Goal: Task Accomplishment & Management: Manage account settings

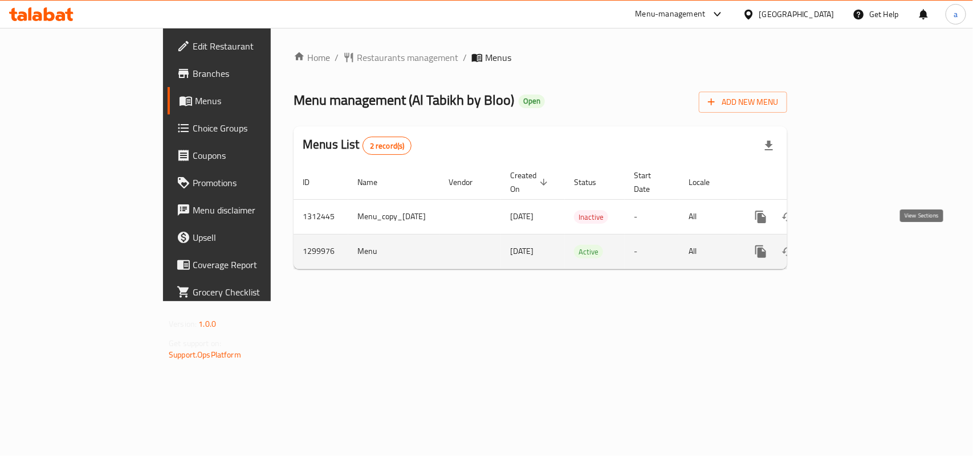
click at [850, 245] on icon "enhanced table" at bounding box center [843, 252] width 14 height 14
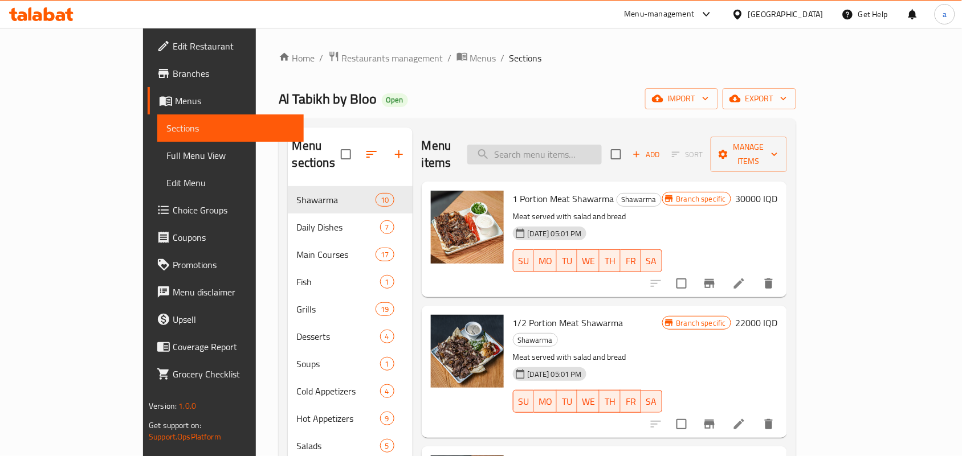
click at [567, 145] on input "search" at bounding box center [534, 155] width 134 height 20
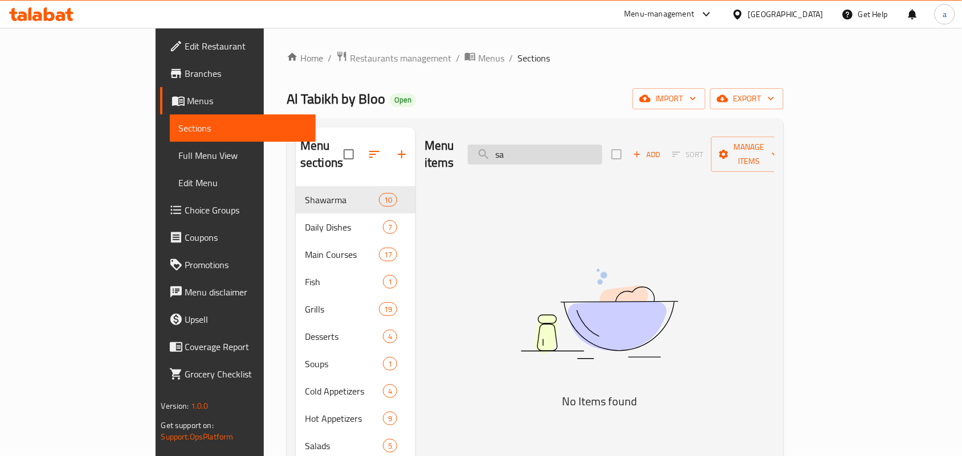
type input "s"
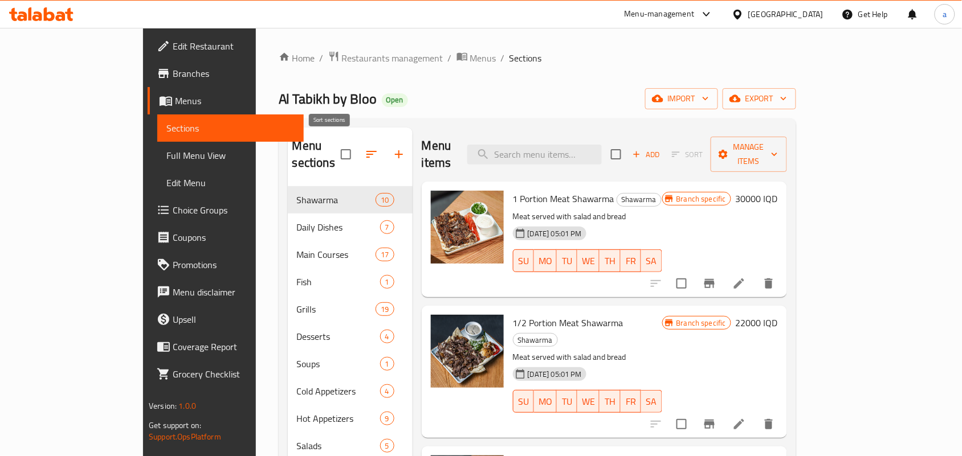
drag, startPoint x: 348, startPoint y: 157, endPoint x: 361, endPoint y: 153, distance: 13.7
click at [358, 157] on span at bounding box center [371, 154] width 27 height 27
click at [392, 153] on icon "button" at bounding box center [399, 155] width 14 height 14
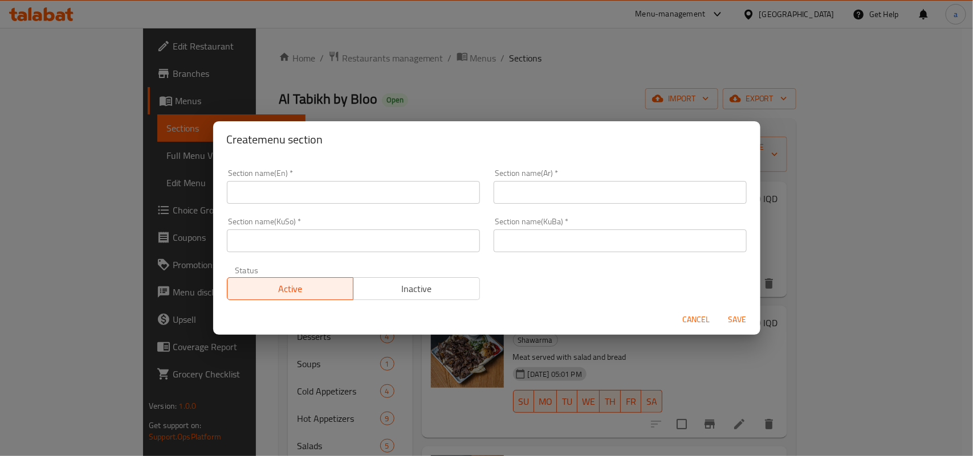
click at [306, 202] on input "text" at bounding box center [353, 192] width 253 height 23
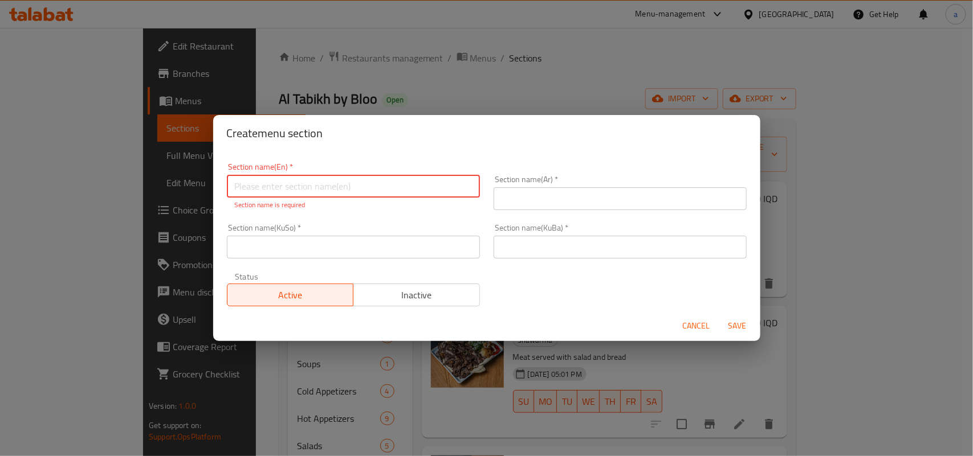
paste input "Sandwiches"
type input "Sandwiches"
click at [539, 203] on input "text" at bounding box center [620, 198] width 253 height 23
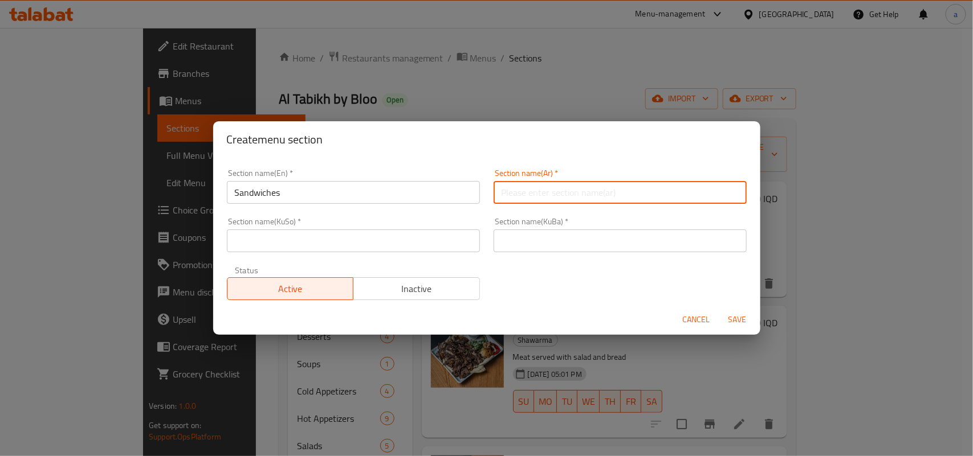
paste input "السندويتشات"
type input "السندويتشات"
click at [349, 230] on input "text" at bounding box center [353, 241] width 253 height 23
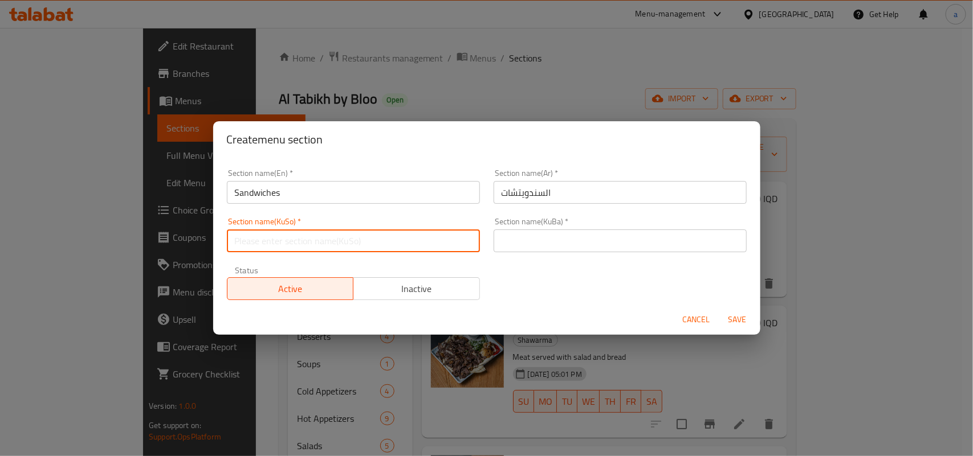
paste input "سەندەویچەکان"
type input "سەندەویچەکان"
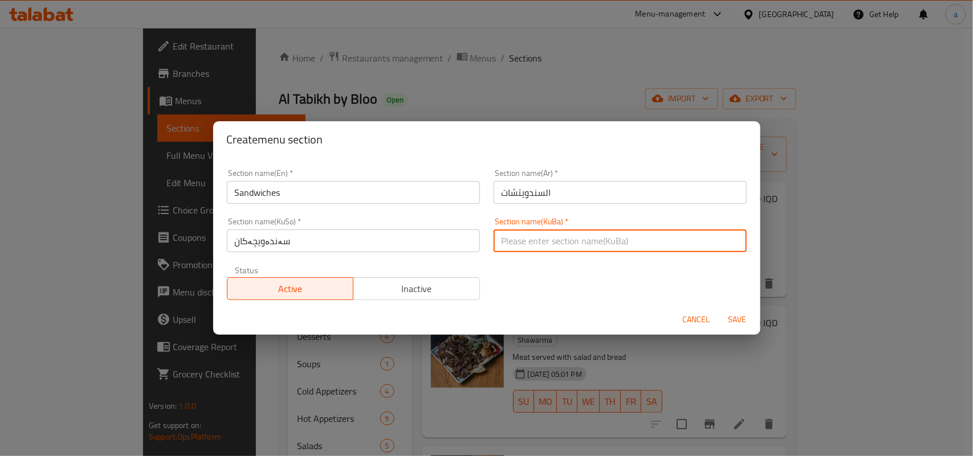
click at [527, 239] on input "text" at bounding box center [620, 241] width 253 height 23
paste input "سەندەویچەکان"
type input "سەندەویچەکان"
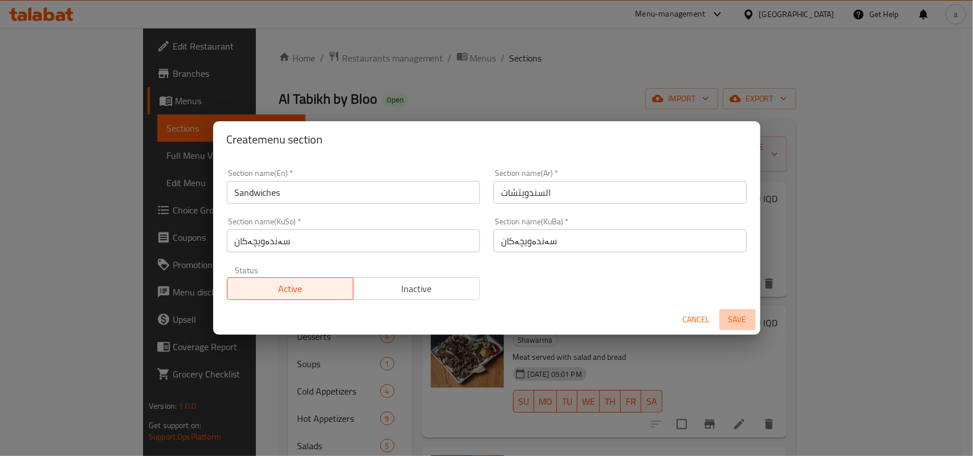
drag, startPoint x: 738, startPoint y: 324, endPoint x: 633, endPoint y: 321, distance: 104.9
click at [737, 325] on span "Save" at bounding box center [737, 320] width 27 height 14
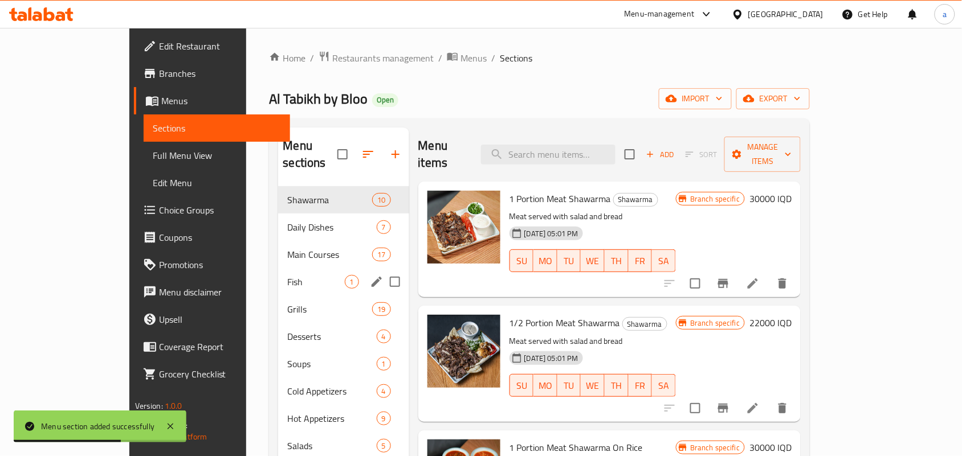
click at [287, 248] on span "Main Courses" at bounding box center [329, 255] width 85 height 14
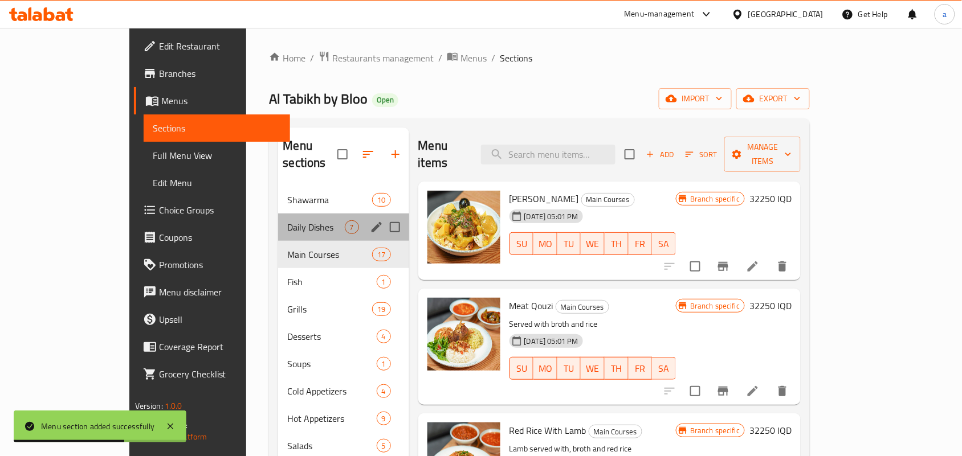
click at [278, 224] on div "Daily Dishes 7" at bounding box center [343, 227] width 131 height 27
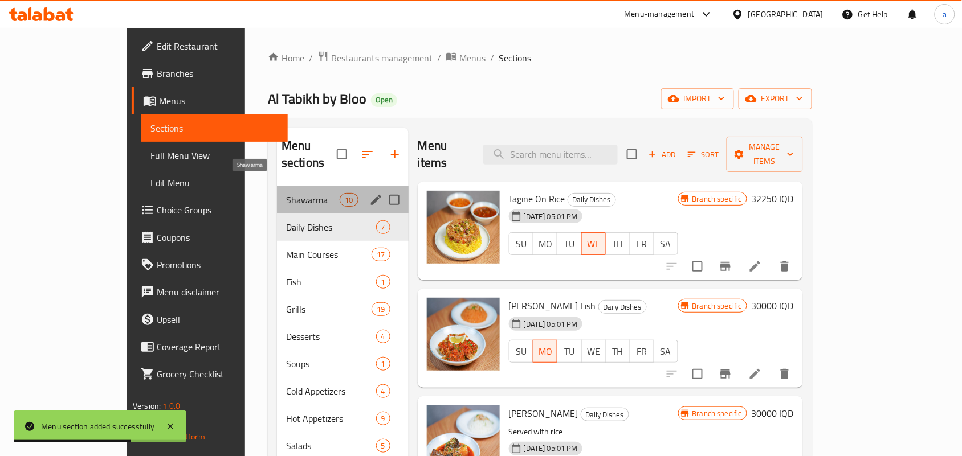
click at [286, 193] on span "Shawarma" at bounding box center [313, 200] width 54 height 14
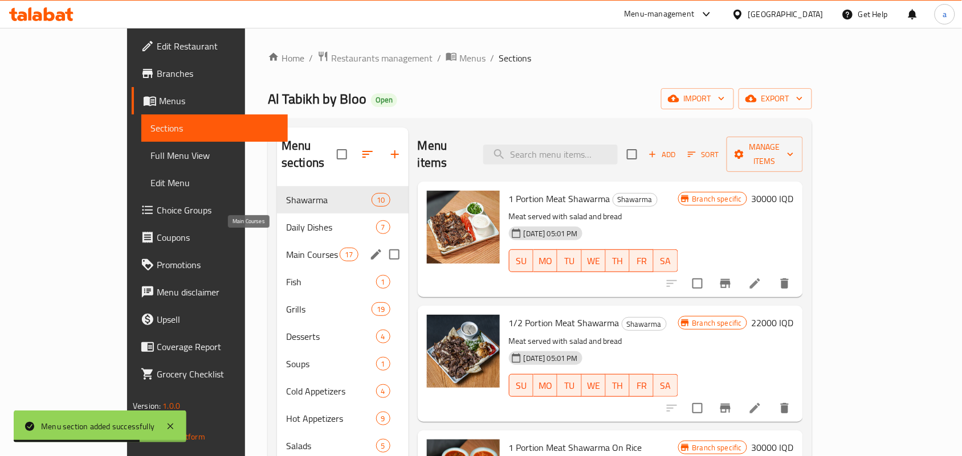
click at [286, 248] on span "Main Courses" at bounding box center [313, 255] width 54 height 14
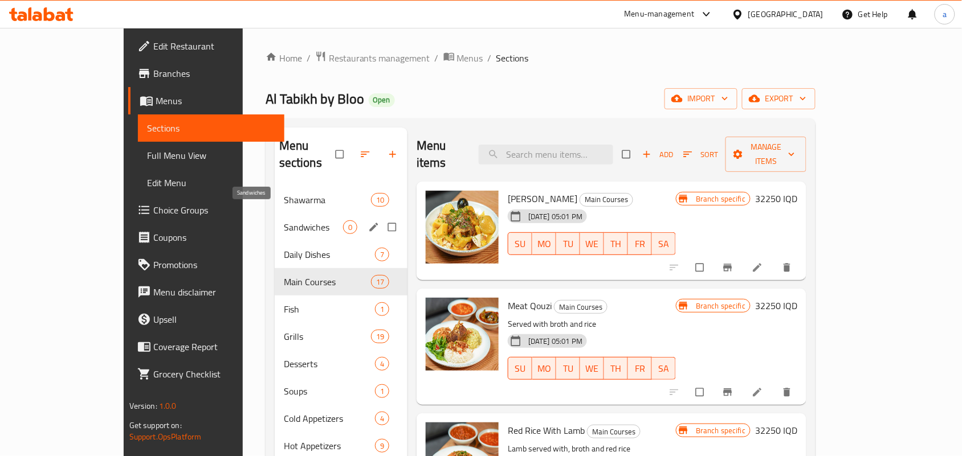
click at [284, 221] on span "Sandwiches" at bounding box center [313, 228] width 59 height 14
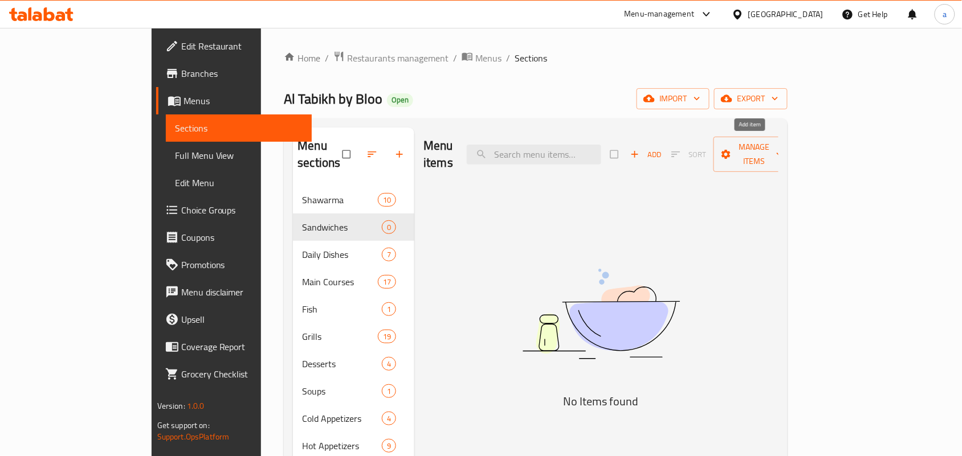
click at [643, 149] on span "button" at bounding box center [636, 154] width 14 height 11
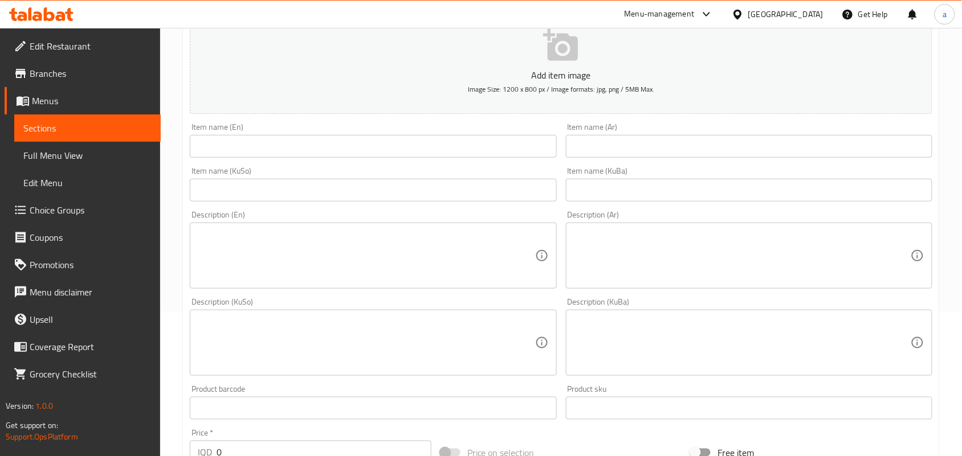
scroll to position [166, 0]
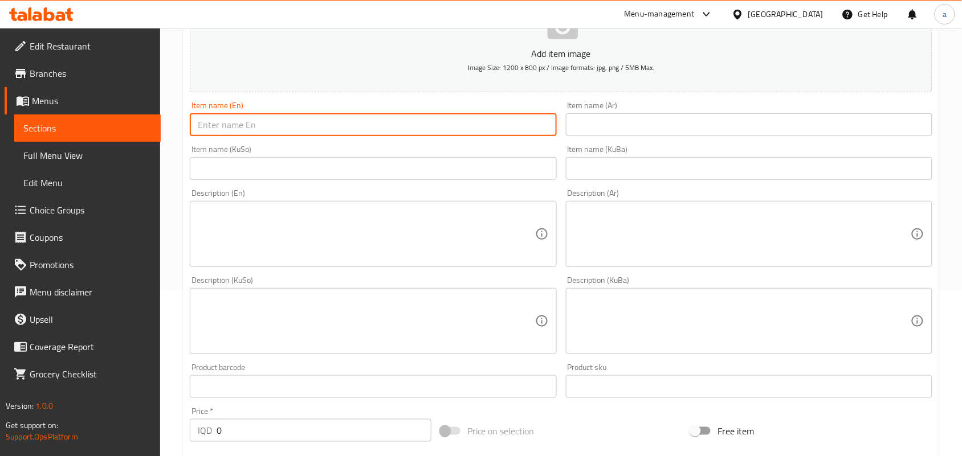
click at [317, 134] on input "text" at bounding box center [373, 124] width 366 height 23
paste input "Tuna sandwich"
type input "Tuna sandwich"
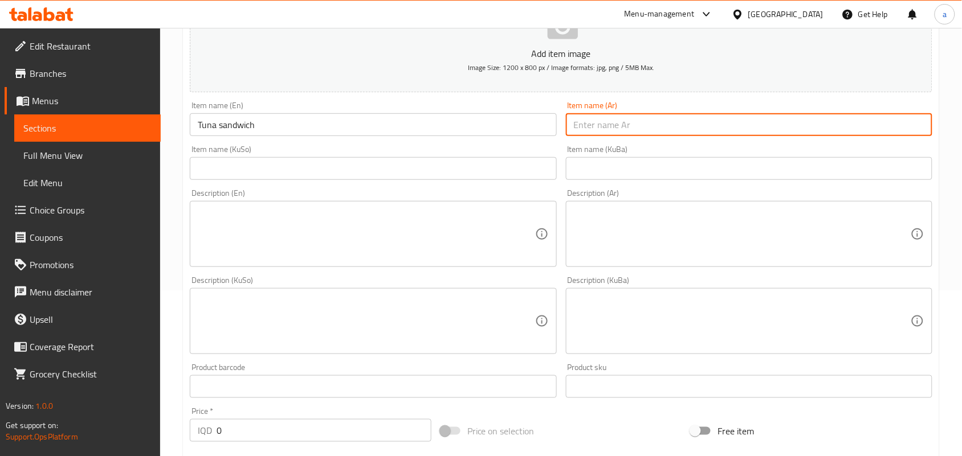
click at [664, 135] on input "text" at bounding box center [749, 124] width 366 height 23
paste input "سندويتش تونة"
type input "سندويتش تونة"
click at [505, 180] on input "text" at bounding box center [373, 168] width 366 height 23
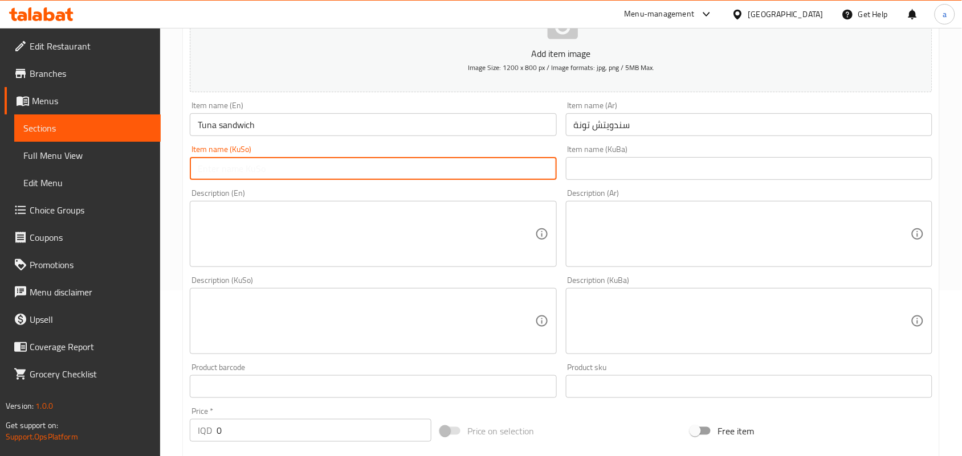
paste input "سەندویچی ماسی تونە"
click at [238, 175] on input "سەندویچی ماسی تونە" at bounding box center [373, 168] width 366 height 23
type input "سەندویچی تونە"
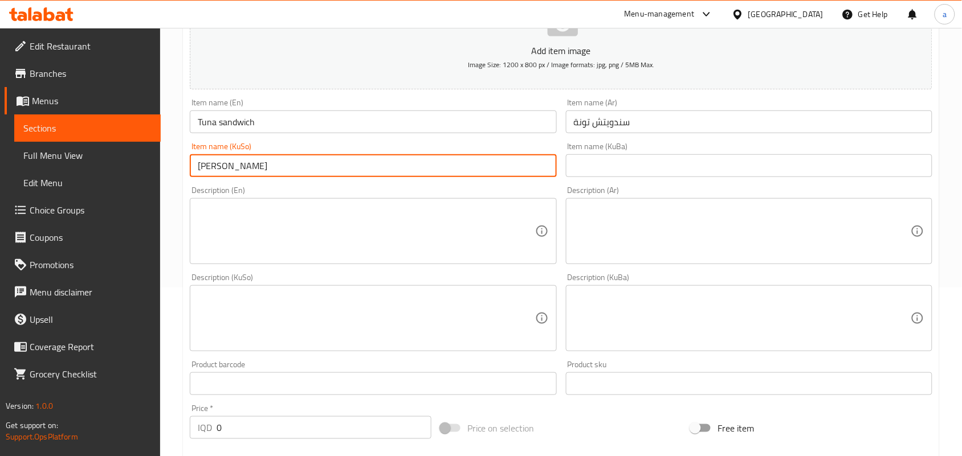
drag, startPoint x: 210, startPoint y: 442, endPoint x: 274, endPoint y: 399, distance: 76.8
click at [209, 439] on div "IQD 0 Price *" at bounding box center [311, 428] width 242 height 23
paste input "750"
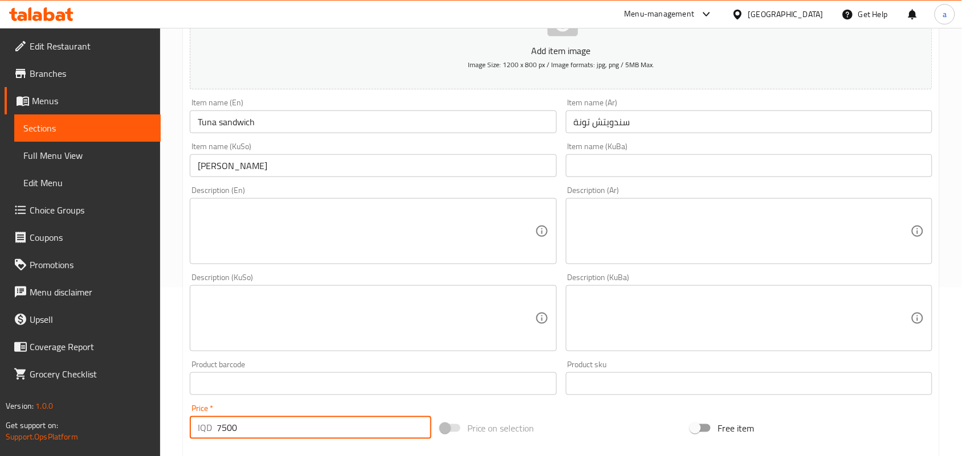
type input "7500"
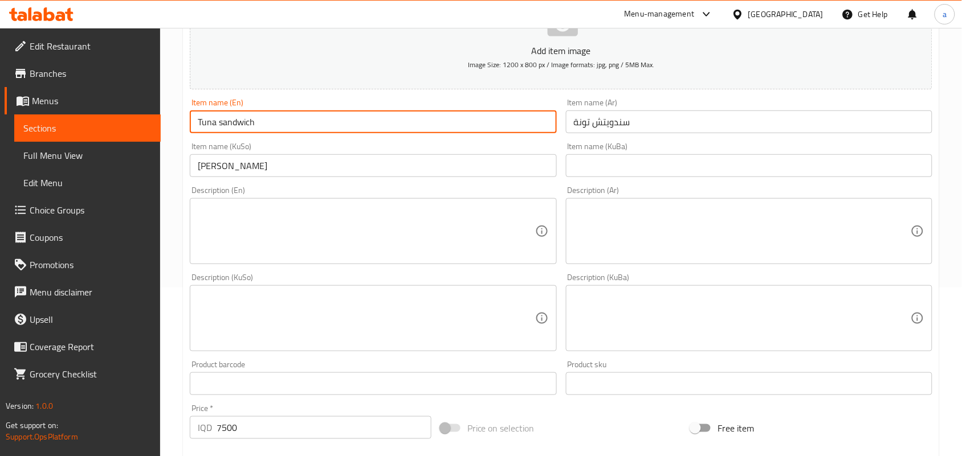
click at [277, 129] on input "Tuna sandwich" at bounding box center [373, 122] width 366 height 23
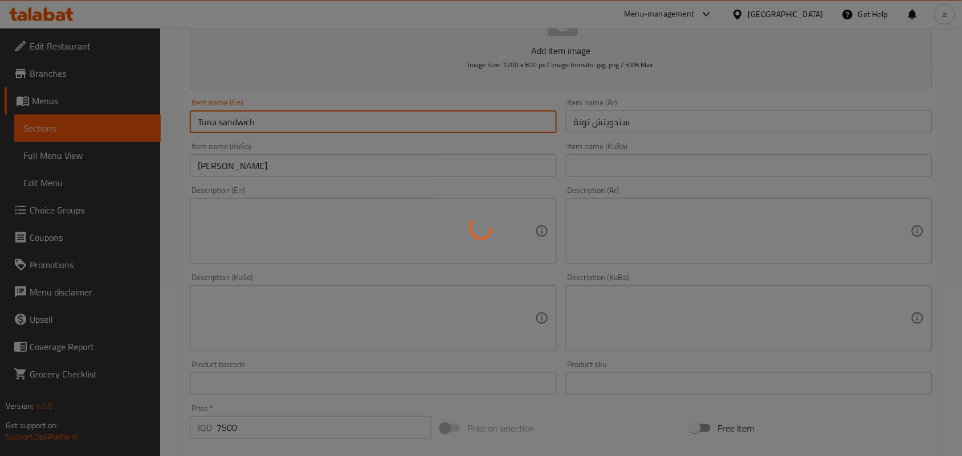
type input "0"
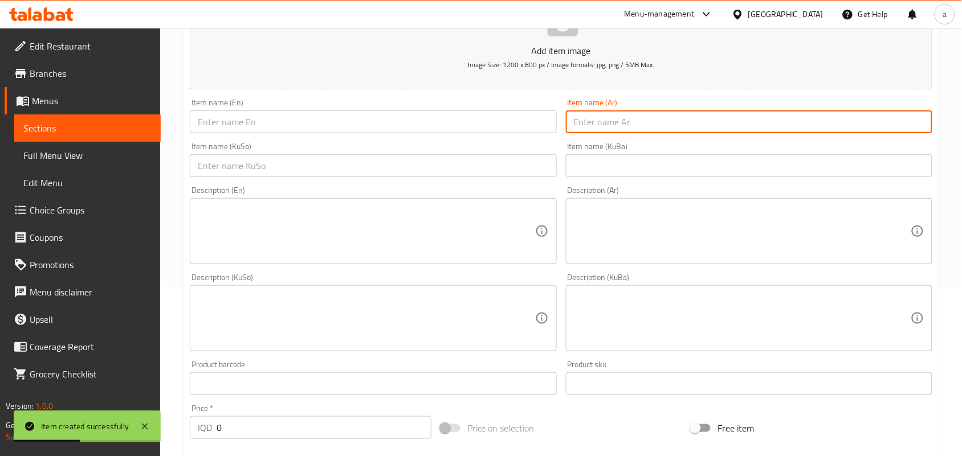
click at [678, 119] on input "text" at bounding box center [749, 122] width 366 height 23
paste input "ساندويتش موفوليتا"
click at [916, 133] on input "ساندويتش موفوليتا" at bounding box center [749, 122] width 366 height 23
click at [914, 133] on input "ساندويتش موفوليتا" at bounding box center [749, 122] width 366 height 23
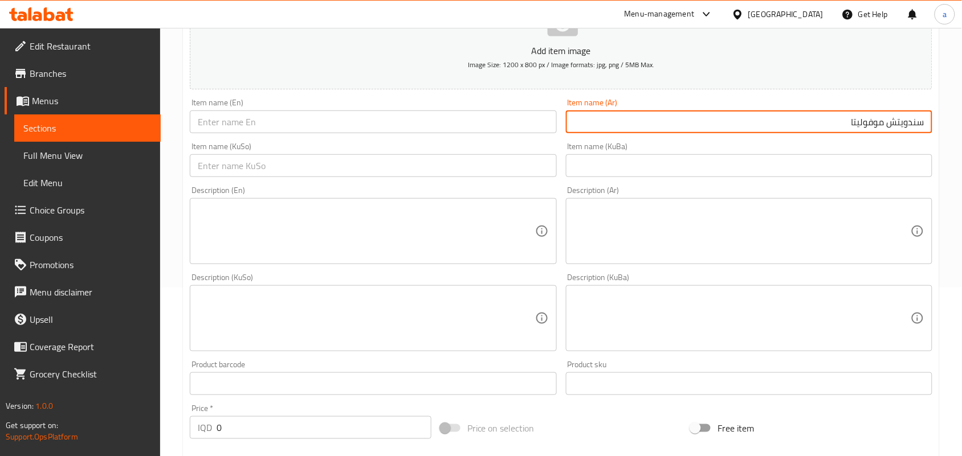
type input "سندويتش موفوليتا"
click at [517, 169] on input "text" at bounding box center [373, 165] width 366 height 23
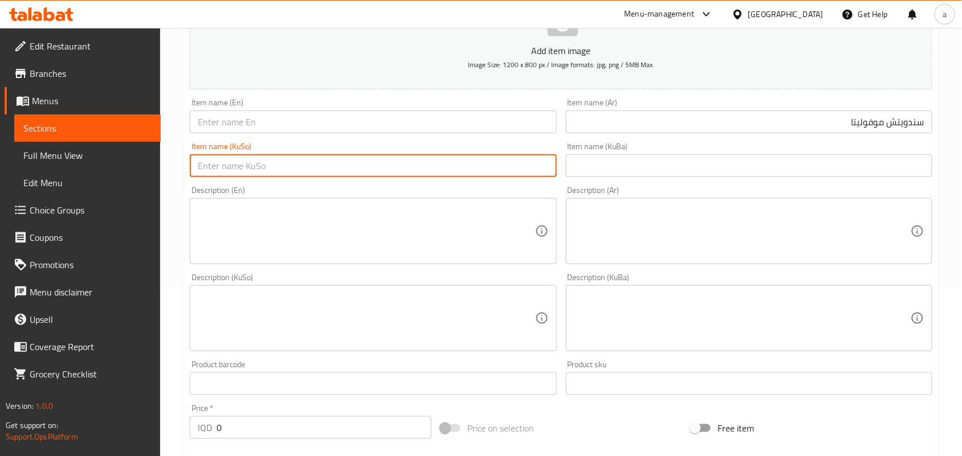
paste input "ساندویچی موفولێتا"
click at [537, 177] on input "ساندویچی موفولێتا" at bounding box center [373, 165] width 366 height 23
type input "سەندویچی موفولێتا"
click at [254, 124] on input "text" at bounding box center [373, 122] width 366 height 23
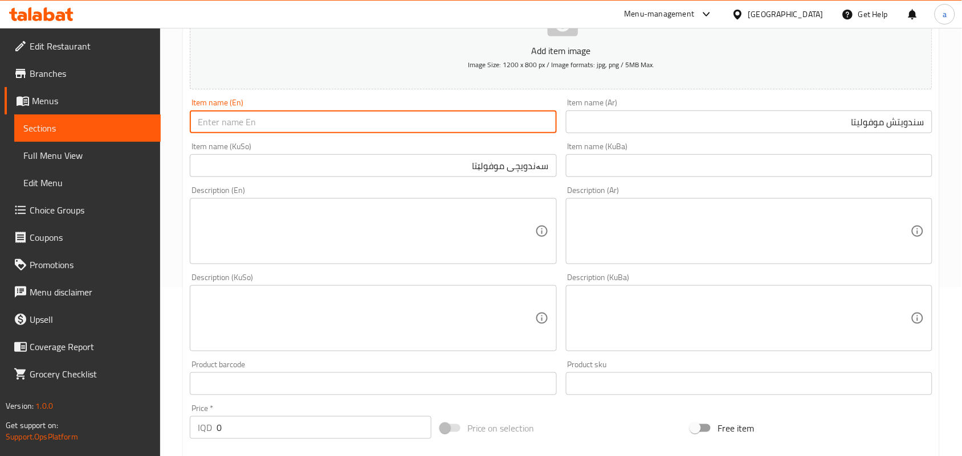
paste input "Muffuletta Sandwich"
type input "Muffuletta Sandwich"
drag, startPoint x: 214, startPoint y: 442, endPoint x: 182, endPoint y: 435, distance: 32.6
click at [182, 435] on div "Home / Restaurants management / Menus / Sections / item / create Sandwiches sec…" at bounding box center [561, 313] width 802 height 908
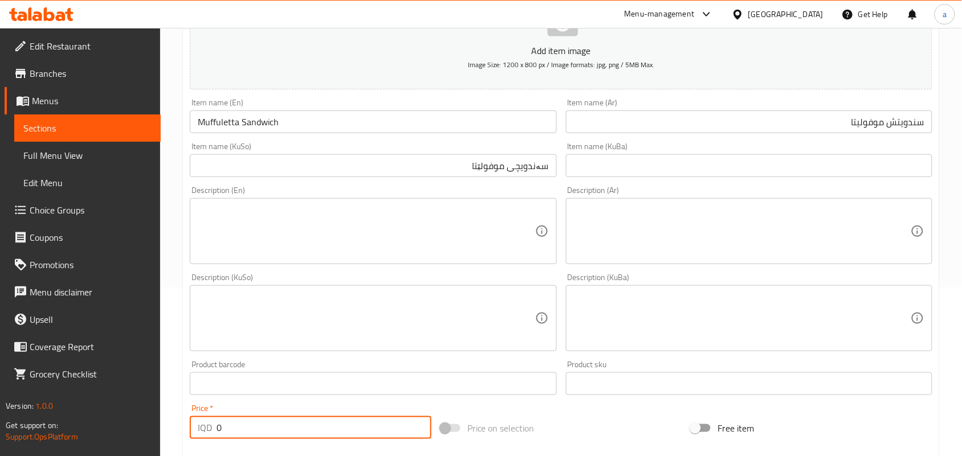
paste input "750"
type input "7500"
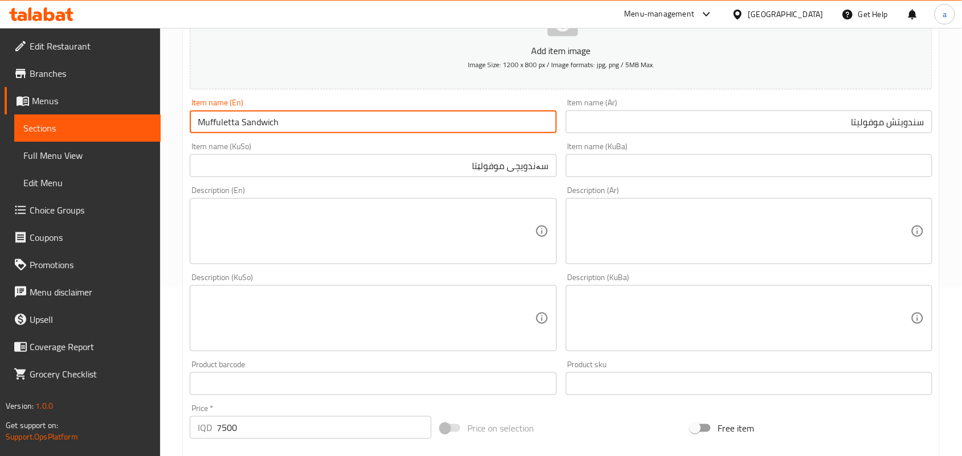
click at [318, 126] on input "Muffuletta Sandwich" at bounding box center [373, 122] width 366 height 23
click at [318, 127] on input "Muffuletta Sandwich" at bounding box center [373, 122] width 366 height 23
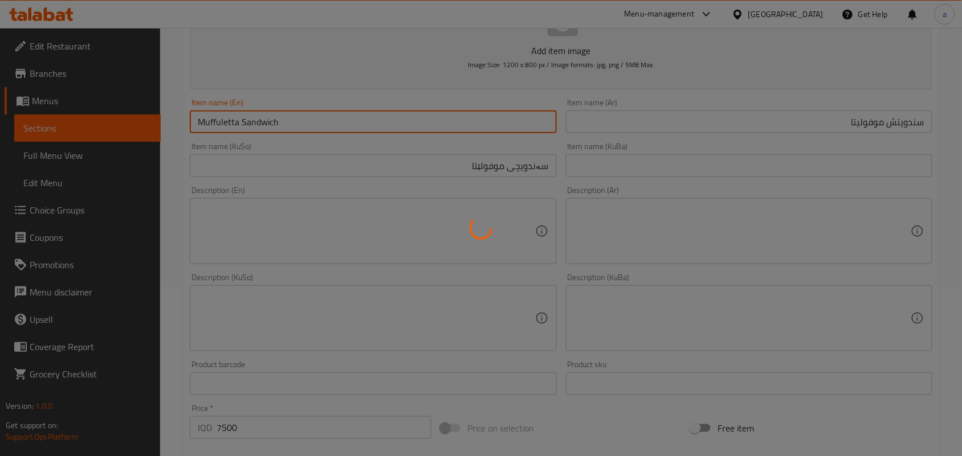
type input "0"
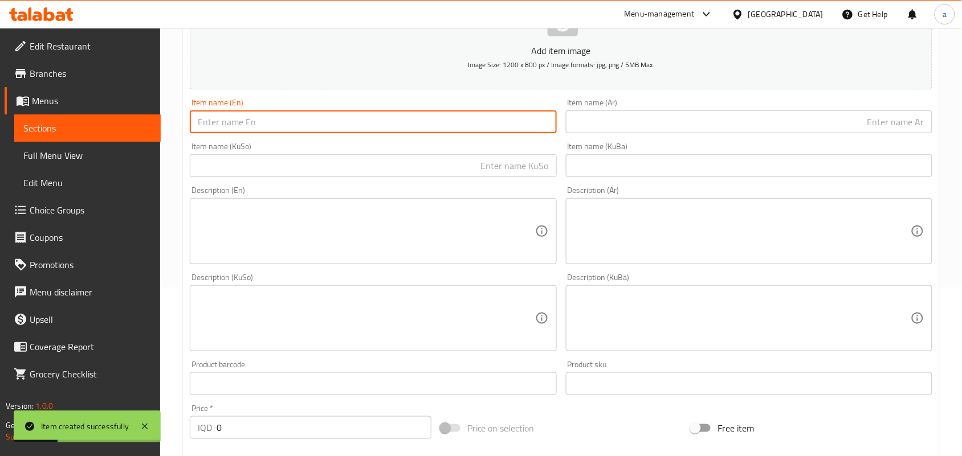
click at [482, 126] on input "text" at bounding box center [373, 122] width 366 height 23
paste input "pesto sandwich"
type input "pesto sandwich"
click at [650, 123] on input "text" at bounding box center [749, 122] width 366 height 23
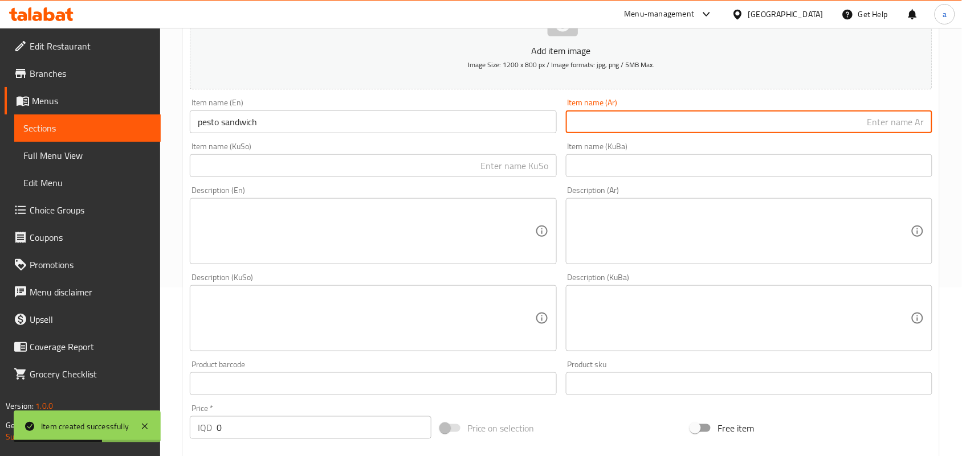
paste input "سندويتش حلوم بيستو"
click at [871, 133] on input "سندويتش حلوم بيستو" at bounding box center [749, 122] width 366 height 23
type input "سندويتش بيستو"
click at [520, 170] on input "text" at bounding box center [373, 165] width 366 height 23
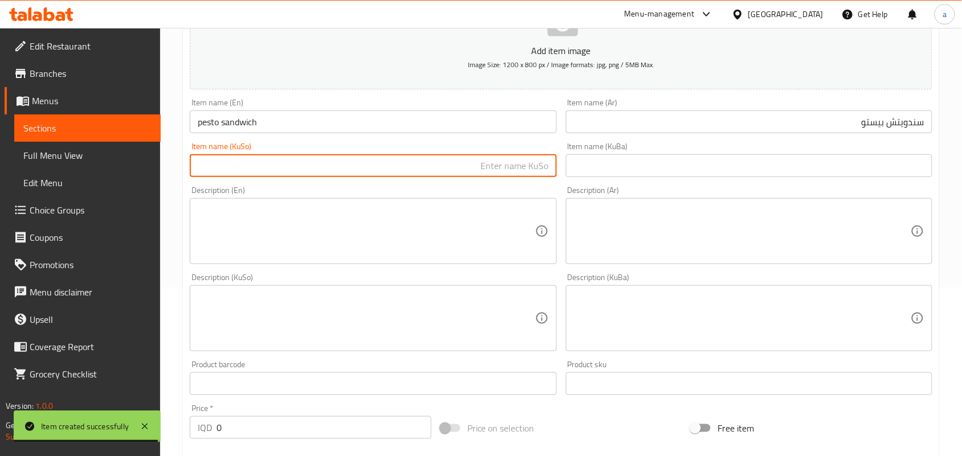
paste input "لەفەی حەلومی پێستۆ"
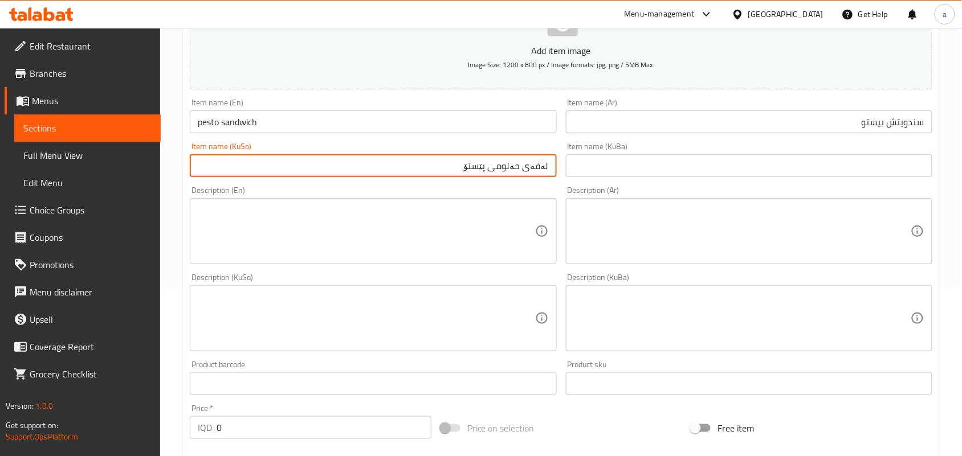
click at [533, 175] on input "لەفەی حەلومی پێستۆ" at bounding box center [373, 165] width 366 height 23
paste input "سەندویچ"
click at [500, 172] on input "سەندویچی حەلومی پێستۆ" at bounding box center [373, 165] width 366 height 23
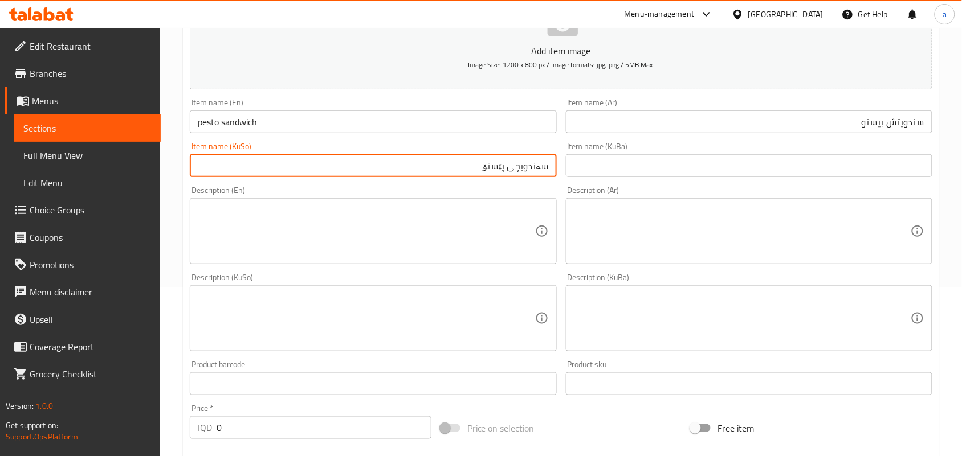
type input "سەندویچی پێستۆ"
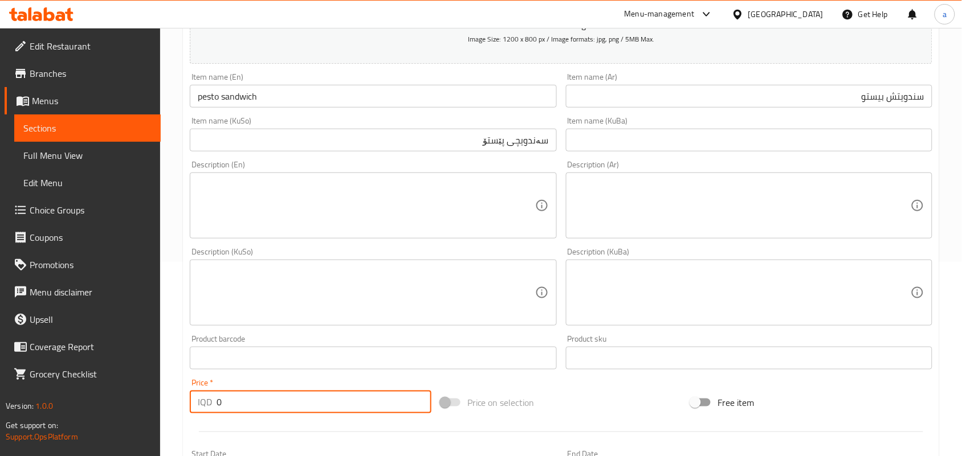
scroll to position [226, 0]
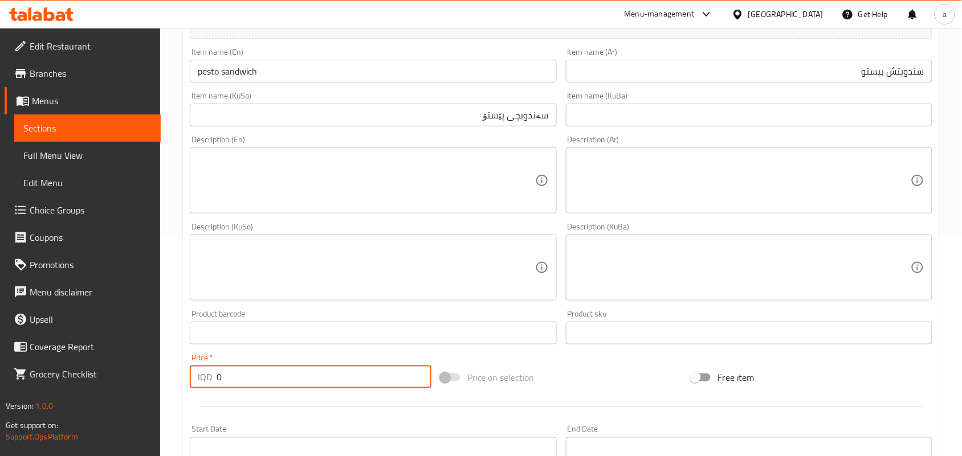
drag, startPoint x: 234, startPoint y: 451, endPoint x: 209, endPoint y: 439, distance: 28.0
click at [207, 447] on div "Add item image Image Size: 1200 x 800 px / Image formats: jpg, png / 5MB Max. I…" at bounding box center [561, 241] width 752 height 622
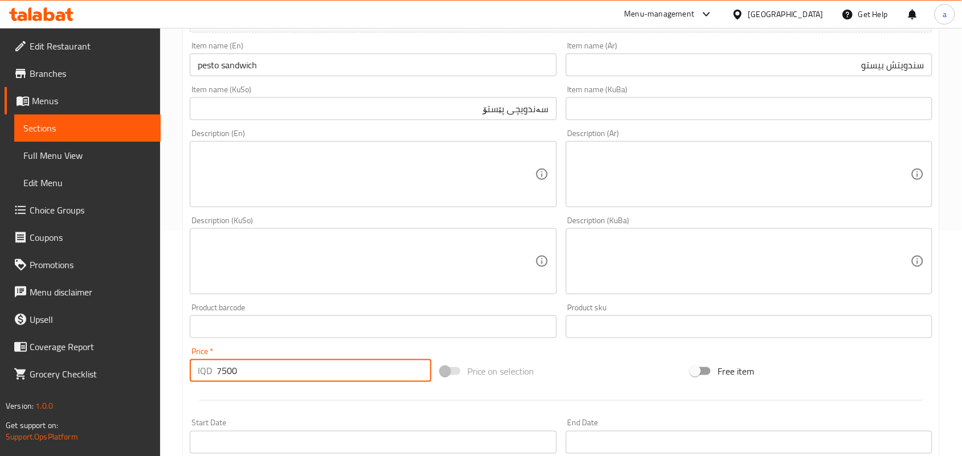
type input "7500"
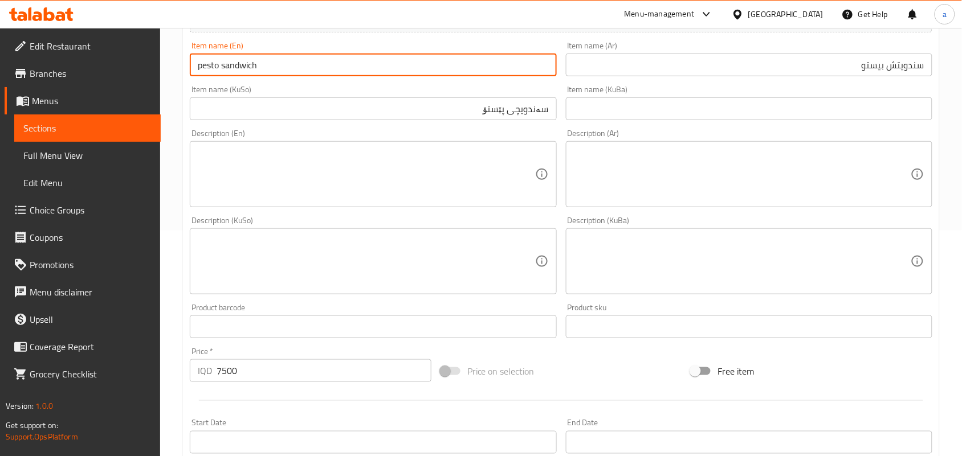
click at [195, 76] on input "pesto sandwich" at bounding box center [373, 65] width 366 height 23
click at [223, 75] on input "Pesto sandwich" at bounding box center [373, 65] width 366 height 23
click at [292, 73] on input "Pesto Sandwich" at bounding box center [373, 65] width 366 height 23
type input "Pesto Sandwich"
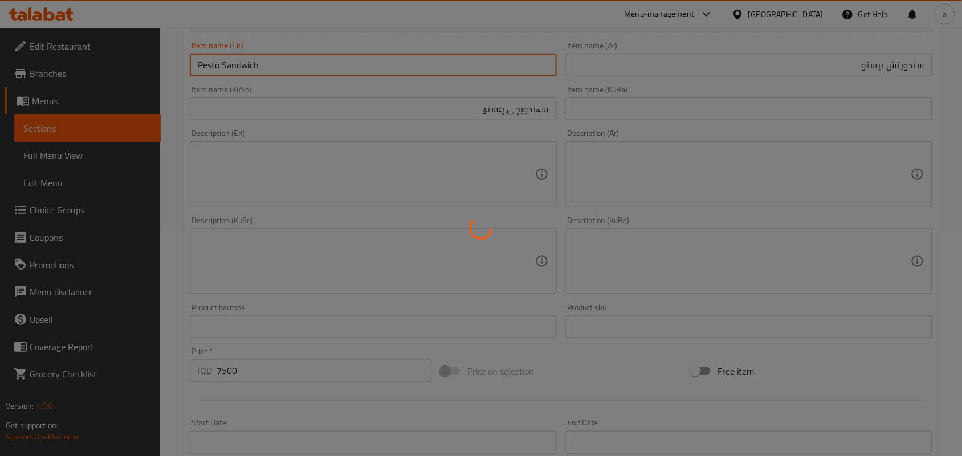
type input "0"
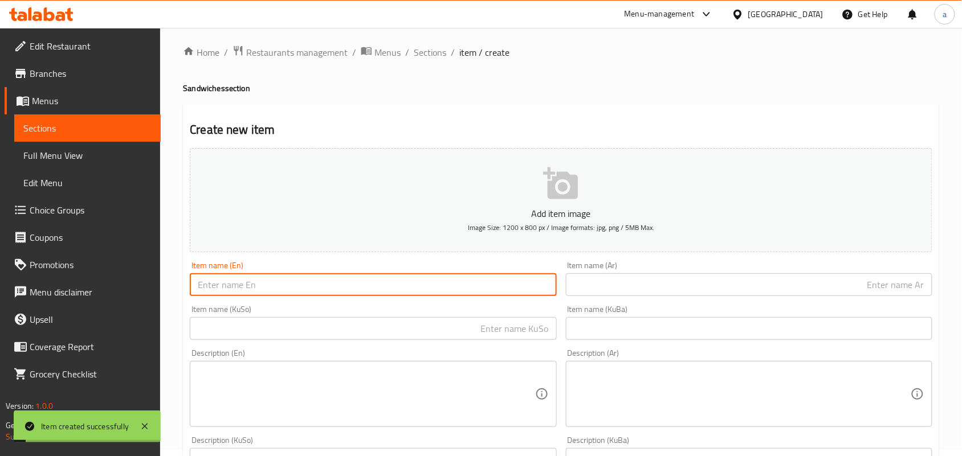
scroll to position [0, 0]
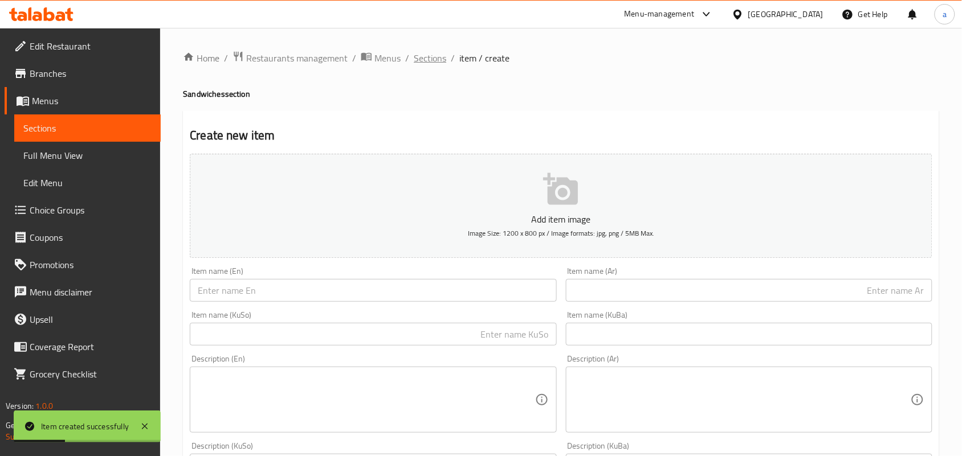
click at [427, 59] on span "Sections" at bounding box center [430, 58] width 32 height 14
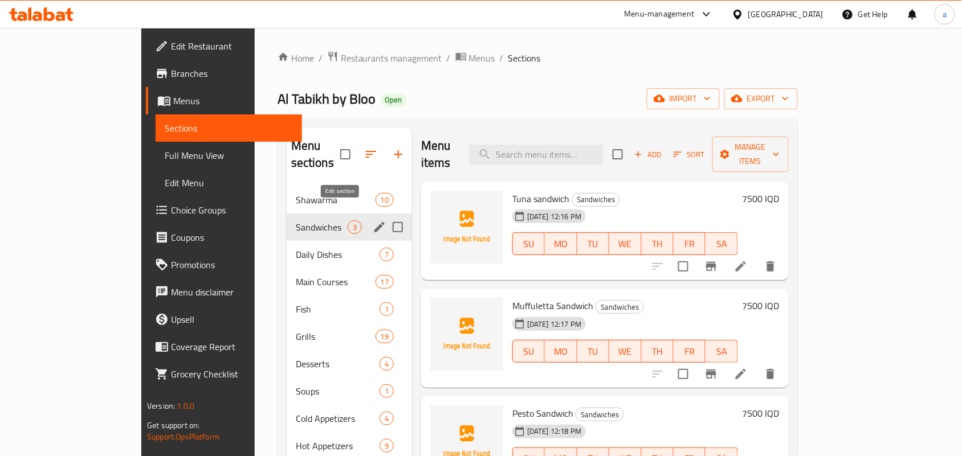
click at [374, 222] on icon "edit" at bounding box center [379, 227] width 10 height 10
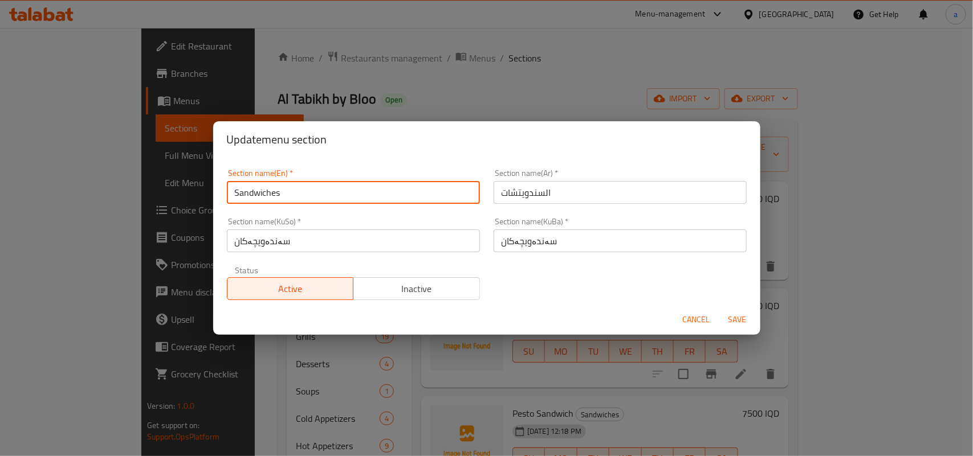
drag, startPoint x: 235, startPoint y: 194, endPoint x: 260, endPoint y: 206, distance: 27.5
click at [235, 194] on input "Sandwiches" at bounding box center [353, 192] width 253 height 23
type input "Cold Sandwiches"
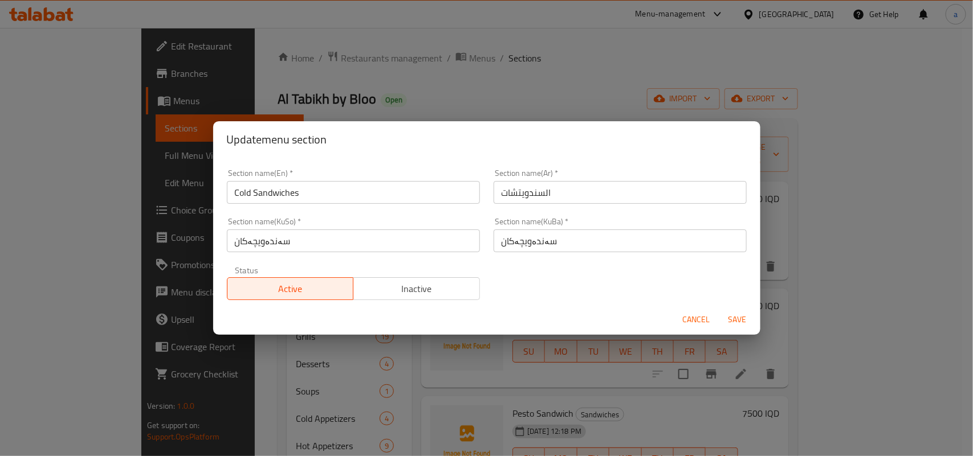
click at [629, 204] on div "Section name(Ar)   * السندويتشات Section name(Ar) *" at bounding box center [620, 186] width 267 height 48
click at [627, 188] on input "السندويتشات" at bounding box center [620, 192] width 253 height 23
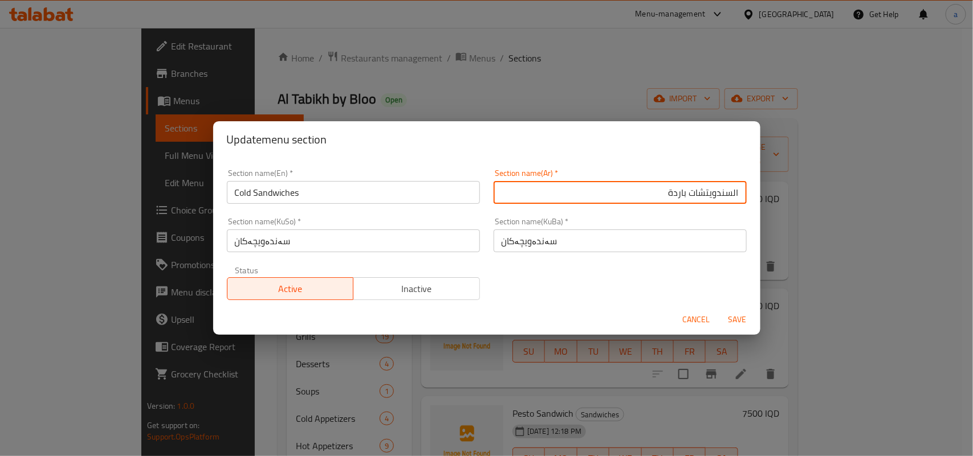
type input "السندويتشات باردة"
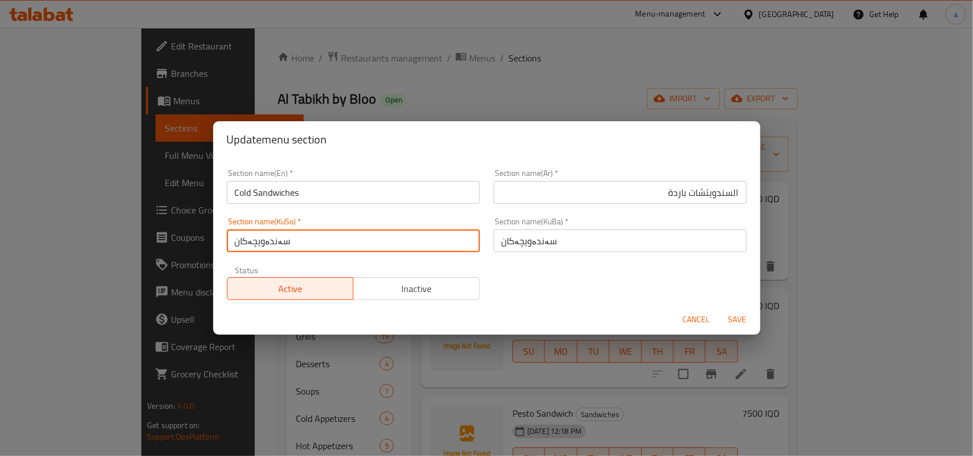
click at [362, 244] on input "سەندەویچەکان" at bounding box center [353, 241] width 253 height 23
type input "سەندەویچە ساردەکان"
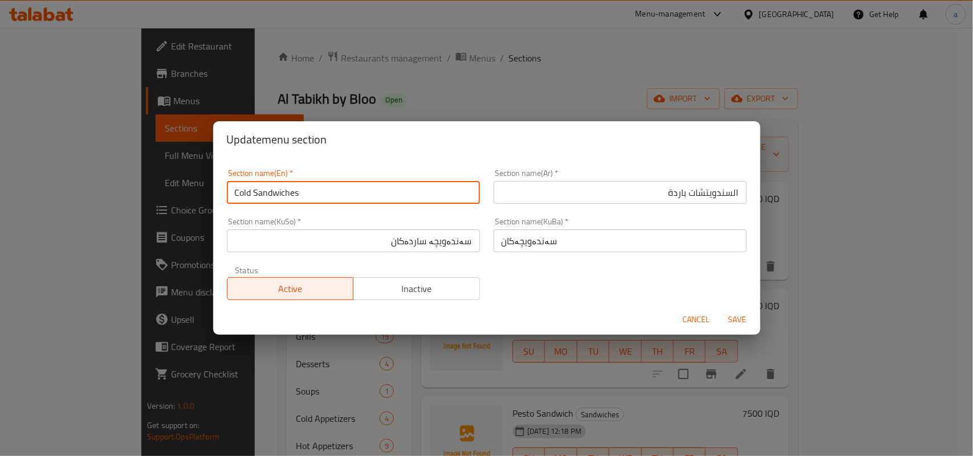
drag, startPoint x: 305, startPoint y: 194, endPoint x: 229, endPoint y: 194, distance: 76.9
click at [229, 194] on input "Cold Sandwiches" at bounding box center [353, 192] width 253 height 23
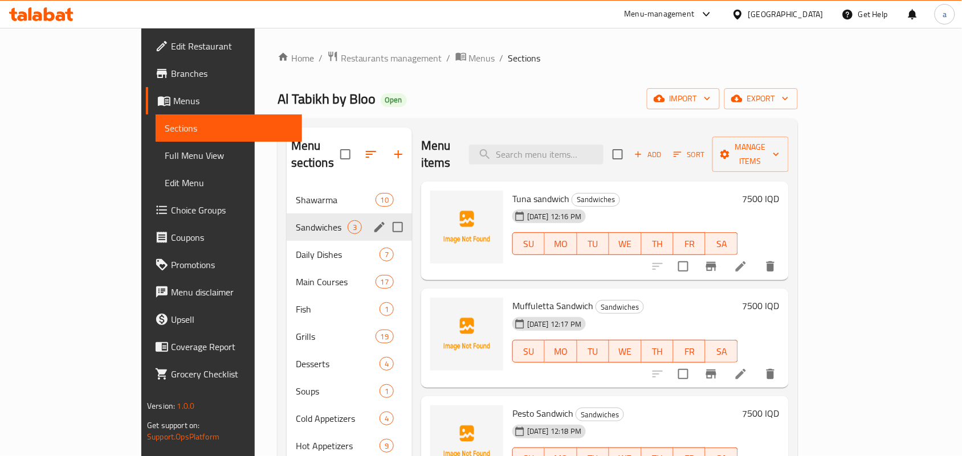
click at [373, 221] on icon "edit" at bounding box center [380, 228] width 14 height 14
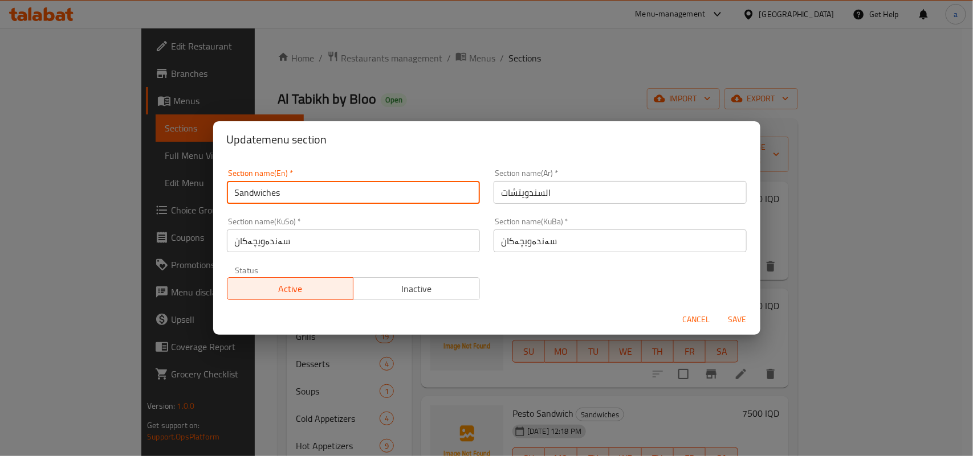
click at [292, 202] on input "Sandwiches" at bounding box center [353, 192] width 253 height 23
paste input "Cold"
type input "Cold Sandwiches"
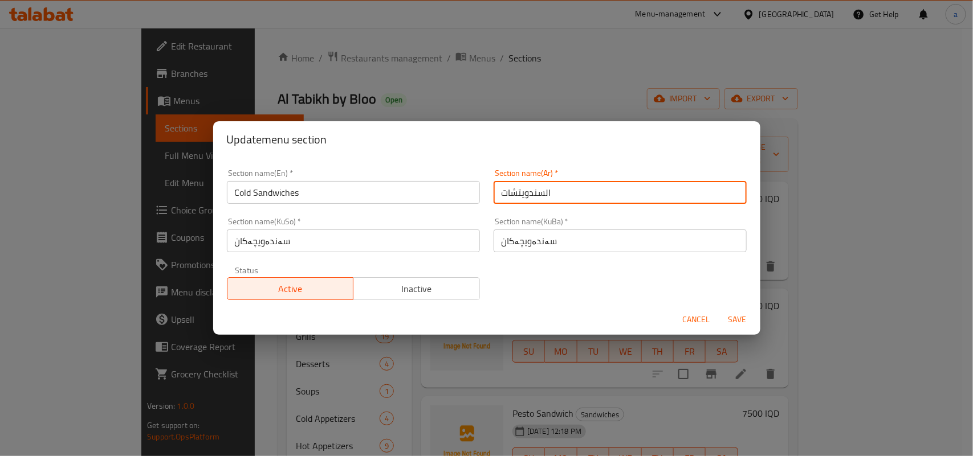
click at [590, 199] on input "السندويتشات" at bounding box center [620, 192] width 253 height 23
type input "السندويتشات"
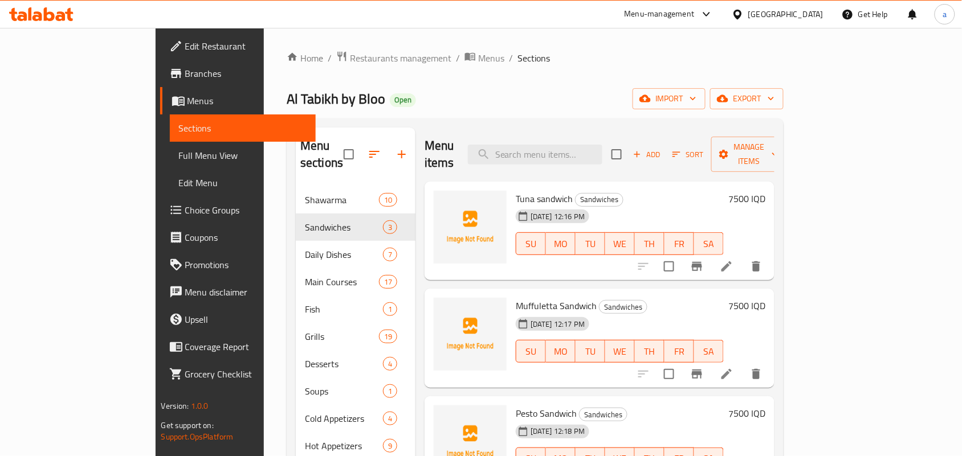
click at [598, 214] on div "18-09-2025 12:16 PM SU MO TU WE TH FR SA" at bounding box center [619, 236] width 217 height 62
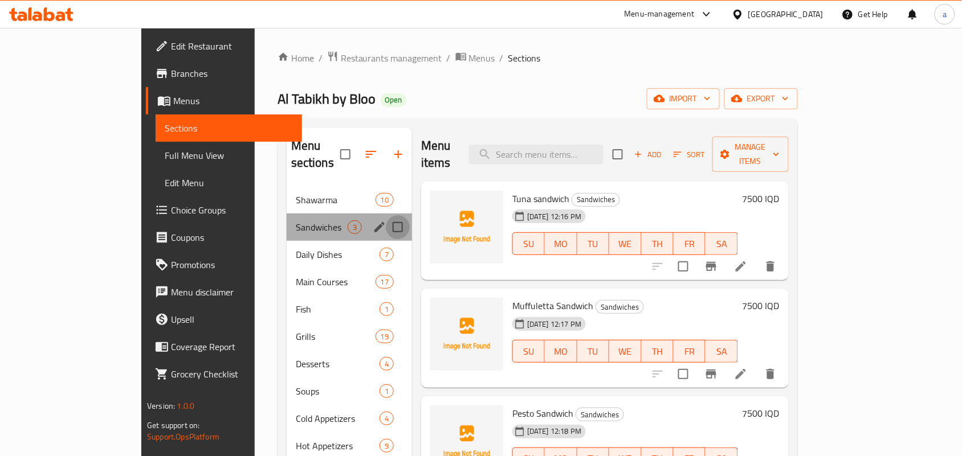
click at [386, 215] on input "Menu sections" at bounding box center [398, 227] width 24 height 24
checkbox input "true"
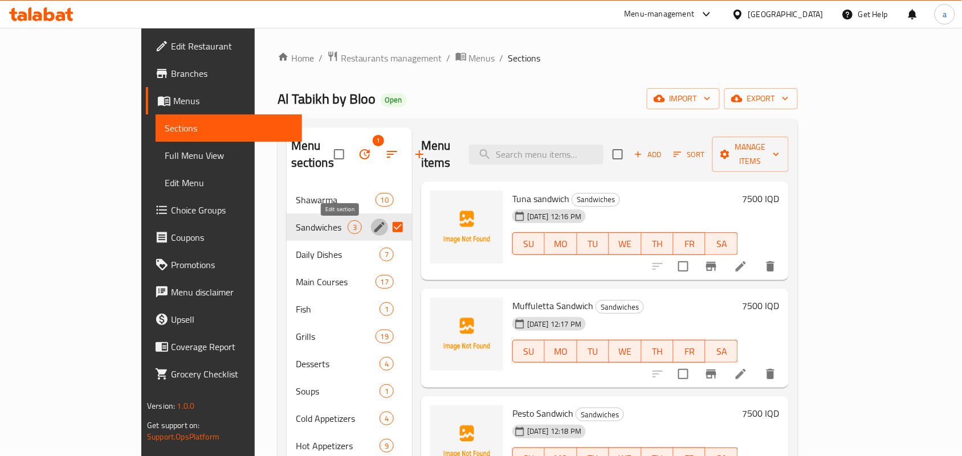
click at [371, 235] on button "edit" at bounding box center [379, 227] width 17 height 17
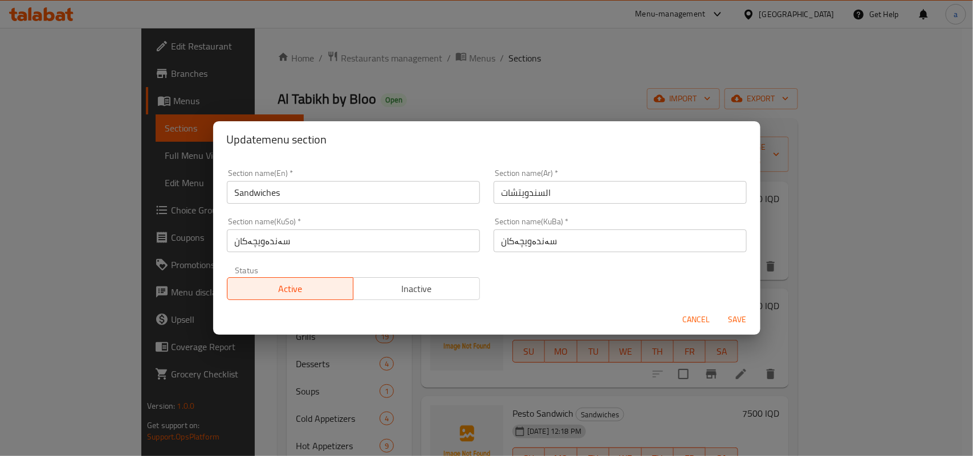
drag, startPoint x: 335, startPoint y: 203, endPoint x: 335, endPoint y: 197, distance: 6.3
click at [335, 201] on input "Sandwiches" at bounding box center [353, 192] width 253 height 23
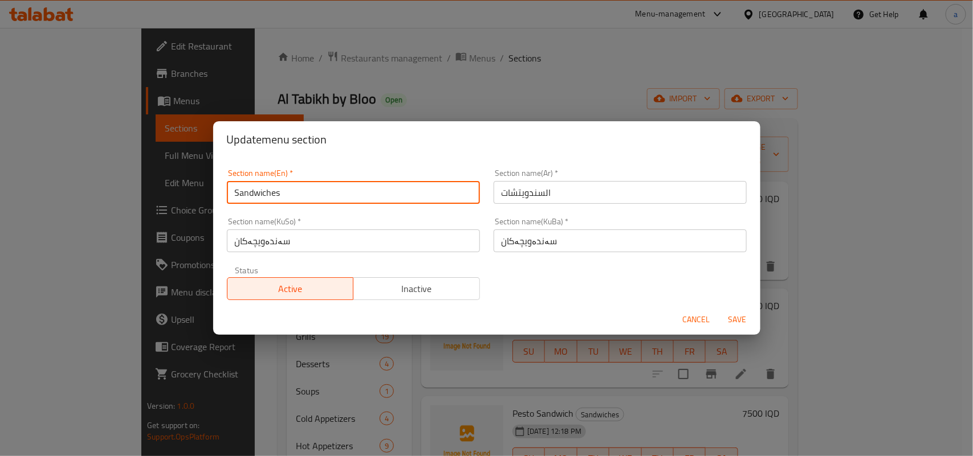
paste input "Cold"
type input "Cold Sandwiches"
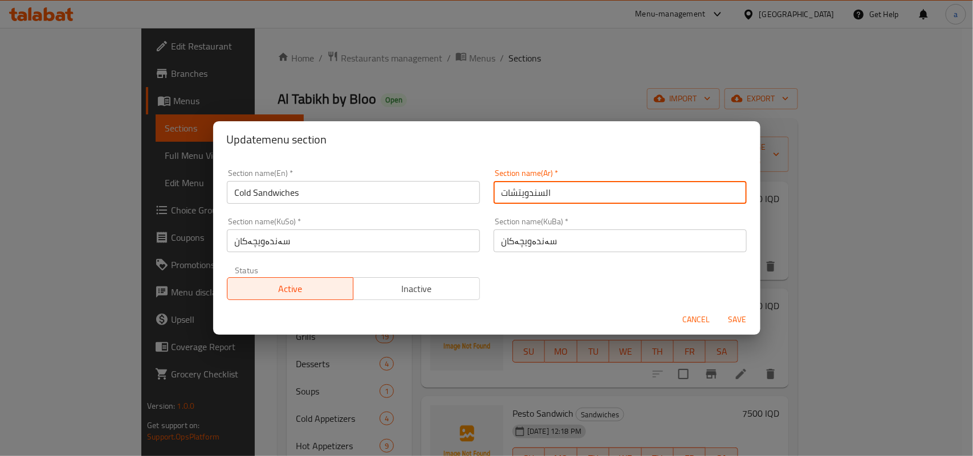
click at [594, 202] on input "السندويتشات" at bounding box center [620, 192] width 253 height 23
click at [602, 195] on input "السندويتشات" at bounding box center [620, 192] width 253 height 23
type input "السندويتشات باردة"
click at [463, 239] on input "سەندەویچەکان" at bounding box center [353, 241] width 253 height 23
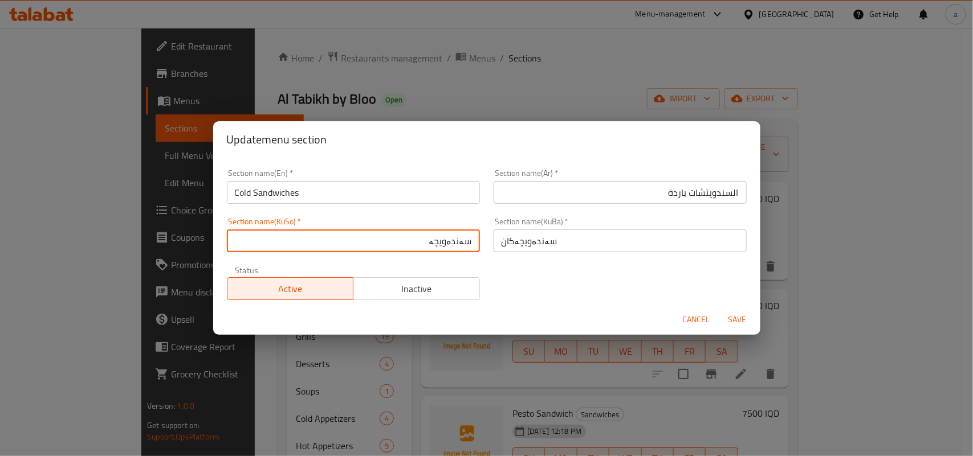
type input "سەندەویچە ساردەکان"
click at [446, 248] on input "سەندەویچە ساردەکان" at bounding box center [353, 241] width 253 height 23
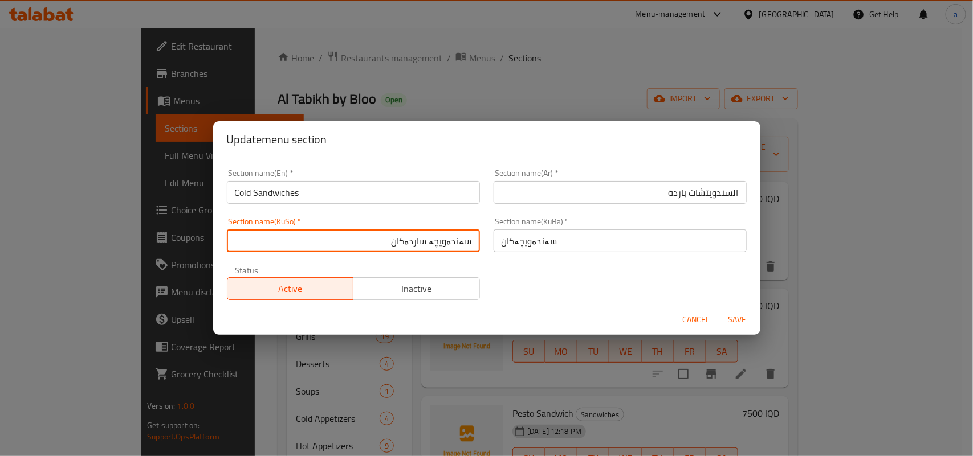
click at [446, 248] on input "سەندەویچە ساردەکان" at bounding box center [353, 241] width 253 height 23
click at [509, 249] on input "سەندەویچەکان" at bounding box center [620, 241] width 253 height 23
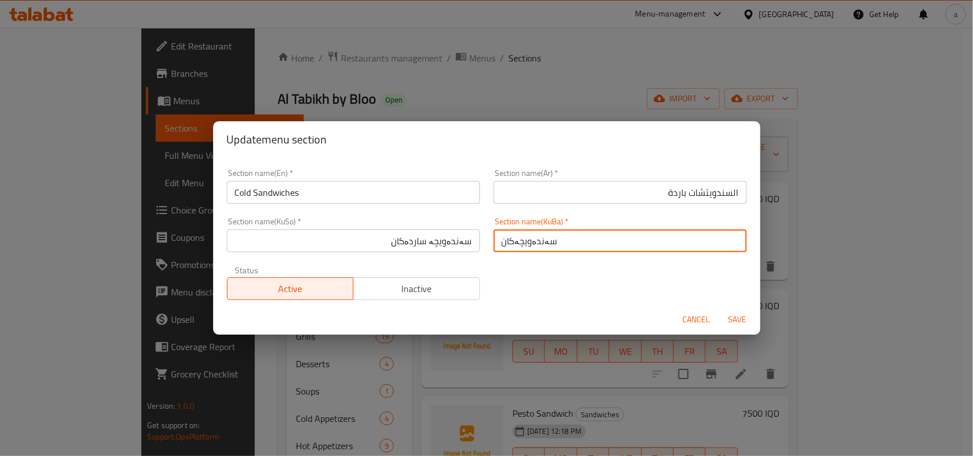
paste input "ساردە"
type input "سەندەویچە ساردەکان"
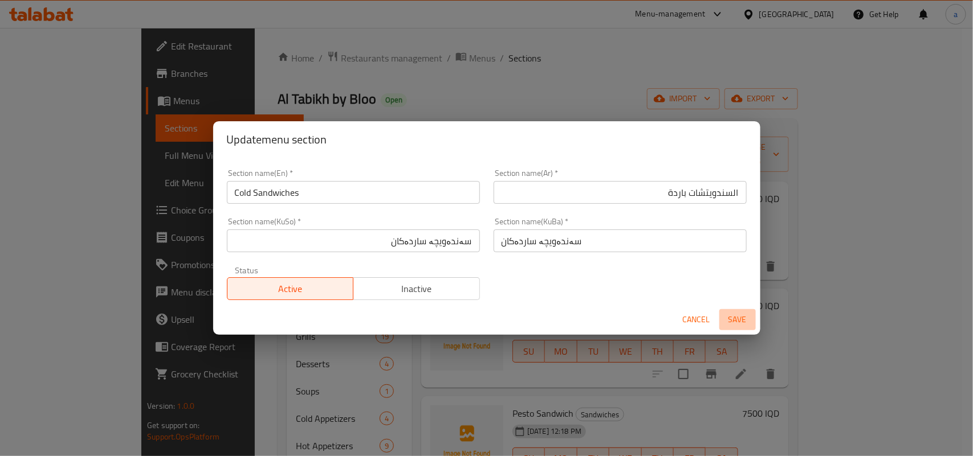
click at [731, 319] on span "Save" at bounding box center [737, 320] width 27 height 14
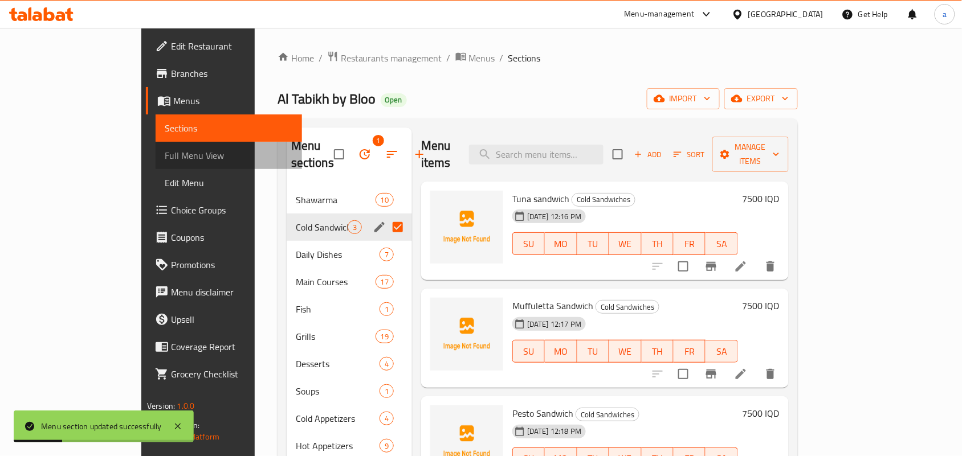
click at [165, 152] on span "Full Menu View" at bounding box center [229, 156] width 128 height 14
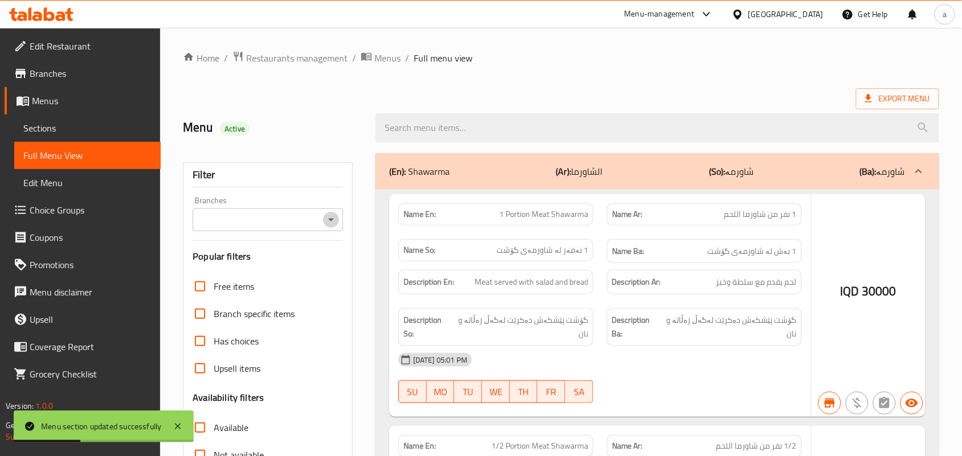
click at [338, 225] on button "Open" at bounding box center [331, 220] width 16 height 16
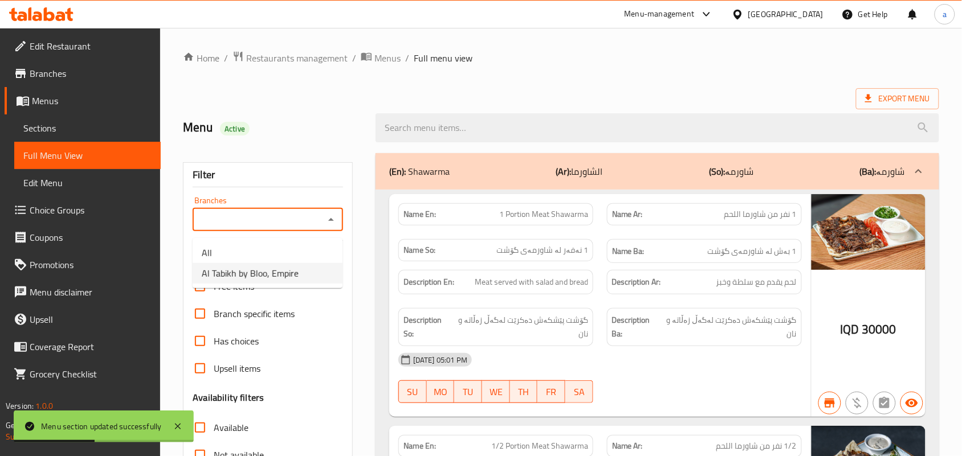
click at [309, 269] on li "Al Tabikh by Bloo, Empire" at bounding box center [268, 273] width 150 height 21
type input "Al Tabikh by Bloo, Empire"
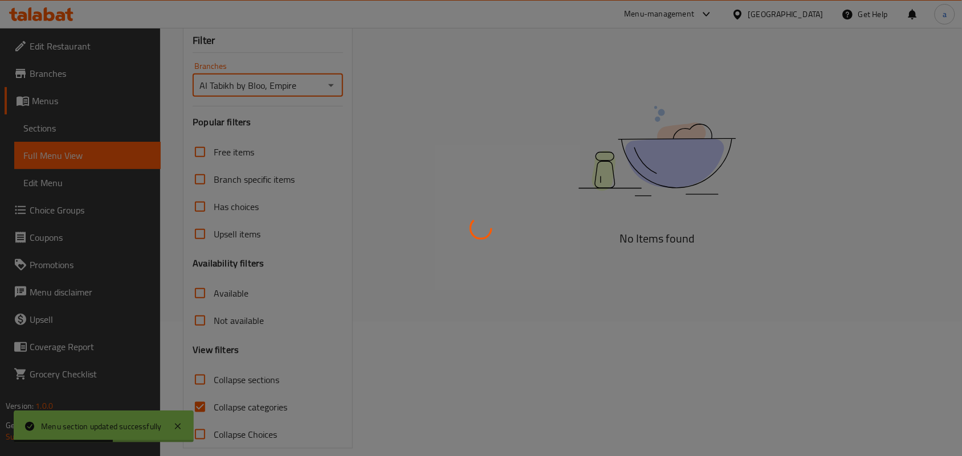
scroll to position [166, 0]
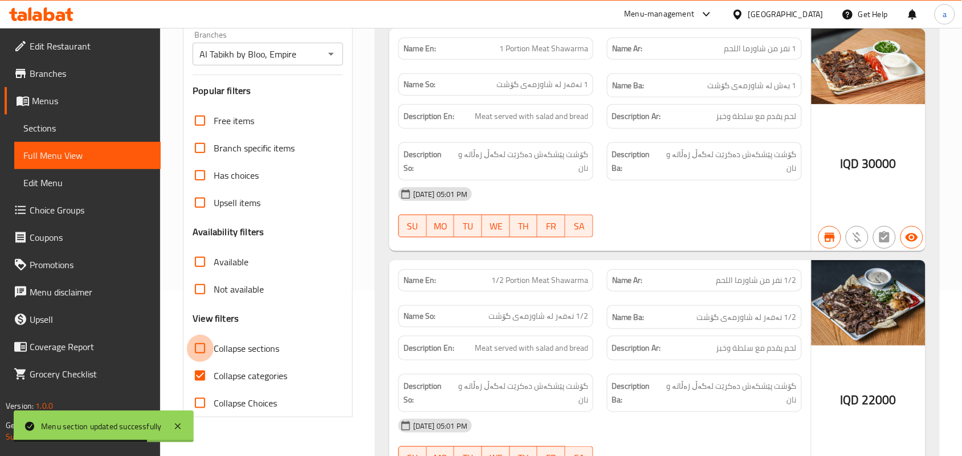
click at [202, 362] on input "Collapse sections" at bounding box center [199, 348] width 27 height 27
checkbox input "true"
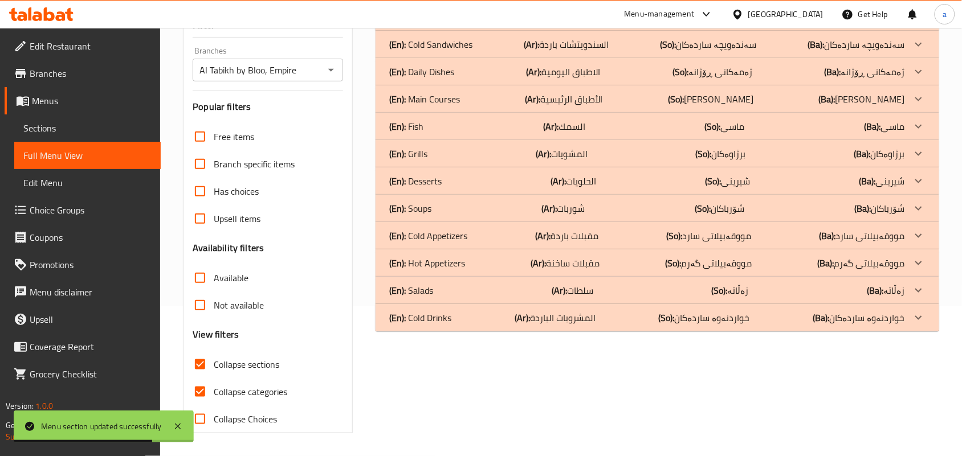
click at [205, 385] on input "Collapse categories" at bounding box center [199, 391] width 27 height 27
checkbox input "false"
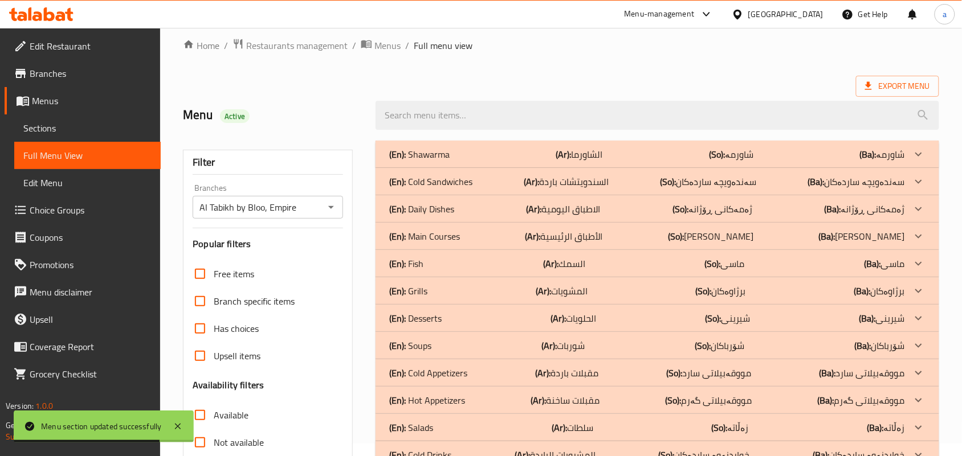
scroll to position [0, 0]
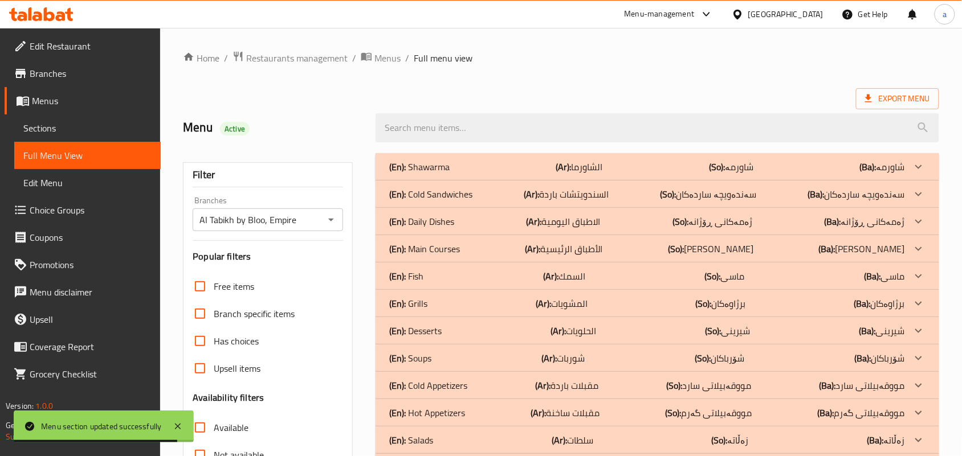
click at [585, 194] on p "(Ar): السندويتشات باردة" at bounding box center [566, 194] width 85 height 14
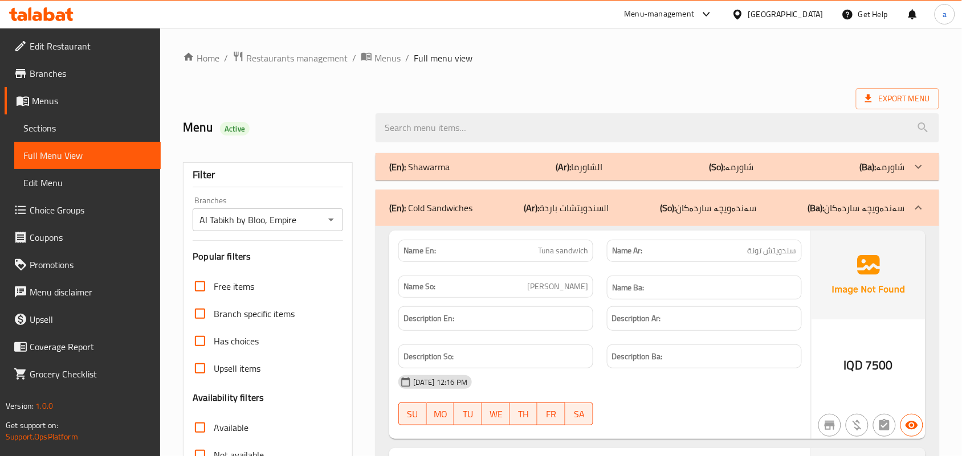
click at [290, 65] on span "Restaurants management" at bounding box center [296, 58] width 101 height 14
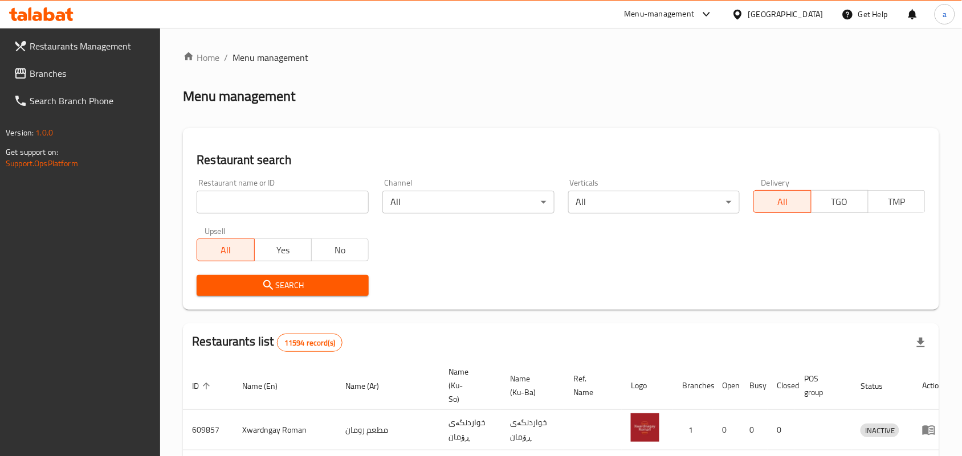
click at [258, 190] on div "Restaurant name or ID Restaurant name or ID" at bounding box center [283, 196] width 172 height 35
click at [39, 62] on link "Branches" at bounding box center [83, 73] width 156 height 27
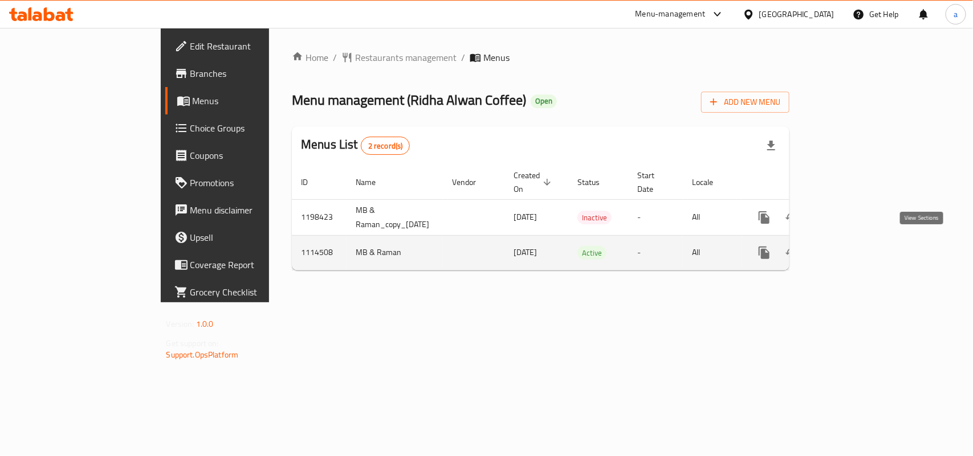
click at [851, 249] on icon "enhanced table" at bounding box center [846, 253] width 10 height 10
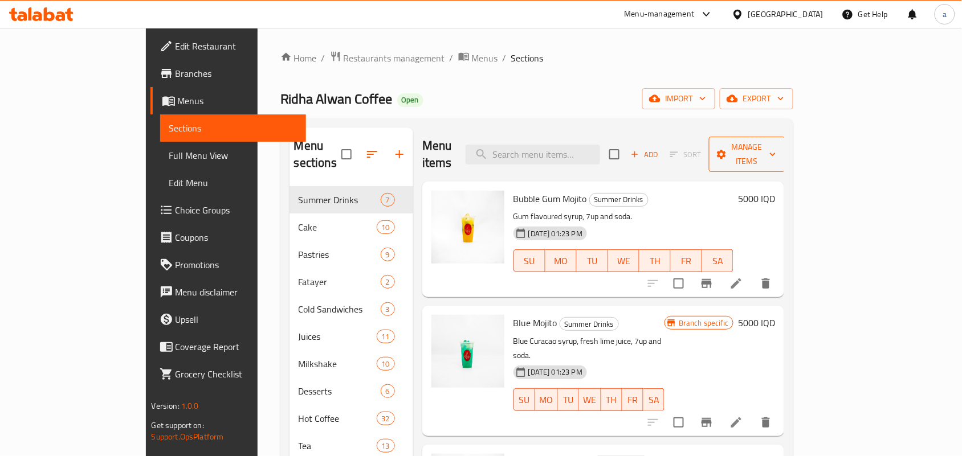
click at [776, 143] on span "Manage items" at bounding box center [747, 154] width 58 height 28
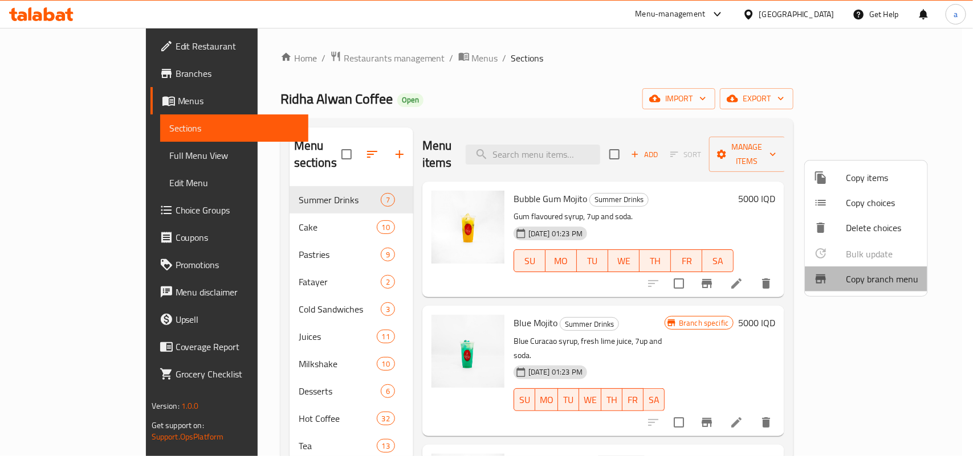
click at [857, 284] on span "Copy branch menu" at bounding box center [882, 279] width 72 height 14
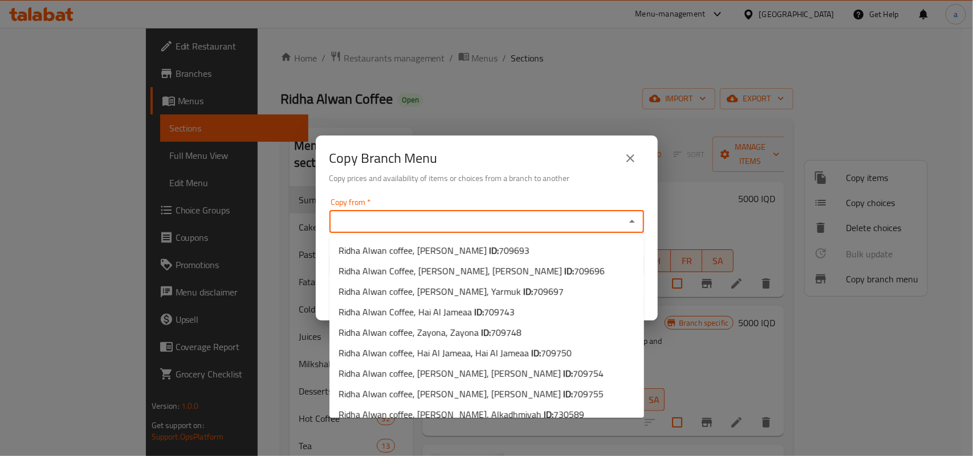
click at [479, 228] on input "Copy from   *" at bounding box center [477, 222] width 289 height 16
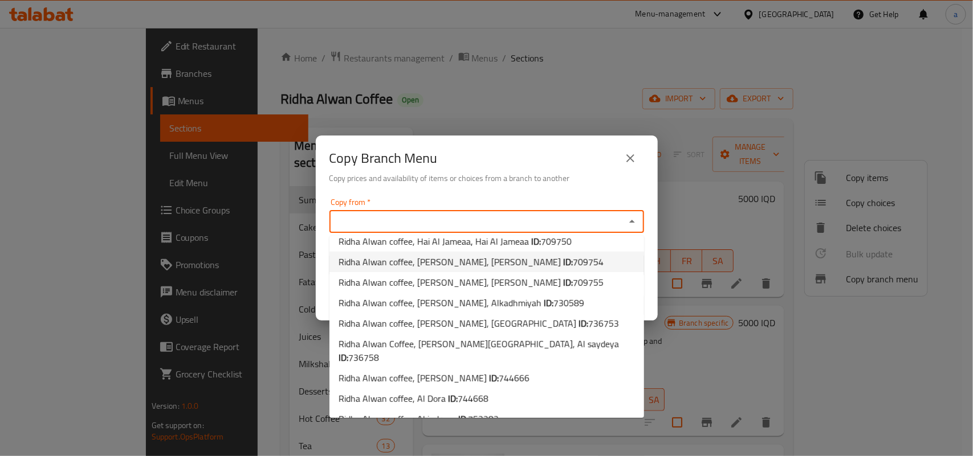
scroll to position [211, 0]
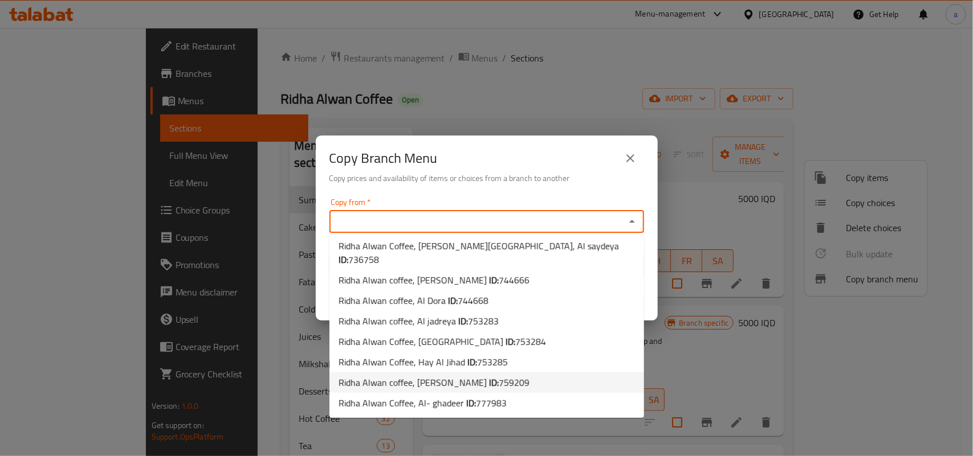
click at [459, 385] on span "Ridha Alwan coffee, Al Aathameya ID: 759209" at bounding box center [434, 383] width 191 height 14
type input "Ridha Alwan coffee, Al Aathameya"
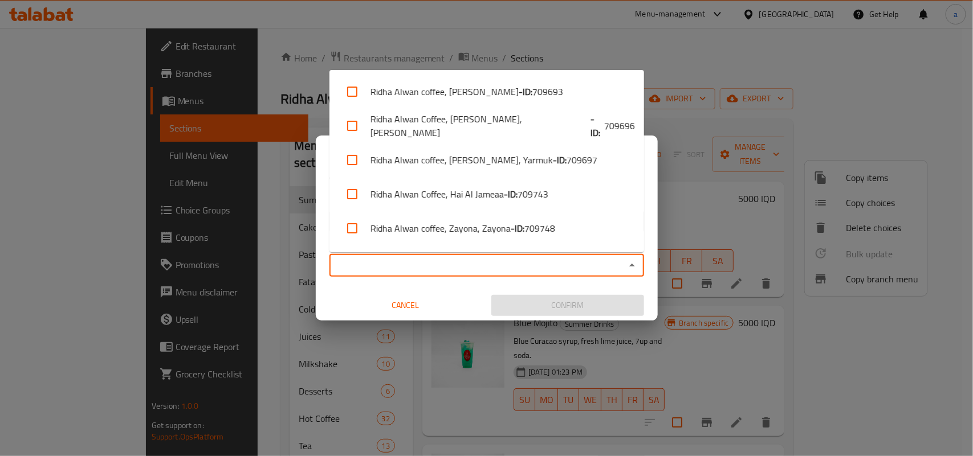
click at [569, 268] on input "Copy to   *" at bounding box center [477, 266] width 289 height 16
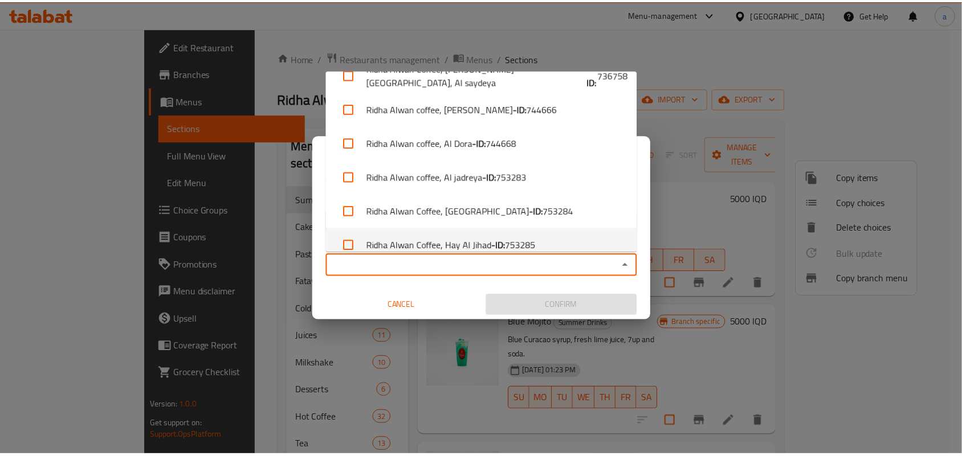
scroll to position [456, 0]
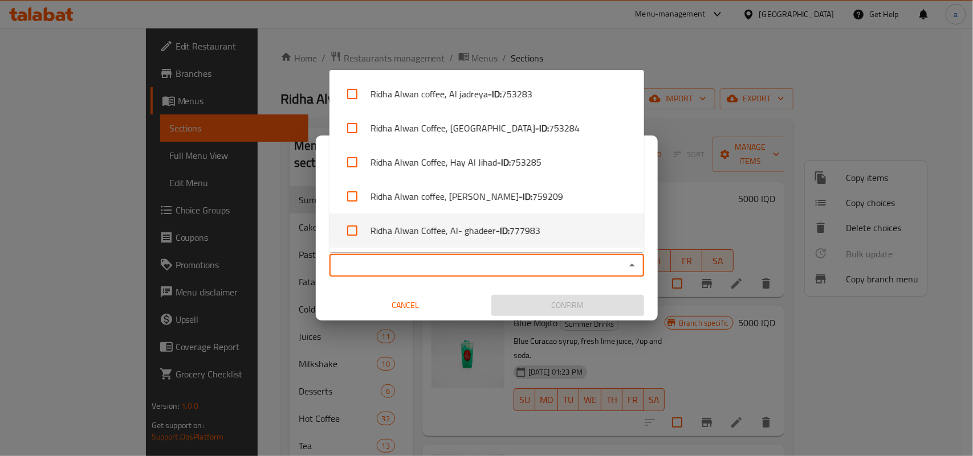
click at [497, 237] on li "Ridha Alwan Coffee, Al- ghadeer - ID: 777983" at bounding box center [486, 231] width 315 height 34
checkbox input "true"
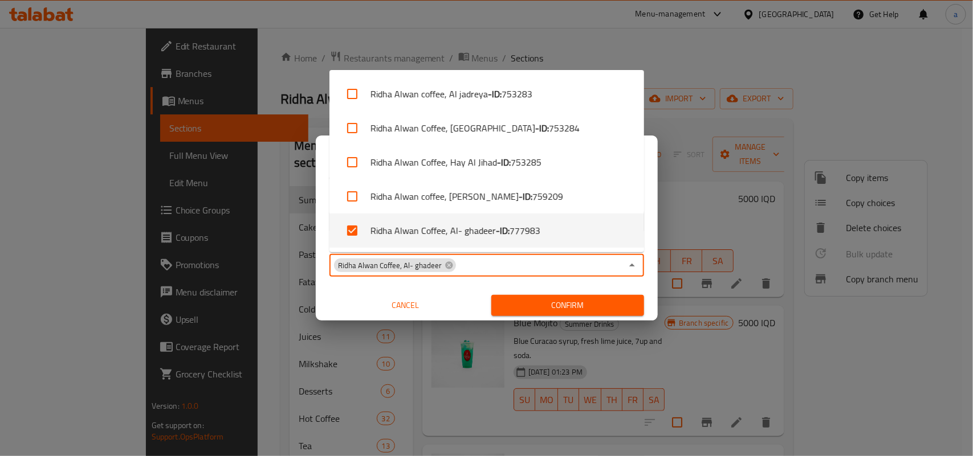
click at [645, 284] on div "Copy from   * Ridha Alwan coffee, Al Aathameya Copy from * Copy to   * Ridha Al…" at bounding box center [487, 257] width 342 height 127
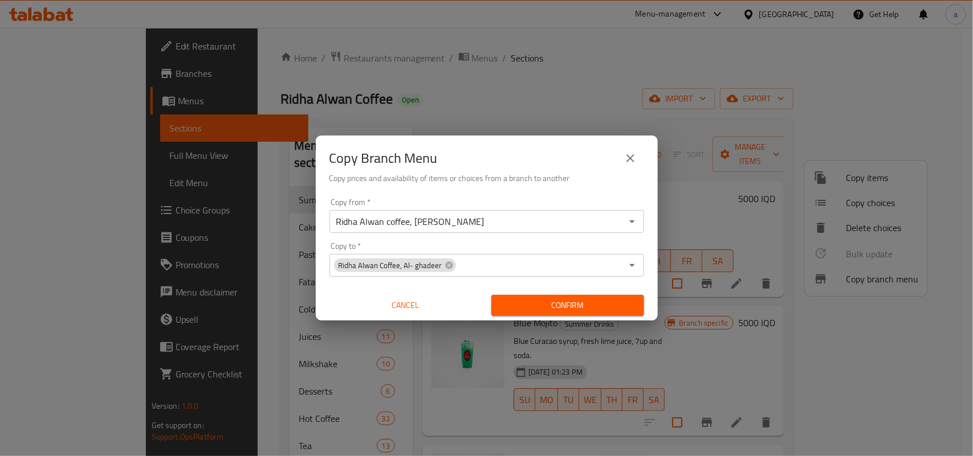
click at [568, 306] on span "Confirm" at bounding box center [567, 306] width 134 height 14
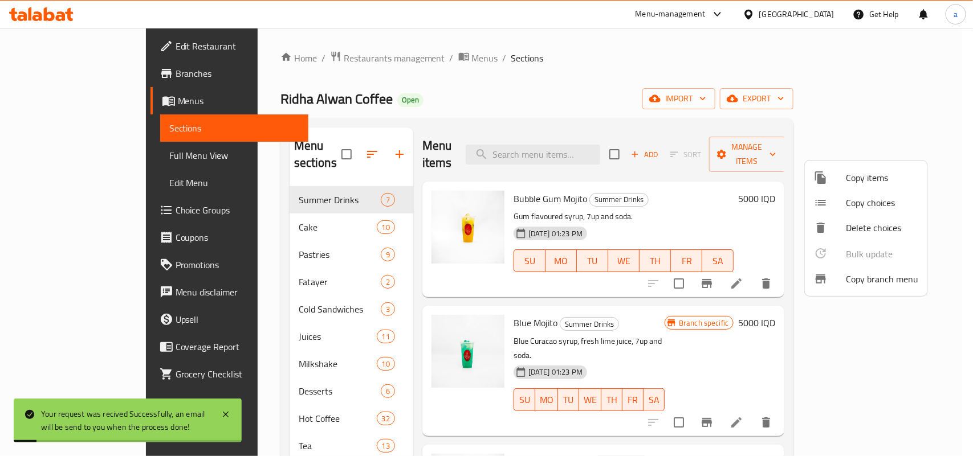
click at [83, 167] on div at bounding box center [486, 228] width 973 height 456
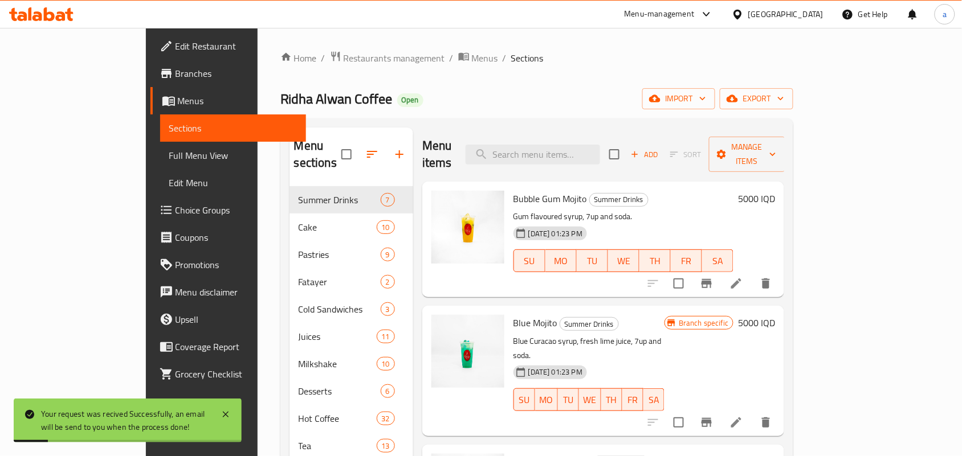
click at [169, 162] on span "Full Menu View" at bounding box center [233, 156] width 128 height 14
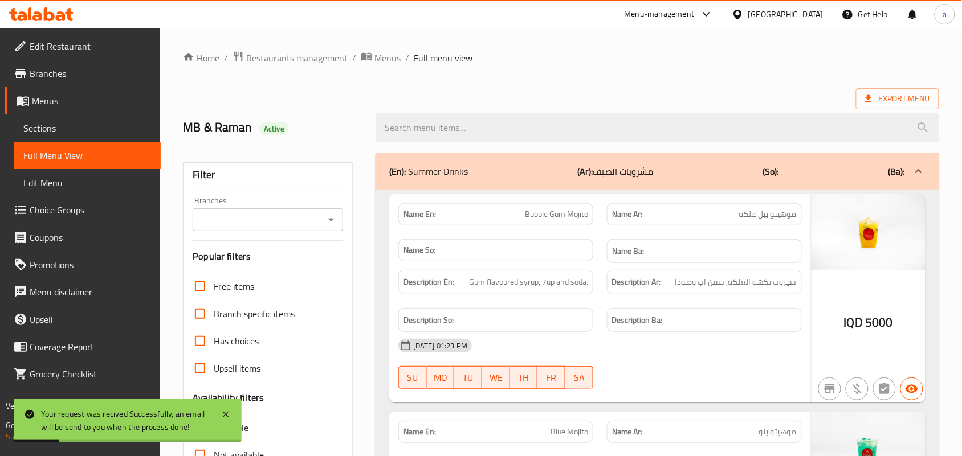
click at [325, 220] on icon "Open" at bounding box center [331, 220] width 14 height 14
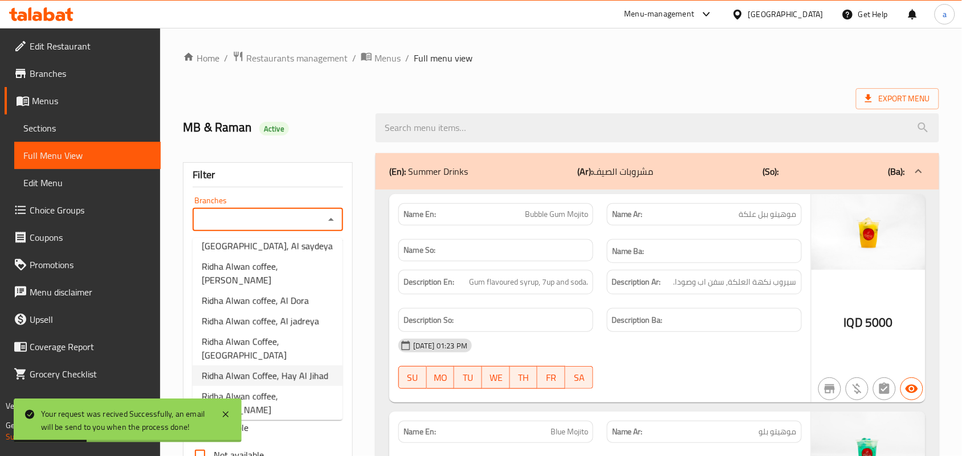
scroll to position [479, 0]
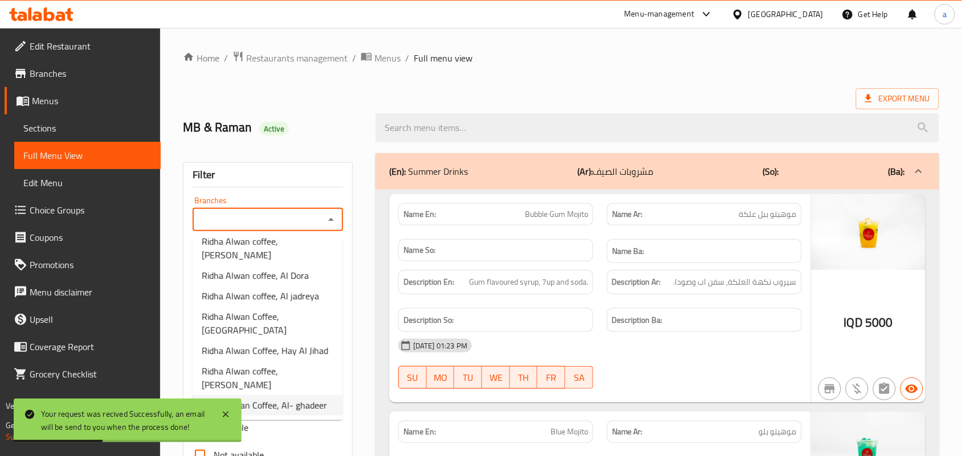
click at [294, 399] on span "Ridha Alwan Coffee, Al- ghadeer" at bounding box center [264, 406] width 125 height 14
type input "Ridha Alwan Coffee, Al- ghadeer"
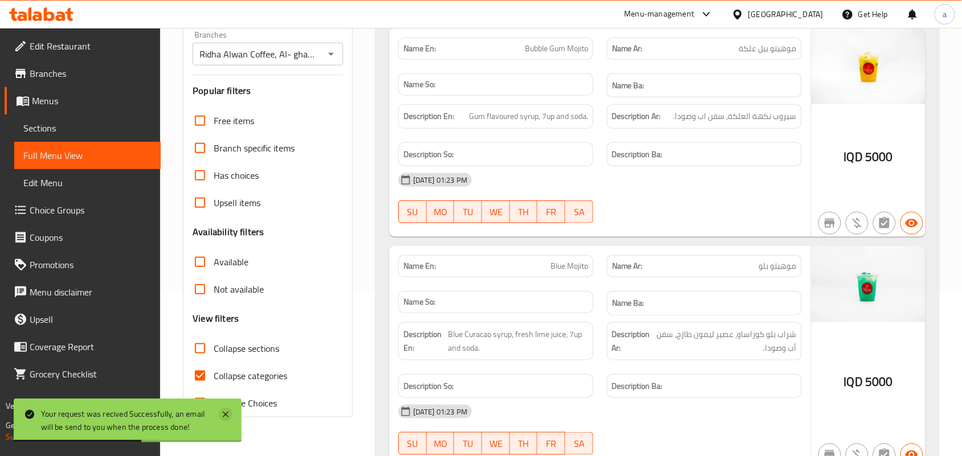
click at [231, 408] on icon at bounding box center [226, 415] width 14 height 14
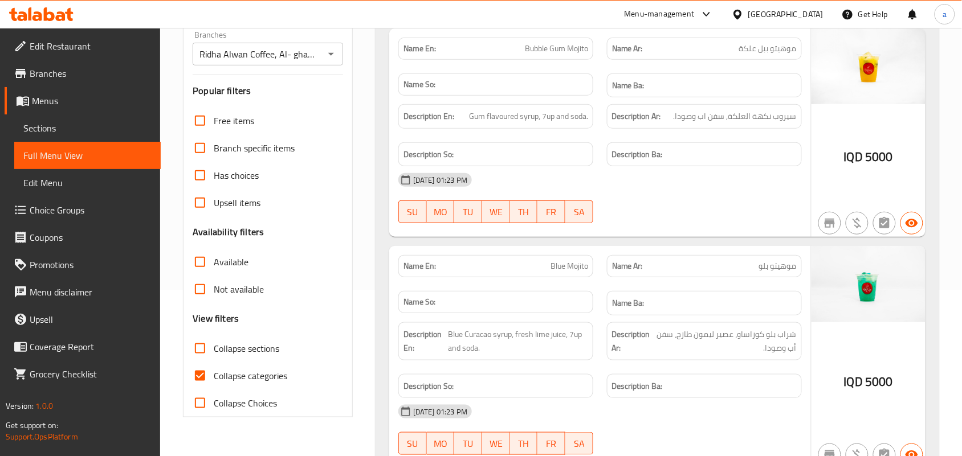
drag, startPoint x: 243, startPoint y: 394, endPoint x: 627, endPoint y: 267, distance: 404.1
click at [245, 383] on span "Collapse categories" at bounding box center [251, 376] width 74 height 14
click at [214, 390] on input "Collapse categories" at bounding box center [199, 375] width 27 height 27
checkbox input "false"
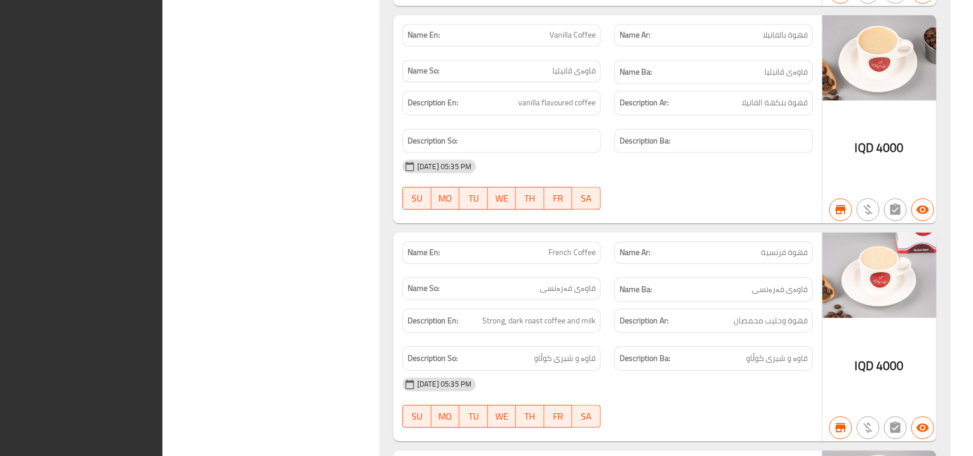
scroll to position [0, 0]
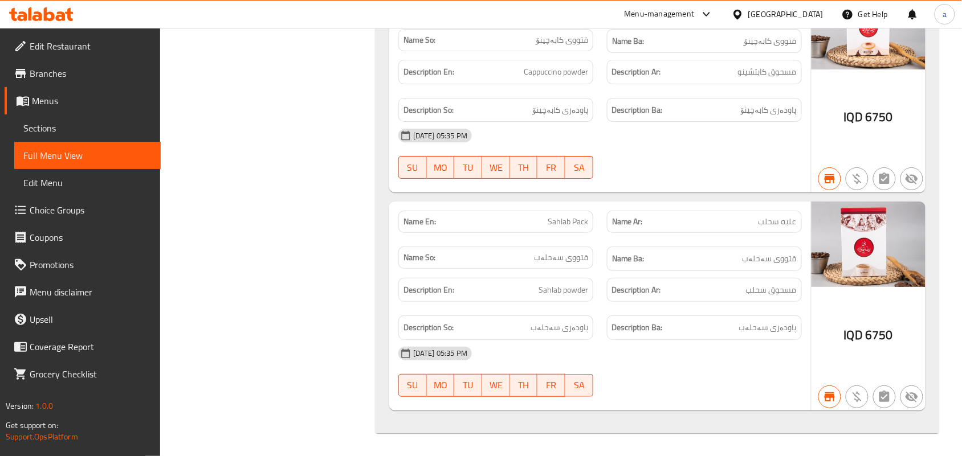
drag, startPoint x: 260, startPoint y: 343, endPoint x: 254, endPoint y: 352, distance: 11.5
click at [51, 6] on div at bounding box center [41, 14] width 83 height 23
drag, startPoint x: 77, startPoint y: 31, endPoint x: 66, endPoint y: 21, distance: 15.3
click at [77, 30] on ul "Edit Restaurant Branches Menus Sections Full Menu View Edit Menu Choice Groups …" at bounding box center [75, 210] width 169 height 365
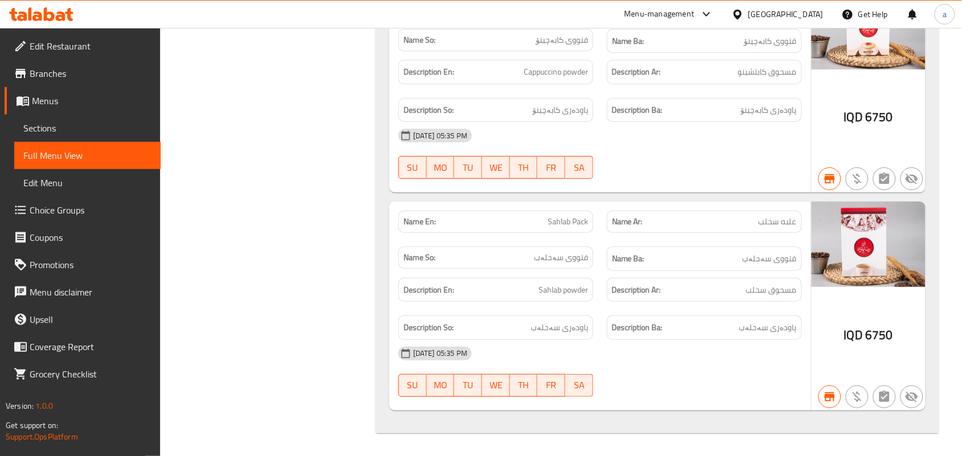
click at [66, 19] on icon at bounding box center [41, 14] width 64 height 14
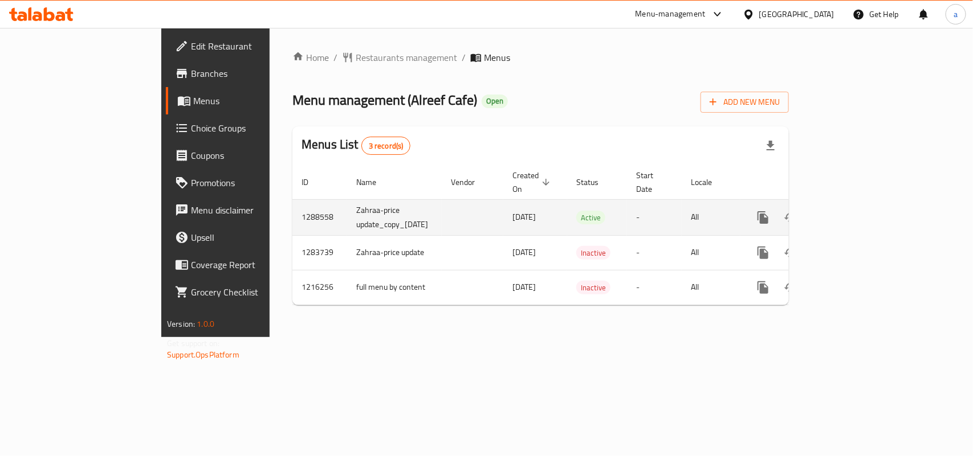
click at [768, 211] on icon "more" at bounding box center [762, 217] width 11 height 13
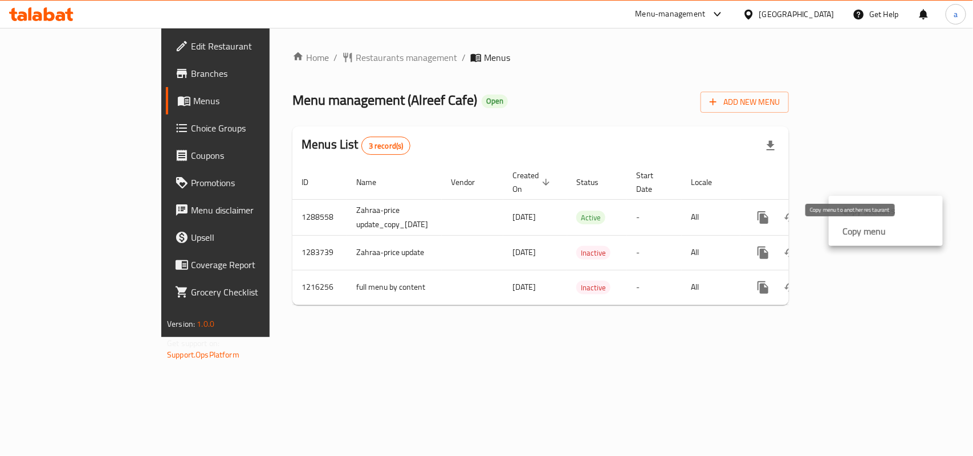
click at [855, 226] on strong "Copy menu" at bounding box center [863, 232] width 43 height 14
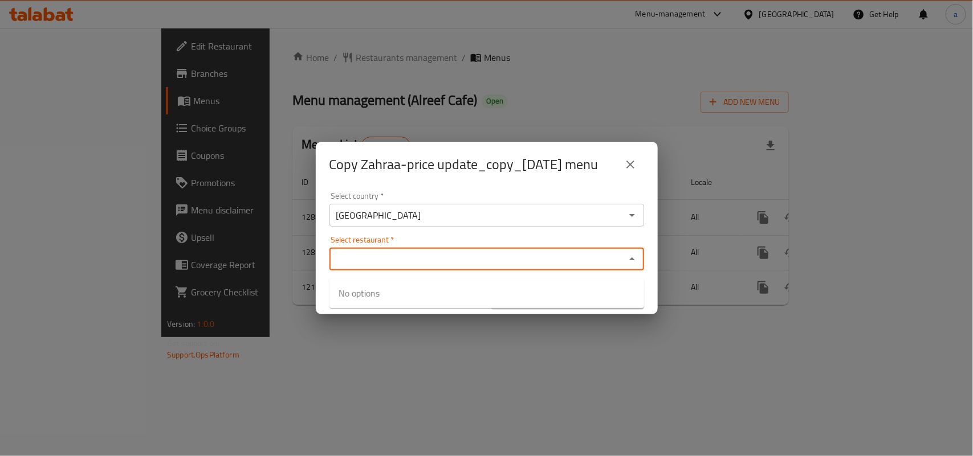
click at [464, 260] on input "Select restaurant   *" at bounding box center [477, 259] width 289 height 16
paste input "Alreef Cafe"
type input "Alreef Cafe"
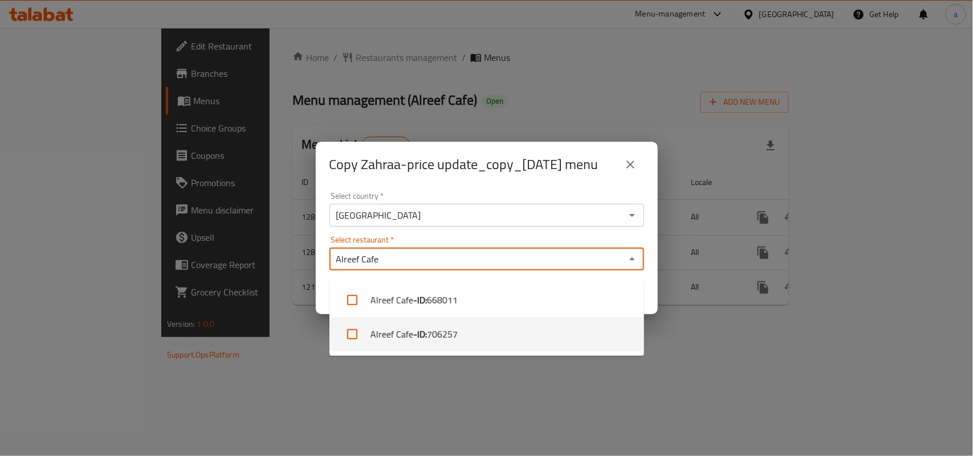
click at [427, 335] on b "- ID:" at bounding box center [420, 335] width 14 height 14
checkbox input "true"
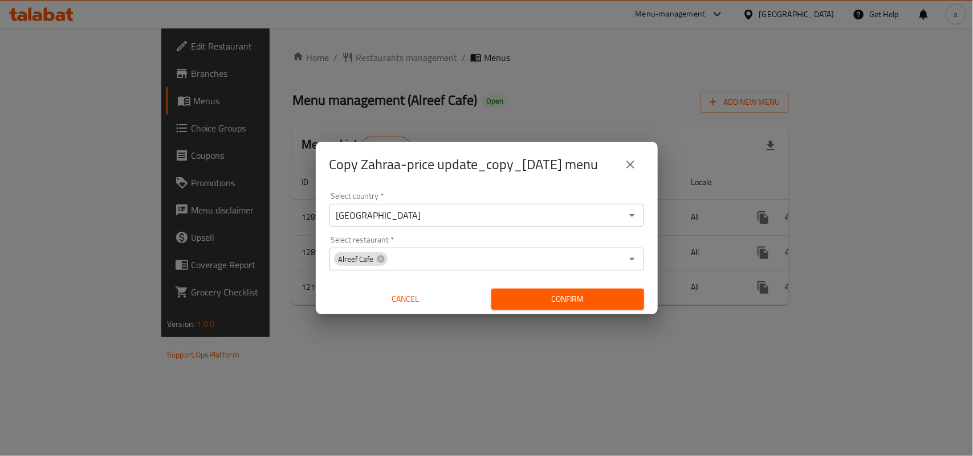
click at [651, 308] on div "Select country   * Iraq Select country * Select restaurant   * Alreef Cafe Sele…" at bounding box center [487, 250] width 342 height 127
click at [614, 304] on span "Confirm" at bounding box center [567, 299] width 134 height 14
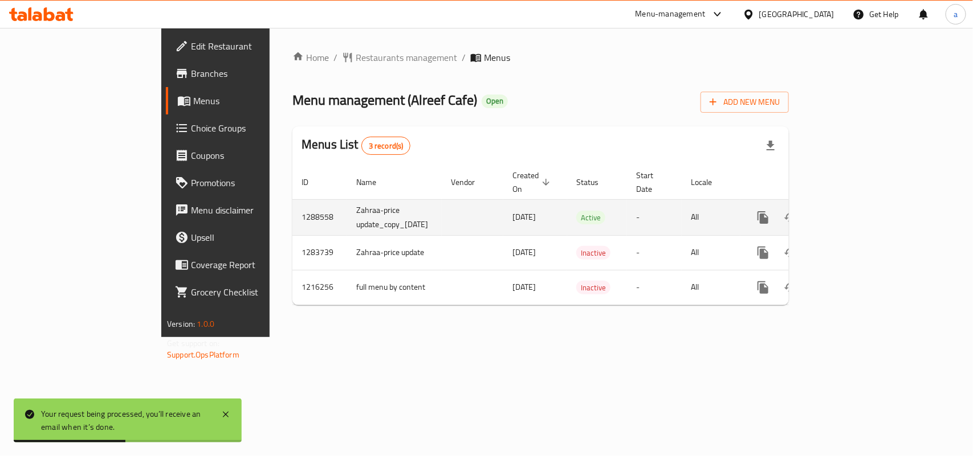
click at [852, 211] on icon "enhanced table" at bounding box center [845, 218] width 14 height 14
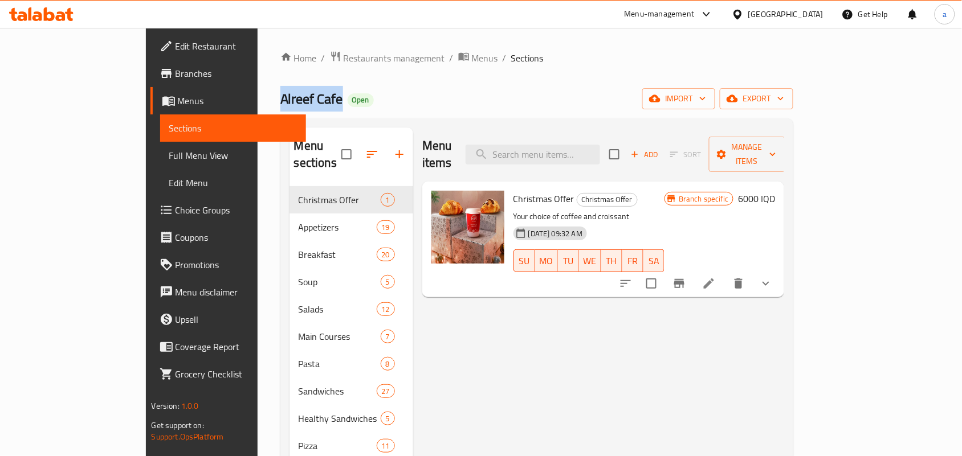
drag, startPoint x: 248, startPoint y: 101, endPoint x: 184, endPoint y: 99, distance: 65.0
click at [280, 99] on span "Alreef Cafe" at bounding box center [311, 99] width 63 height 26
copy span "Alreef Cafe"
click at [472, 61] on span "Menus" at bounding box center [485, 58] width 26 height 14
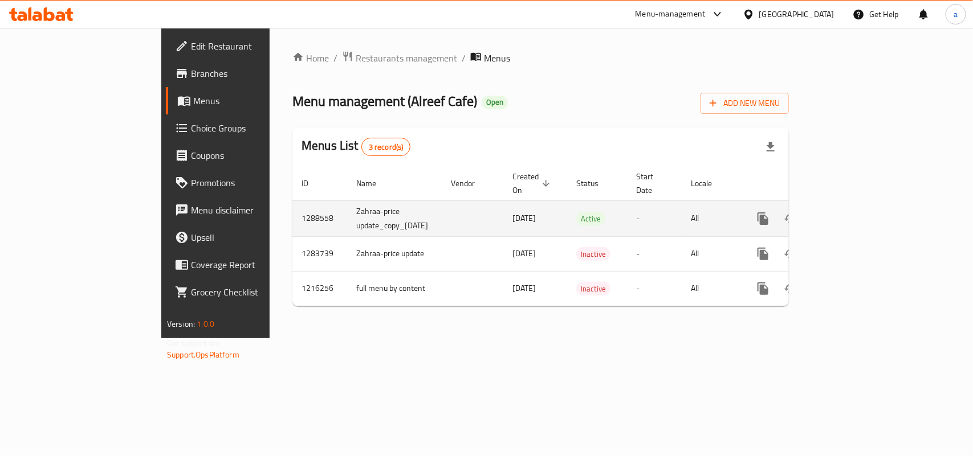
click at [768, 214] on icon "more" at bounding box center [762, 219] width 11 height 13
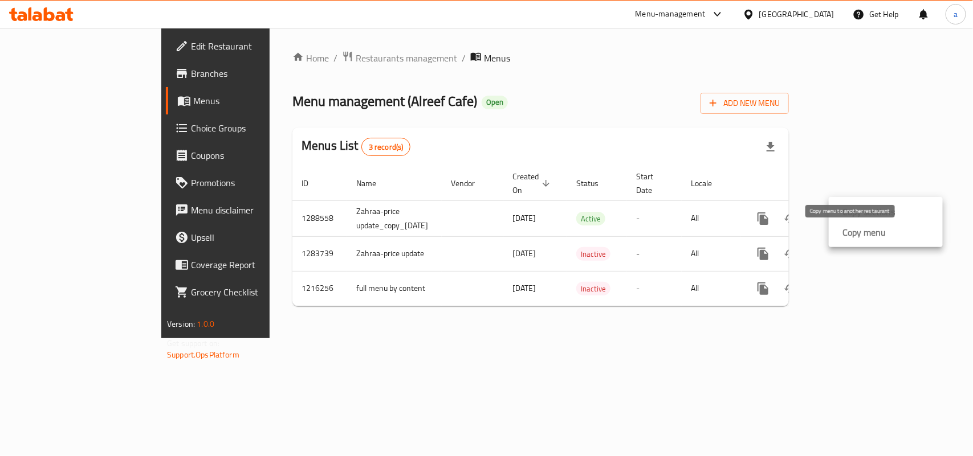
click at [881, 237] on strong "Copy menu" at bounding box center [863, 233] width 43 height 14
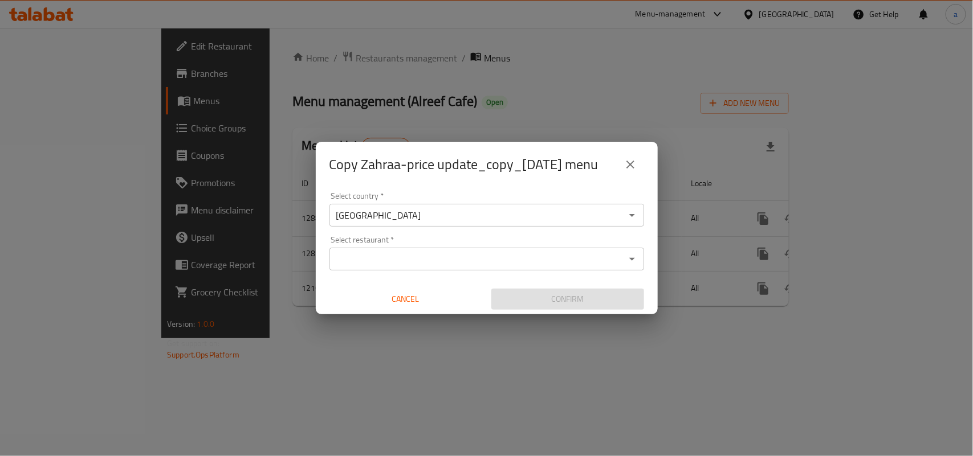
click at [399, 271] on div "Select restaurant *" at bounding box center [486, 259] width 315 height 23
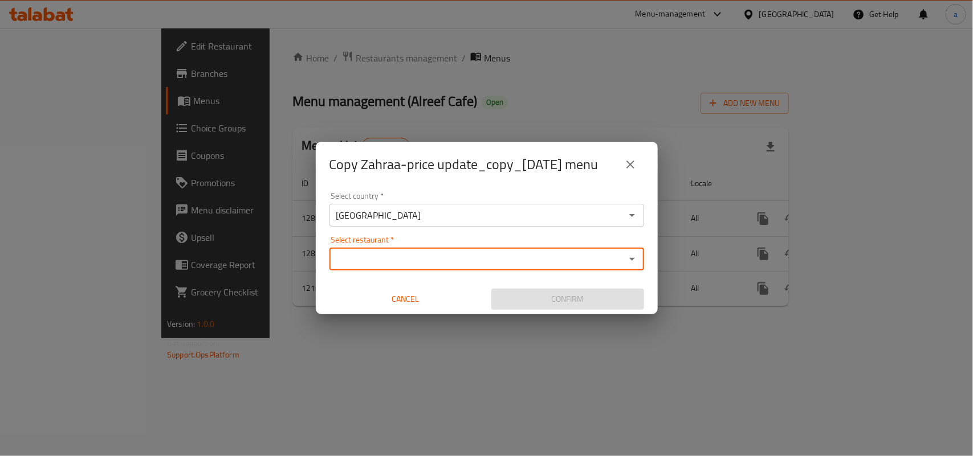
paste input "Alreef Cafe"
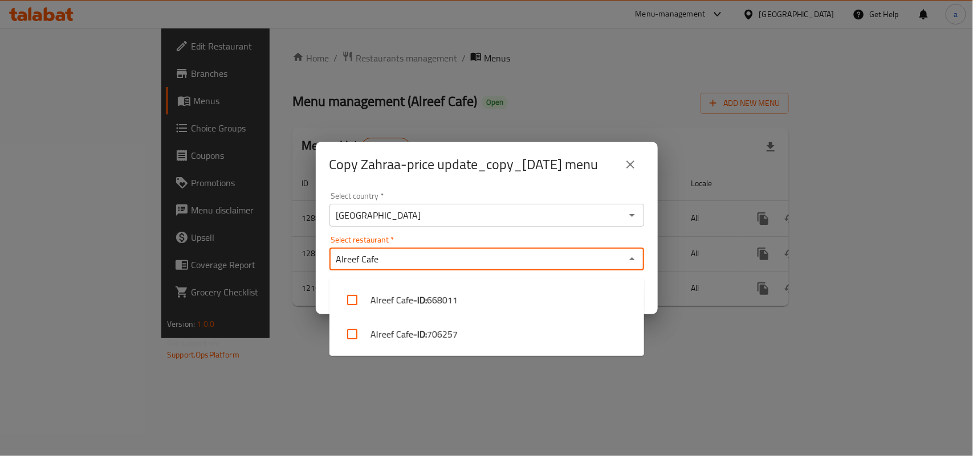
type input "Alreef Cafe"
click at [513, 267] on input "Select restaurant   *" at bounding box center [477, 259] width 289 height 16
paste input "Alreef Cafe"
type input "Alreef Cafe"
click at [349, 331] on input "checkbox" at bounding box center [352, 334] width 27 height 27
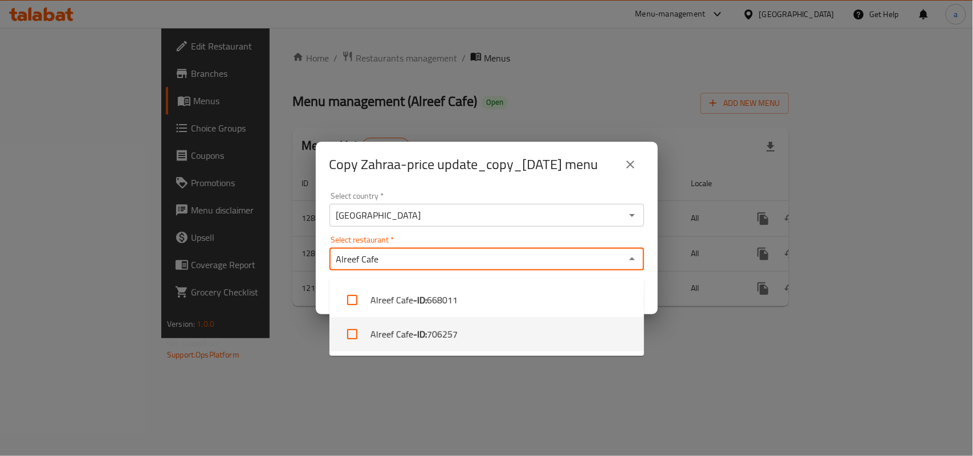
checkbox input "true"
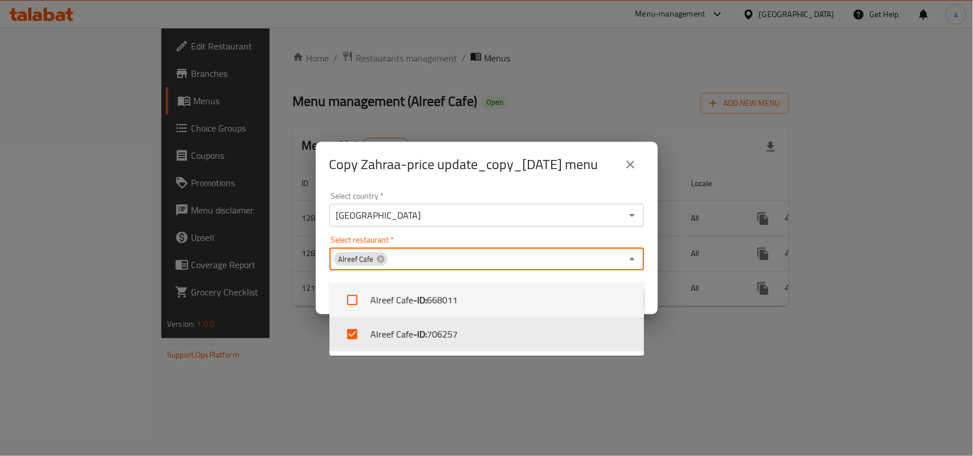
click at [648, 297] on div "Confirm" at bounding box center [568, 299] width 162 height 30
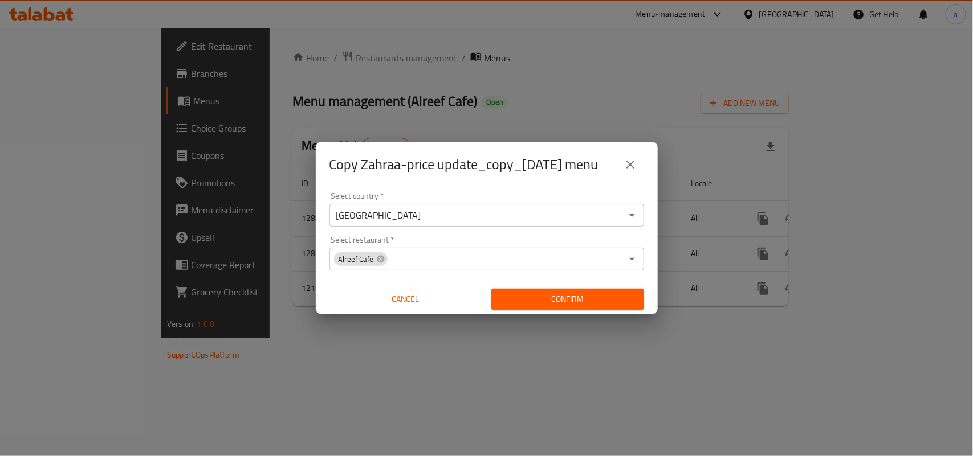
click at [599, 305] on span "Confirm" at bounding box center [567, 299] width 134 height 14
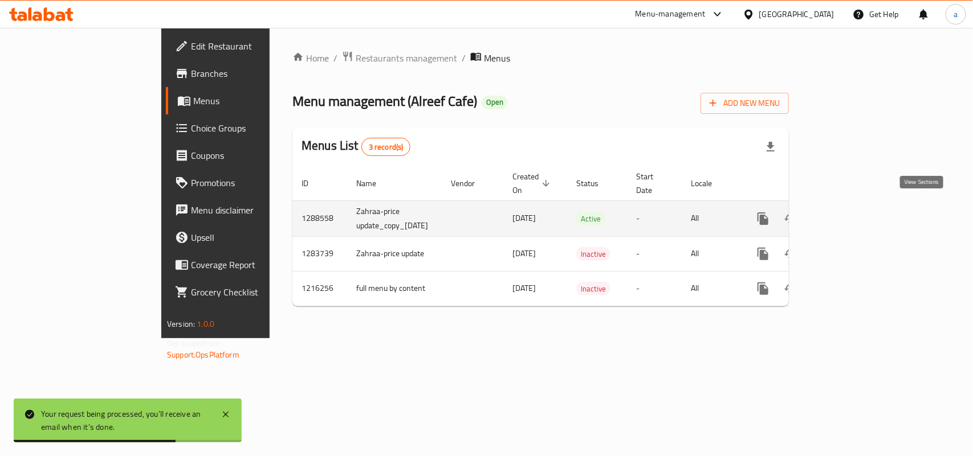
click at [852, 212] on icon "enhanced table" at bounding box center [845, 219] width 14 height 14
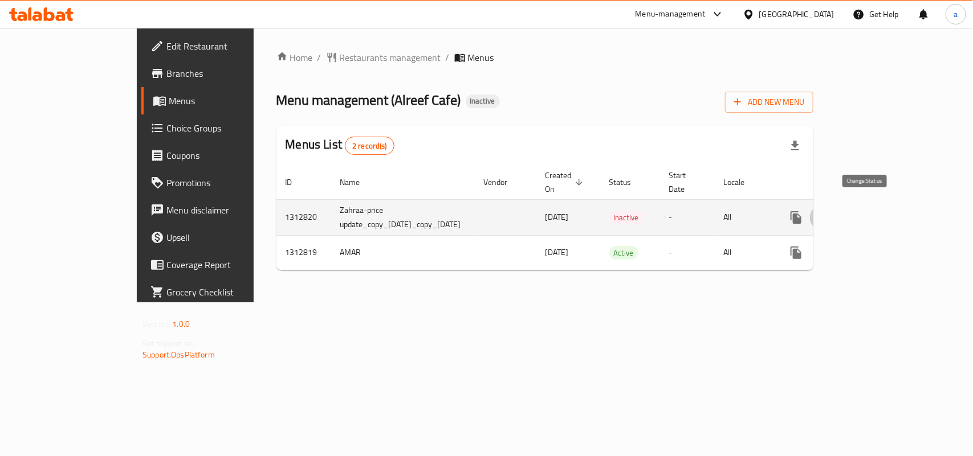
click at [830, 211] on icon "enhanced table" at bounding box center [824, 218] width 14 height 14
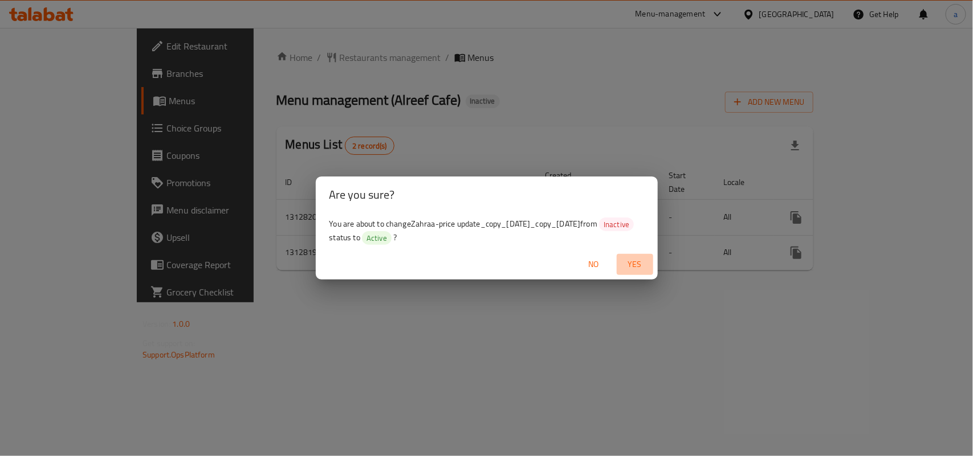
click at [629, 268] on span "Yes" at bounding box center [634, 265] width 27 height 14
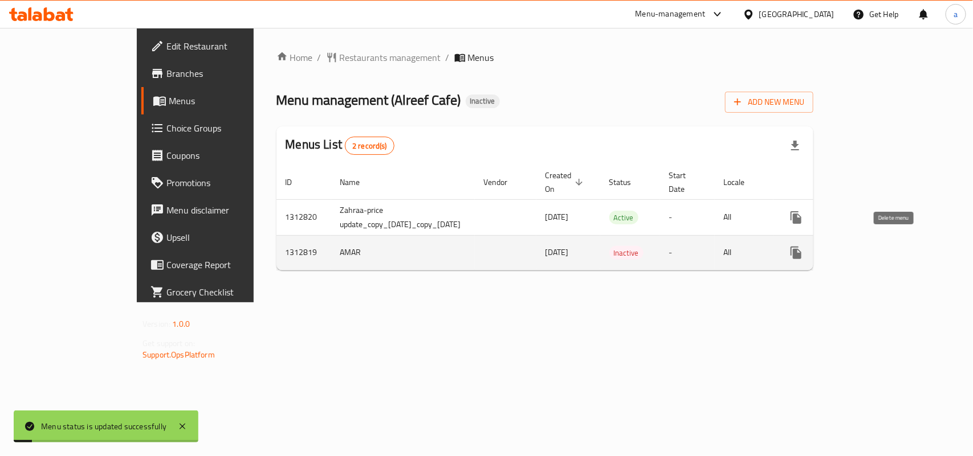
click at [855, 248] on icon "enhanced table" at bounding box center [851, 253] width 8 height 10
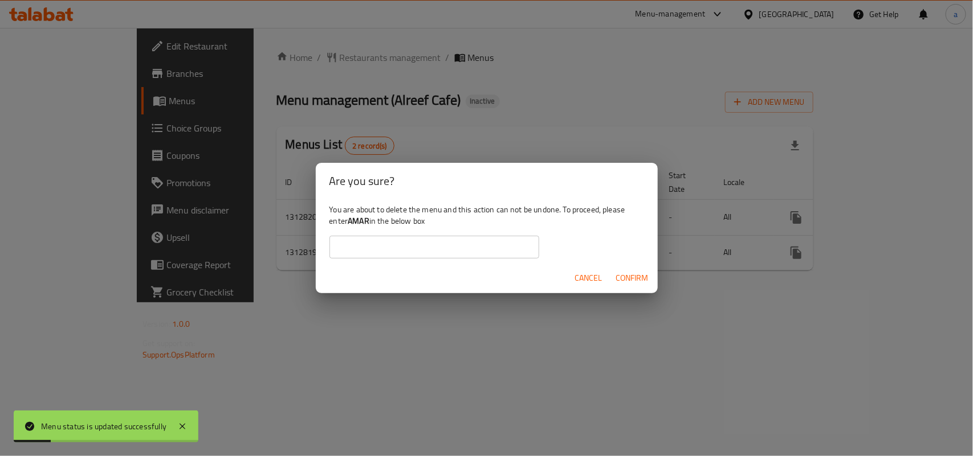
click at [369, 223] on b "AMAR" at bounding box center [359, 221] width 22 height 15
copy div "AMAR"
click at [391, 239] on input "text" at bounding box center [434, 247] width 210 height 23
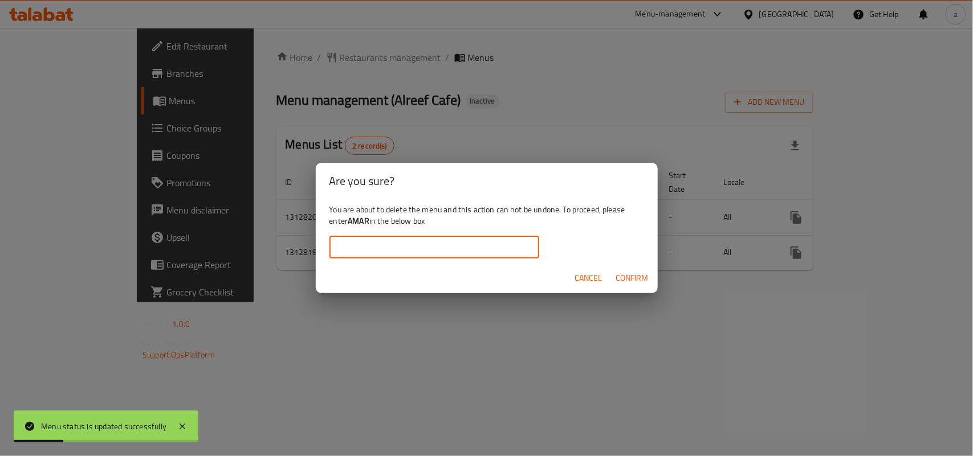
paste input "AMAR"
type input "AMAR"
click at [635, 283] on span "Confirm" at bounding box center [632, 278] width 32 height 14
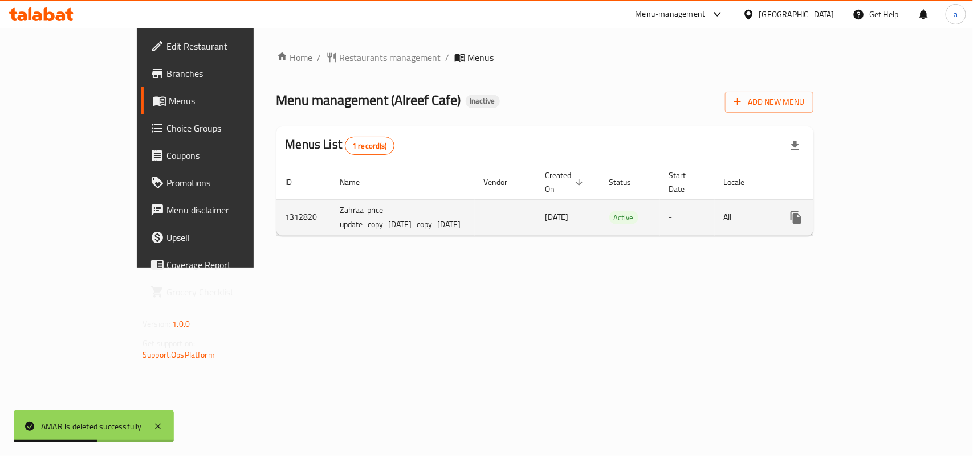
click at [885, 214] on icon "enhanced table" at bounding box center [878, 218] width 14 height 14
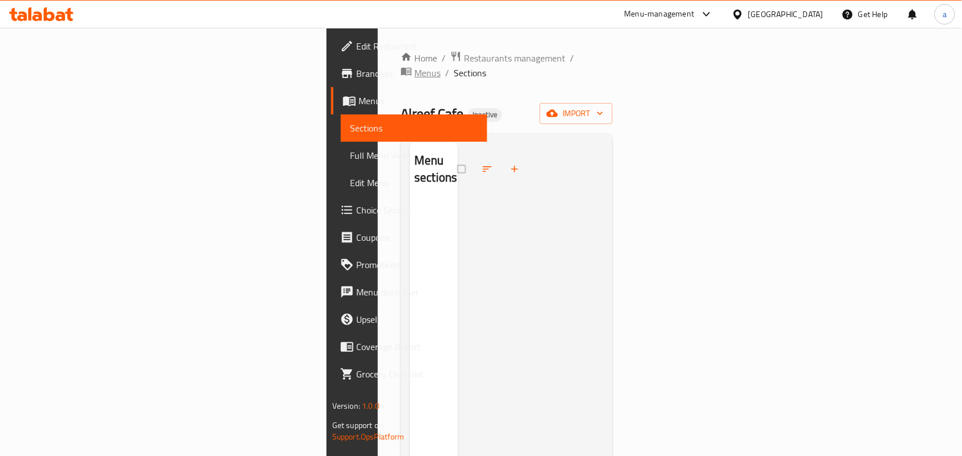
click at [414, 66] on span "Menus" at bounding box center [427, 73] width 26 height 14
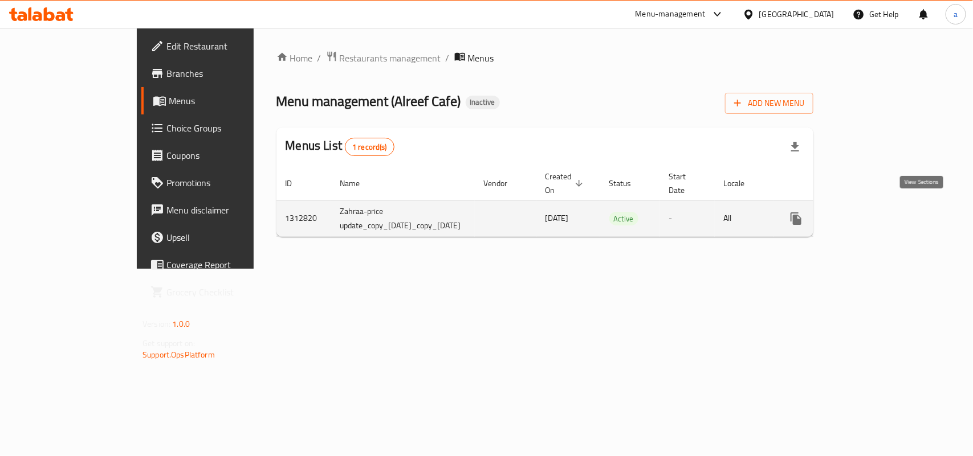
click at [885, 215] on icon "enhanced table" at bounding box center [878, 219] width 14 height 14
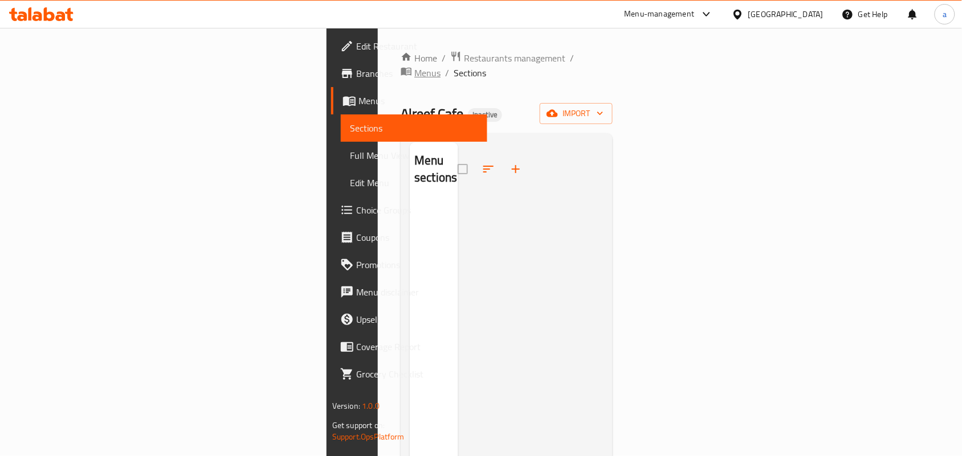
click at [414, 66] on span "Menus" at bounding box center [427, 73] width 26 height 14
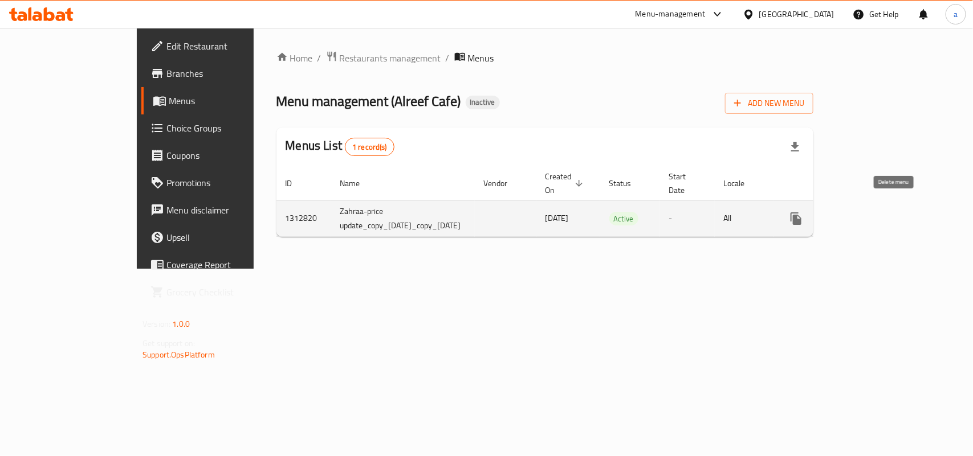
click at [855, 214] on icon "enhanced table" at bounding box center [851, 219] width 8 height 10
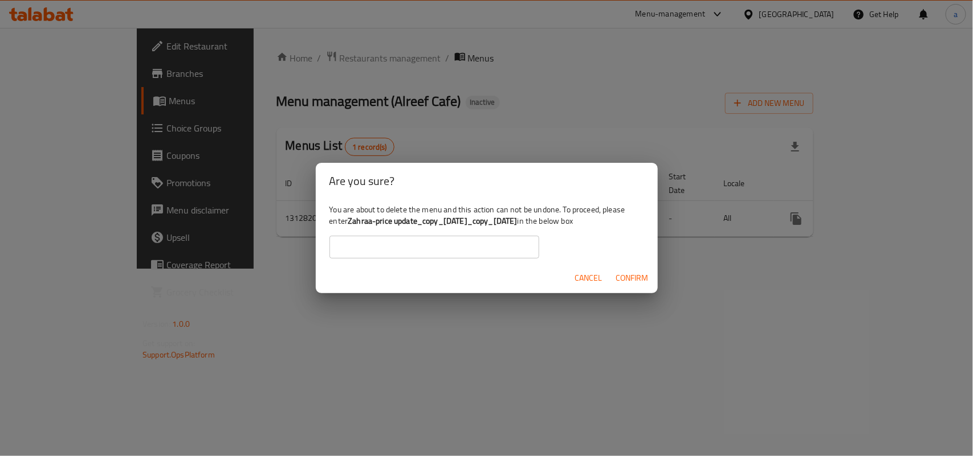
drag, startPoint x: 382, startPoint y: 218, endPoint x: 597, endPoint y: 218, distance: 215.4
click at [597, 218] on div "You are about to delete the menu and this action can not be undone. To proceed,…" at bounding box center [487, 231] width 342 height 64
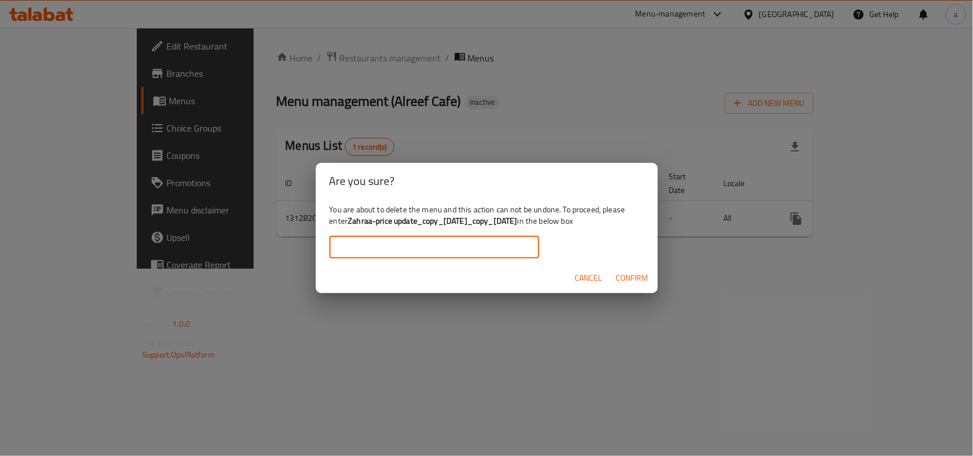
click at [432, 246] on input "text" at bounding box center [434, 247] width 210 height 23
paste input "Zahraa-price update_copy_[DATE]_copy_[DATE]"
type input "Zahraa-price update_copy_[DATE]_copy_[DATE]"
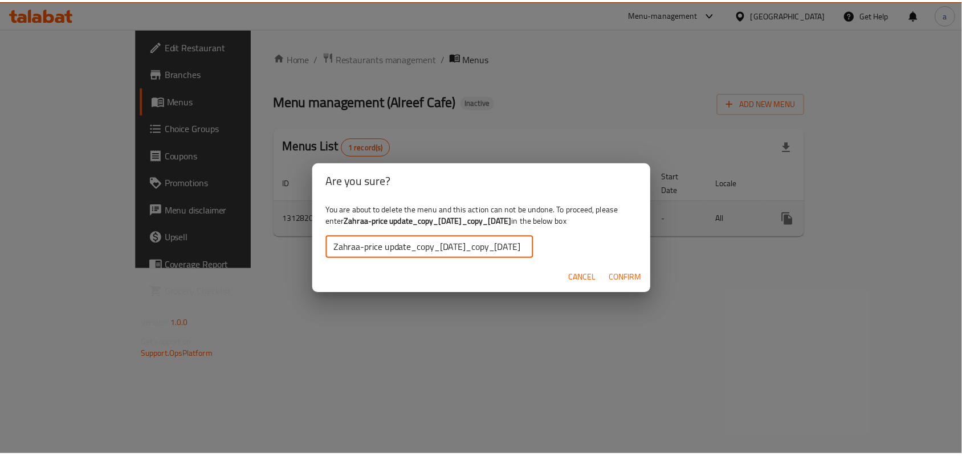
scroll to position [0, 0]
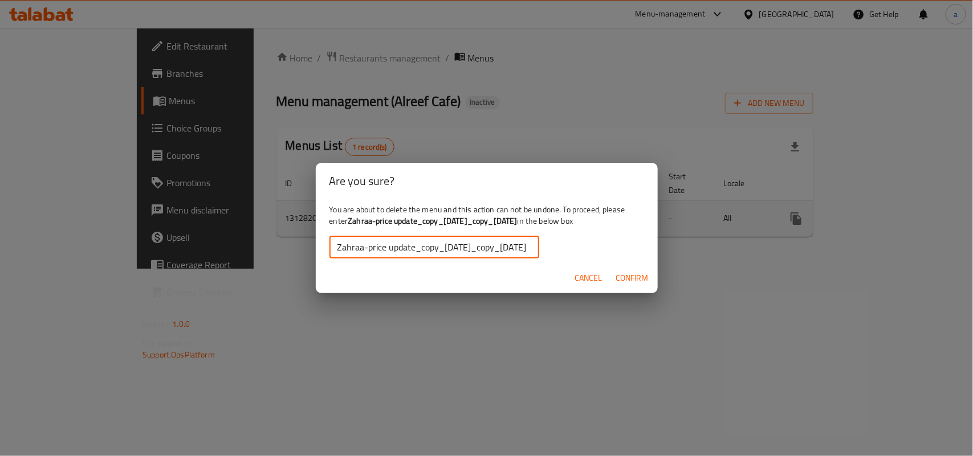
click at [625, 277] on button "Confirm" at bounding box center [633, 278] width 42 height 21
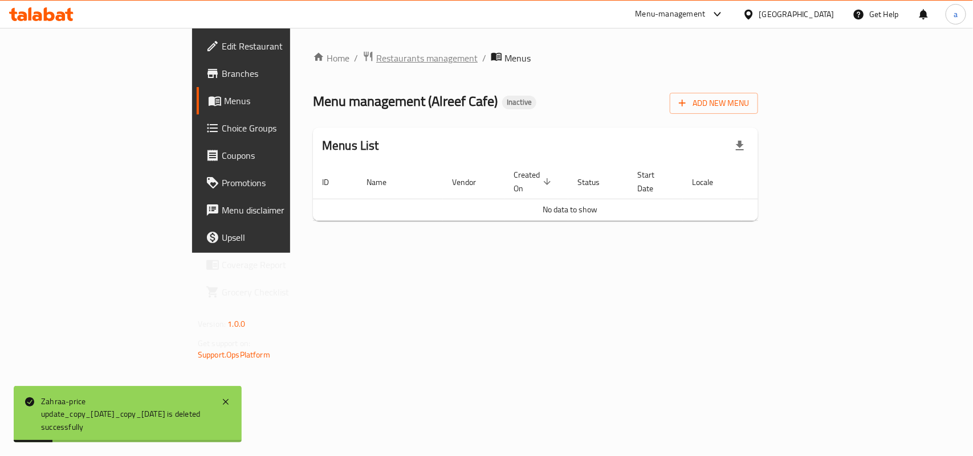
click at [376, 55] on span "Restaurants management" at bounding box center [426, 58] width 101 height 14
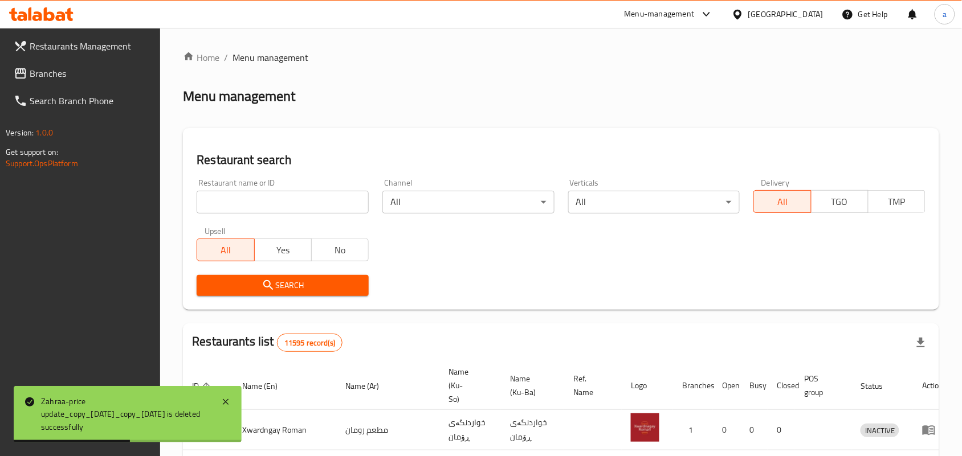
click at [288, 214] on input "search" at bounding box center [283, 202] width 172 height 23
paste input "Alreef Cafe"
type input "Alreef Cafe"
click button "Search" at bounding box center [283, 285] width 172 height 21
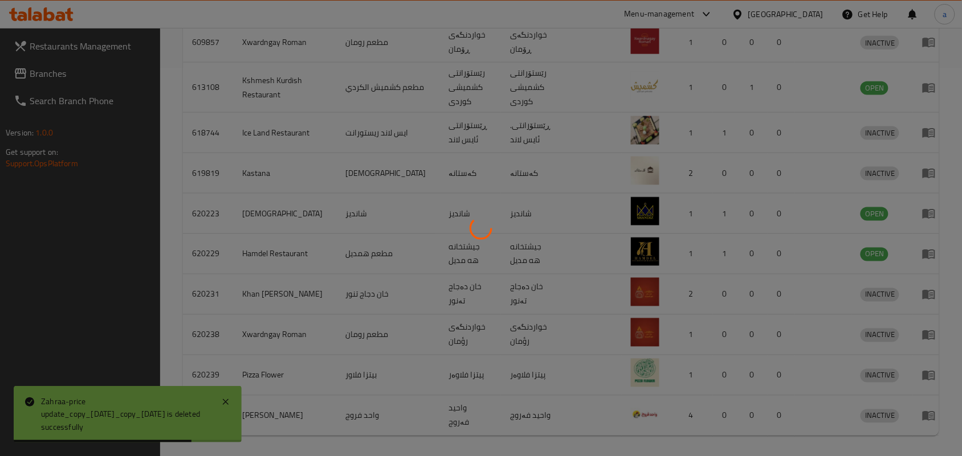
scroll to position [92, 0]
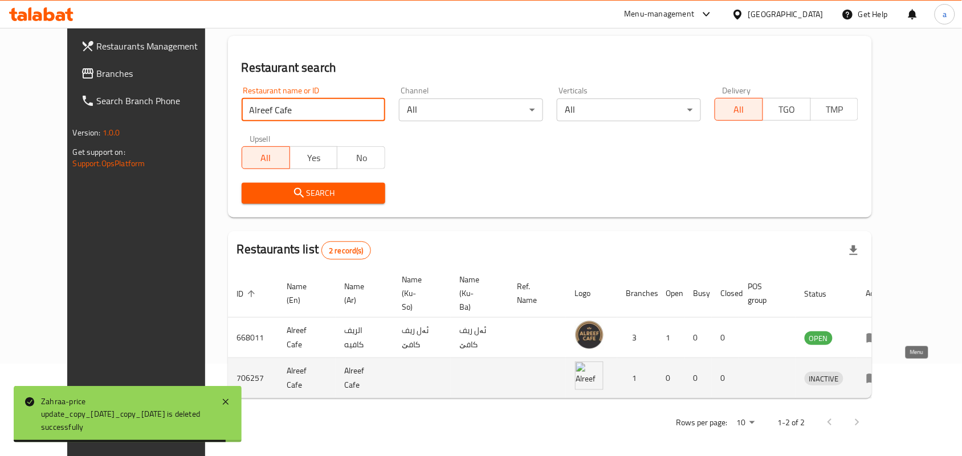
click at [880, 372] on icon "enhanced table" at bounding box center [873, 379] width 14 height 14
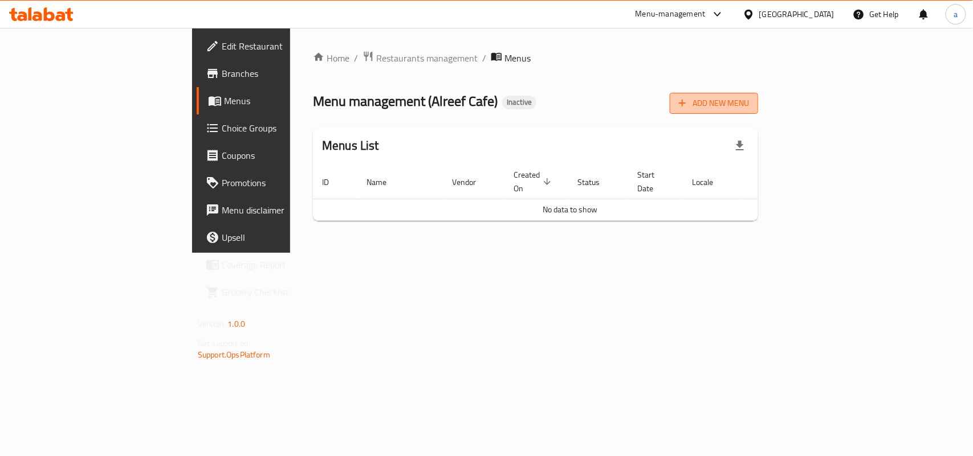
click at [758, 112] on button "Add New Menu" at bounding box center [714, 103] width 88 height 21
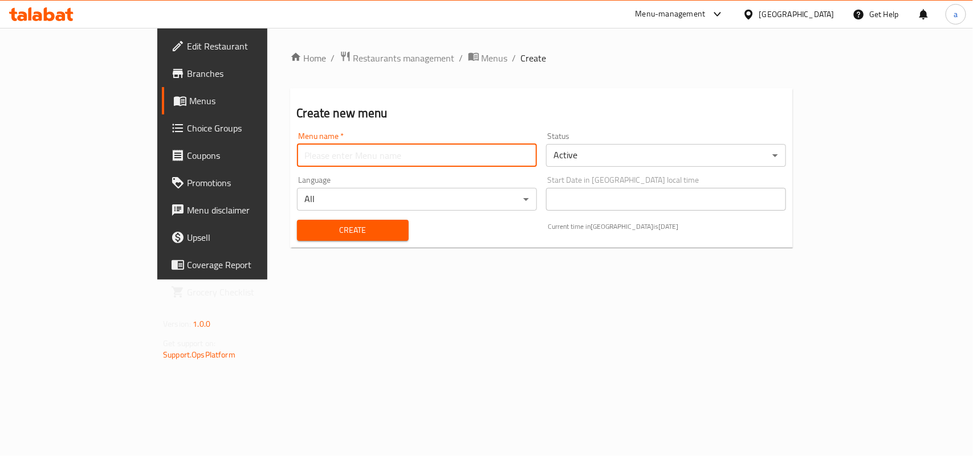
drag, startPoint x: 486, startPoint y: 152, endPoint x: 456, endPoint y: 162, distance: 30.8
click at [486, 152] on input "text" at bounding box center [417, 155] width 240 height 23
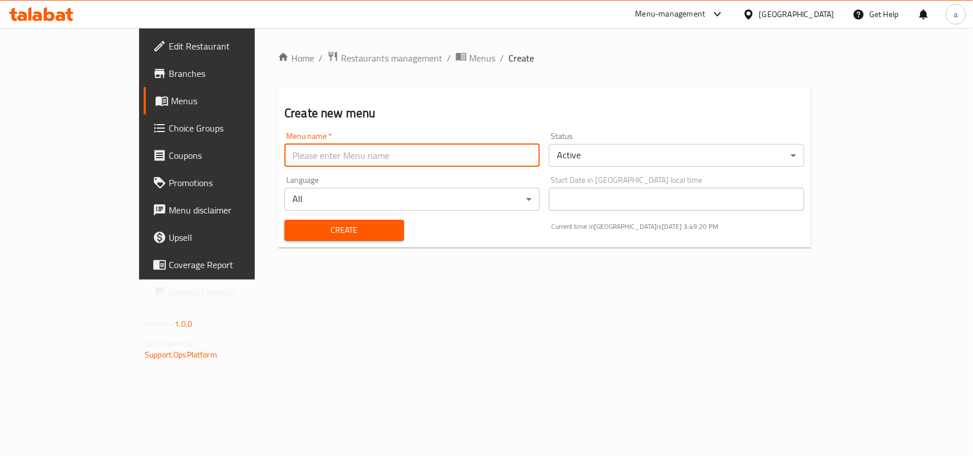
type input "AMAR"
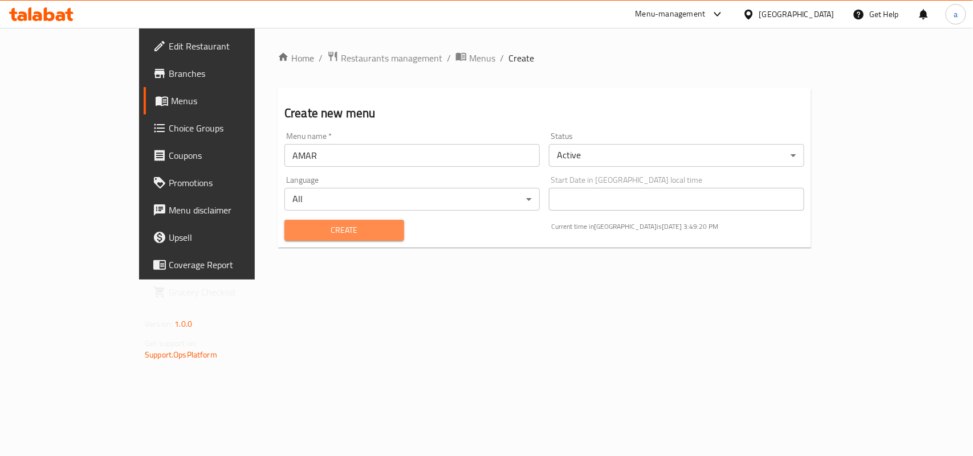
drag, startPoint x: 280, startPoint y: 230, endPoint x: 341, endPoint y: 214, distance: 62.3
click at [294, 231] on span "Create" at bounding box center [344, 230] width 101 height 14
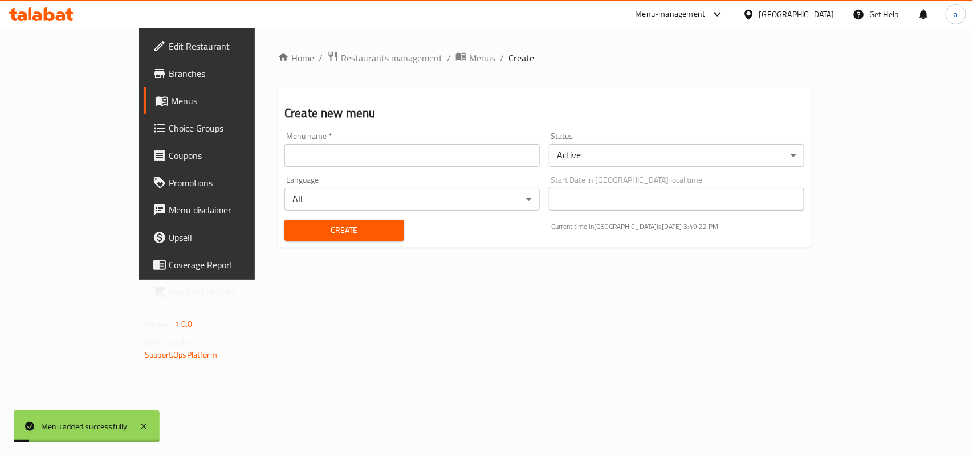
click at [382, 47] on div "Home / Restaurants management / Menus / Create Create new menu Menu name   * Me…" at bounding box center [544, 154] width 579 height 252
click at [469, 56] on span "Menus" at bounding box center [482, 58] width 26 height 14
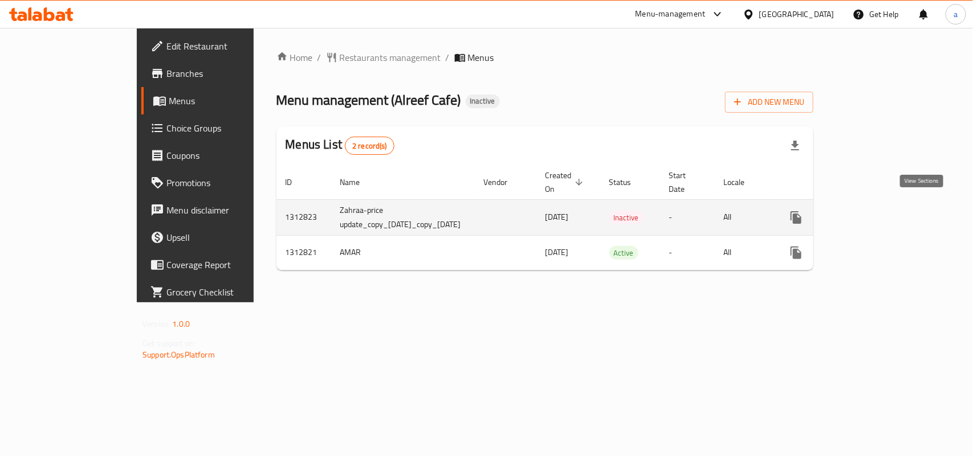
click at [892, 206] on link "enhanced table" at bounding box center [878, 217] width 27 height 27
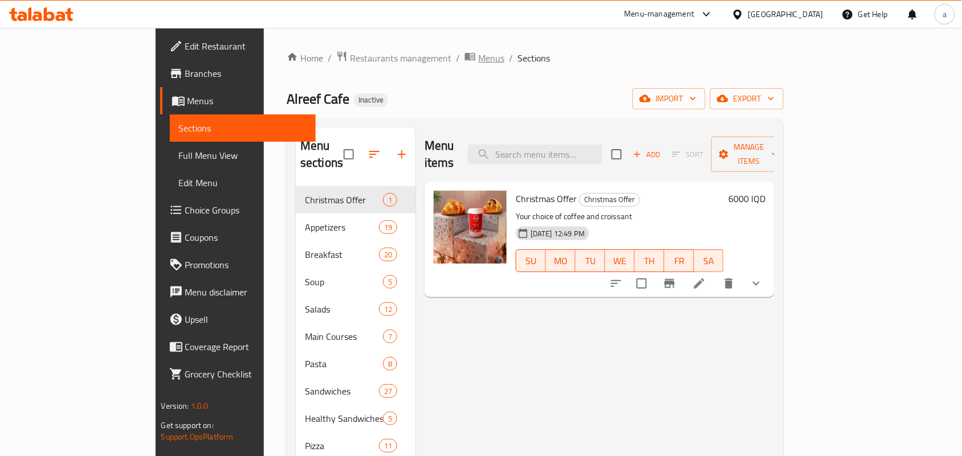
click at [478, 64] on span "Menus" at bounding box center [491, 58] width 26 height 14
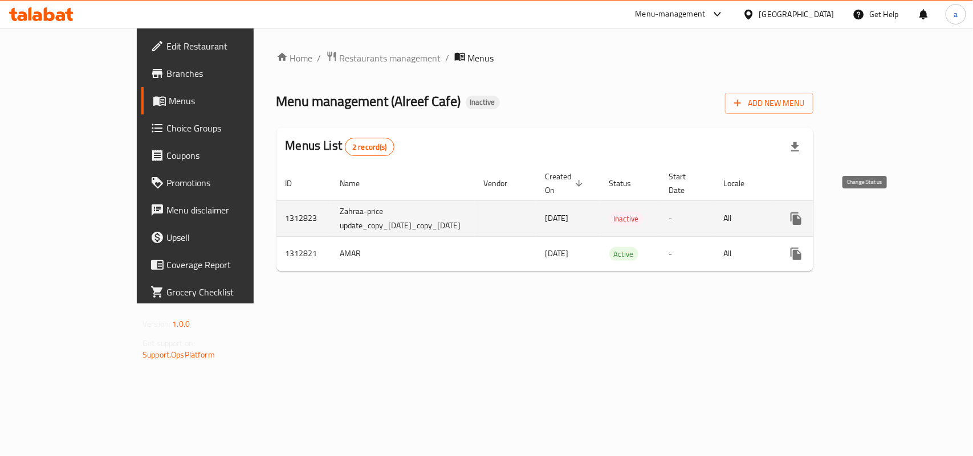
click at [830, 212] on icon "enhanced table" at bounding box center [824, 219] width 14 height 14
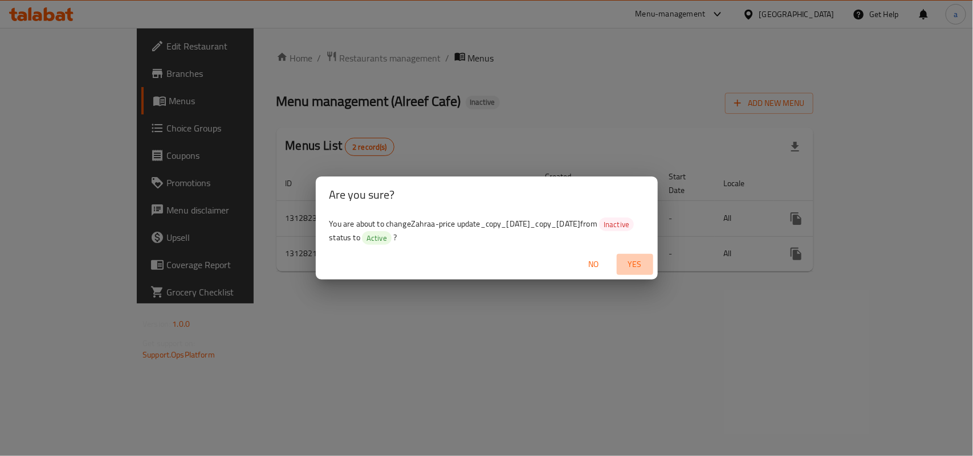
click at [637, 266] on span "Yes" at bounding box center [634, 265] width 27 height 14
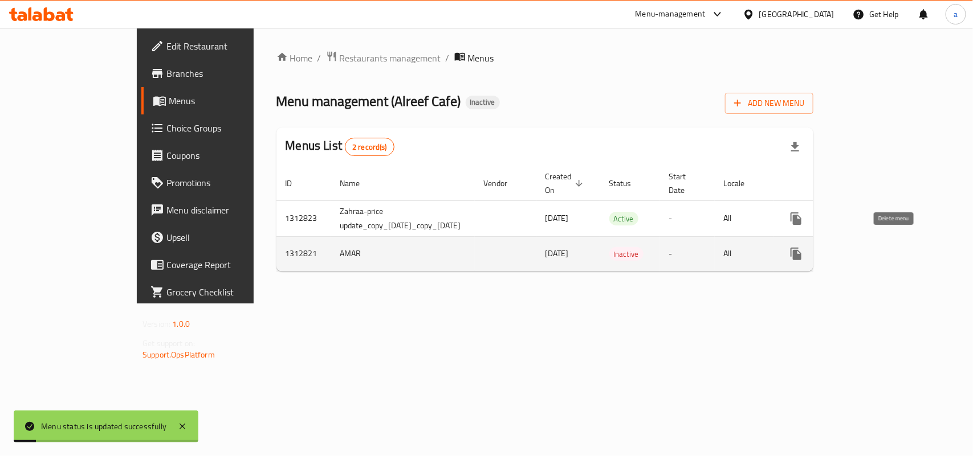
click at [858, 251] on icon "enhanced table" at bounding box center [851, 254] width 14 height 14
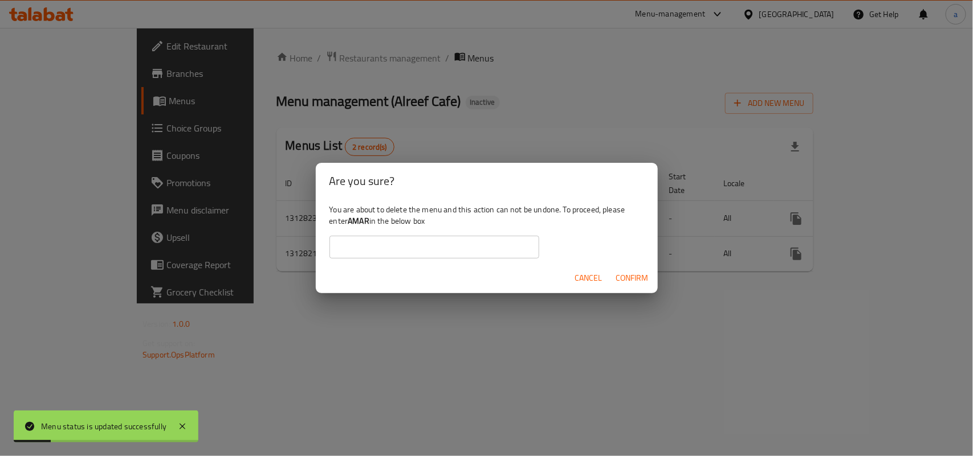
click at [369, 220] on b "AMAR" at bounding box center [359, 221] width 22 height 15
copy div "AMAR"
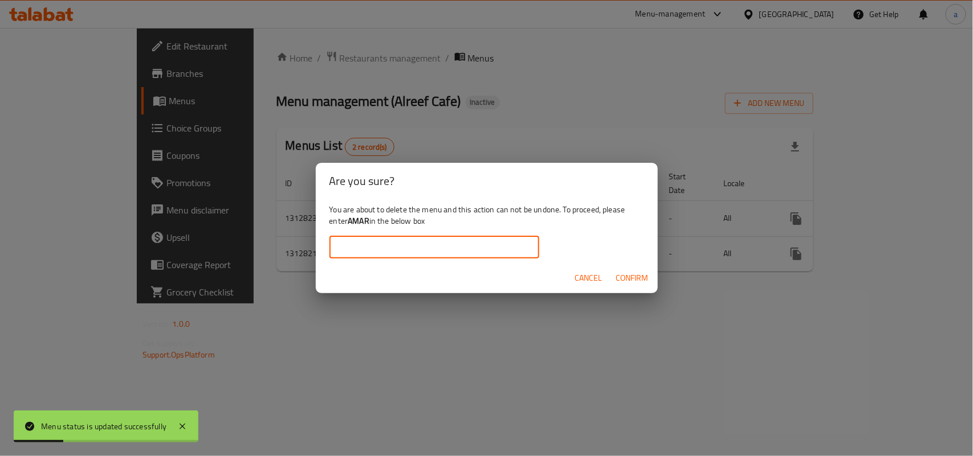
drag, startPoint x: 380, startPoint y: 237, endPoint x: 379, endPoint y: 245, distance: 8.0
click at [380, 239] on input "text" at bounding box center [434, 247] width 210 height 23
paste input "AMAR"
type input "AMAR"
click at [628, 281] on span "Confirm" at bounding box center [632, 278] width 32 height 14
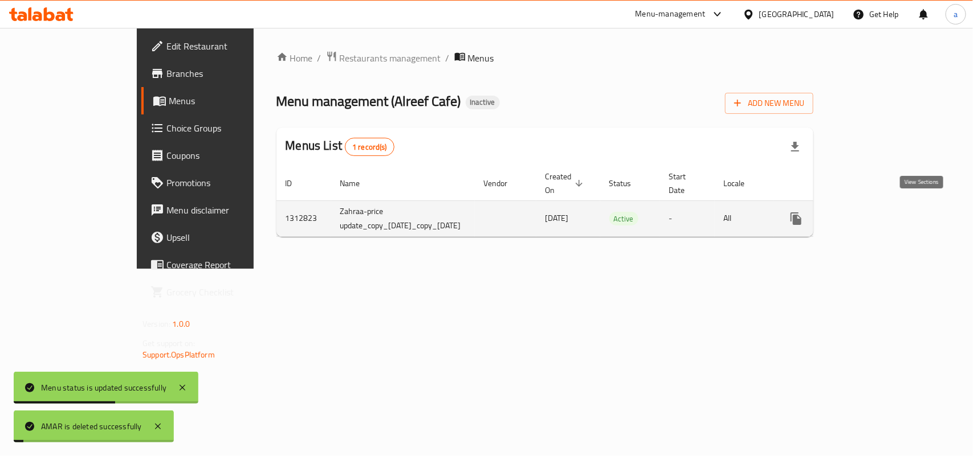
click at [885, 212] on icon "enhanced table" at bounding box center [878, 219] width 14 height 14
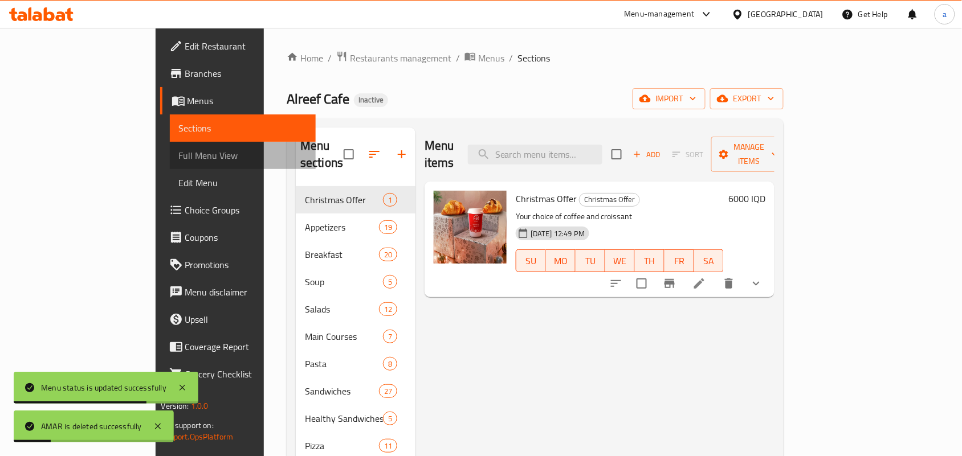
click at [179, 160] on span "Full Menu View" at bounding box center [243, 156] width 128 height 14
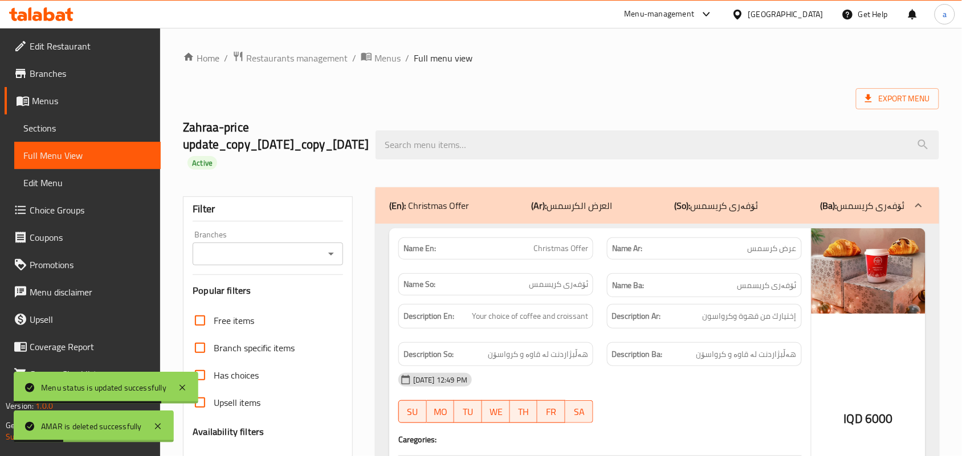
click at [58, 127] on span "Sections" at bounding box center [87, 128] width 128 height 14
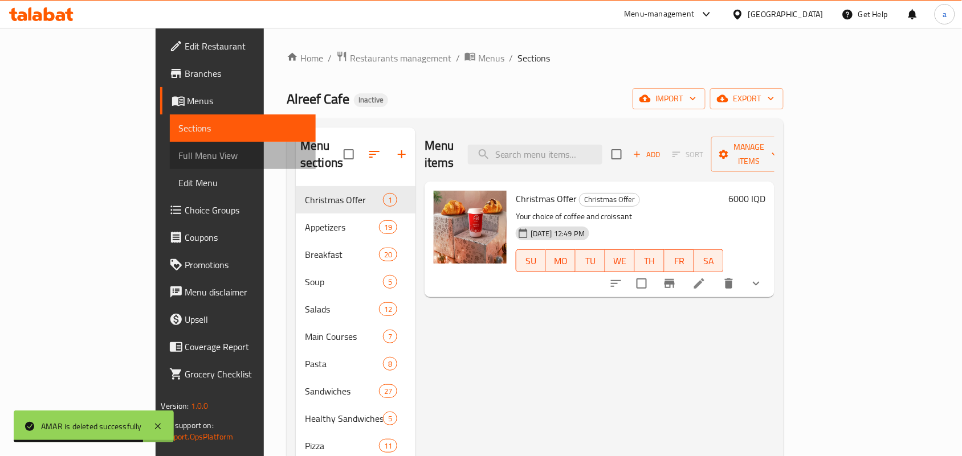
click at [179, 154] on span "Full Menu View" at bounding box center [243, 156] width 128 height 14
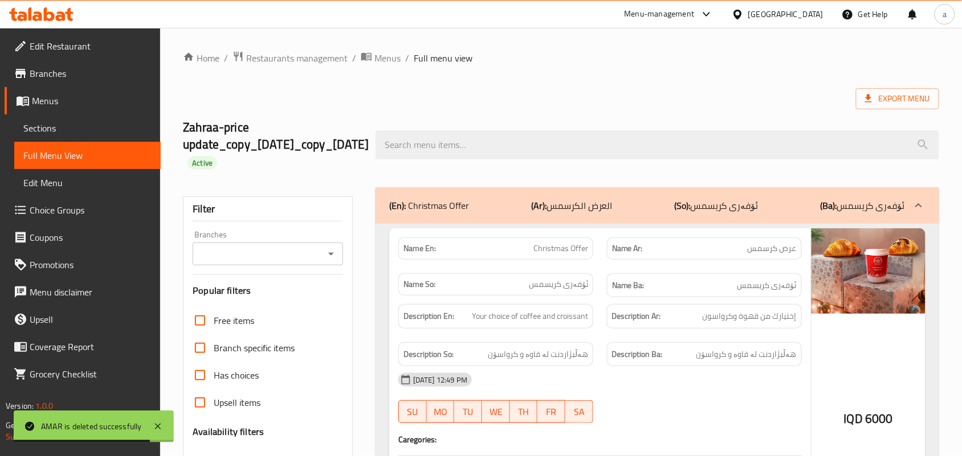
click at [332, 254] on icon "Open" at bounding box center [331, 254] width 14 height 14
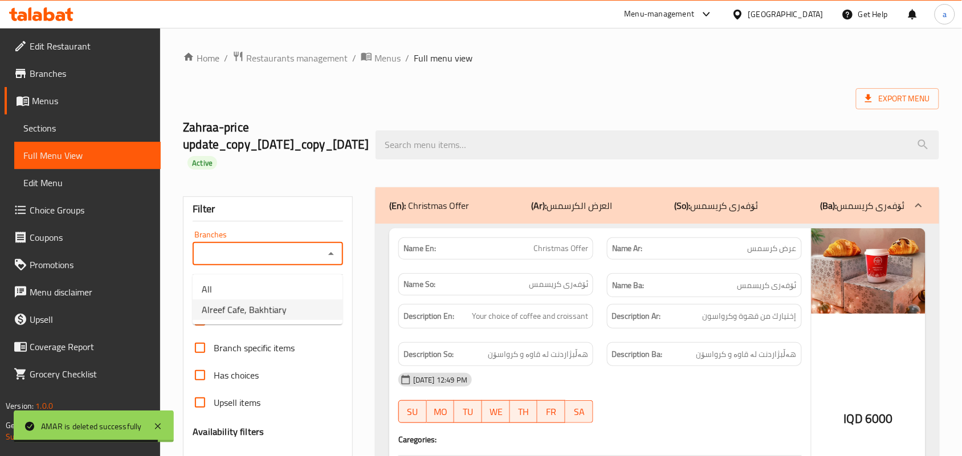
click at [284, 313] on span "Alreef Cafe, Bakhtiary" at bounding box center [244, 310] width 85 height 14
type input "Alreef Cafe, Bakhtiary"
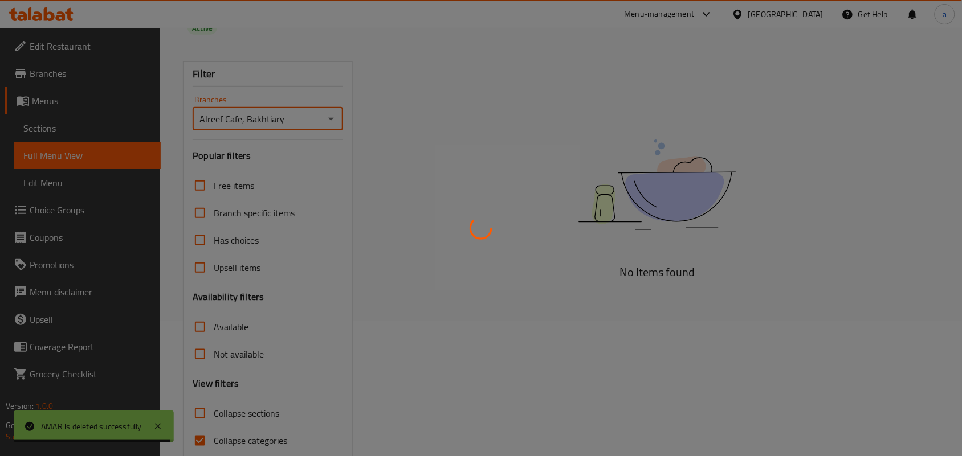
scroll to position [204, 0]
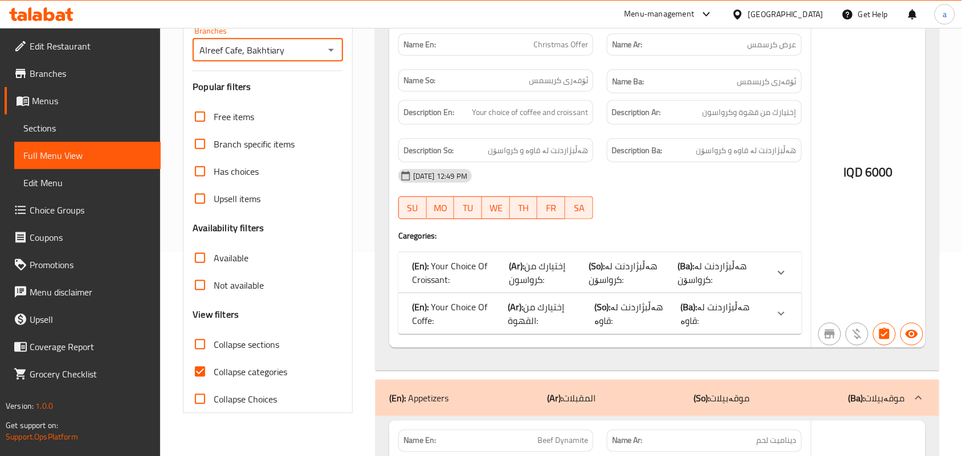
click at [209, 388] on div at bounding box center [481, 228] width 962 height 456
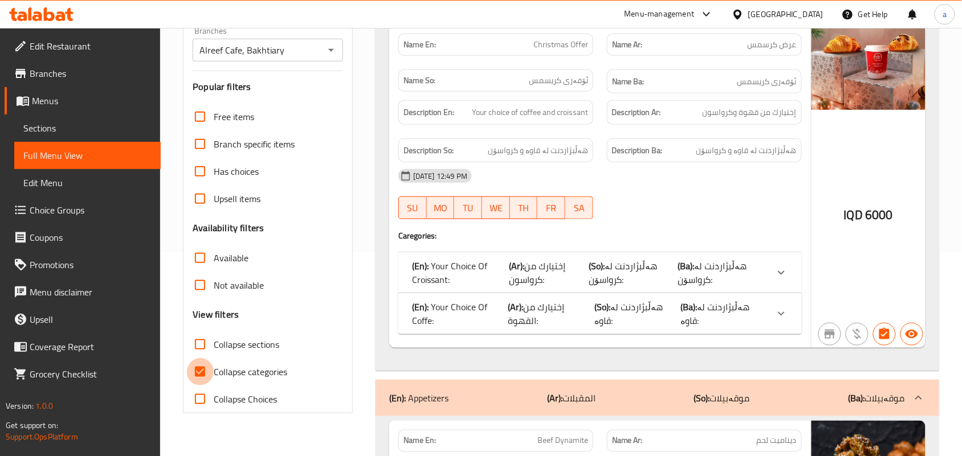
click at [201, 386] on input "Collapse categories" at bounding box center [199, 371] width 27 height 27
checkbox input "false"
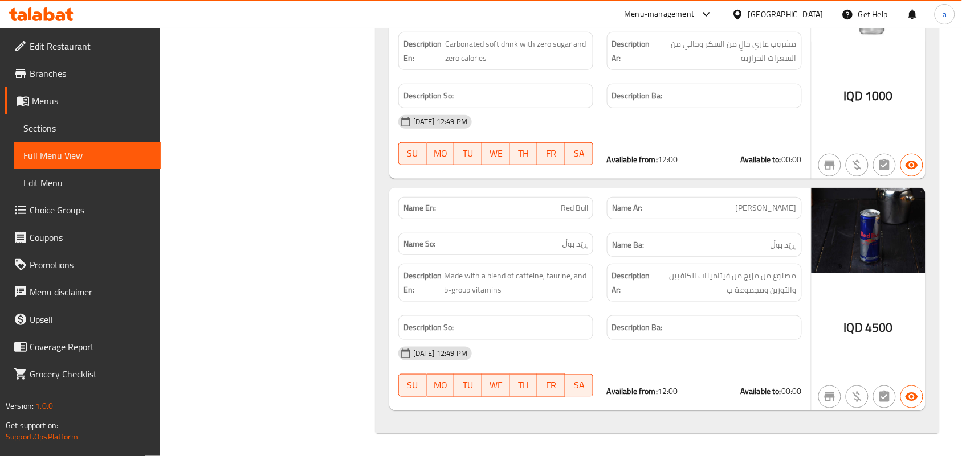
scroll to position [129288, 0]
click at [33, 15] on icon at bounding box center [37, 16] width 10 height 10
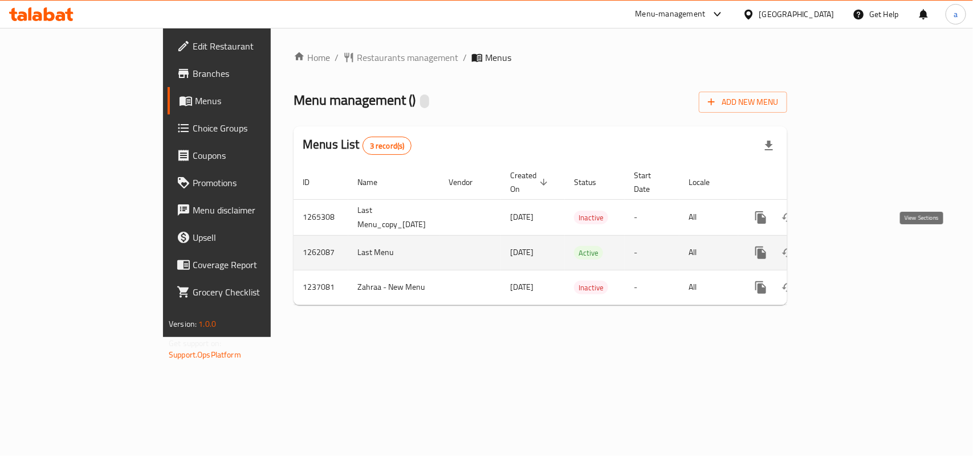
click at [848, 248] on icon "enhanced table" at bounding box center [843, 253] width 10 height 10
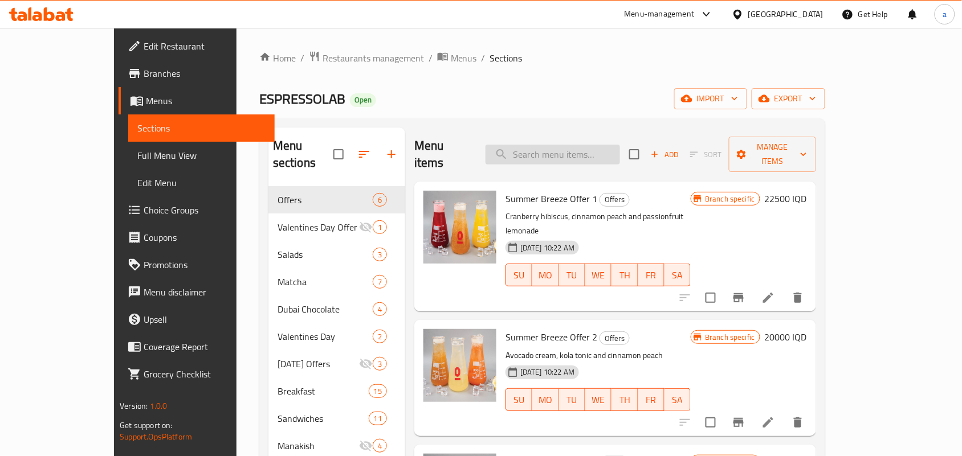
click at [581, 145] on input "search" at bounding box center [553, 155] width 134 height 20
paste input "Milk"
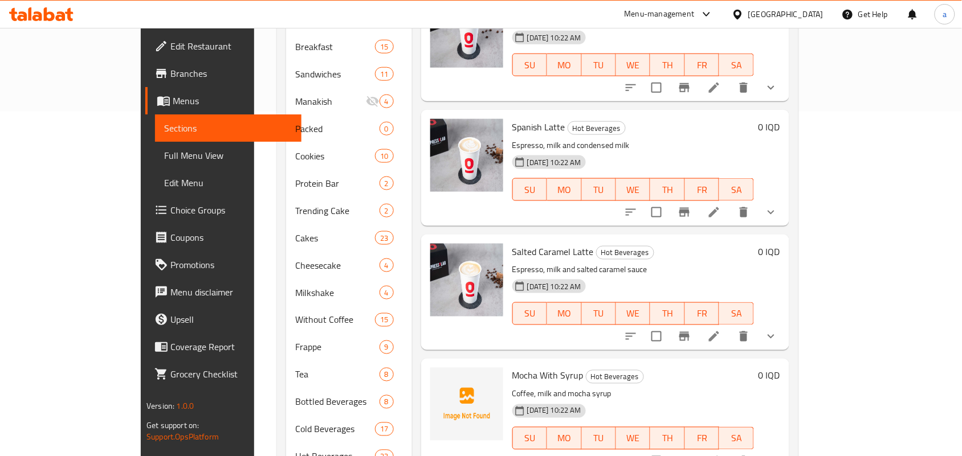
scroll to position [401, 0]
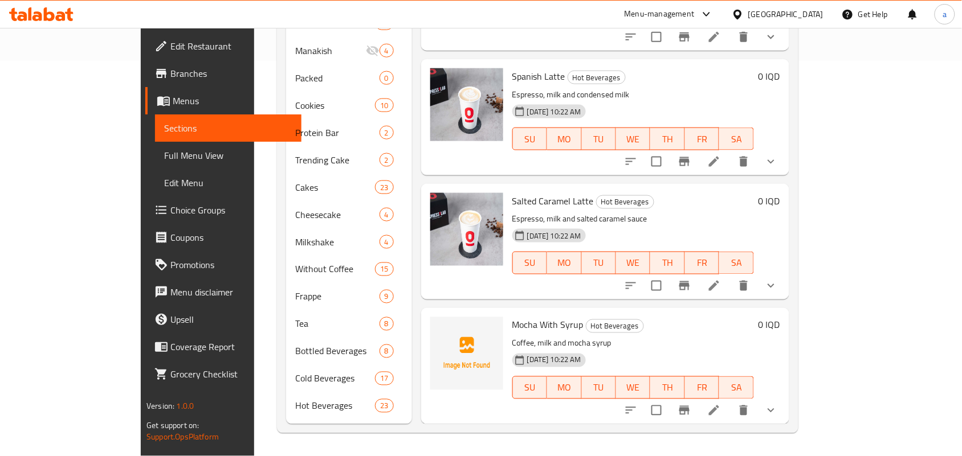
type input "Milk"
click at [785, 279] on button "show more" at bounding box center [770, 285] width 27 height 27
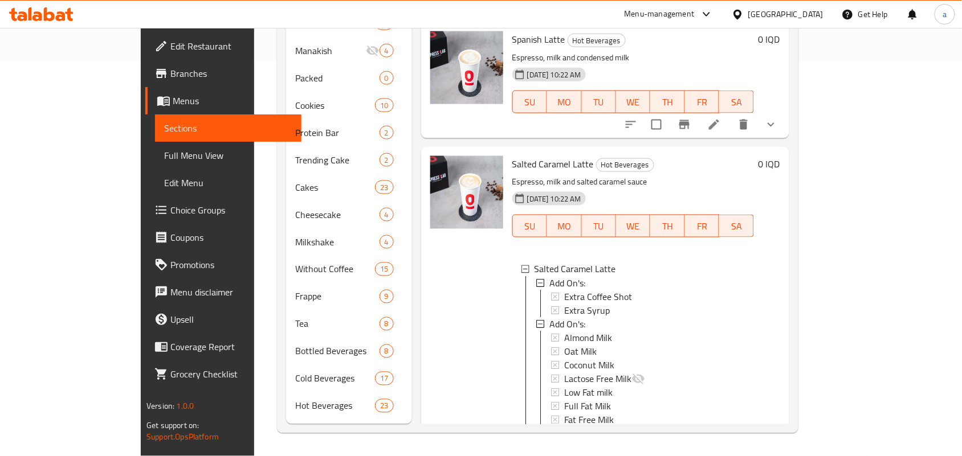
scroll to position [3487, 0]
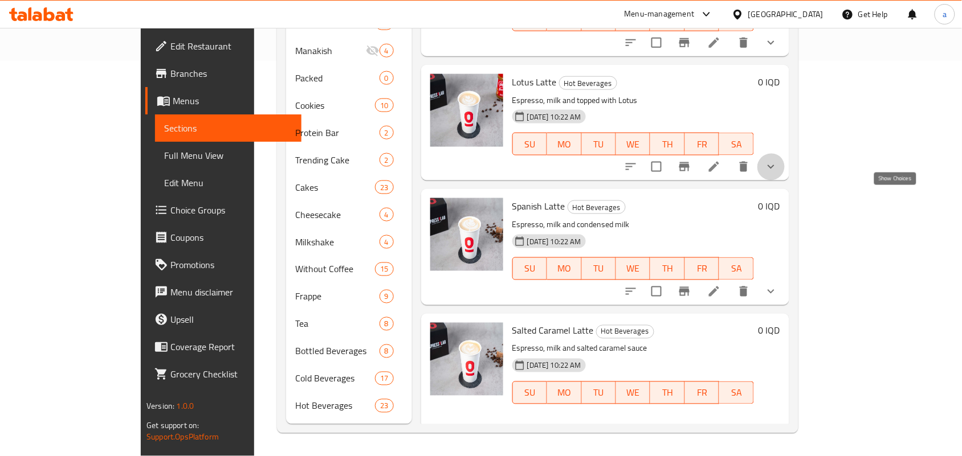
click at [778, 174] on icon "show more" at bounding box center [771, 167] width 14 height 14
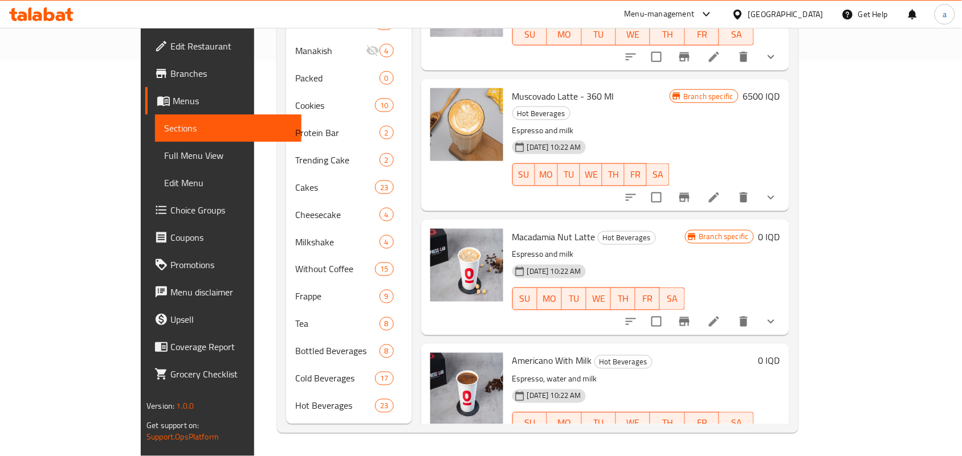
scroll to position [2323, 0]
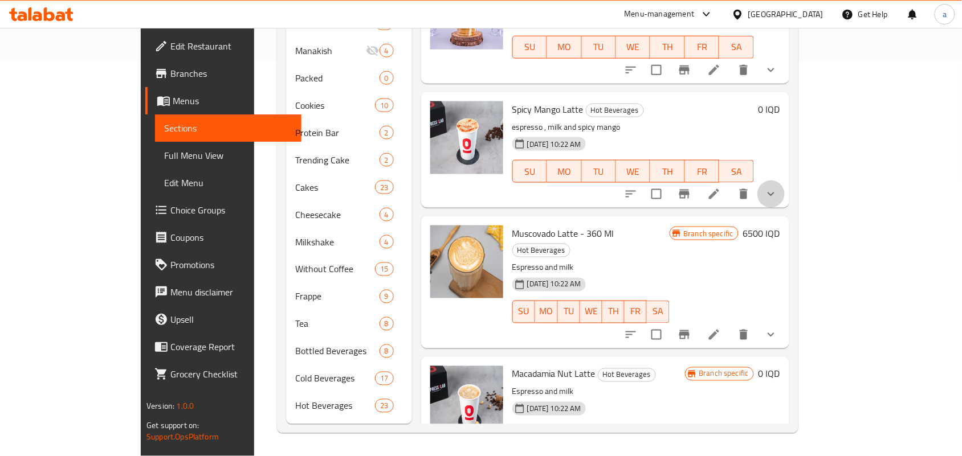
click at [785, 208] on button "show more" at bounding box center [770, 194] width 27 height 27
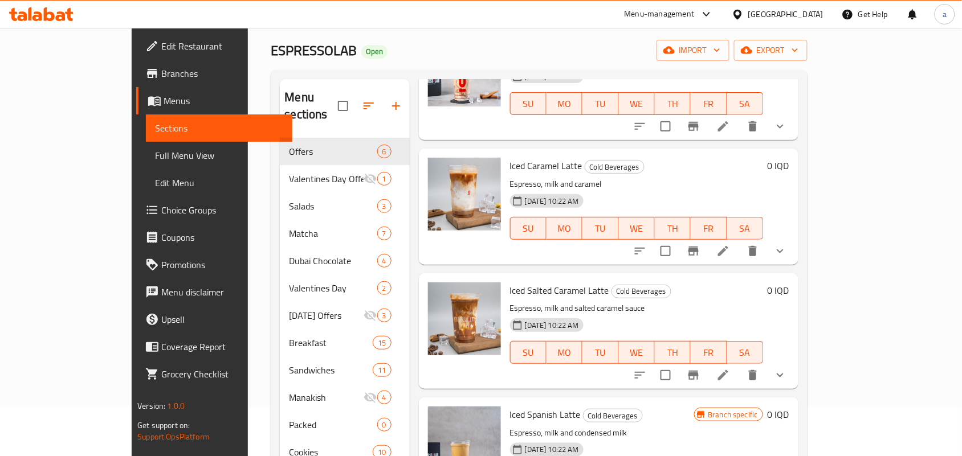
scroll to position [0, 0]
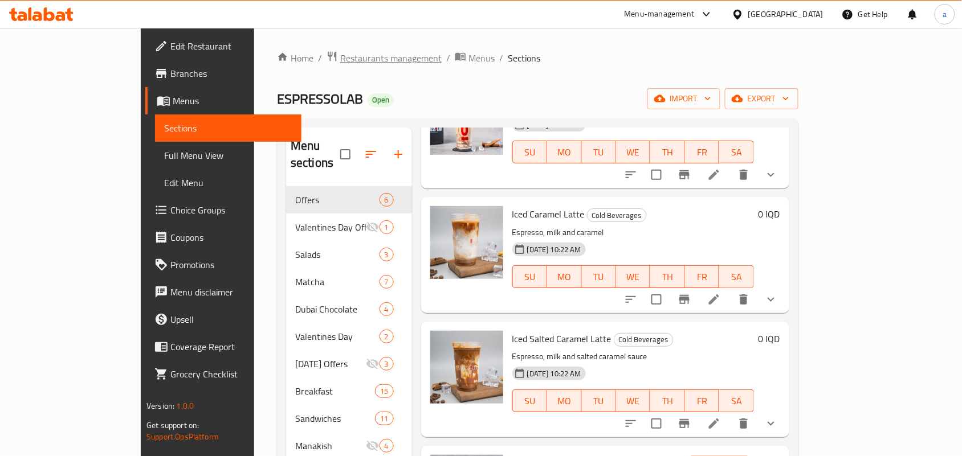
click at [340, 62] on span "Restaurants management" at bounding box center [390, 58] width 101 height 14
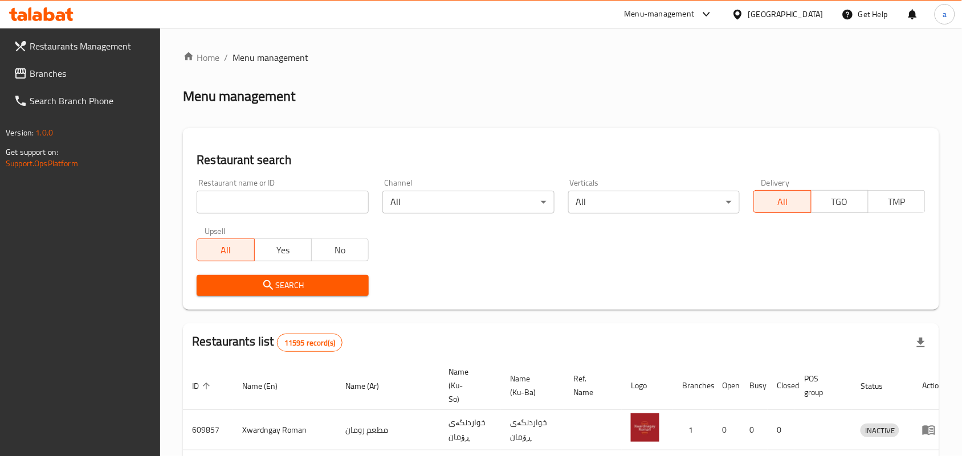
click at [319, 210] on input "search" at bounding box center [283, 202] width 172 height 23
paste input "Pizza Time"
type input "Pizza Time"
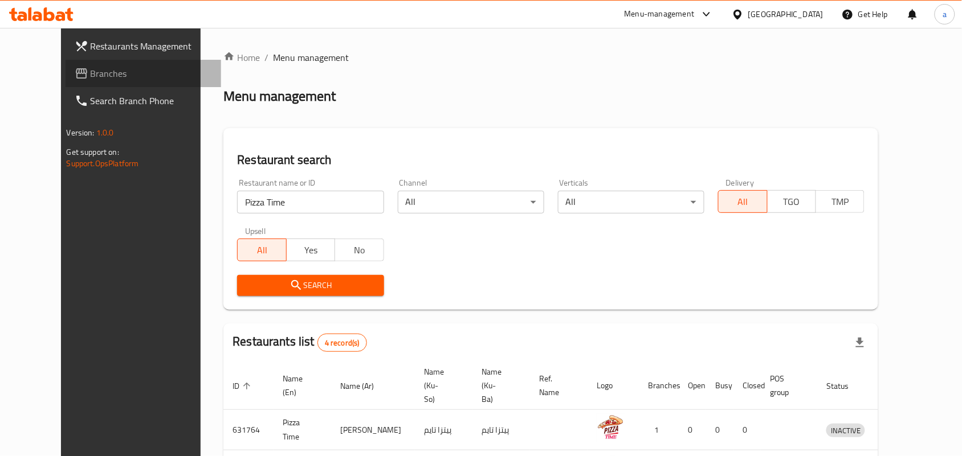
click at [91, 72] on span "Branches" at bounding box center [152, 74] width 122 height 14
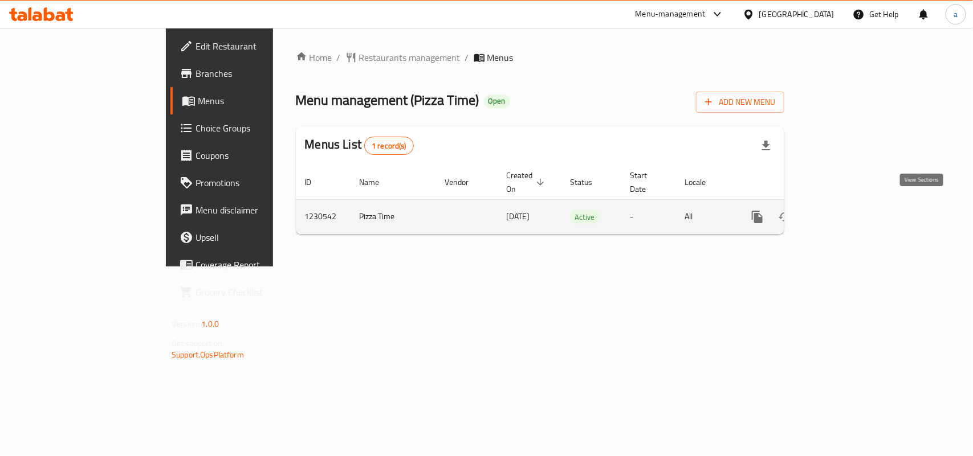
click at [846, 212] on icon "enhanced table" at bounding box center [840, 217] width 14 height 14
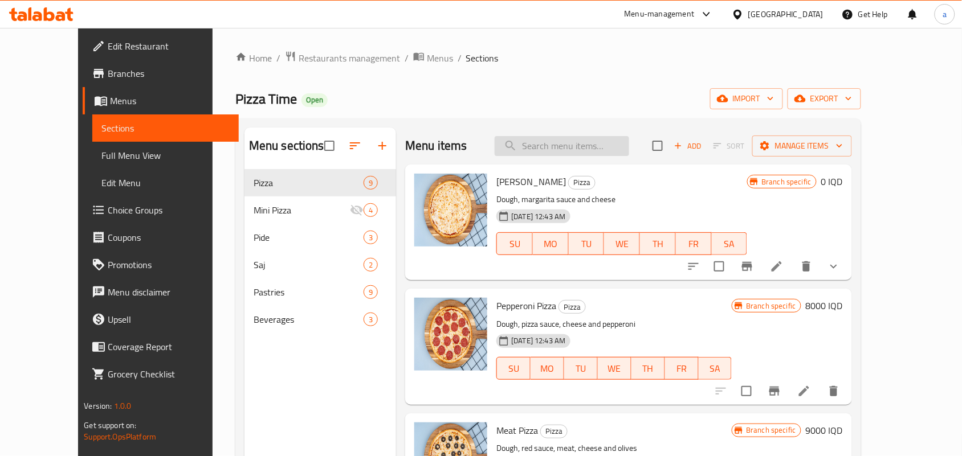
click at [588, 144] on input "search" at bounding box center [562, 146] width 134 height 20
paste input "Pizza Time As You Like"
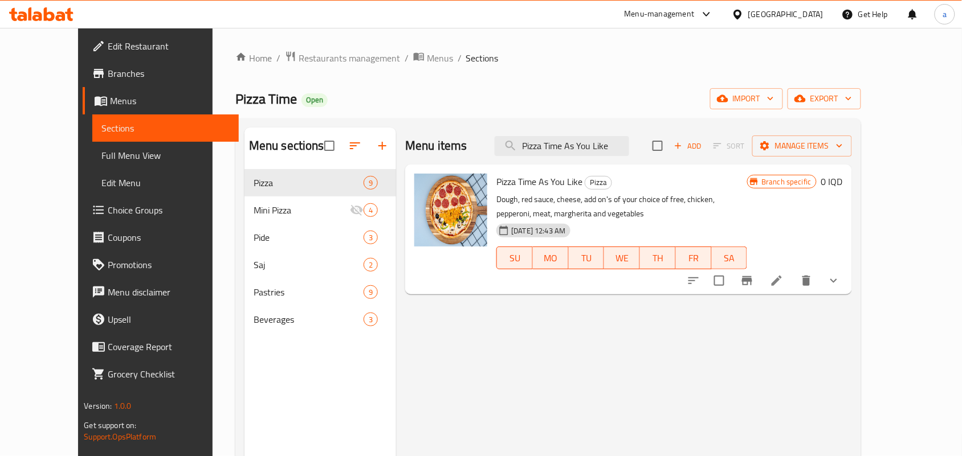
click at [847, 291] on button "show more" at bounding box center [833, 280] width 27 height 27
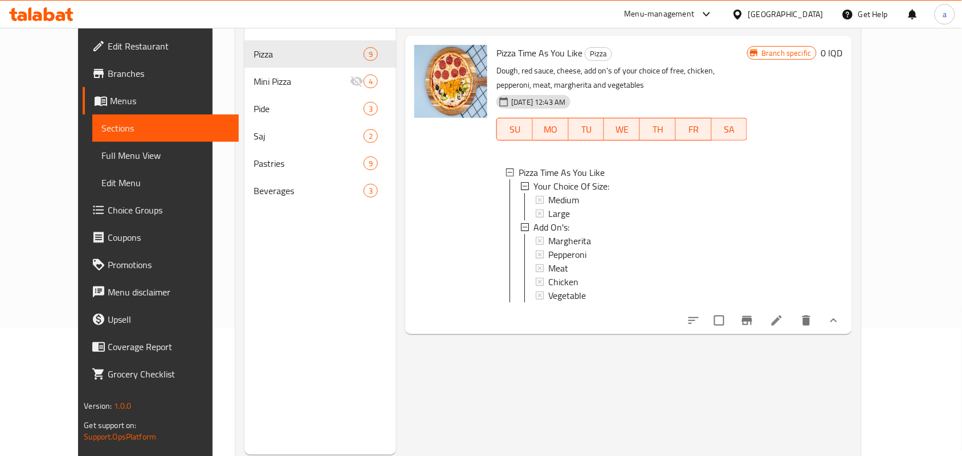
scroll to position [161, 0]
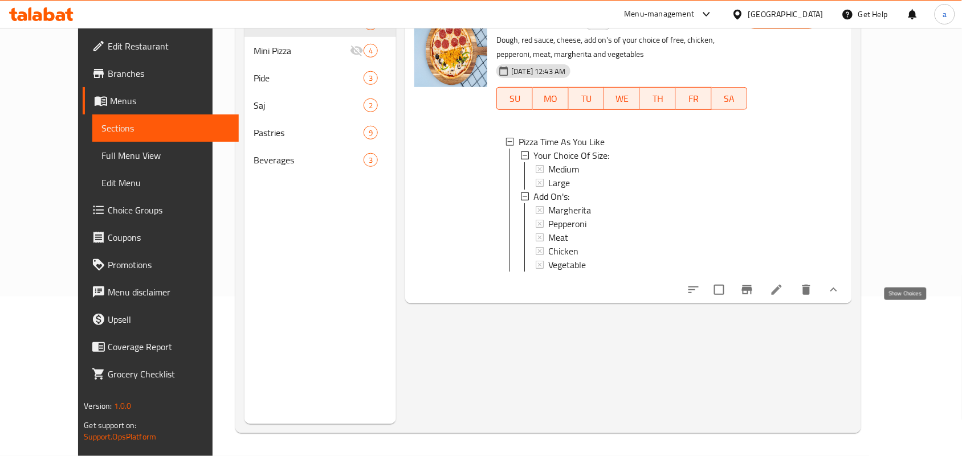
click at [841, 297] on icon "show more" at bounding box center [834, 290] width 14 height 14
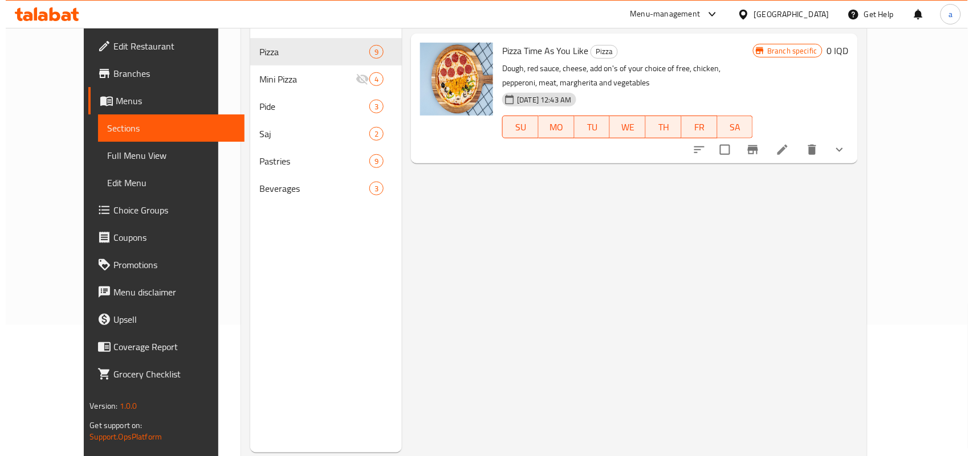
scroll to position [0, 0]
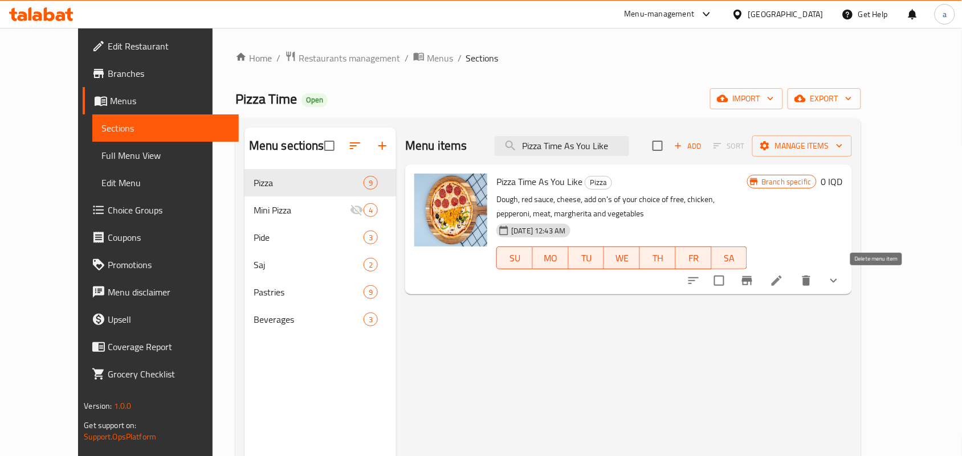
click at [810, 286] on icon "delete" at bounding box center [806, 281] width 8 height 10
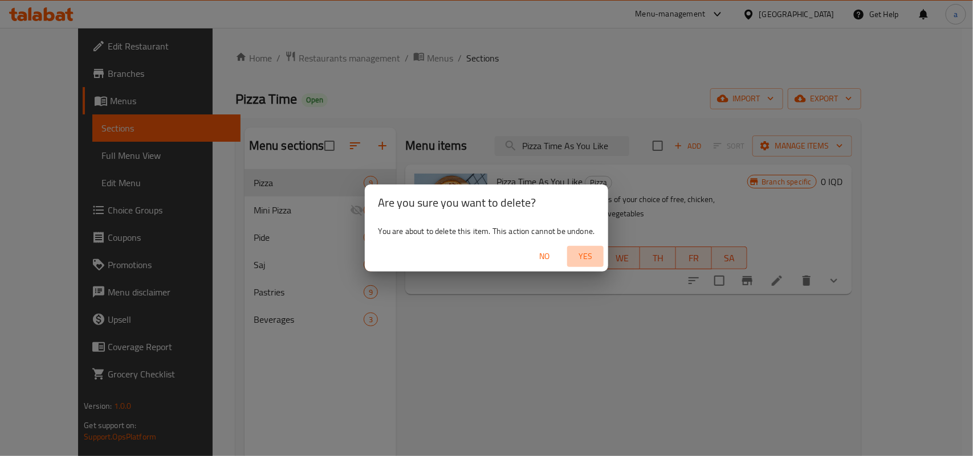
click at [597, 254] on span "Yes" at bounding box center [585, 257] width 27 height 14
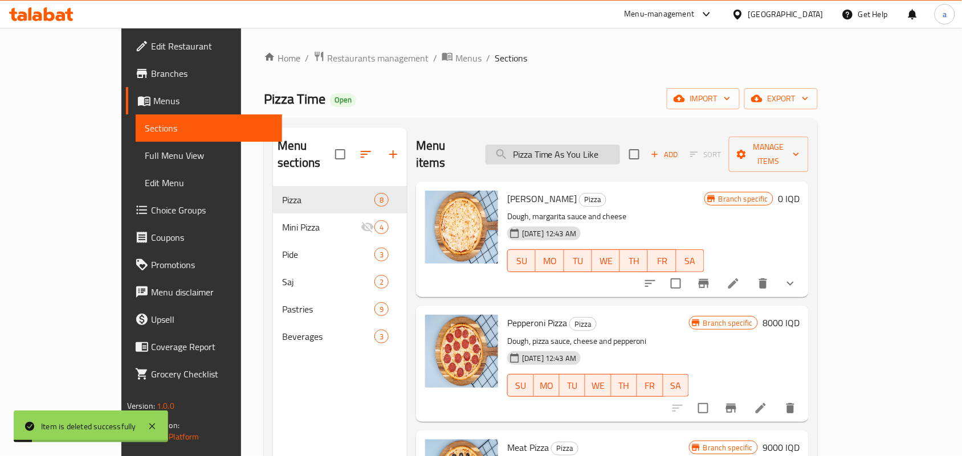
click at [557, 157] on input "Pizza Time As You Like" at bounding box center [553, 155] width 134 height 20
paste input "Pizza Time"
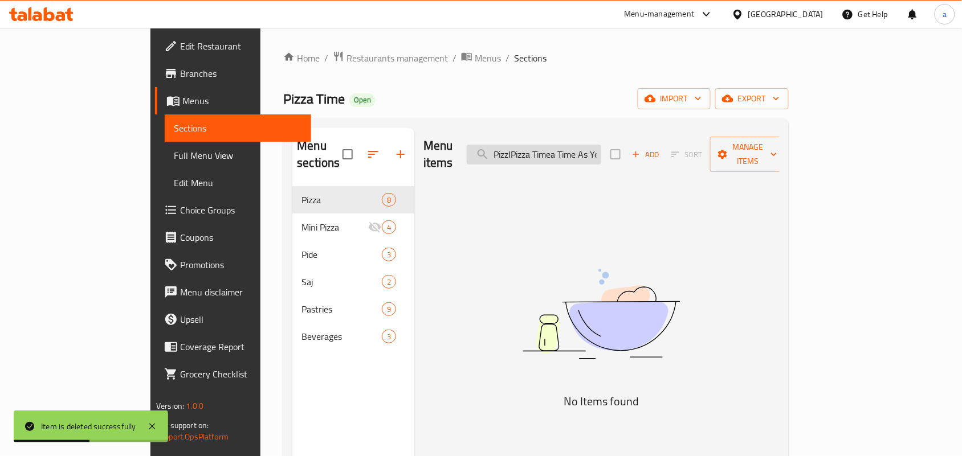
click at [601, 147] on input "PizzاPizza Timea Time As You Like" at bounding box center [534, 155] width 134 height 20
paste input "a Tim"
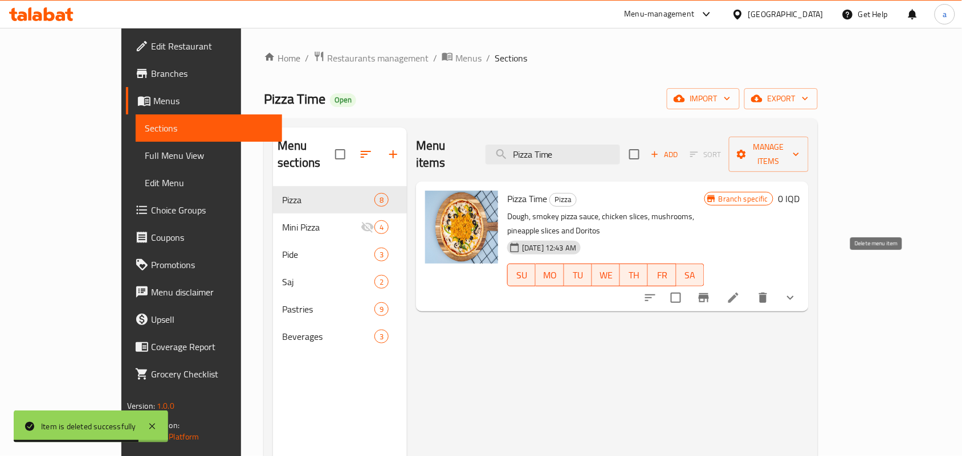
click at [767, 293] on icon "delete" at bounding box center [763, 298] width 8 height 10
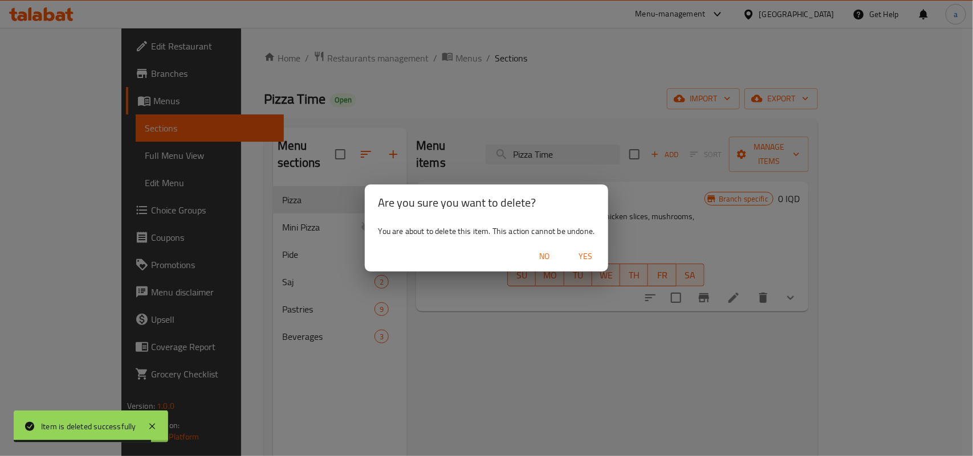
drag, startPoint x: 594, startPoint y: 261, endPoint x: 730, endPoint y: 56, distance: 246.3
click at [594, 260] on span "Yes" at bounding box center [585, 257] width 27 height 14
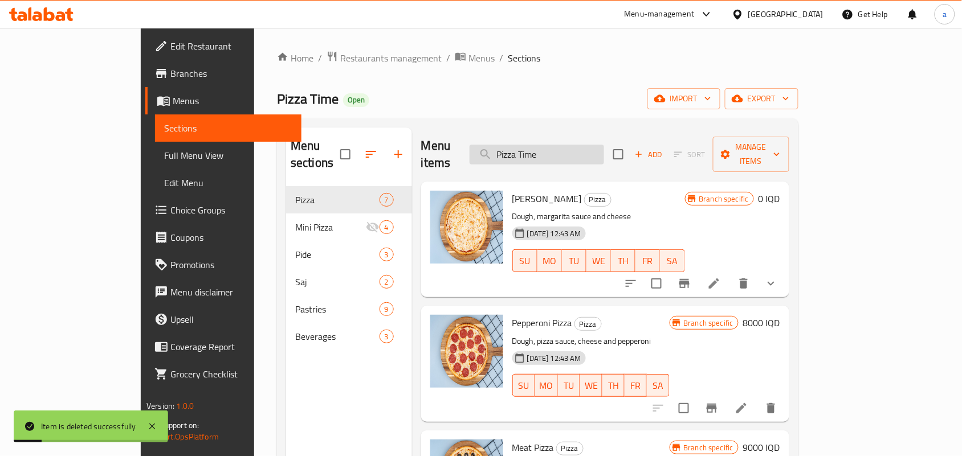
click at [582, 146] on input "Pizza Time" at bounding box center [537, 155] width 134 height 20
paste input "[PERSON_NAME]"
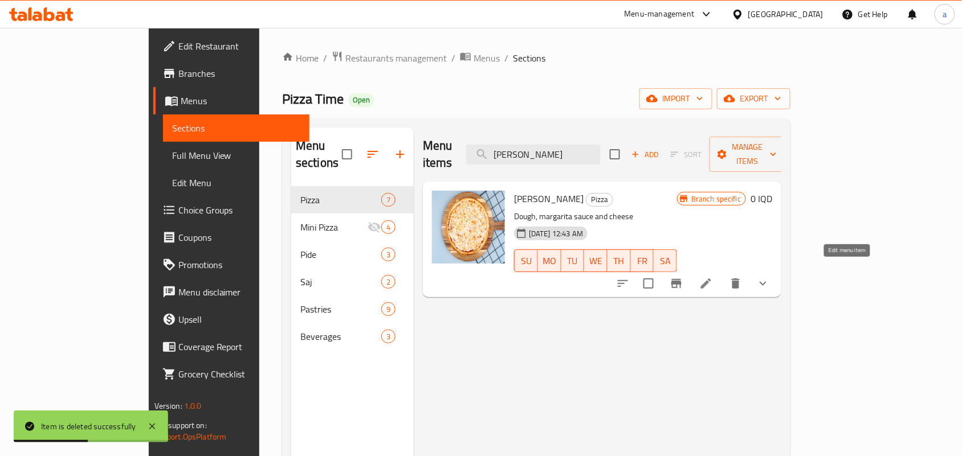
type input "[PERSON_NAME]"
click at [713, 277] on icon at bounding box center [706, 284] width 14 height 14
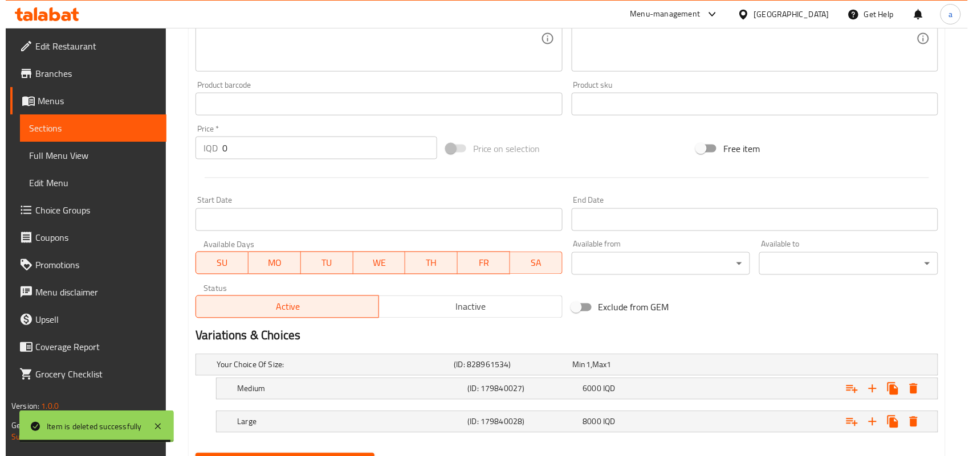
scroll to position [541, 0]
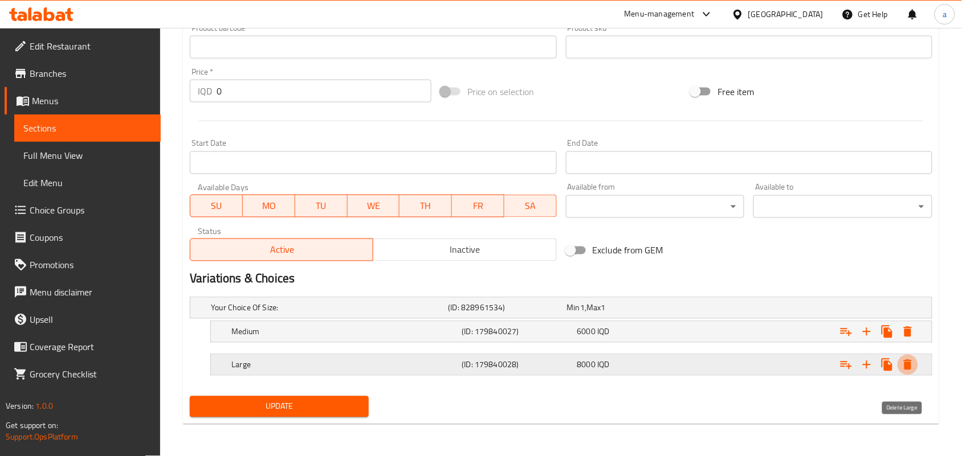
click at [910, 366] on icon "Expand" at bounding box center [908, 365] width 8 height 10
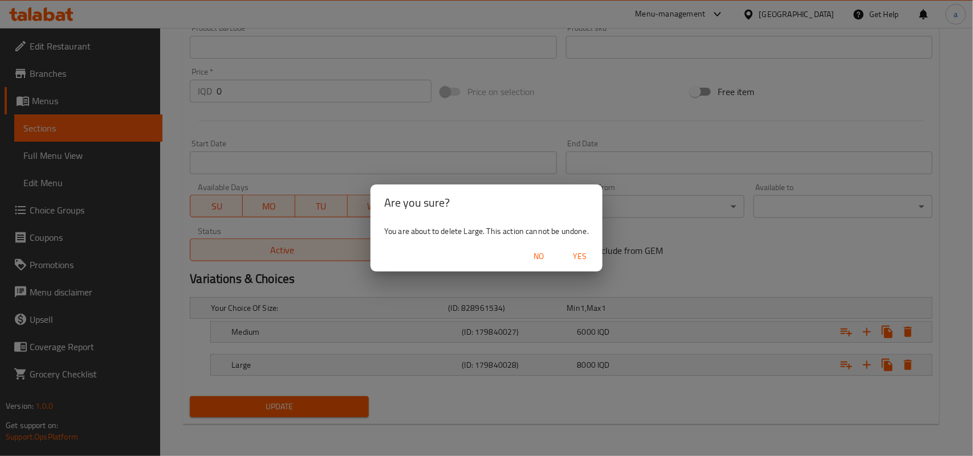
click at [593, 252] on span "Yes" at bounding box center [579, 257] width 27 height 14
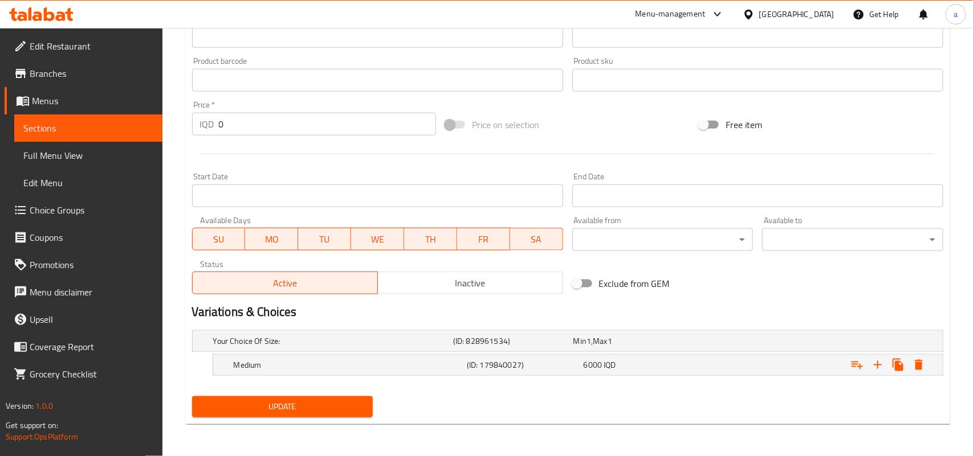
scroll to position [507, 0]
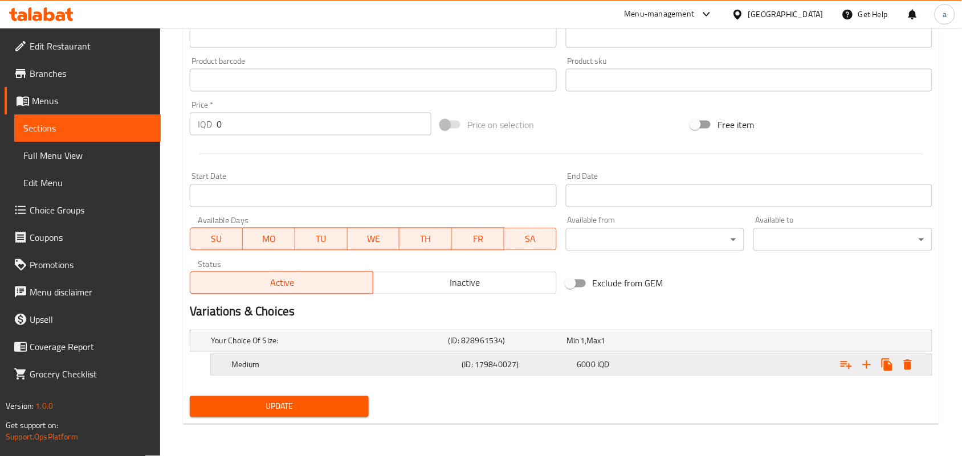
click at [905, 366] on icon "Expand" at bounding box center [908, 365] width 8 height 10
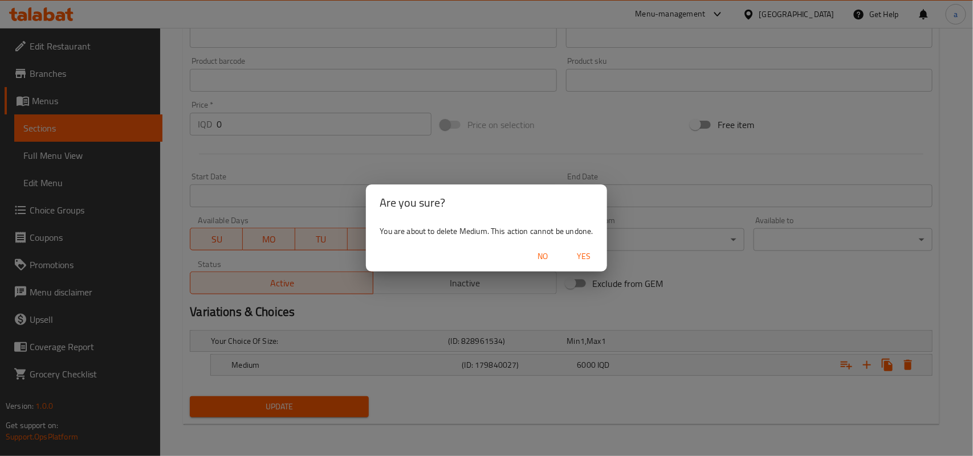
click at [587, 260] on span "Yes" at bounding box center [583, 257] width 27 height 14
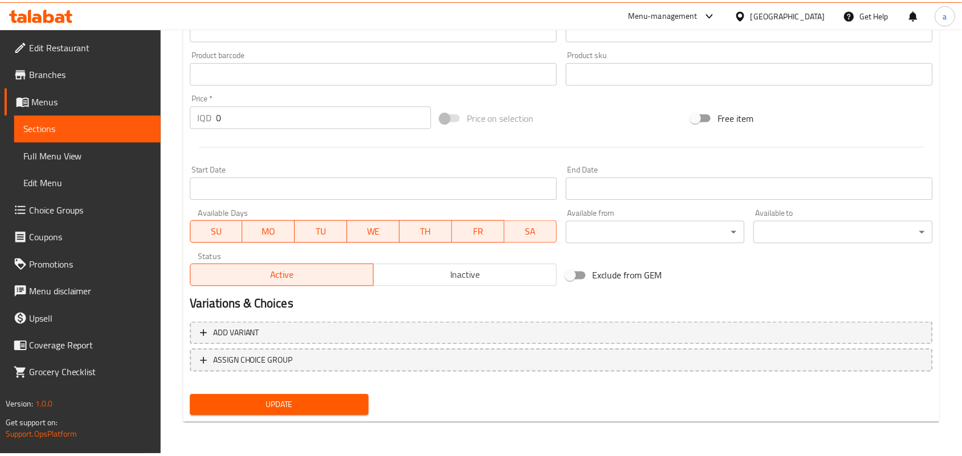
scroll to position [503, 0]
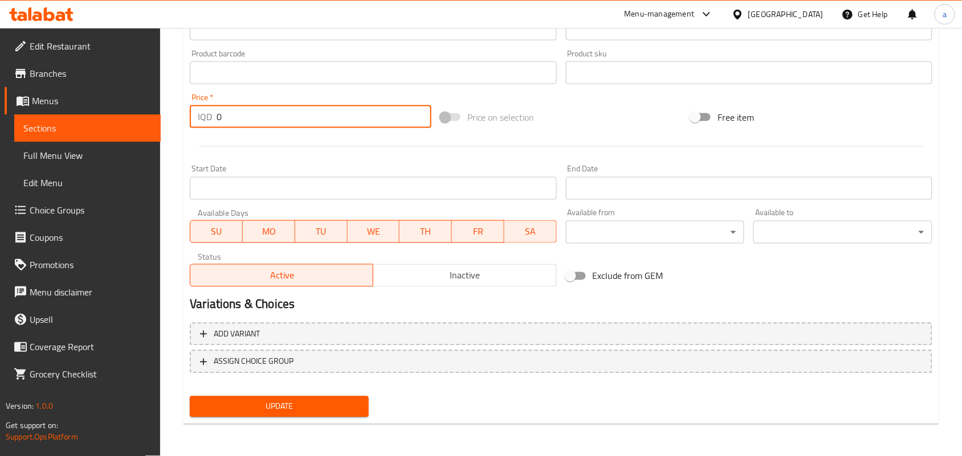
drag, startPoint x: 246, startPoint y: 121, endPoint x: 306, endPoint y: 141, distance: 63.1
paste input "800"
type input "8000"
click at [190, 397] on button "Update" at bounding box center [279, 407] width 179 height 21
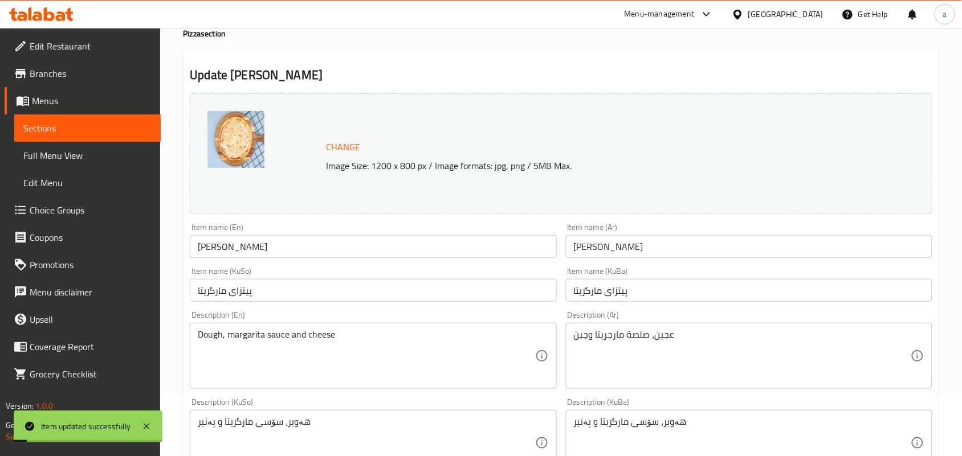
scroll to position [0, 0]
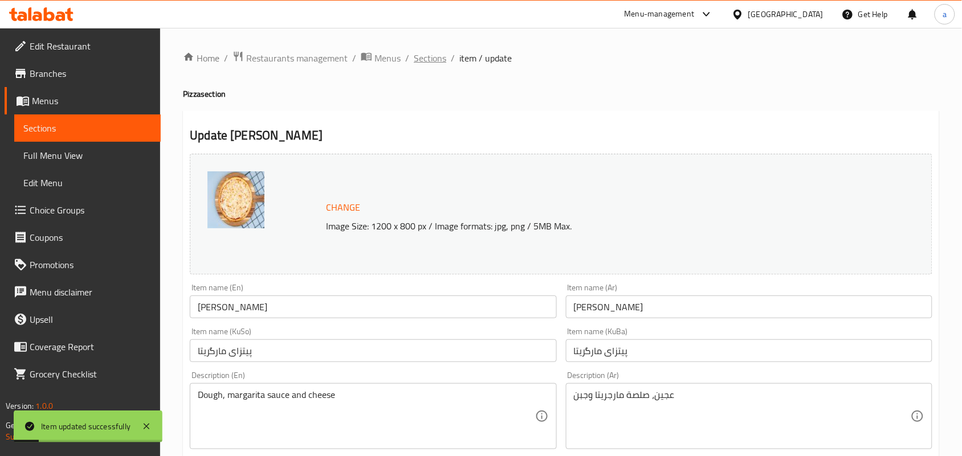
click at [437, 61] on span "Sections" at bounding box center [430, 58] width 32 height 14
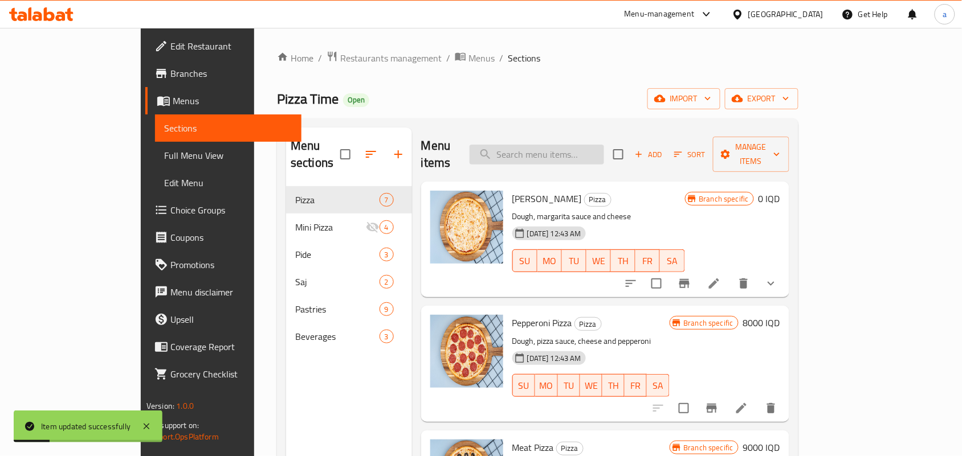
click at [590, 154] on input "search" at bounding box center [537, 155] width 134 height 20
paste input "[PERSON_NAME]"
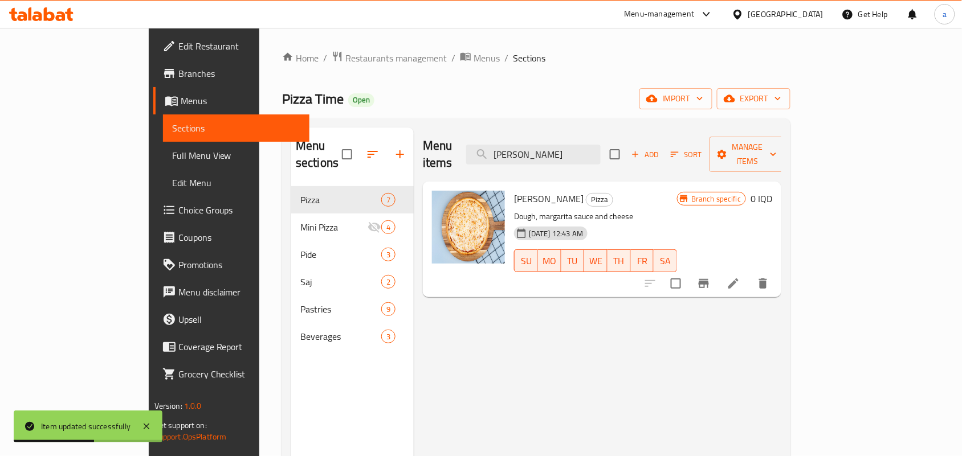
type input "[PERSON_NAME]"
click at [711, 277] on icon "Branch-specific-item" at bounding box center [704, 284] width 14 height 14
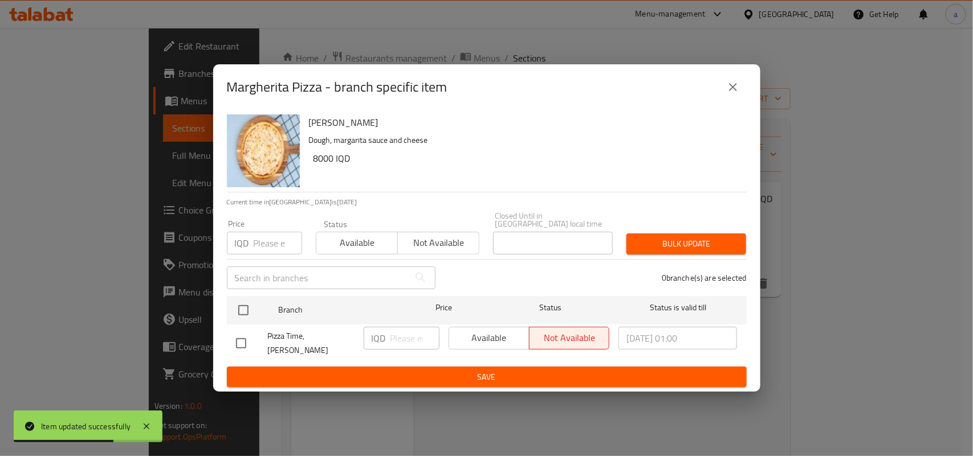
click at [245, 339] on input "checkbox" at bounding box center [241, 344] width 24 height 24
checkbox input "true"
click at [402, 343] on input "number" at bounding box center [414, 338] width 49 height 23
paste input "8000"
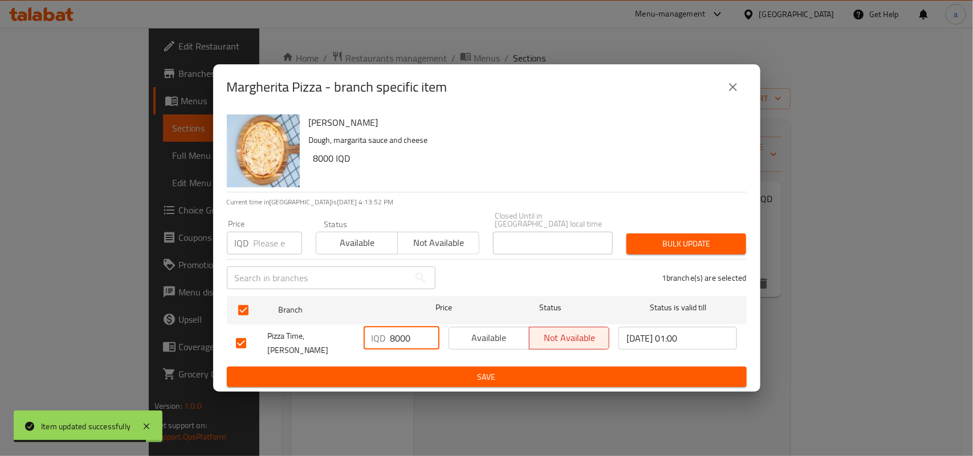
type input "8000"
click at [417, 375] on span "Save" at bounding box center [487, 377] width 502 height 14
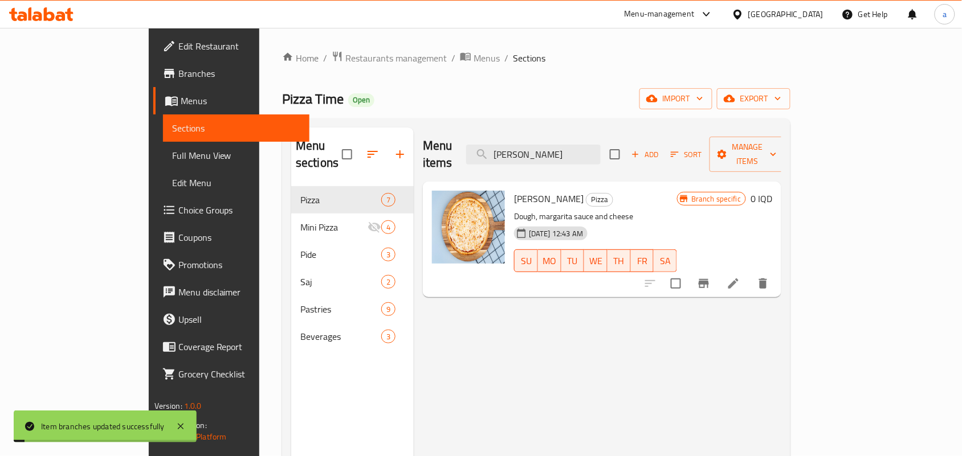
click at [772, 191] on h6 "0 IQD" at bounding box center [762, 199] width 22 height 16
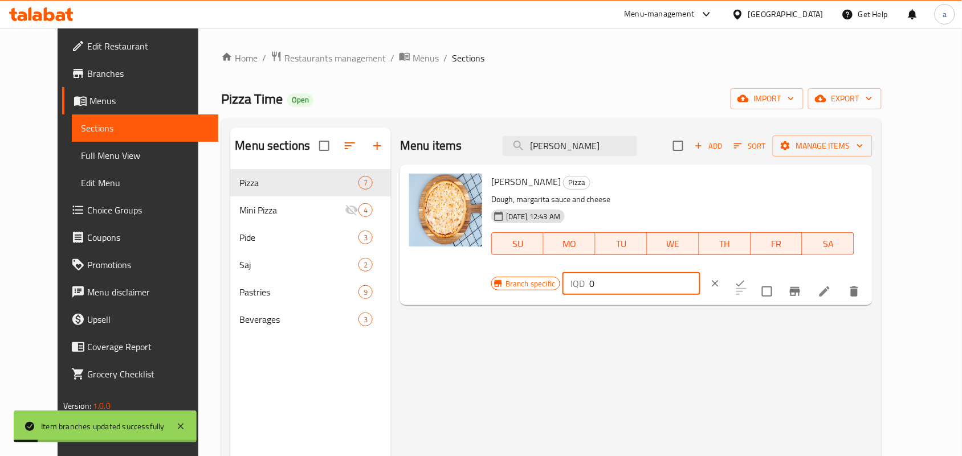
click at [639, 198] on div "Margherita Pizza Pizza Dough, margarita sauce and cheese 24-04-2024 12:43 AM SU…" at bounding box center [677, 235] width 381 height 132
paste input "800"
type input "8000"
click at [769, 271] on div "IQD 8000 ​" at bounding box center [665, 283] width 206 height 25
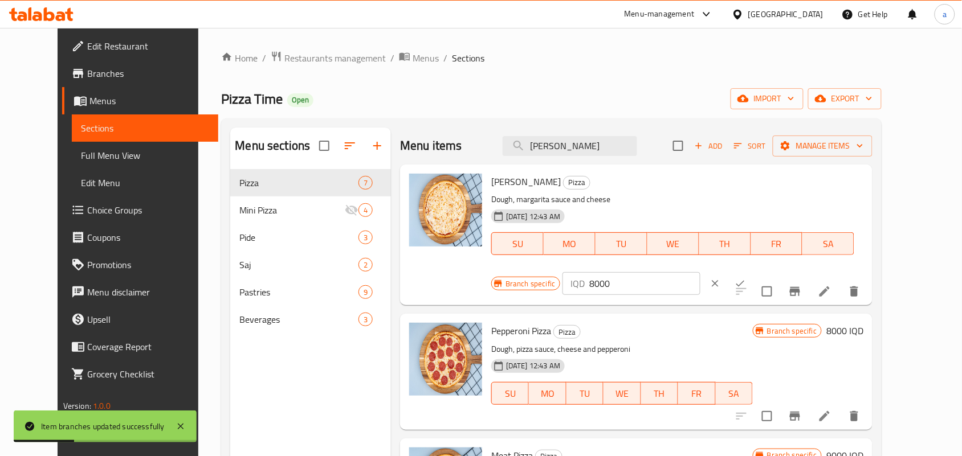
click at [746, 278] on icon "ok" at bounding box center [740, 283] width 11 height 11
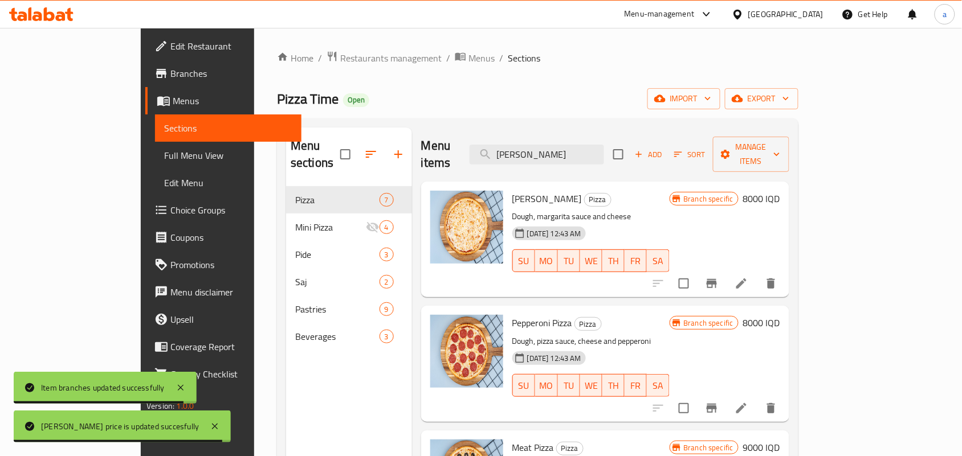
click at [525, 190] on span "[PERSON_NAME]" at bounding box center [547, 198] width 70 height 17
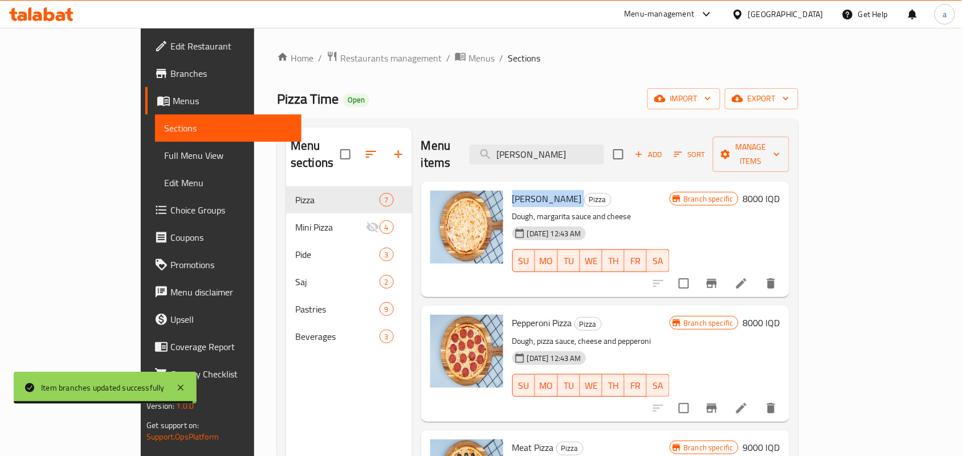
copy h6 "[PERSON_NAME]"
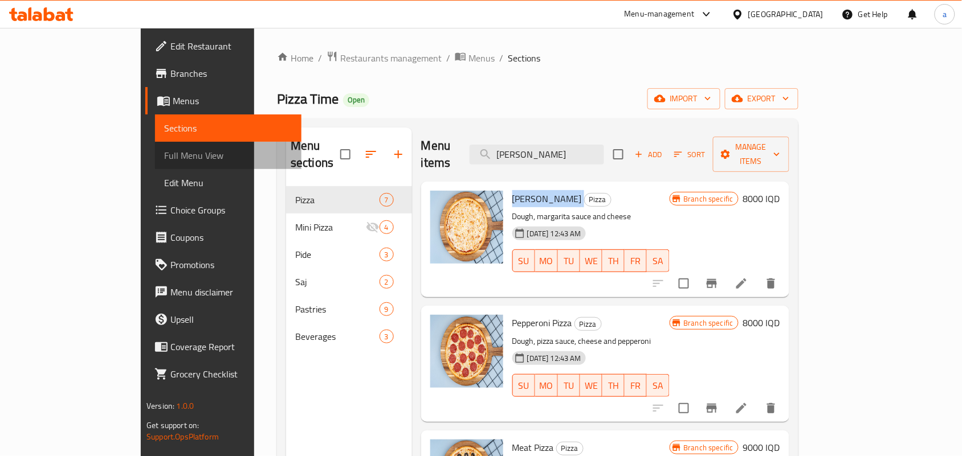
click at [164, 162] on span "Full Menu View" at bounding box center [228, 156] width 128 height 14
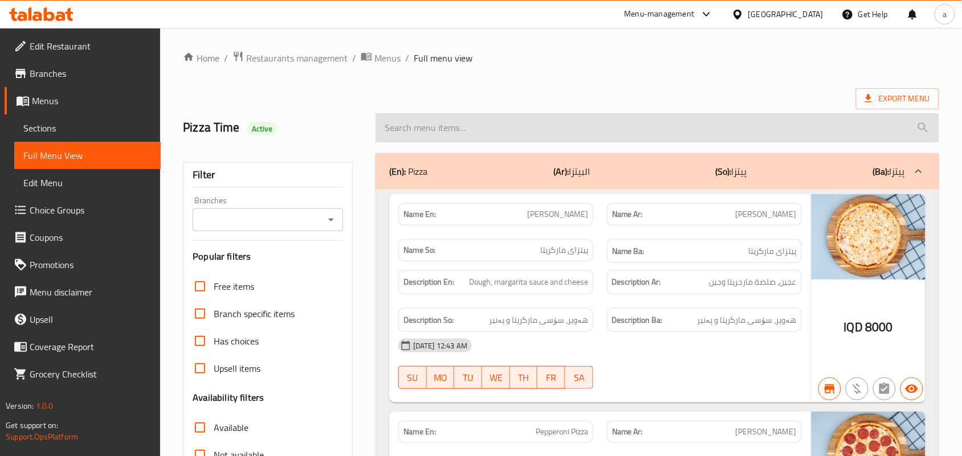
click at [459, 141] on input "search" at bounding box center [658, 127] width 564 height 29
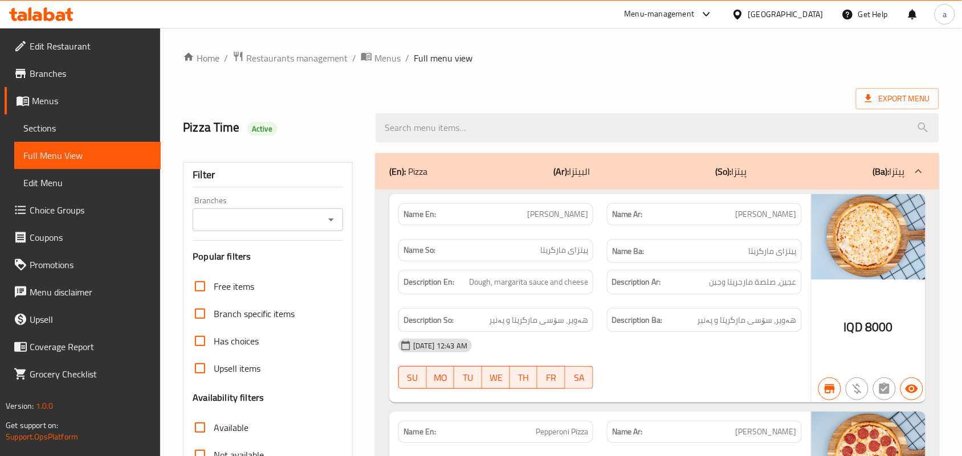
paste input "[PERSON_NAME]"
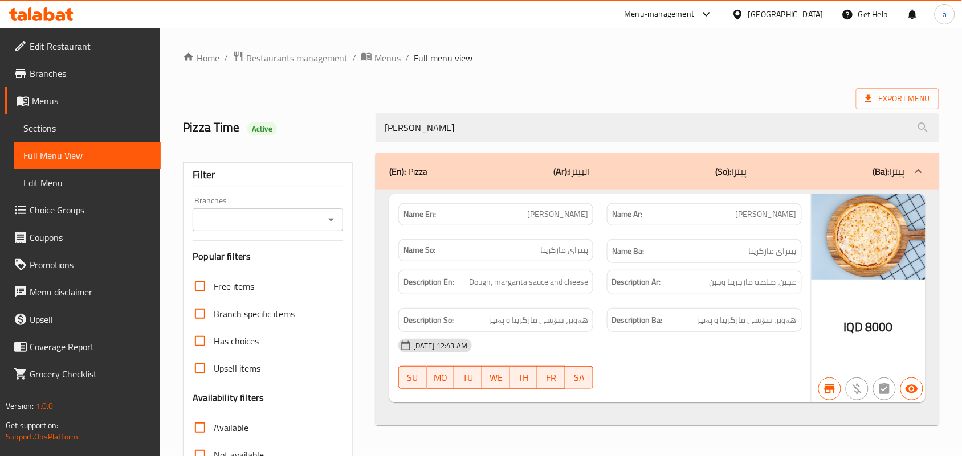
click at [331, 222] on icon "Open" at bounding box center [331, 220] width 6 height 3
type input "[PERSON_NAME]"
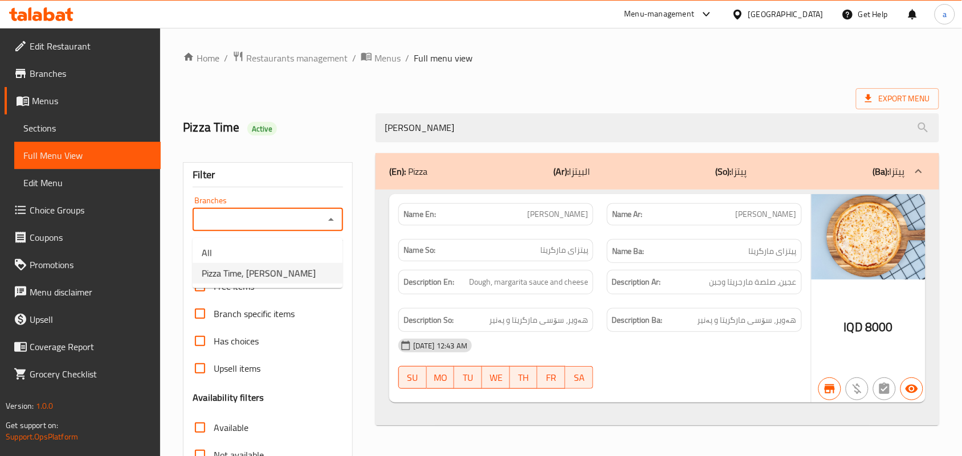
click at [296, 267] on li "Pizza Time, Al Dora" at bounding box center [268, 273] width 150 height 21
type input "Pizza Time, Al Dora"
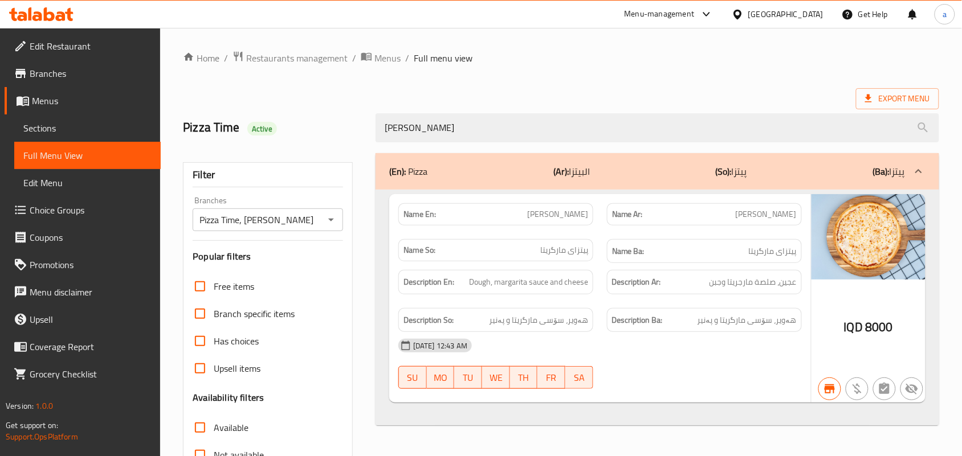
drag, startPoint x: 205, startPoint y: 152, endPoint x: 147, endPoint y: 160, distance: 58.7
click at [134, 156] on div "Edit Restaurant Branches Menus Sections Full Menu View Edit Menu Choice Groups …" at bounding box center [481, 317] width 962 height 578
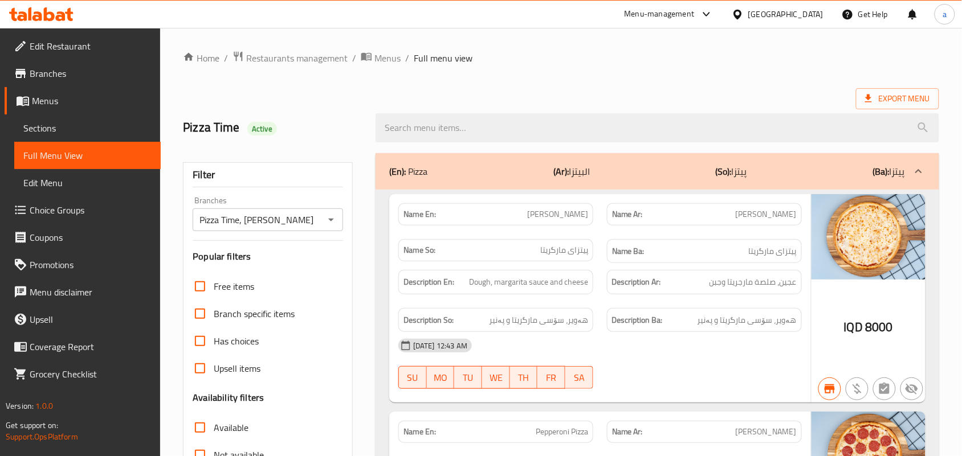
click at [466, 178] on div "(En): Pizza (Ar): البيتزا (So): پیتزا (Ba): پیتزا" at bounding box center [647, 172] width 516 height 14
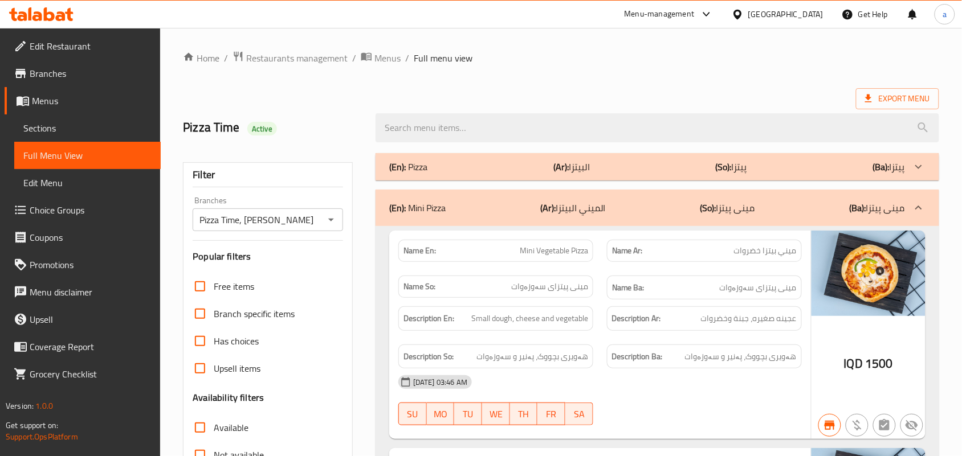
click at [710, 161] on div "(En): Pizza (Ar): البيتزا (So): پیتزا (Ba): پیتزا" at bounding box center [658, 166] width 564 height 27
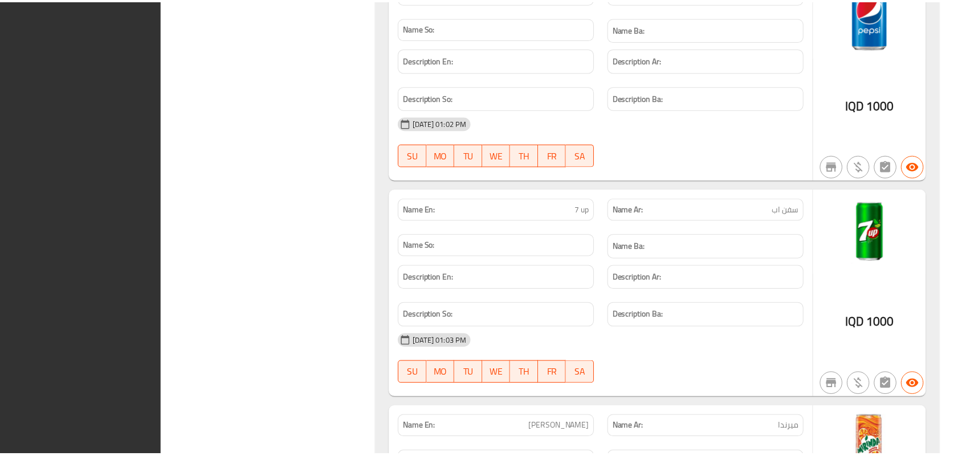
scroll to position [6373, 0]
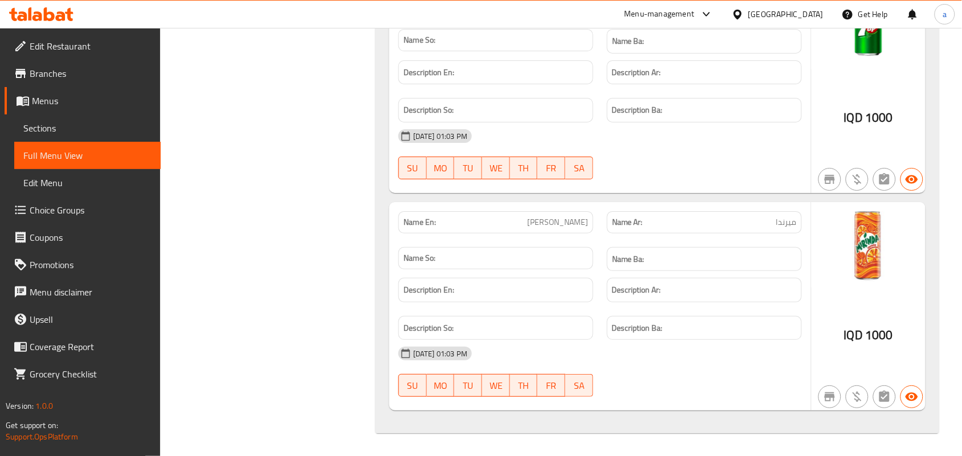
drag, startPoint x: 392, startPoint y: 244, endPoint x: 392, endPoint y: 198, distance: 45.6
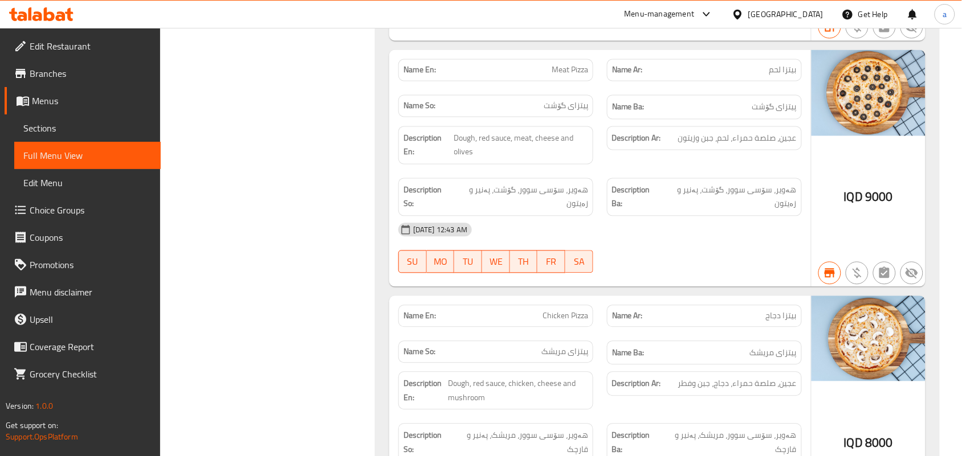
scroll to position [0, 0]
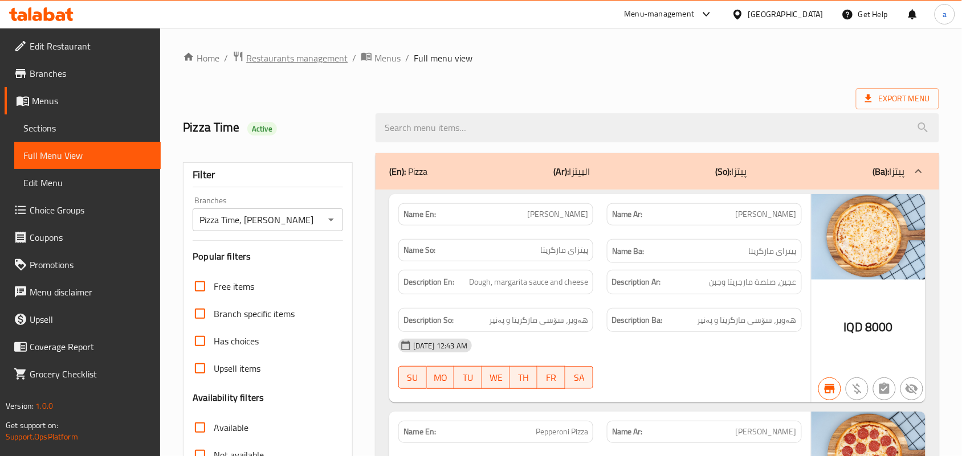
click at [313, 54] on span "Restaurants management" at bounding box center [296, 58] width 101 height 14
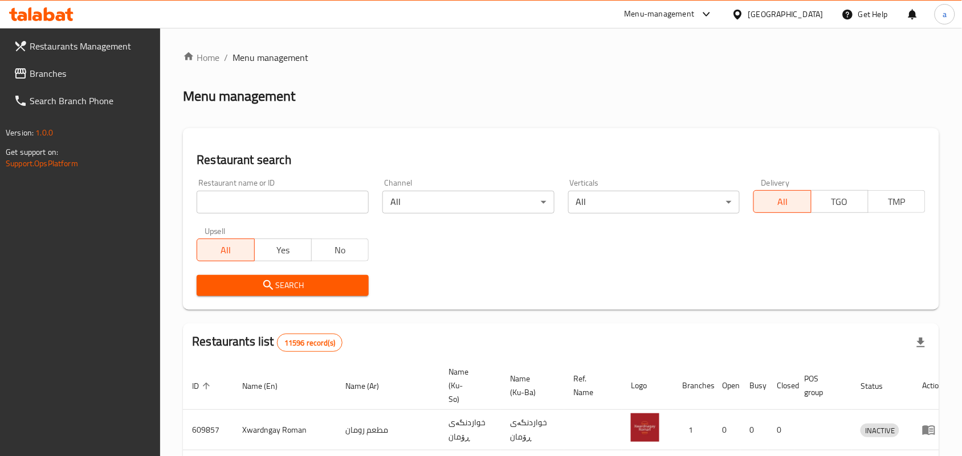
click at [59, 72] on span "Branches" at bounding box center [91, 74] width 122 height 14
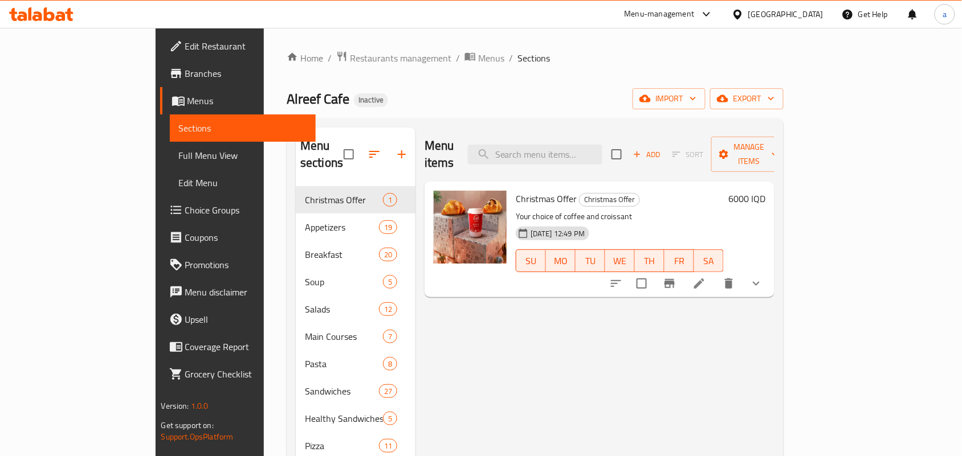
click at [179, 161] on span "Full Menu View" at bounding box center [243, 156] width 128 height 14
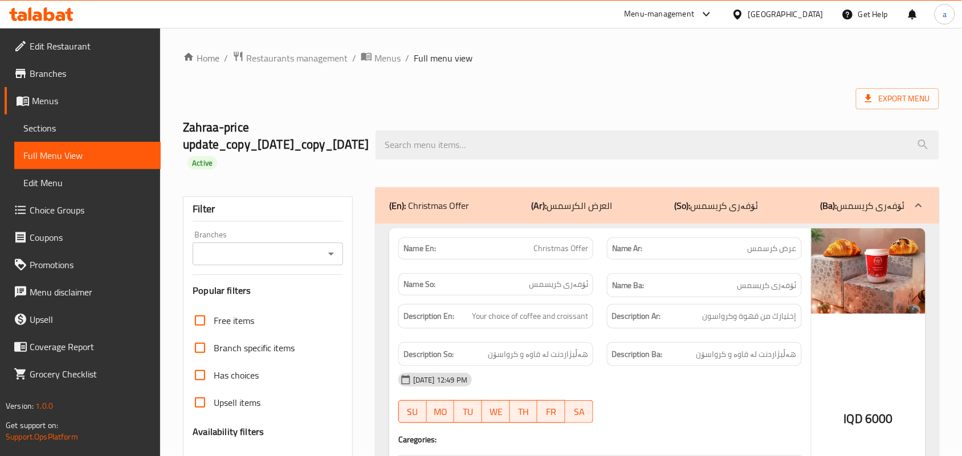
click at [328, 258] on icon "Open" at bounding box center [331, 254] width 14 height 14
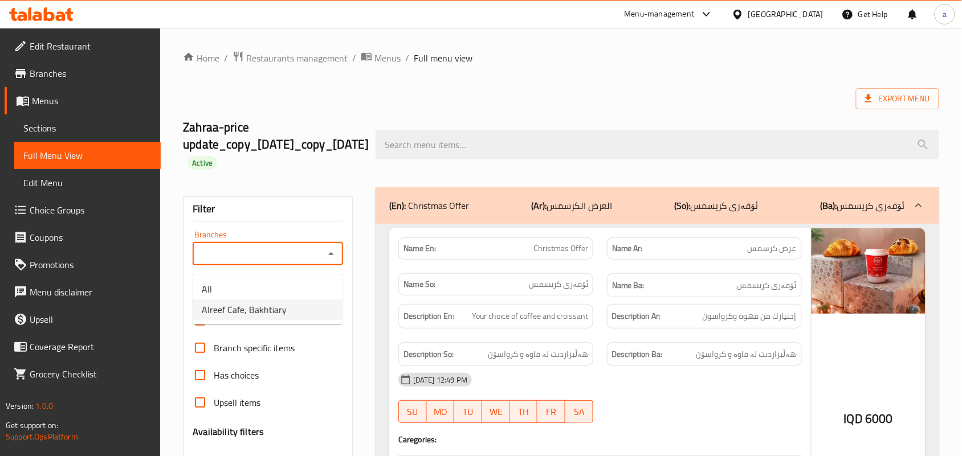
click at [294, 315] on li "Alreef Cafe, Bakhtiary" at bounding box center [268, 310] width 150 height 21
type input "Alreef Cafe, Bakhtiary"
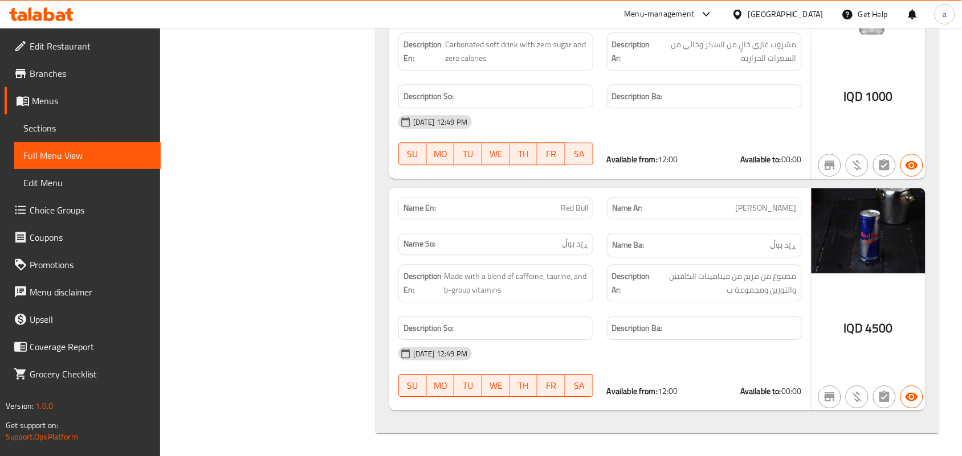
drag, startPoint x: 318, startPoint y: 261, endPoint x: 325, endPoint y: 258, distance: 7.4
click at [55, 18] on icon at bounding box center [41, 14] width 64 height 14
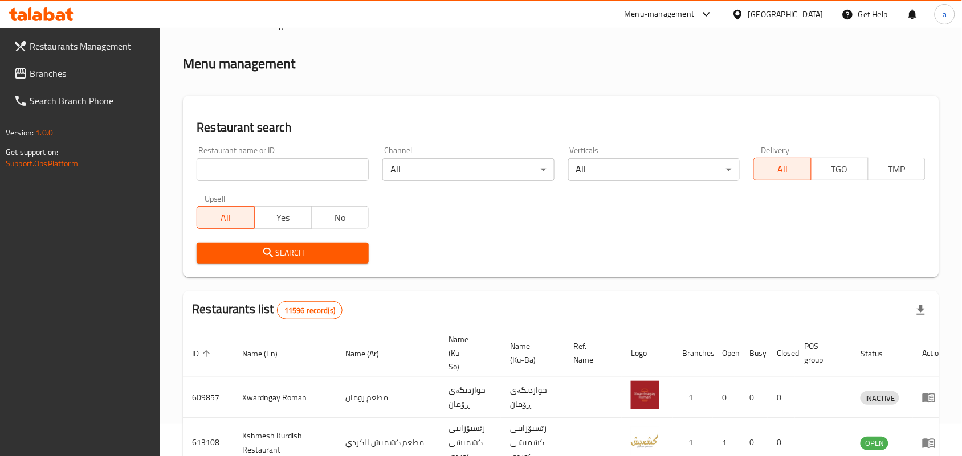
scroll to position [140, 0]
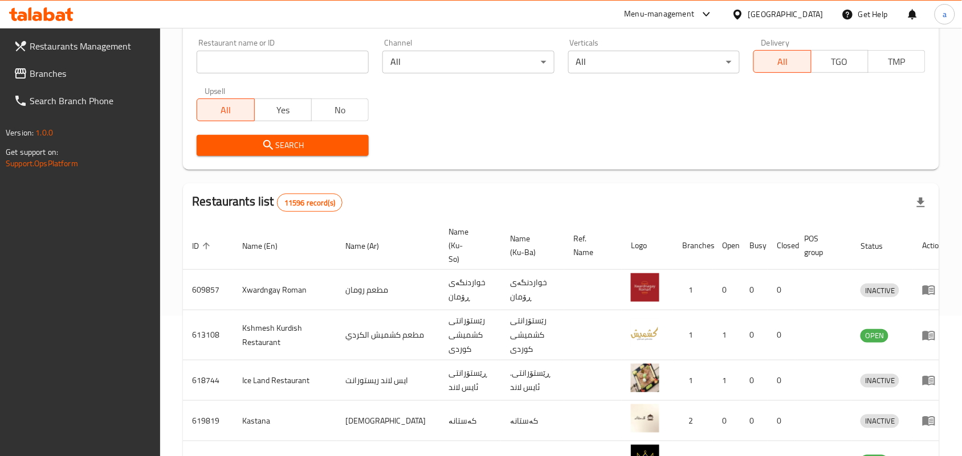
click at [261, 68] on input "search" at bounding box center [283, 62] width 172 height 23
paste input "B to B"
click button "Search" at bounding box center [283, 145] width 172 height 21
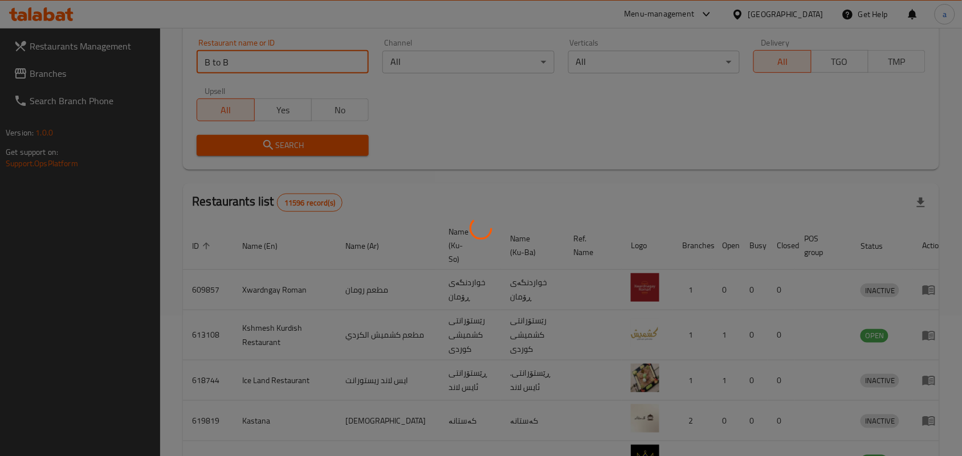
scroll to position [92, 0]
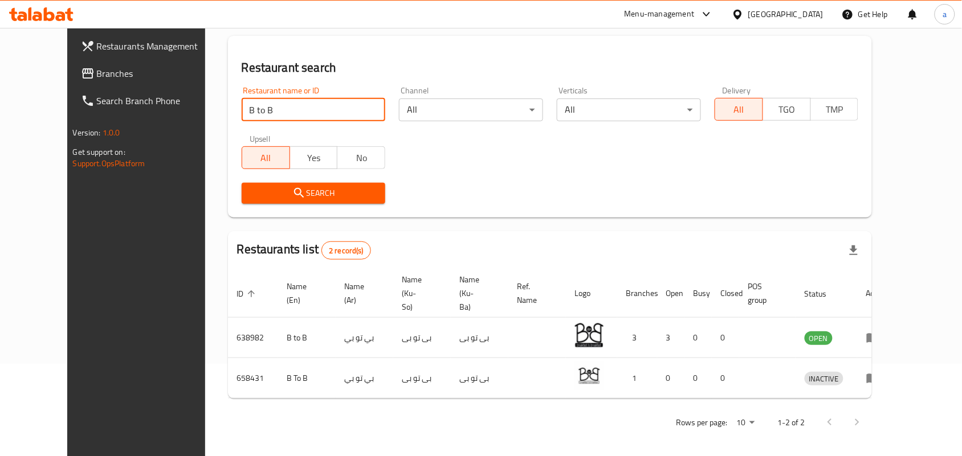
drag, startPoint x: 274, startPoint y: 116, endPoint x: 40, endPoint y: 135, distance: 234.5
click at [67, 135] on div "Restaurants Management Branches Search Branch Phone Version: 1.0.0 Get support …" at bounding box center [481, 198] width 828 height 525
paste input "638982"
type input "638982"
click button "Search" at bounding box center [314, 193] width 144 height 21
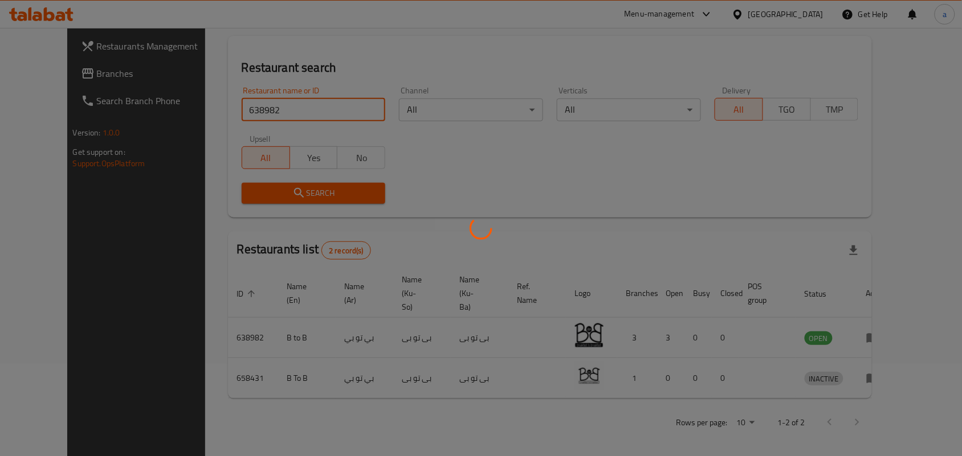
scroll to position [52, 0]
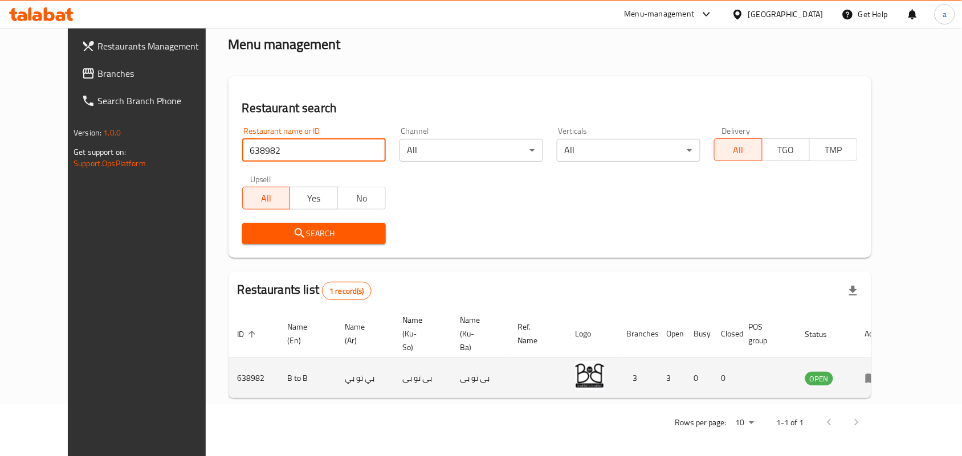
click at [877, 377] on icon "enhanced table" at bounding box center [875, 379] width 4 height 5
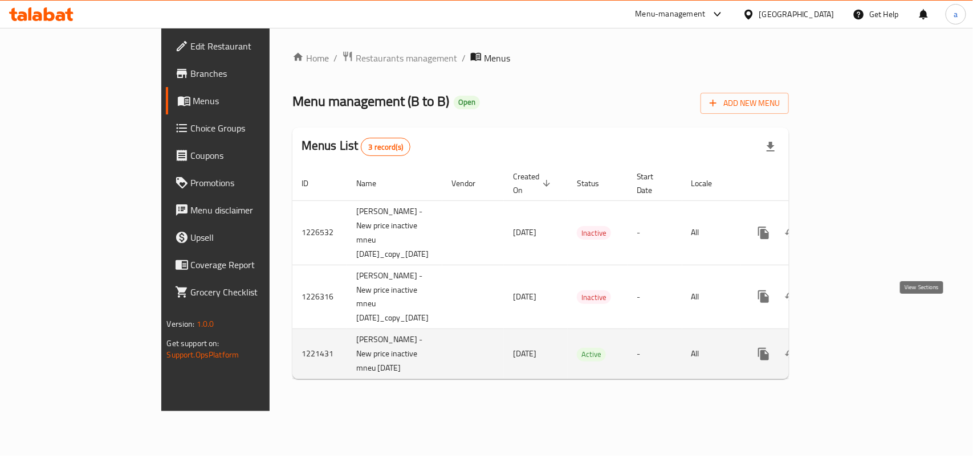
click at [853, 348] on icon "enhanced table" at bounding box center [846, 355] width 14 height 14
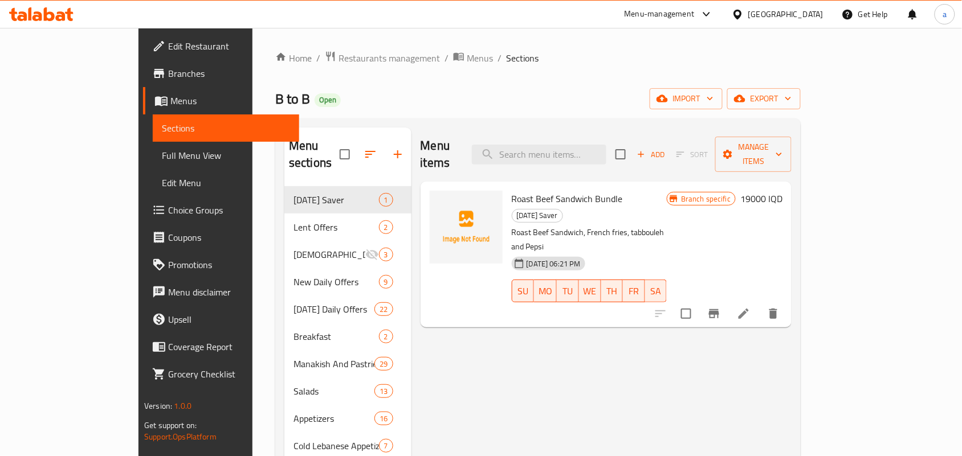
click at [168, 217] on span "Choice Groups" at bounding box center [229, 210] width 122 height 14
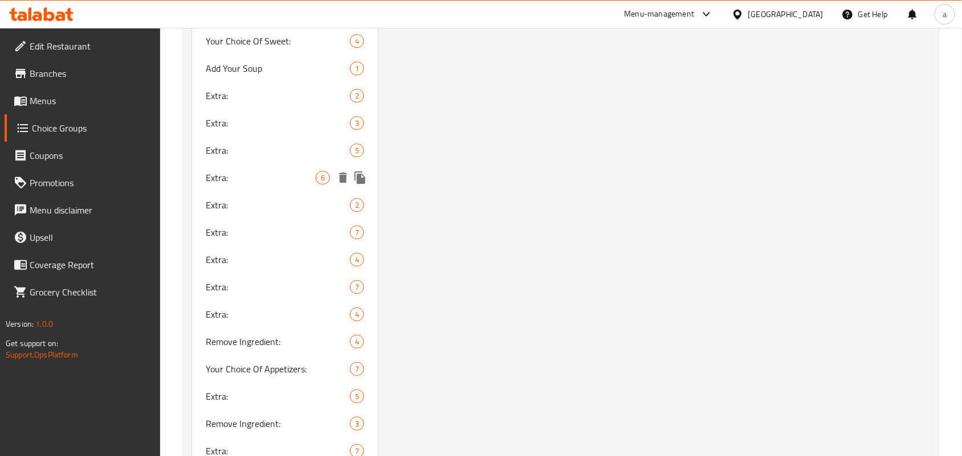
scroll to position [997, 0]
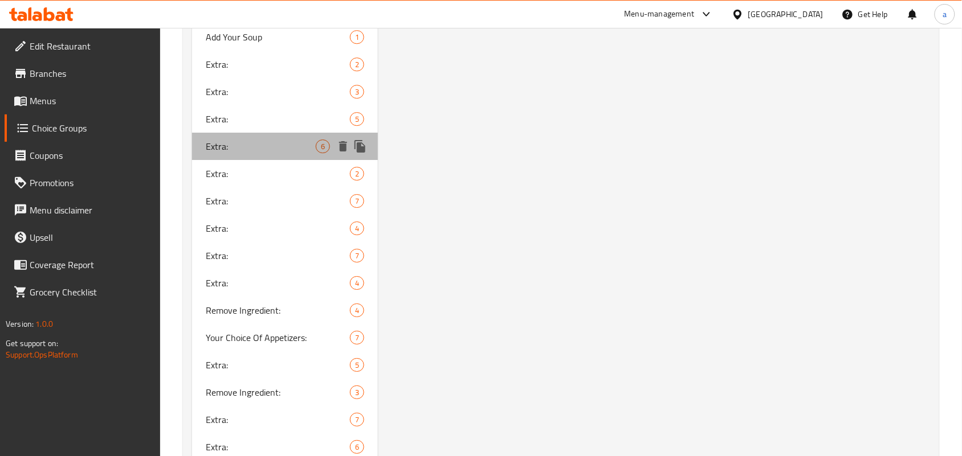
click at [291, 153] on span "Extra:" at bounding box center [261, 147] width 110 height 14
type input "Extra:"
type input "إكسترا:"
type input "ئێکسترا:"
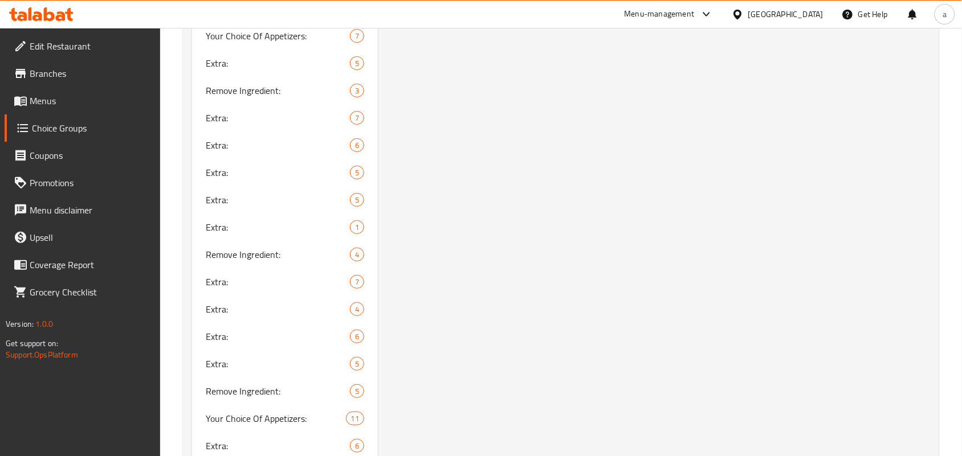
scroll to position [1330, 0]
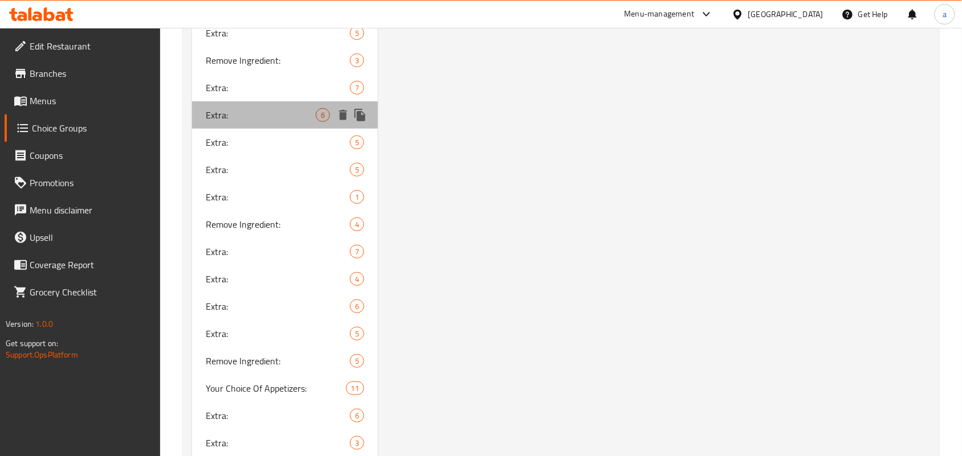
click at [297, 122] on span "Extra:" at bounding box center [261, 115] width 110 height 14
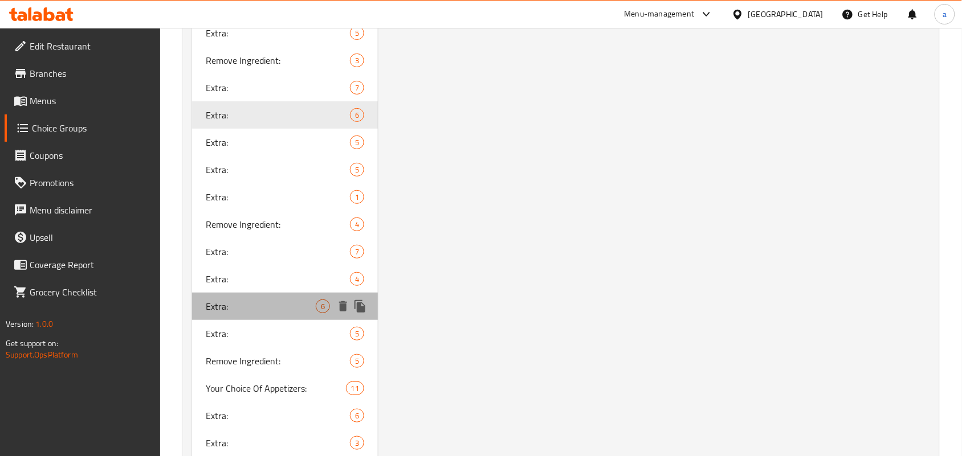
click at [263, 313] on span "Extra:" at bounding box center [261, 307] width 110 height 14
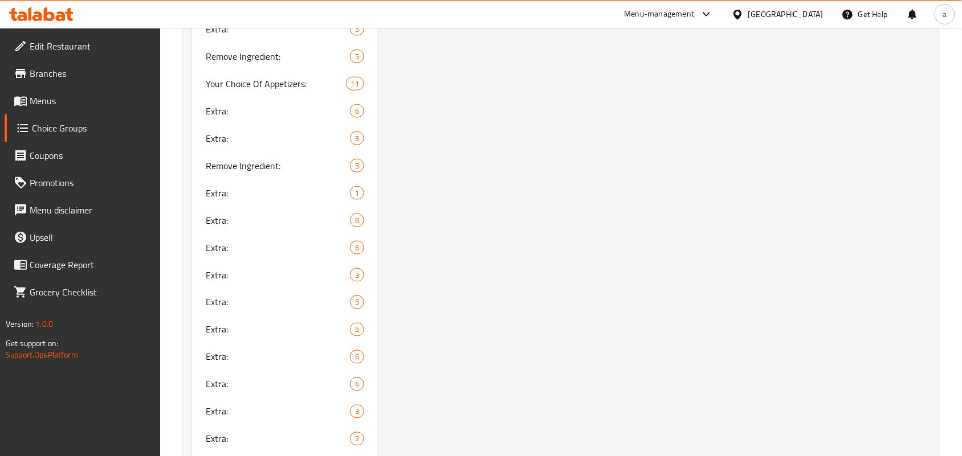
scroll to position [1662, 0]
click at [288, 200] on span "Extra:" at bounding box center [261, 193] width 110 height 14
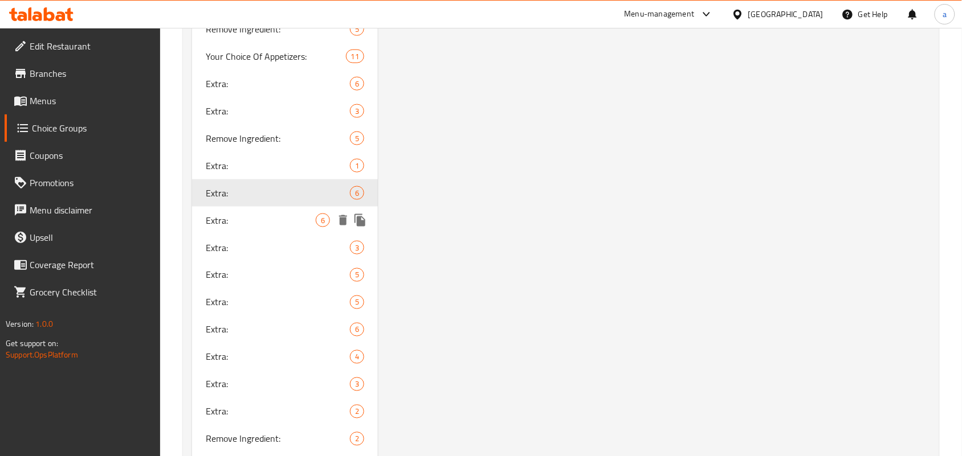
click at [328, 226] on span "6" at bounding box center [322, 220] width 13 height 11
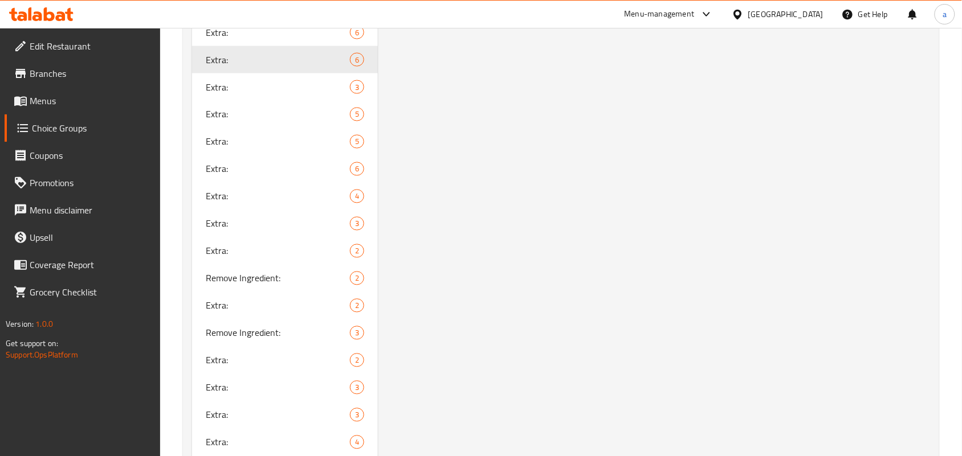
scroll to position [1828, 0]
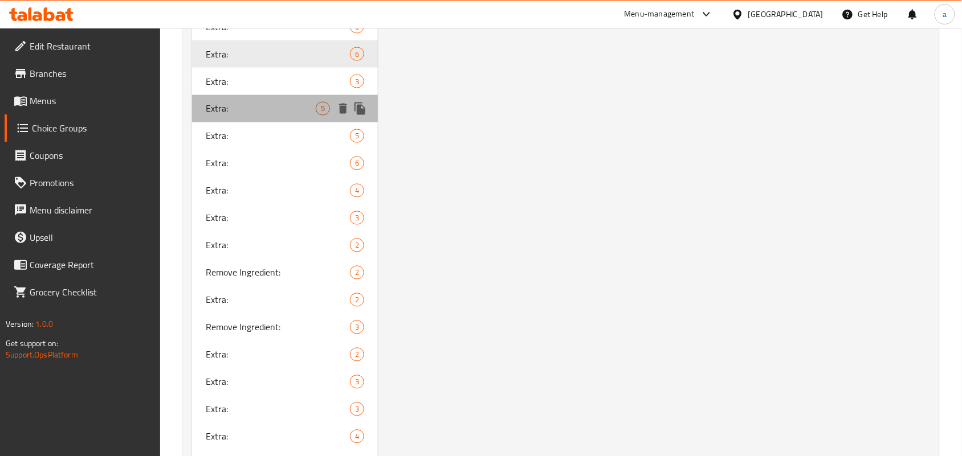
click at [304, 123] on div "Extra: 5" at bounding box center [285, 108] width 186 height 27
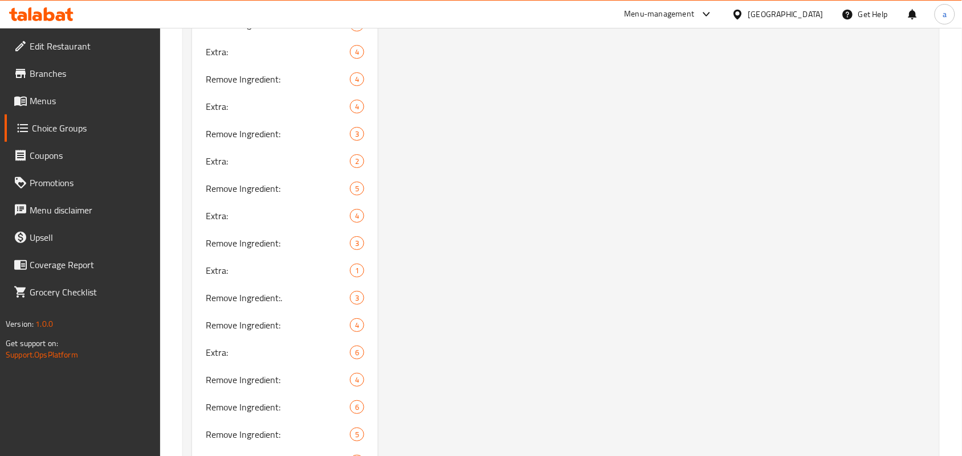
scroll to position [3663, 0]
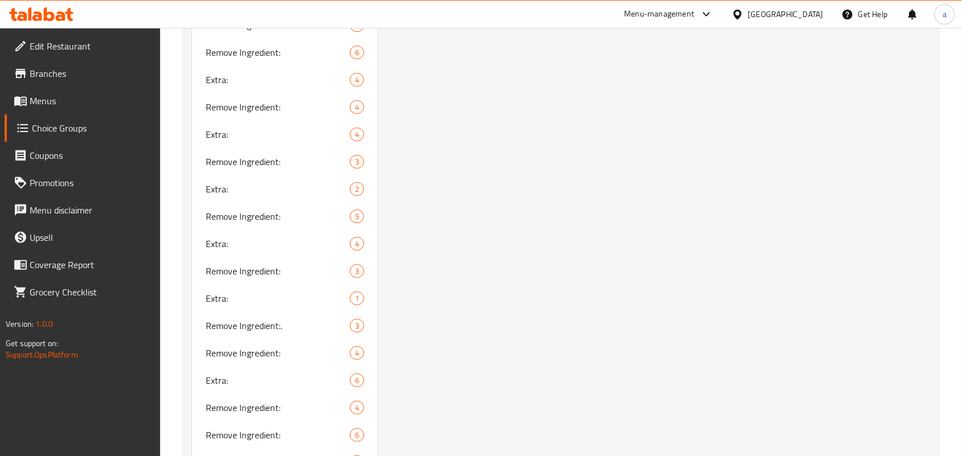
type input "Extra:"
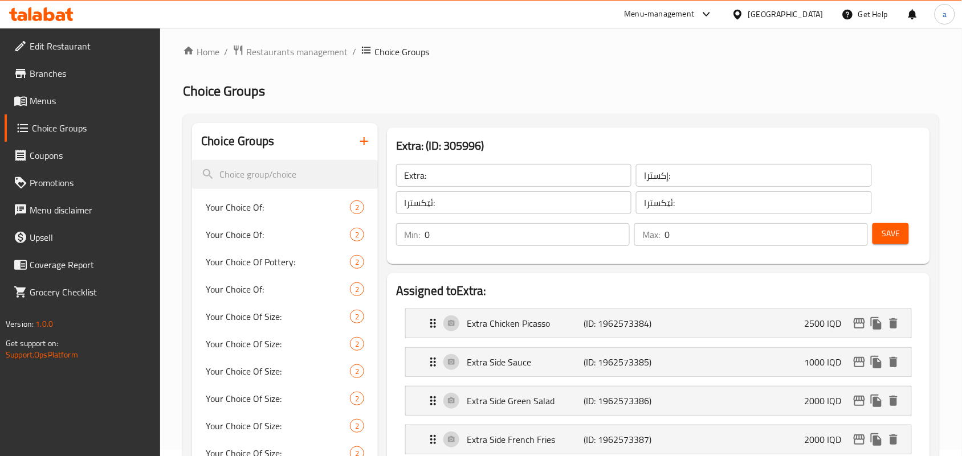
scroll to position [172, 0]
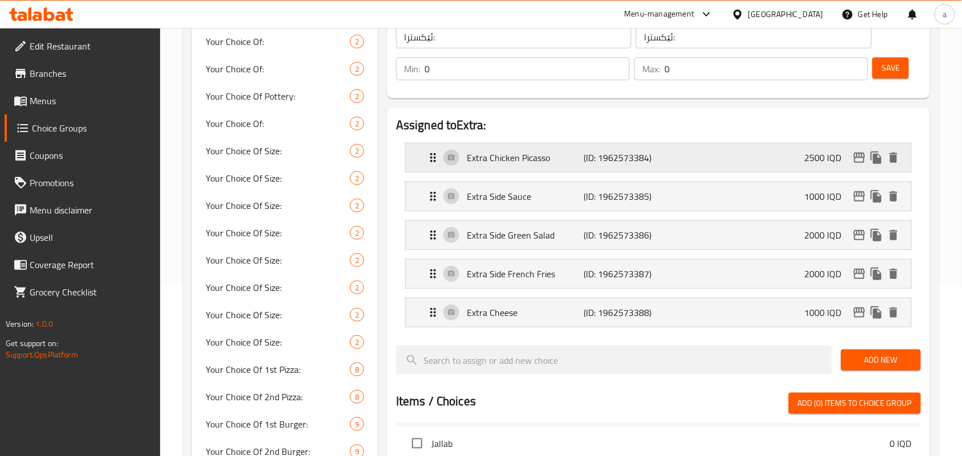
click at [668, 172] on div "Extra Chicken Picasso (ID: 1962573384) 2500 IQD" at bounding box center [661, 158] width 471 height 28
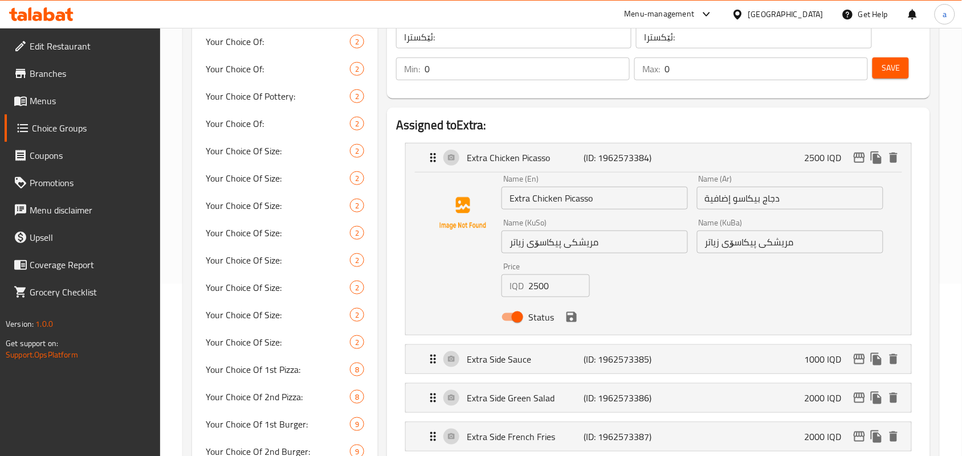
click at [584, 210] on input "Extra Chicken Picasso" at bounding box center [595, 198] width 186 height 23
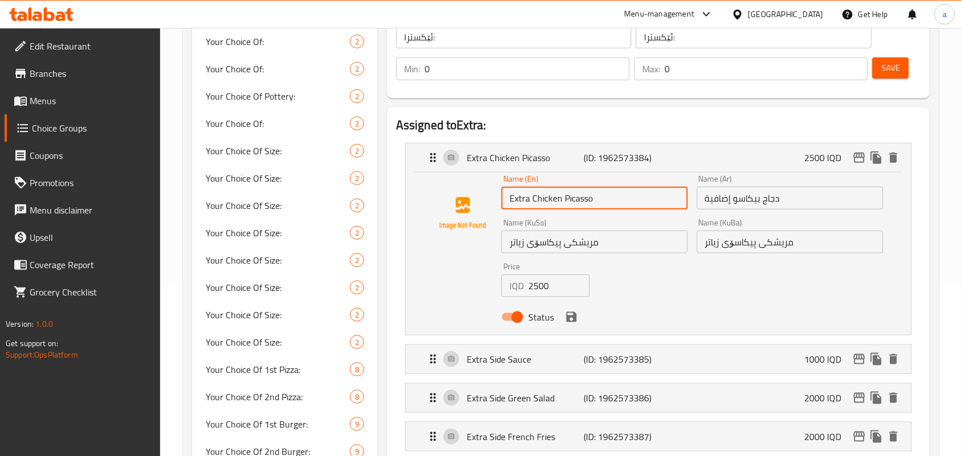
click at [584, 210] on input "Extra Chicken Picasso" at bounding box center [595, 198] width 186 height 23
click at [608, 210] on input "Extra Chicken Picasso" at bounding box center [595, 198] width 186 height 23
click at [587, 210] on input "Extra Chicken Picasso" at bounding box center [595, 198] width 186 height 23
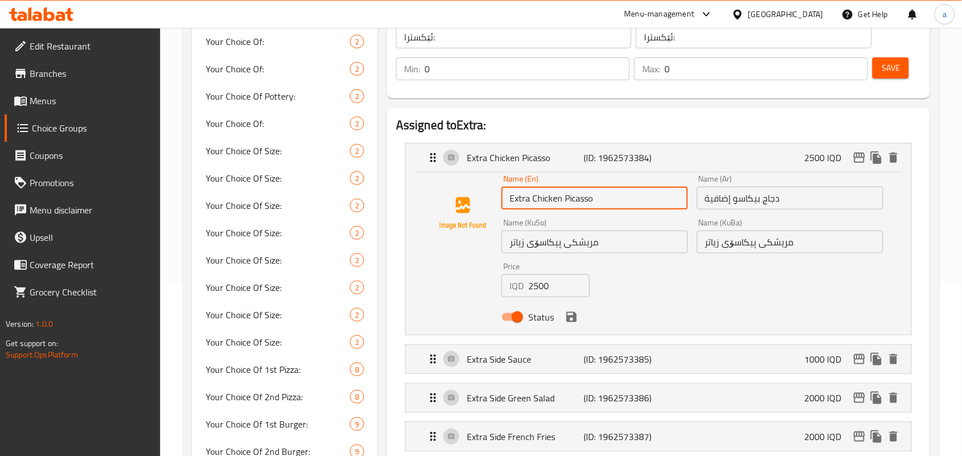
click at [587, 210] on input "Extra Chicken Picasso" at bounding box center [595, 198] width 186 height 23
type input "Extra Chicken"
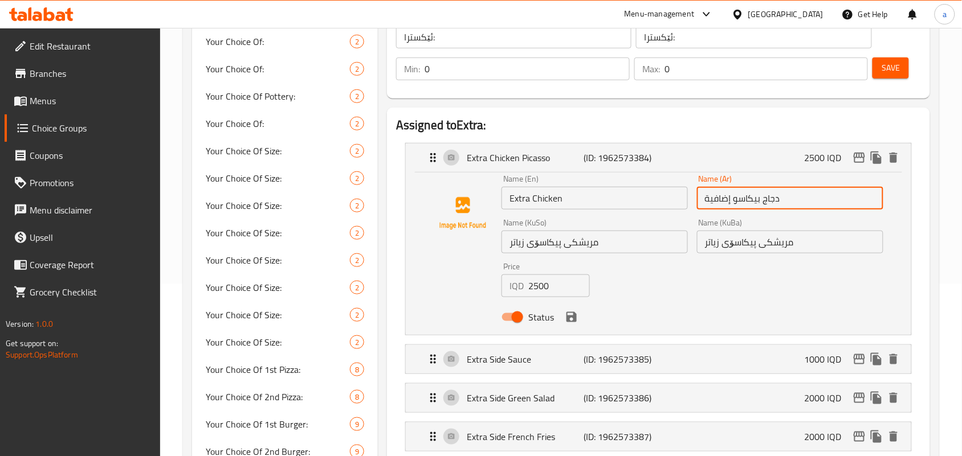
click at [800, 209] on input "دجاج بيكاسو إضافية" at bounding box center [790, 198] width 186 height 23
click at [843, 210] on input "دجاج بيكاسو إضافية" at bounding box center [790, 198] width 186 height 23
type input "دجاج إضافية"
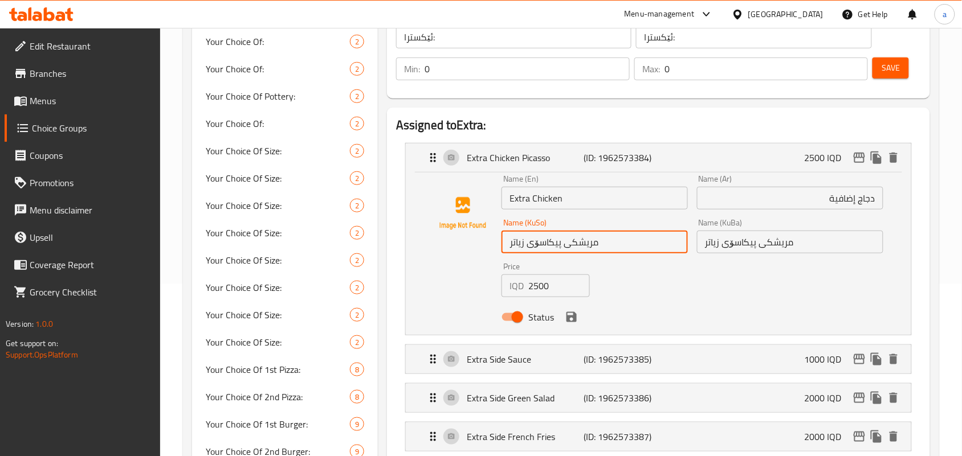
click at [610, 254] on input "مریشکی پیکاسۆی زیاتر" at bounding box center [595, 242] width 186 height 23
click at [625, 254] on input "مریشکی پیکاسۆی زیاتر" at bounding box center [595, 242] width 186 height 23
type input "مریشکی زیاتر"
click at [809, 254] on input "مریشکی پیکاسۆی زیاتر" at bounding box center [790, 242] width 186 height 23
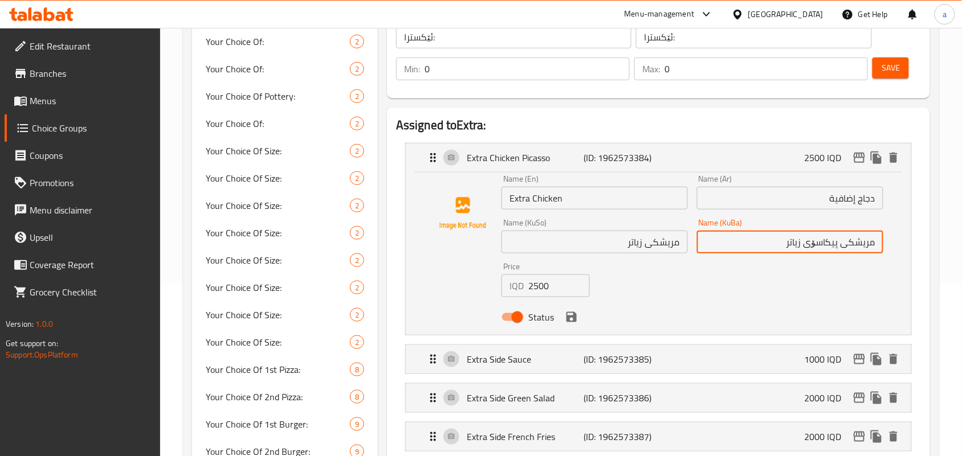
click at [822, 252] on input "مریشکی پیکاسۆی زیاتر" at bounding box center [790, 242] width 186 height 23
type input "مریشکی زیاتر"
click at [573, 323] on icon "save" at bounding box center [571, 317] width 10 height 10
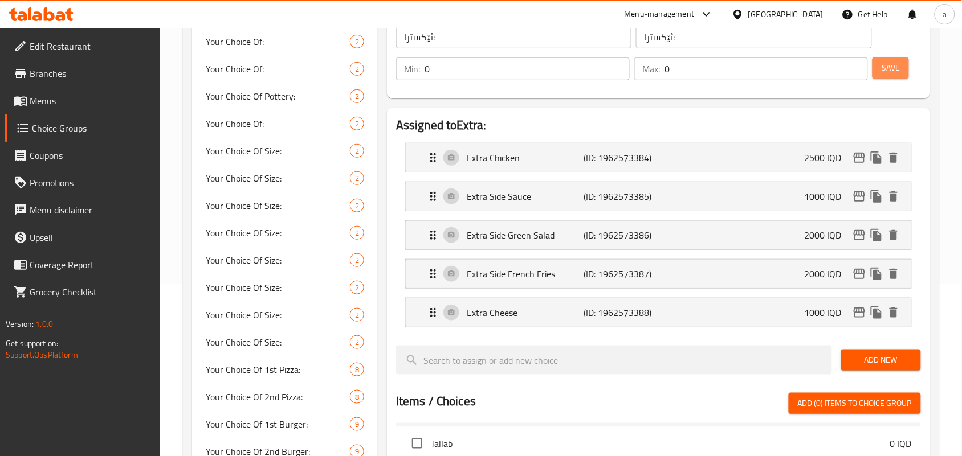
click at [895, 70] on span "Save" at bounding box center [891, 68] width 18 height 14
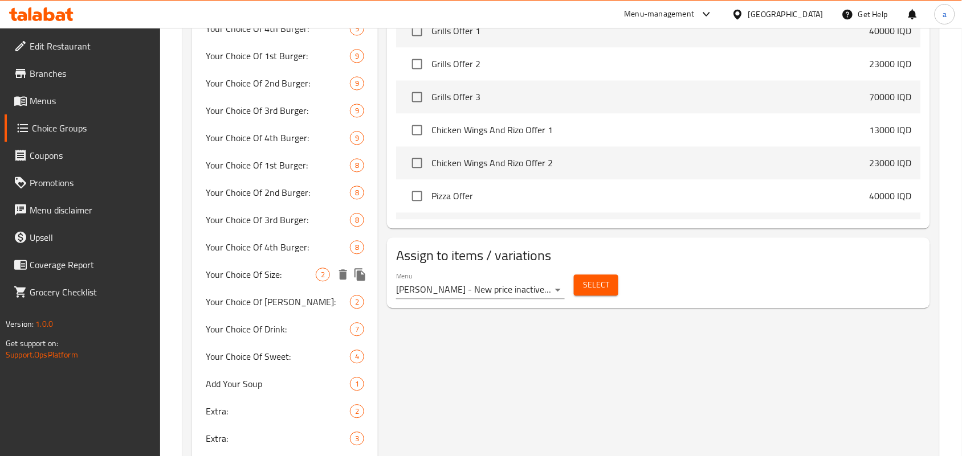
scroll to position [665, 0]
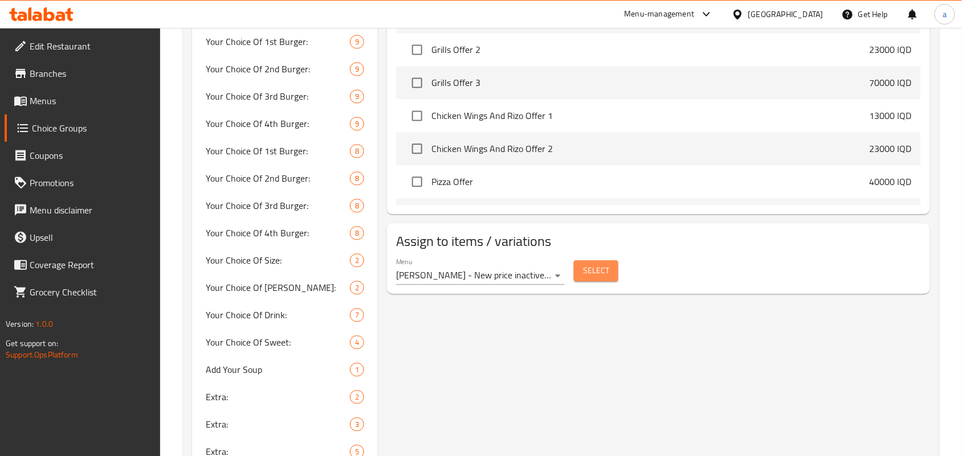
click at [588, 278] on span "Select" at bounding box center [596, 271] width 26 height 14
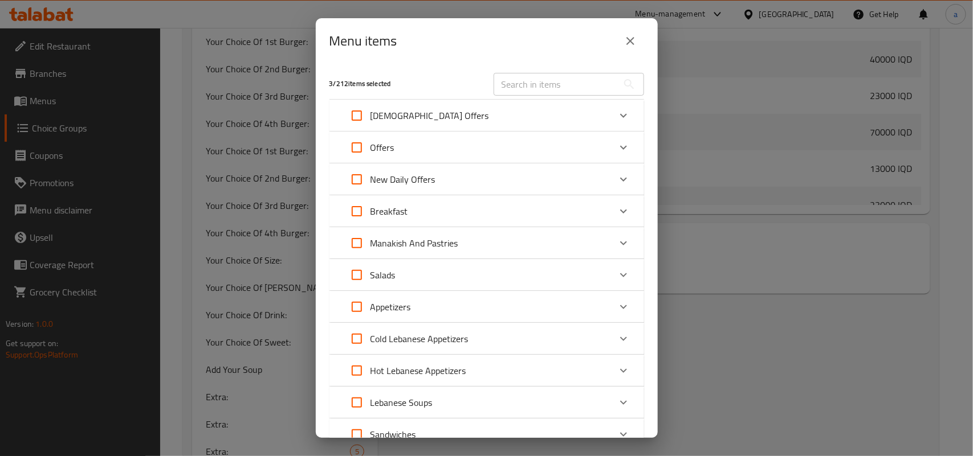
click at [545, 87] on input "text" at bounding box center [556, 84] width 124 height 23
paste input "Parazite Sandwich"
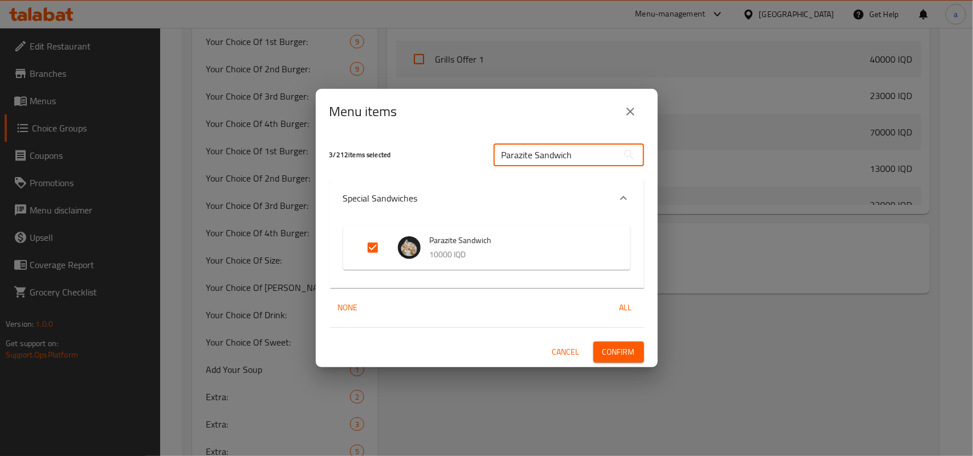
type input "Parazite Sandwich"
click at [631, 106] on icon "close" at bounding box center [630, 112] width 14 height 14
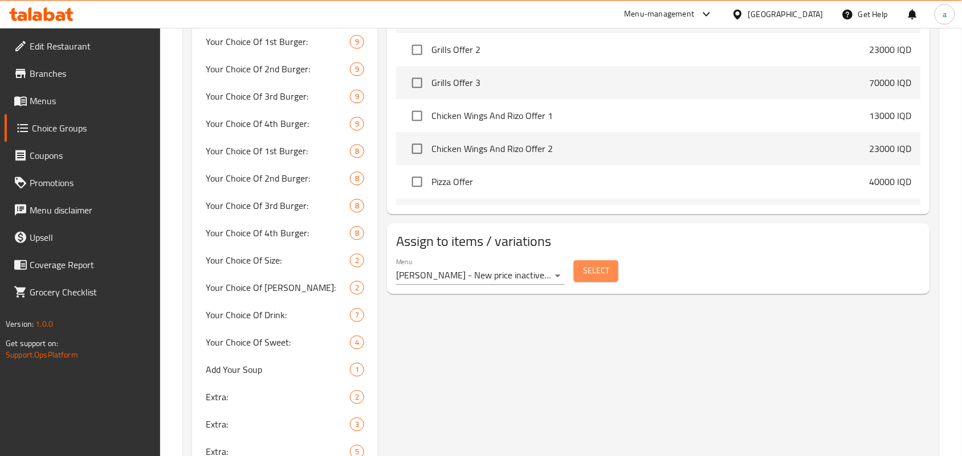
click at [590, 278] on span "Select" at bounding box center [596, 271] width 26 height 14
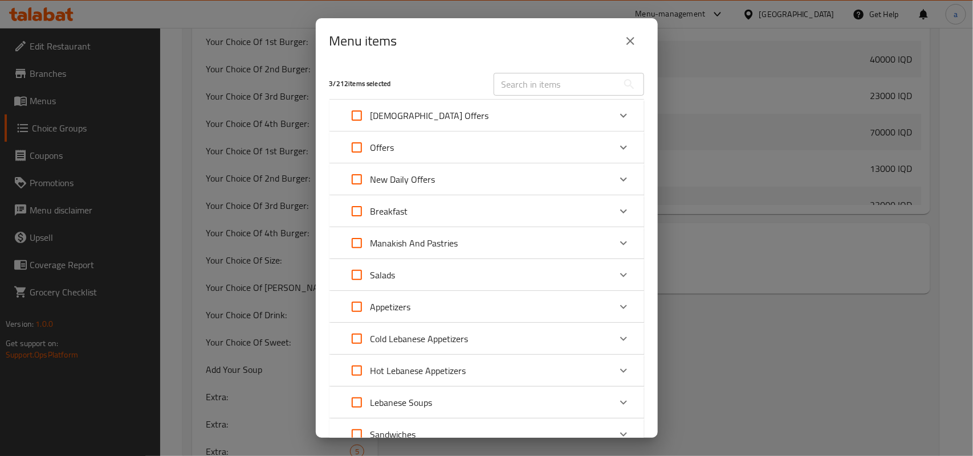
click at [531, 87] on input "text" at bounding box center [556, 84] width 124 height 23
paste input "Club Chicken Sandwich"
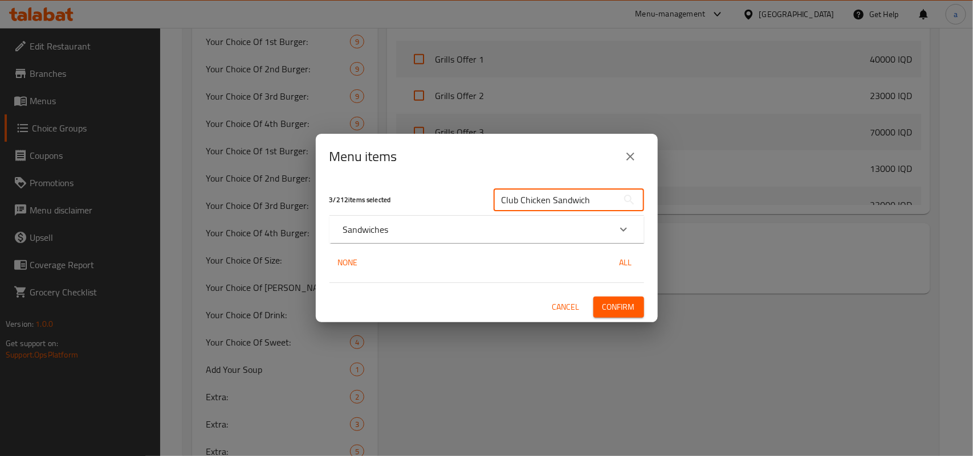
type input "Club Chicken Sandwich"
click at [617, 231] on icon "Expand" at bounding box center [624, 230] width 14 height 14
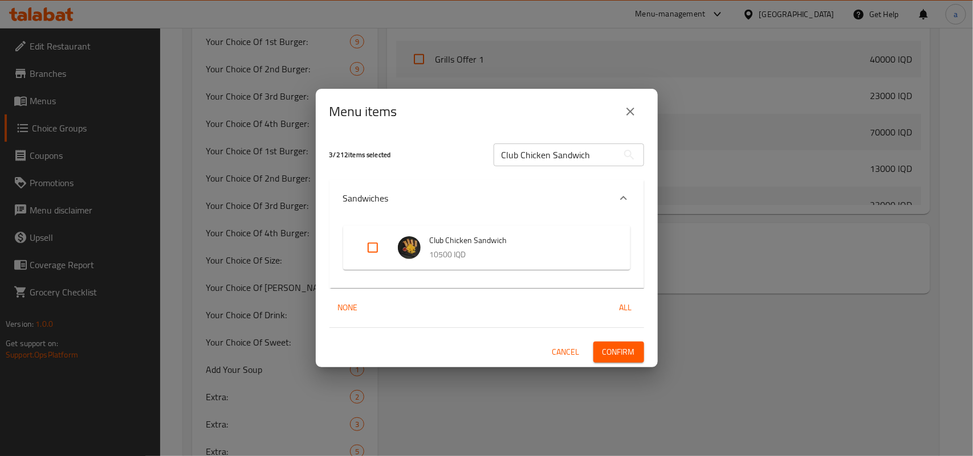
click at [372, 242] on input "Expand" at bounding box center [372, 247] width 27 height 27
checkbox input "true"
click at [610, 349] on span "Confirm" at bounding box center [618, 352] width 32 height 14
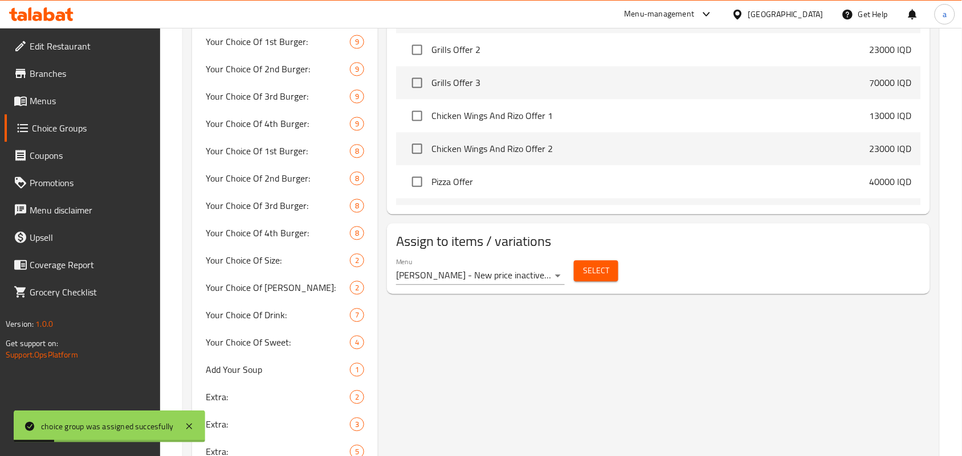
click at [92, 105] on span "Menus" at bounding box center [91, 101] width 122 height 14
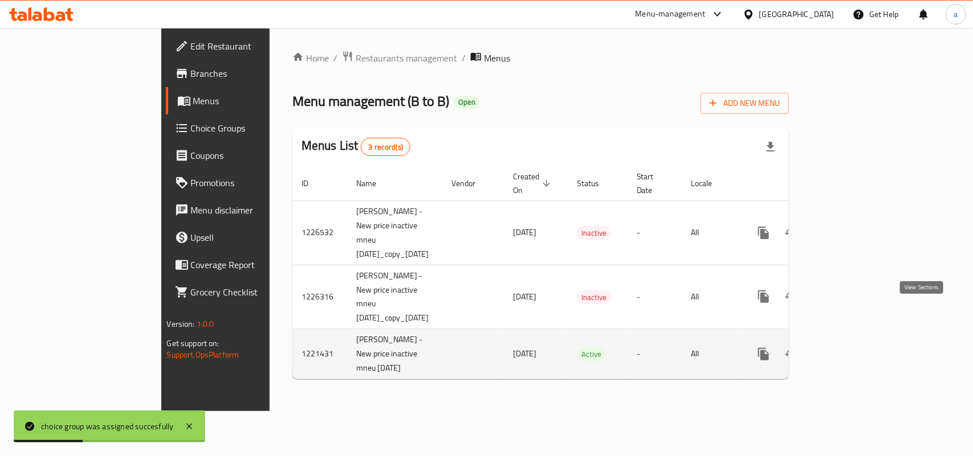
click at [859, 341] on link "enhanced table" at bounding box center [845, 354] width 27 height 27
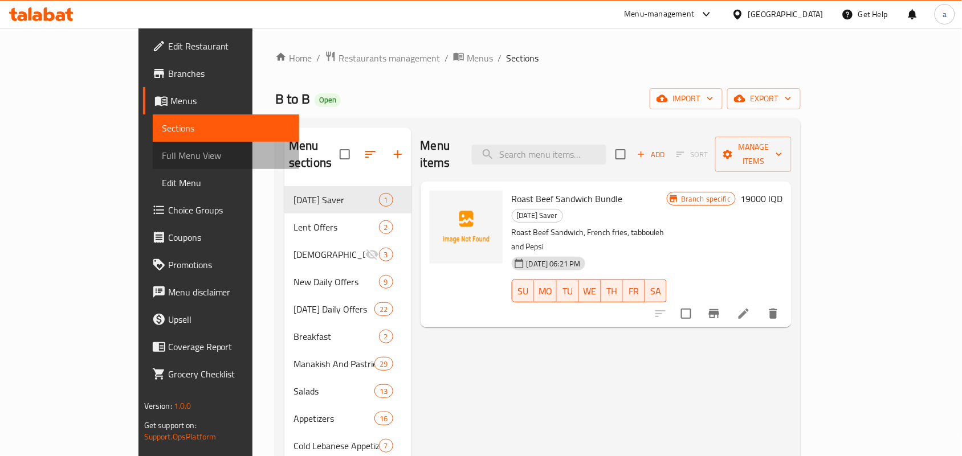
click at [162, 162] on span "Full Menu View" at bounding box center [226, 156] width 128 height 14
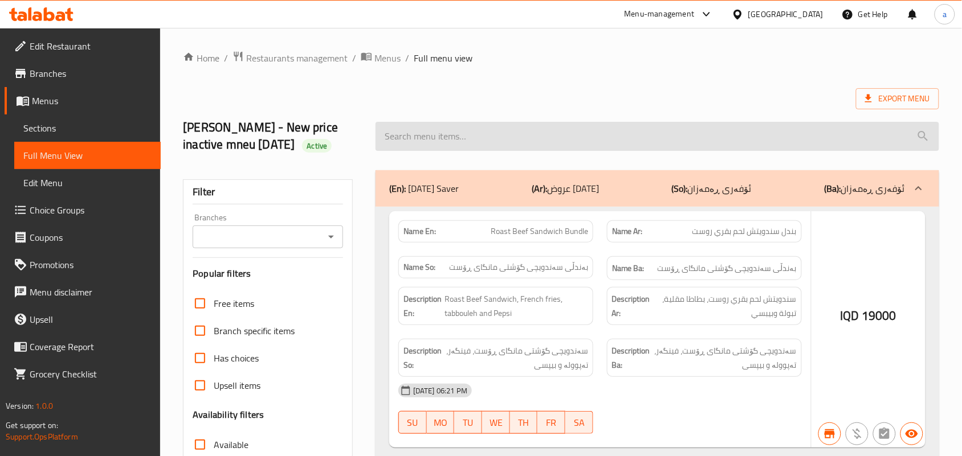
click at [423, 138] on input "search" at bounding box center [658, 136] width 564 height 29
click at [434, 143] on input "search" at bounding box center [658, 136] width 564 height 29
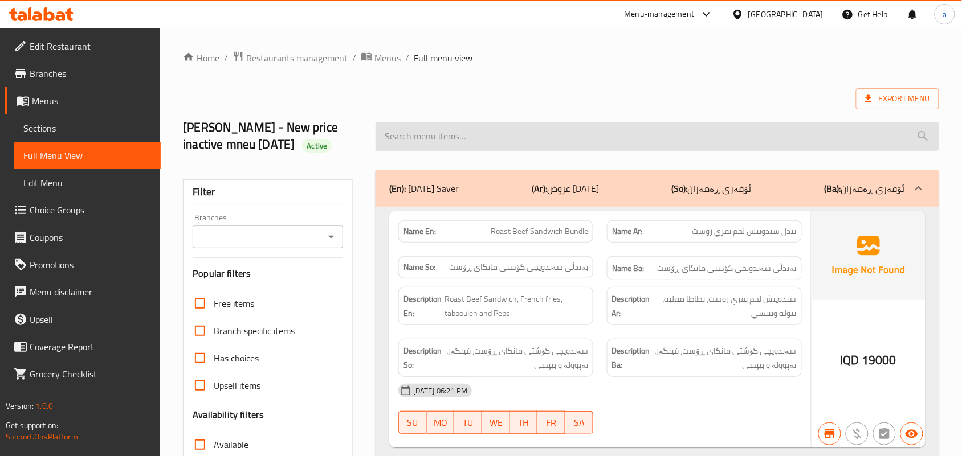
paste input "Club Chicken Sandwich"
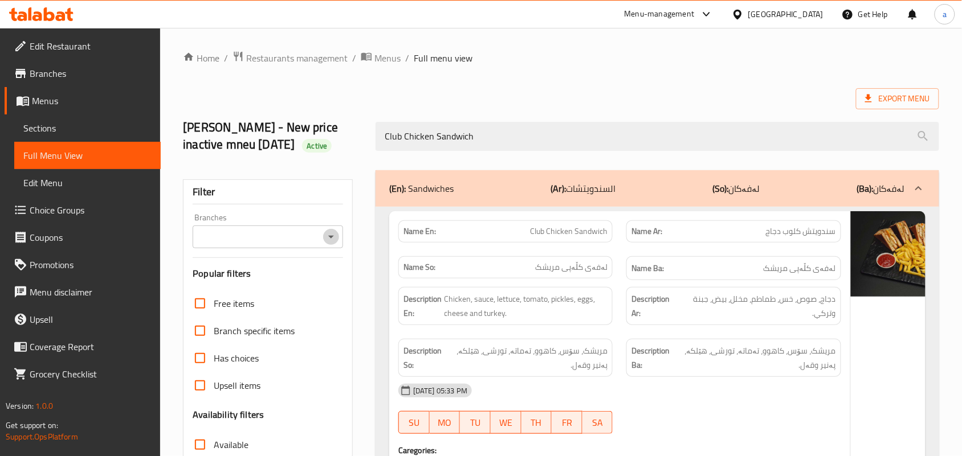
click at [333, 243] on icon "Open" at bounding box center [331, 237] width 14 height 14
type input "Club Chicken Sandwich"
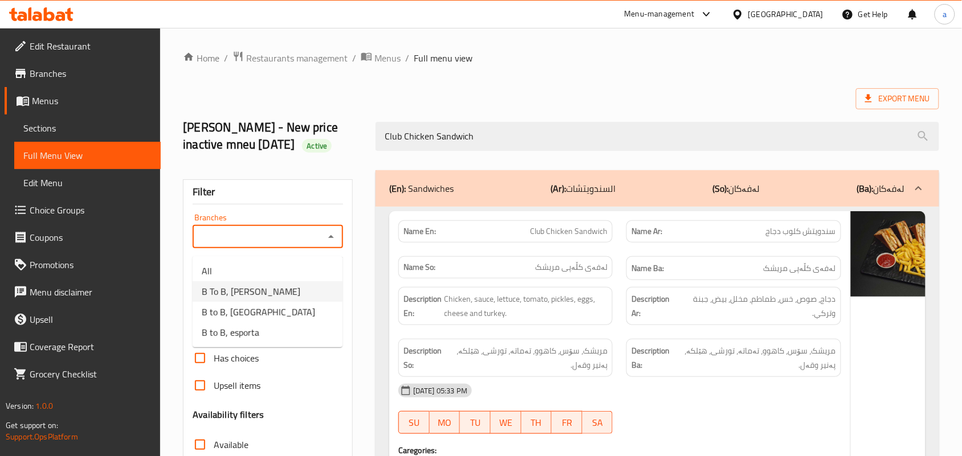
click at [274, 286] on li "B To B, [PERSON_NAME]" at bounding box center [268, 292] width 150 height 21
type input "B To B, [PERSON_NAME]"
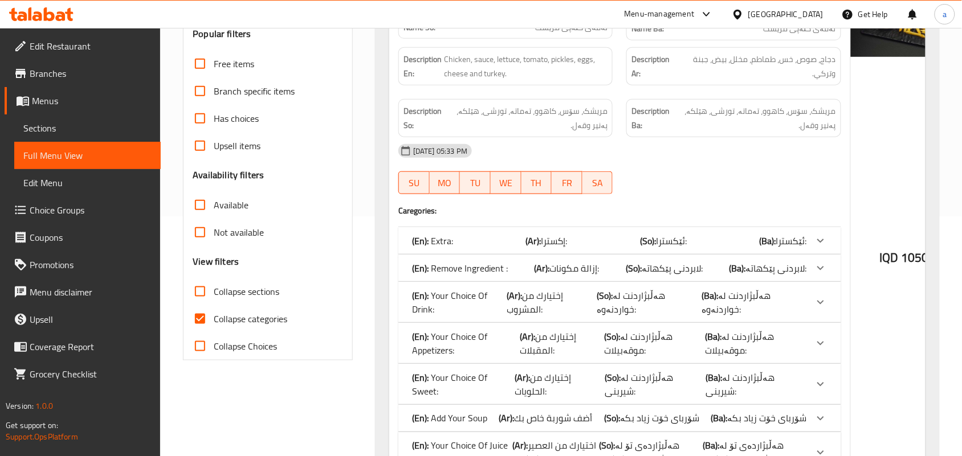
scroll to position [332, 0]
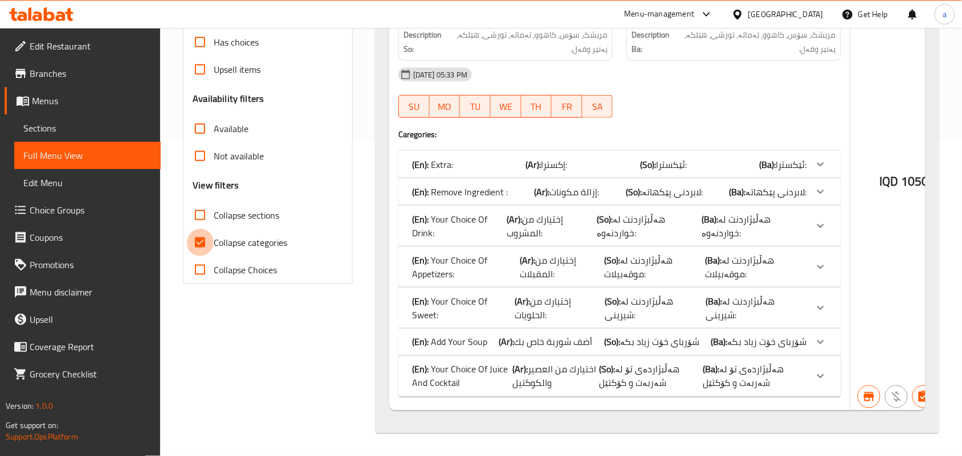
click at [213, 240] on input "Collapse categories" at bounding box center [199, 242] width 27 height 27
checkbox input "false"
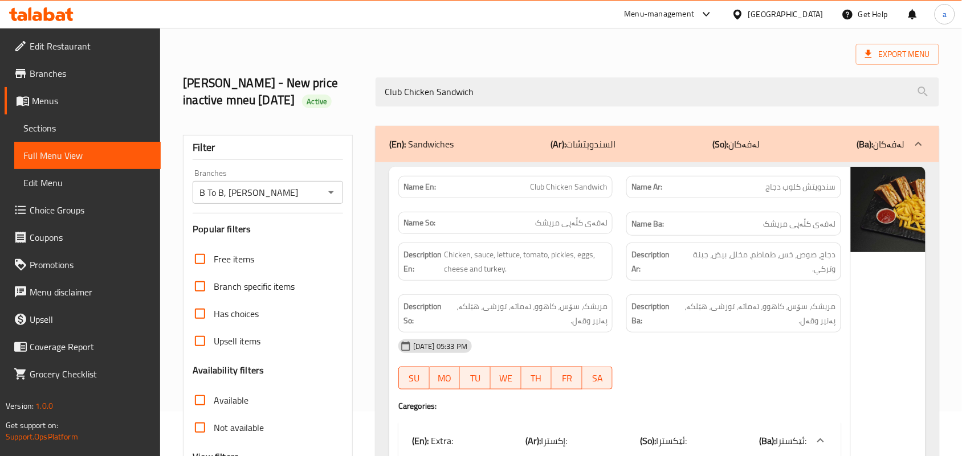
scroll to position [0, 0]
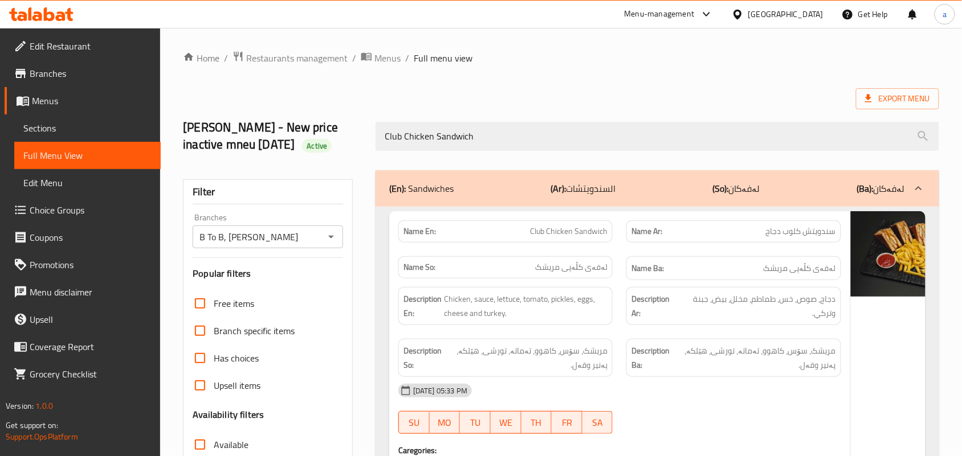
drag, startPoint x: 370, startPoint y: 137, endPoint x: 349, endPoint y: 134, distance: 21.3
click at [349, 134] on div "[PERSON_NAME] - New price inactive mneu [DATE] Active Club Chicken Sandwich" at bounding box center [561, 137] width 770 height 68
paste input "Parazite"
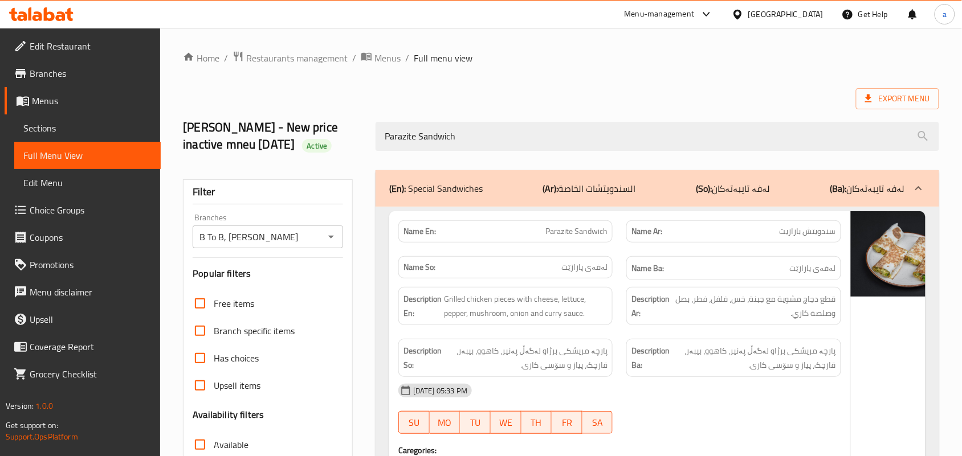
drag, startPoint x: 484, startPoint y: 141, endPoint x: 244, endPoint y: 149, distance: 240.7
click at [244, 149] on div "Abdullah - New price inactive mneu 31/1/2024 Active Parazite Sandwich" at bounding box center [561, 137] width 770 height 68
paste input "Club Chicken"
type input "Club Chicken Sandwich"
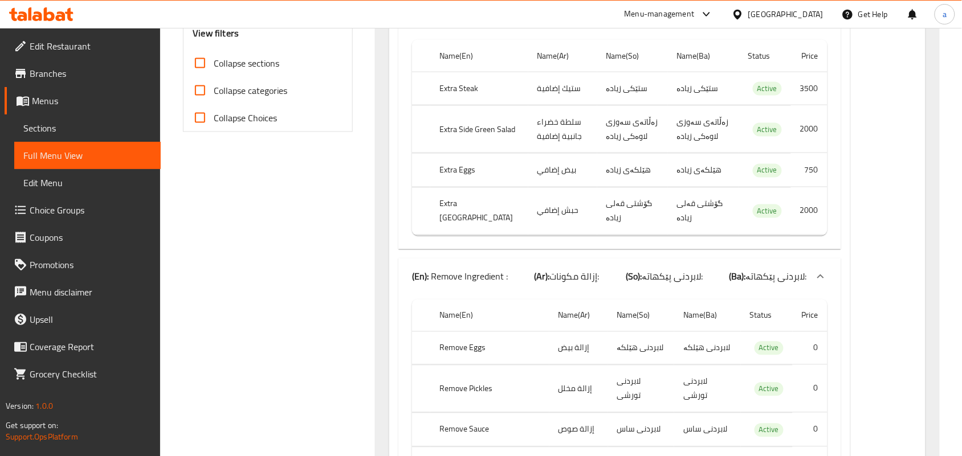
scroll to position [499, 0]
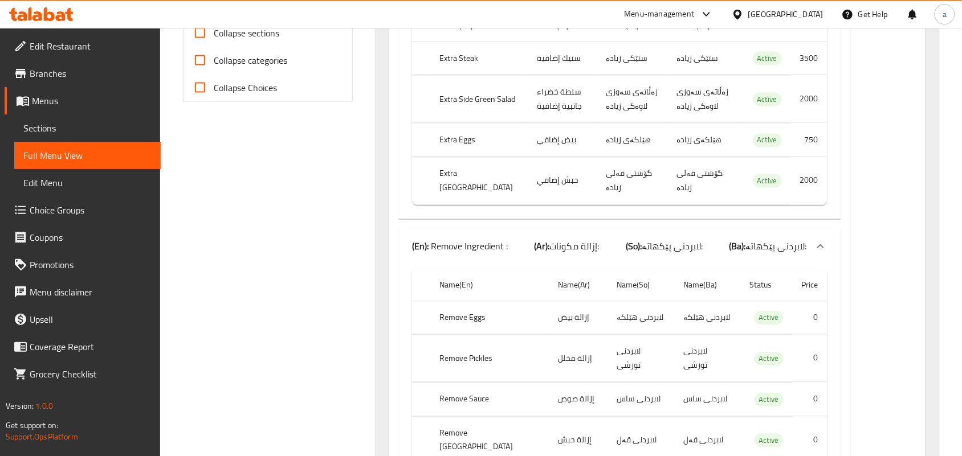
click at [198, 47] on input "Collapse sections" at bounding box center [199, 32] width 27 height 27
checkbox input "true"
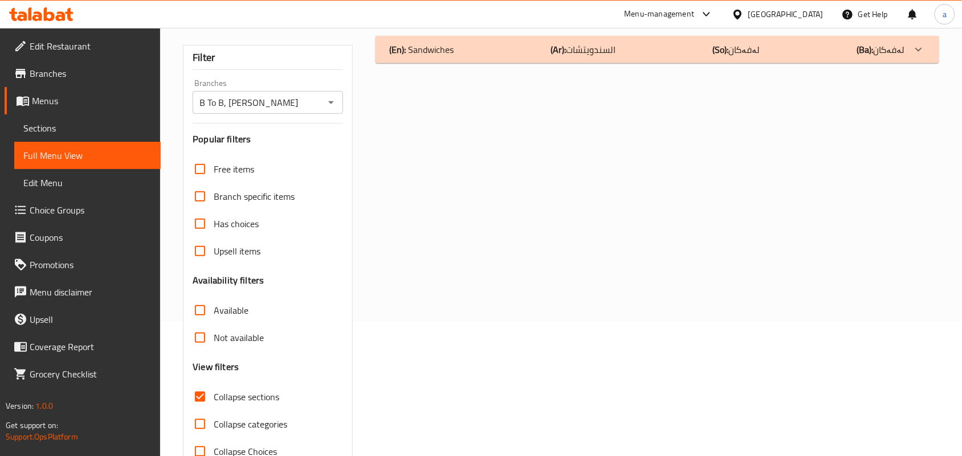
scroll to position [166, 0]
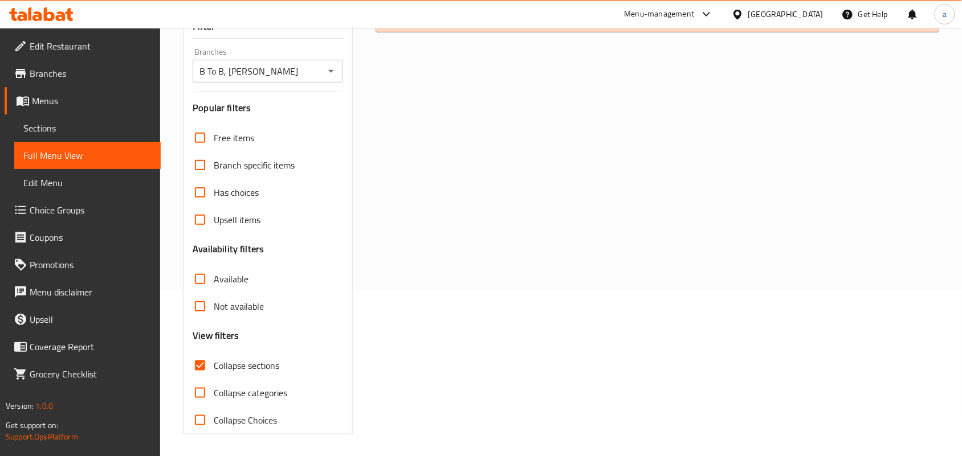
click at [199, 405] on input "Collapse categories" at bounding box center [199, 393] width 27 height 27
checkbox input "true"
click at [201, 380] on input "Collapse sections" at bounding box center [199, 365] width 27 height 27
checkbox input "false"
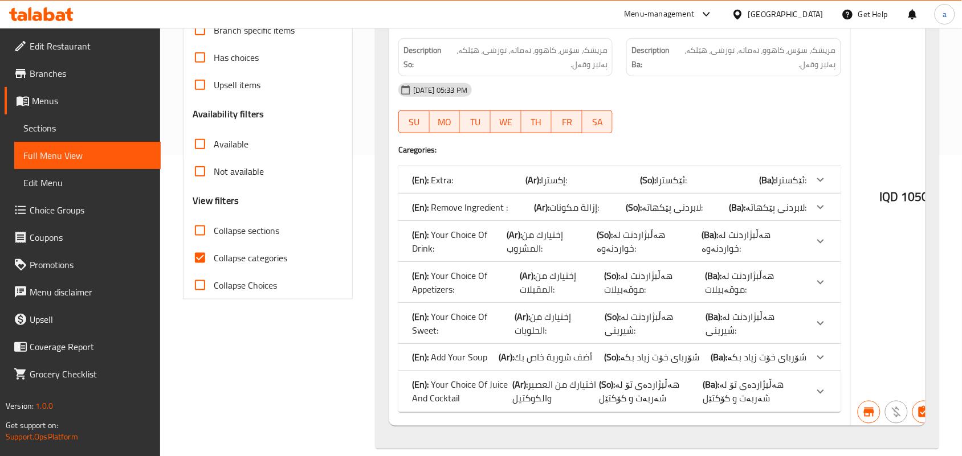
scroll to position [332, 0]
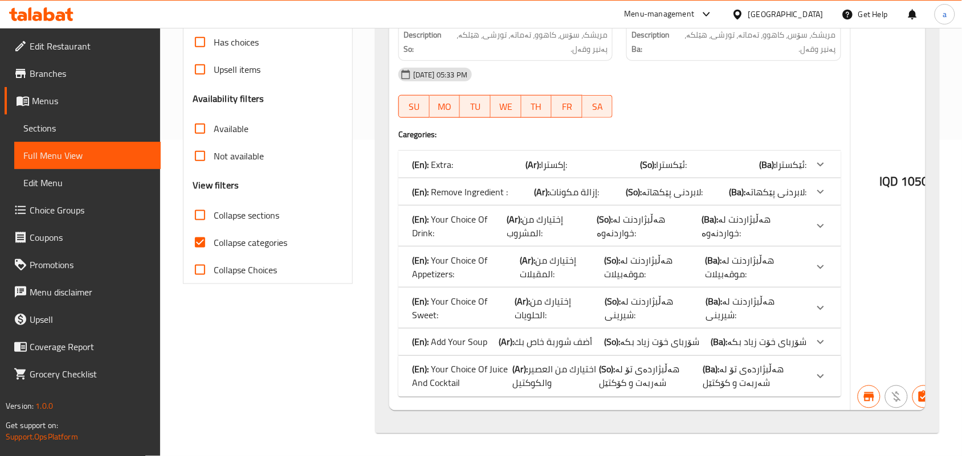
click at [597, 158] on div "(En): Extra: (Ar): إكسترا: (So): ئێکسترا: (Ba): ئێکسترا:" at bounding box center [609, 165] width 395 height 14
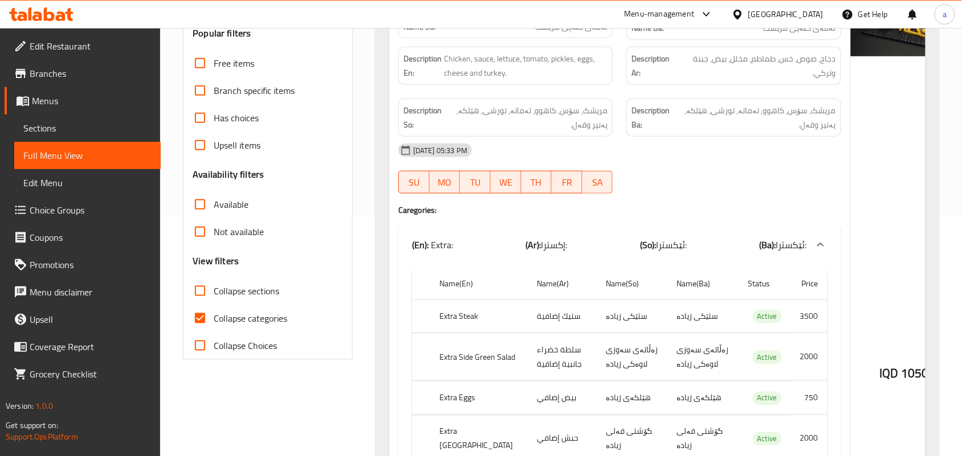
scroll to position [166, 0]
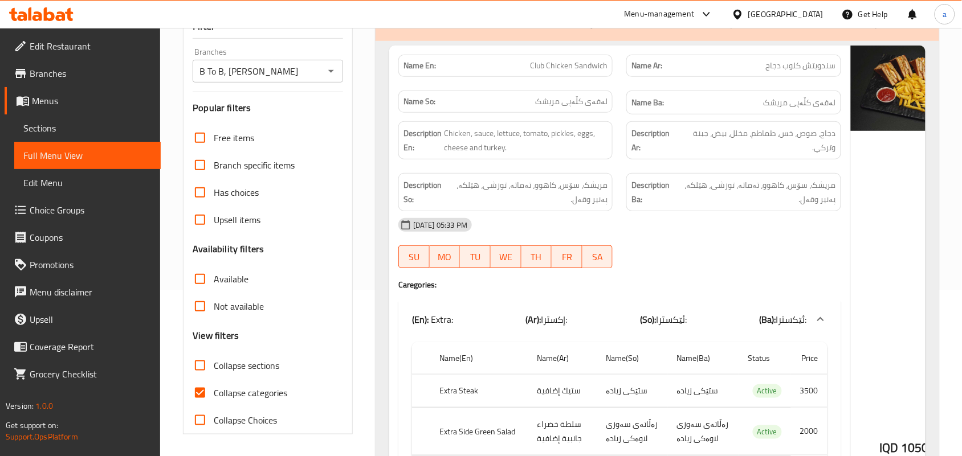
click at [80, 134] on span "Sections" at bounding box center [87, 128] width 128 height 14
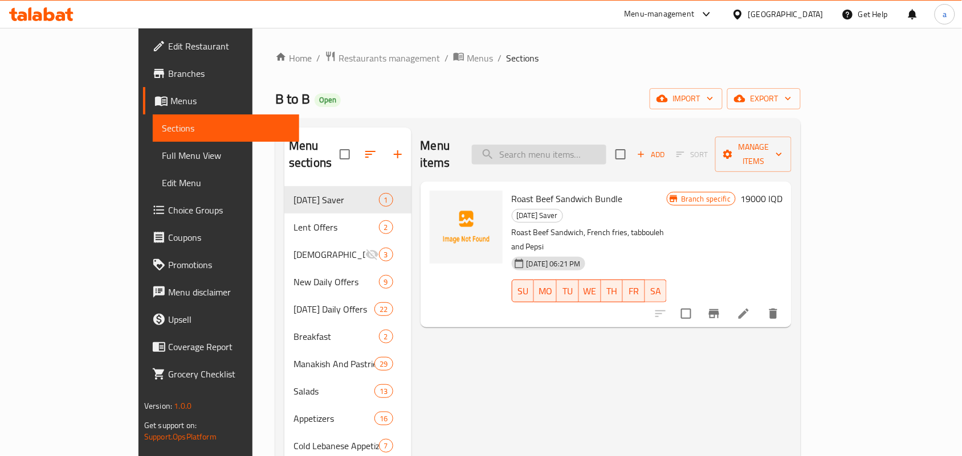
click at [561, 154] on input "search" at bounding box center [539, 155] width 134 height 20
paste input "Club Chicken Sandwich"
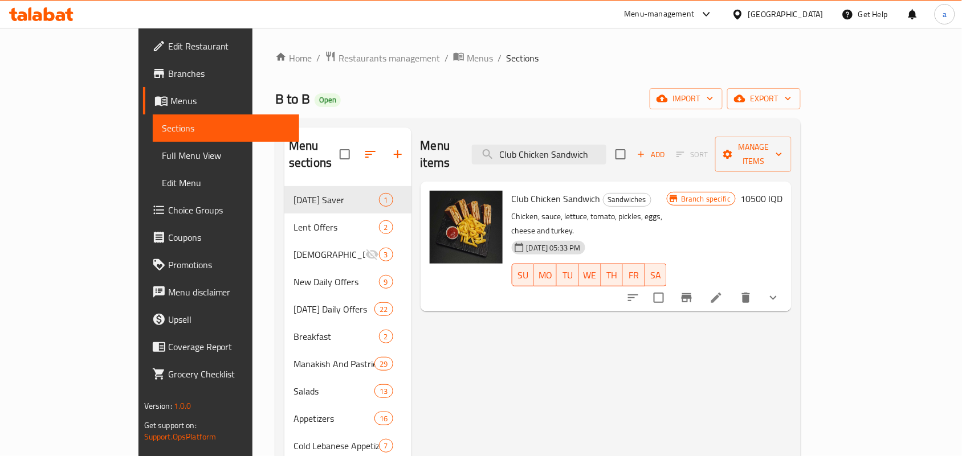
type input "Club Chicken Sandwich"
click at [723, 291] on icon at bounding box center [717, 298] width 14 height 14
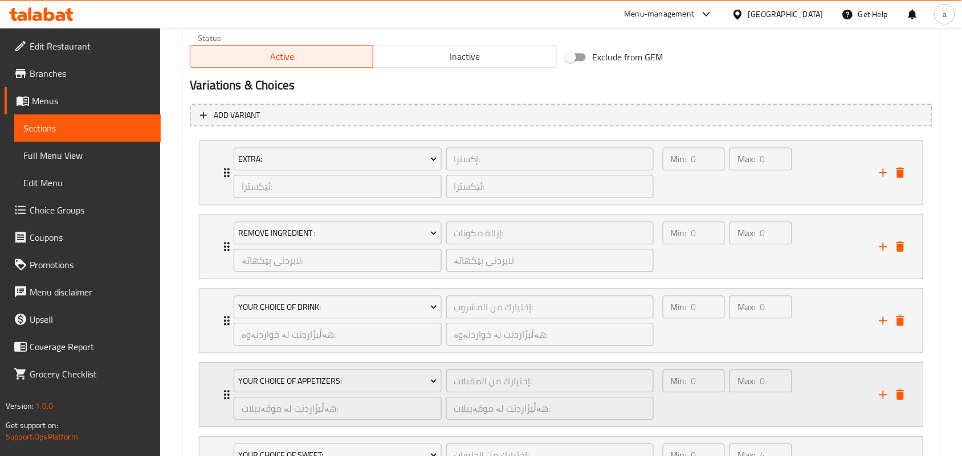
scroll to position [684, 0]
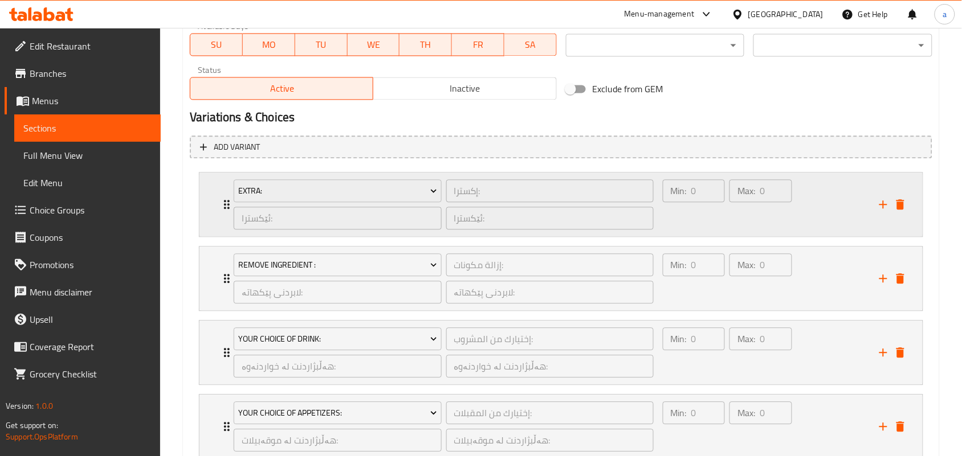
click at [715, 232] on div "Min: 0 ​" at bounding box center [694, 204] width 67 height 55
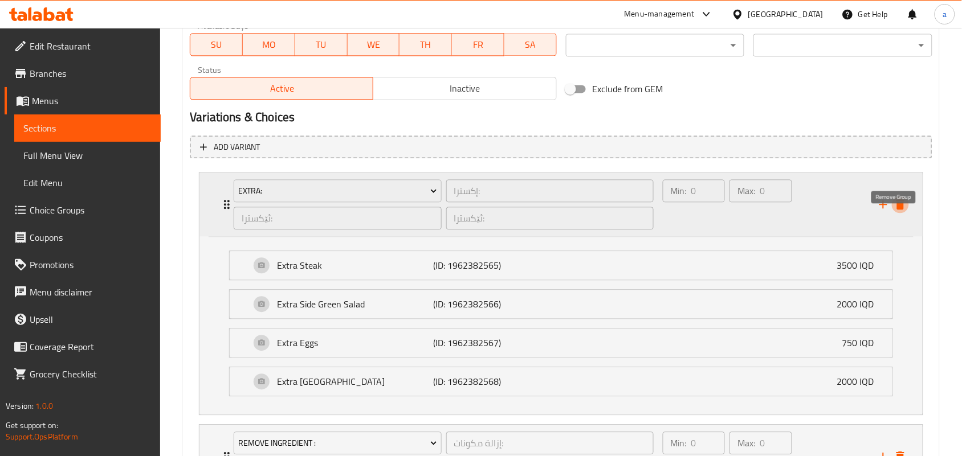
click at [903, 210] on icon "delete" at bounding box center [900, 204] width 8 height 10
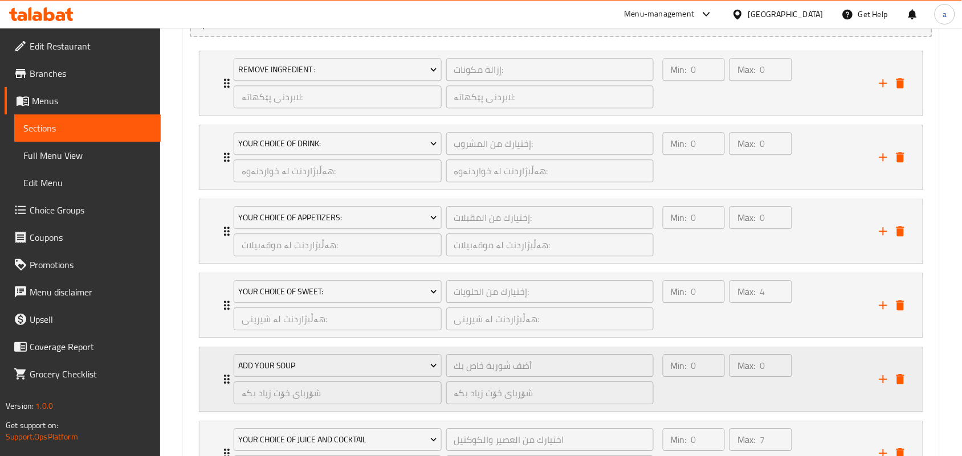
scroll to position [940, 0]
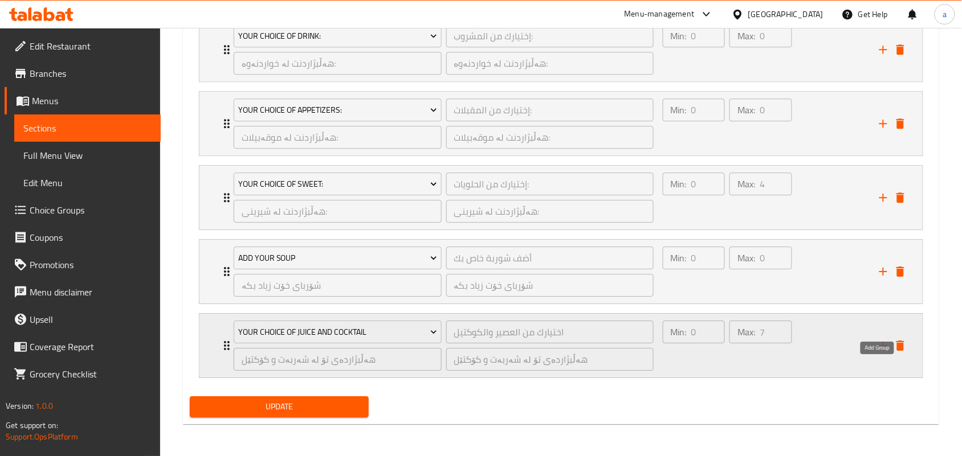
click at [877, 345] on icon "add" at bounding box center [884, 346] width 14 height 14
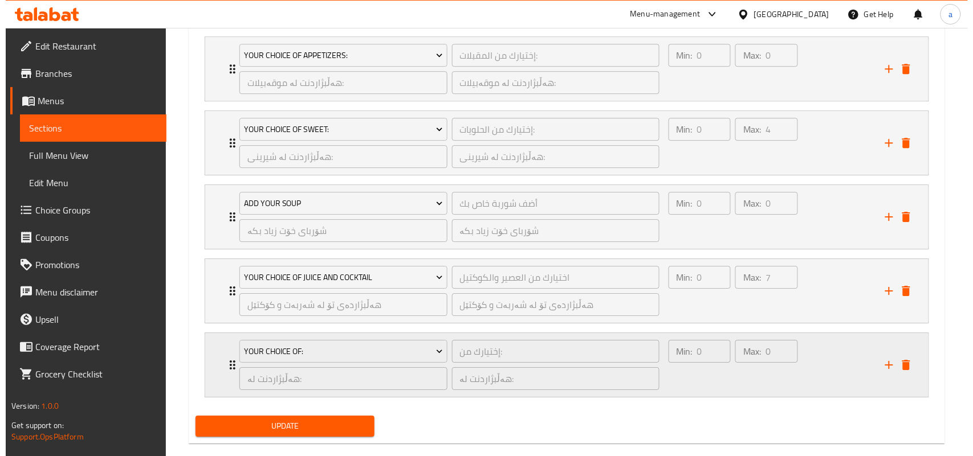
scroll to position [1016, 0]
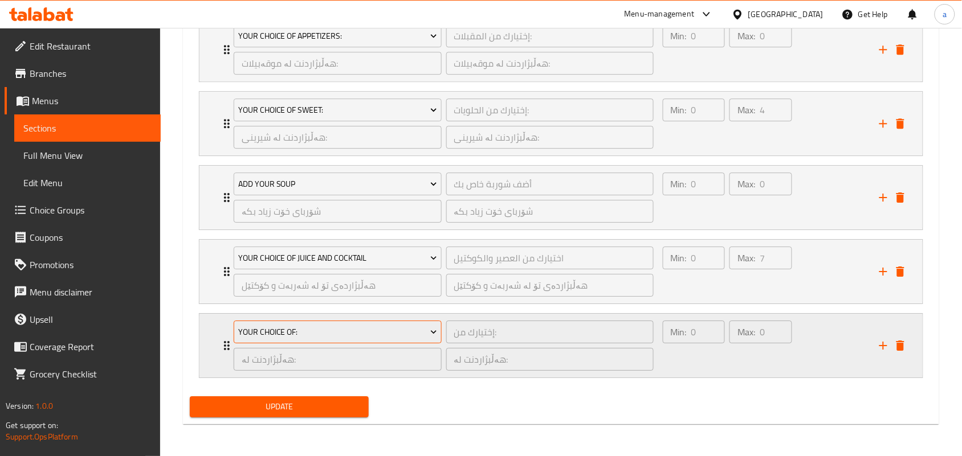
click at [414, 328] on span "Your Choice Of:" at bounding box center [337, 332] width 199 height 14
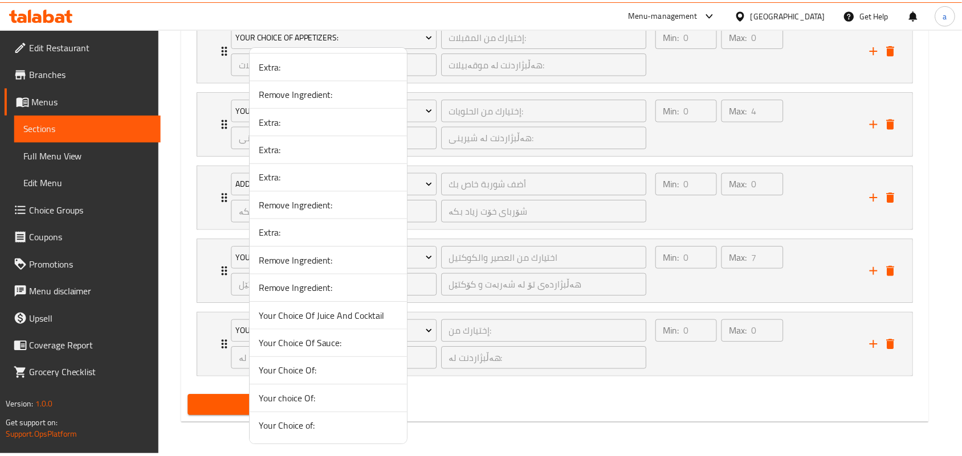
scroll to position [4901, 0]
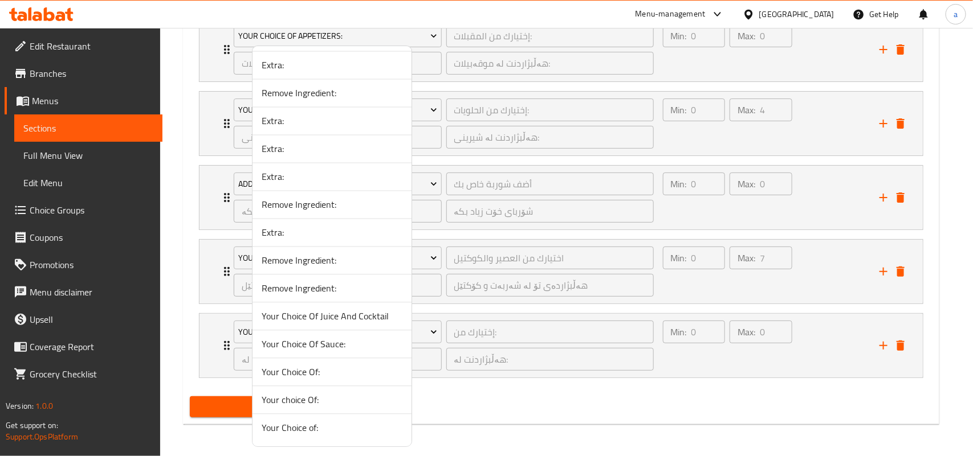
click at [311, 17] on span "Extra:" at bounding box center [332, 10] width 141 height 14
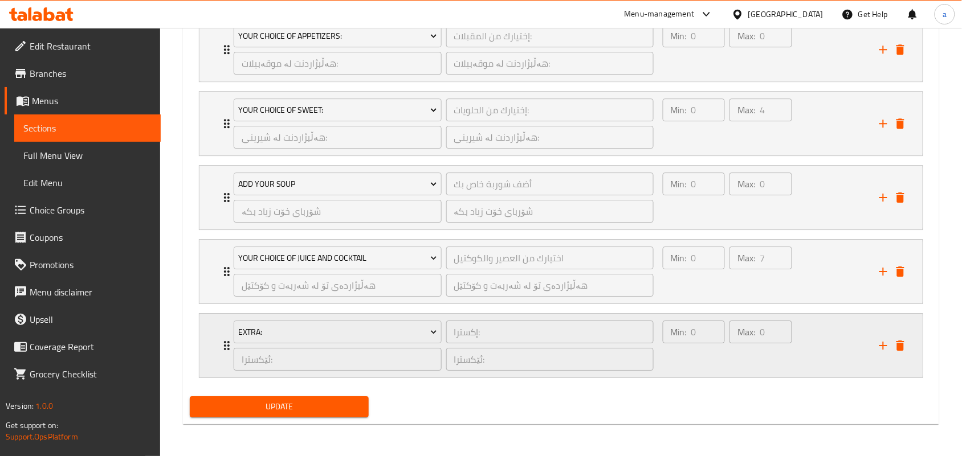
click at [730, 363] on div "Max: 0 ​" at bounding box center [760, 346] width 67 height 55
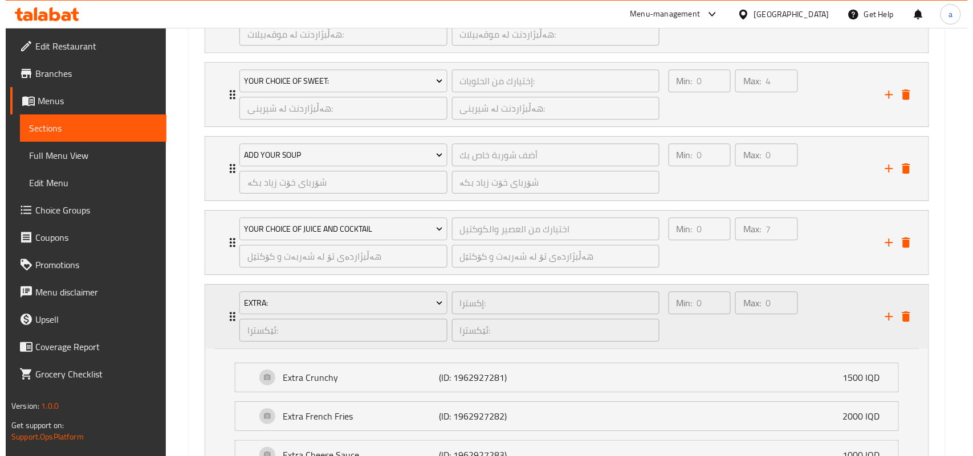
scroll to position [1152, 0]
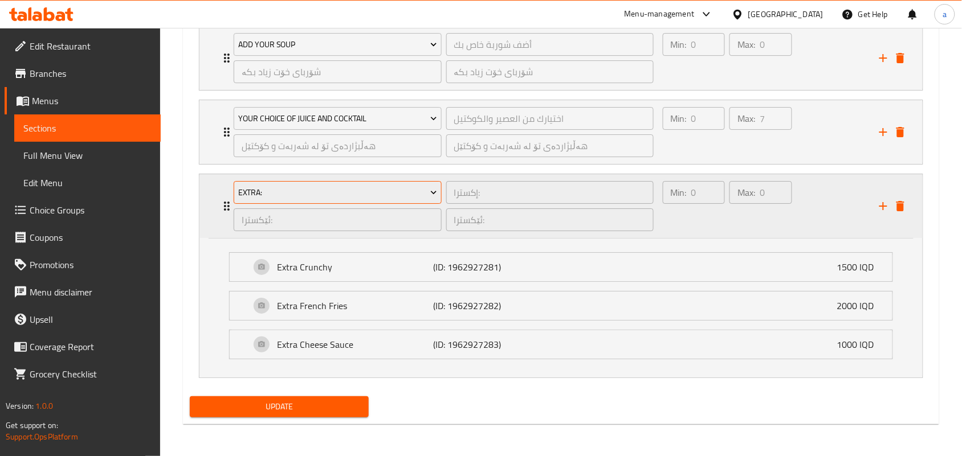
click at [418, 194] on span "Extra:" at bounding box center [337, 193] width 199 height 14
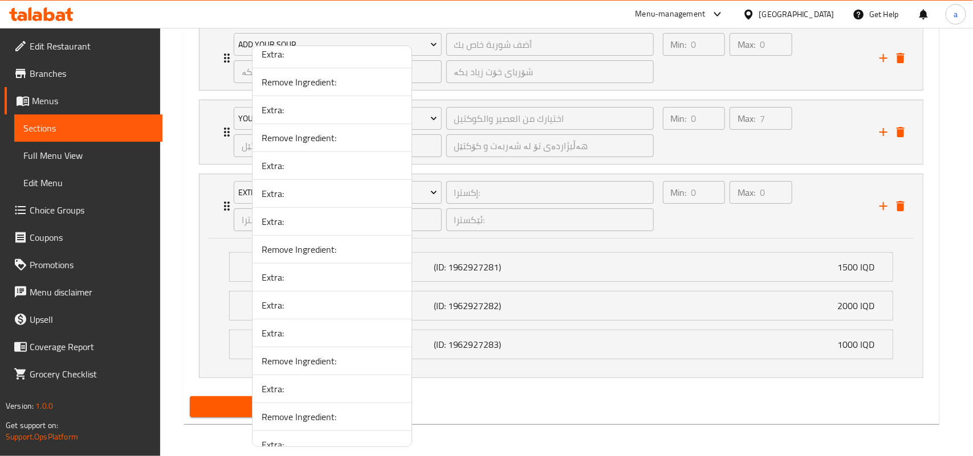
scroll to position [1995, 0]
click at [317, 227] on span "Extra:" at bounding box center [332, 220] width 141 height 14
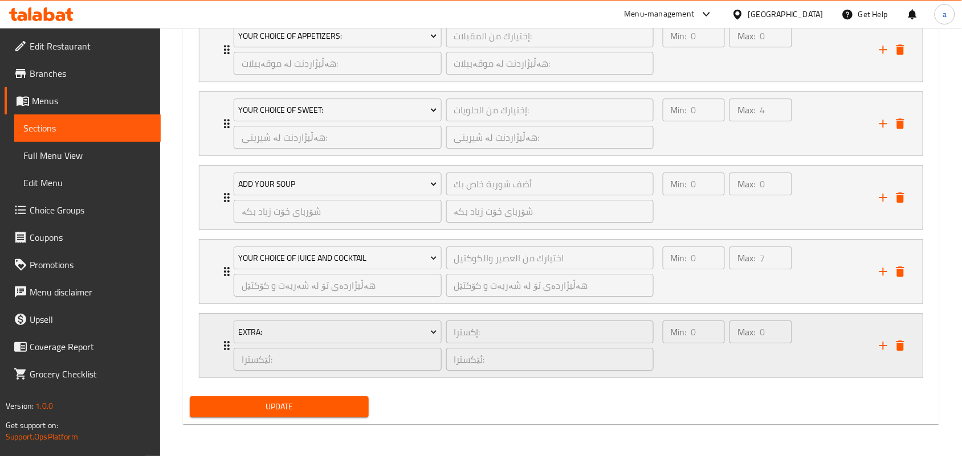
click at [727, 364] on div "Max: 0 ​" at bounding box center [760, 346] width 67 height 55
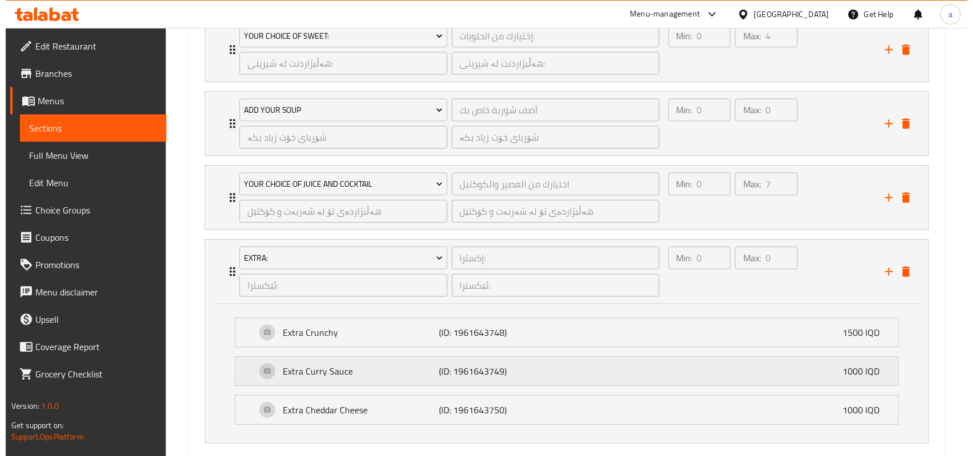
scroll to position [1152, 0]
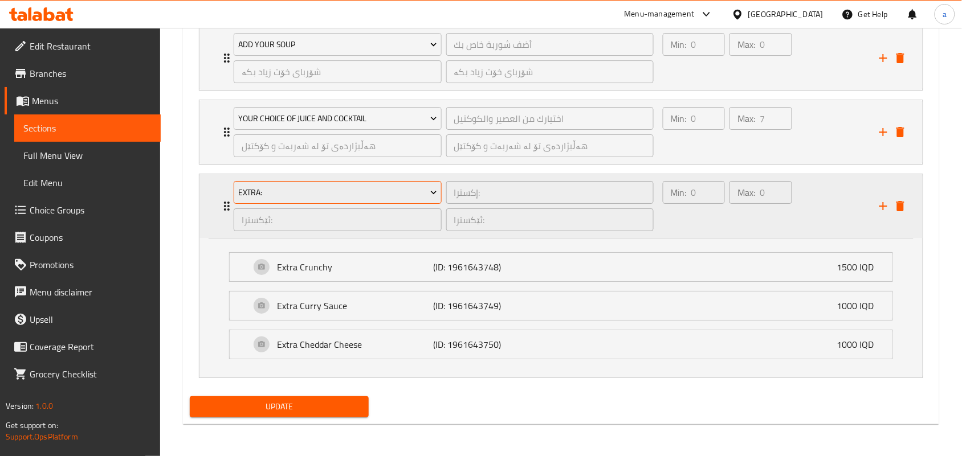
click at [385, 198] on span "Extra:" at bounding box center [337, 193] width 199 height 14
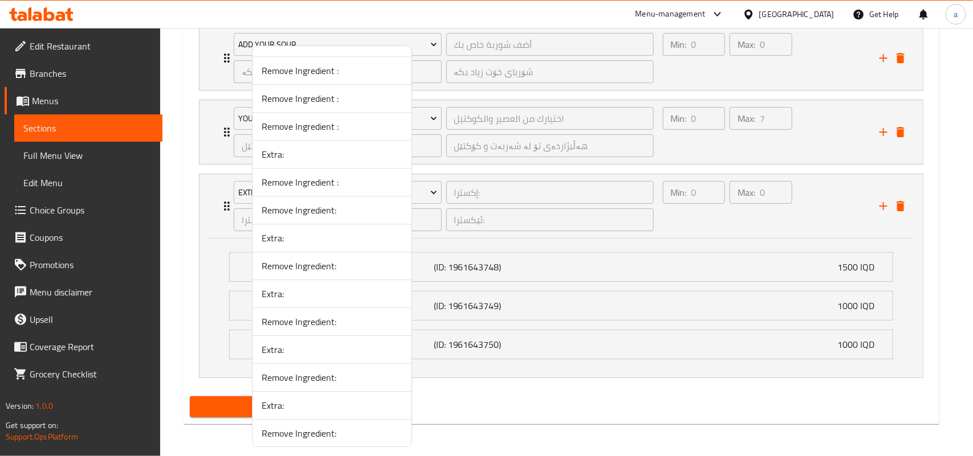
scroll to position [3405, 0]
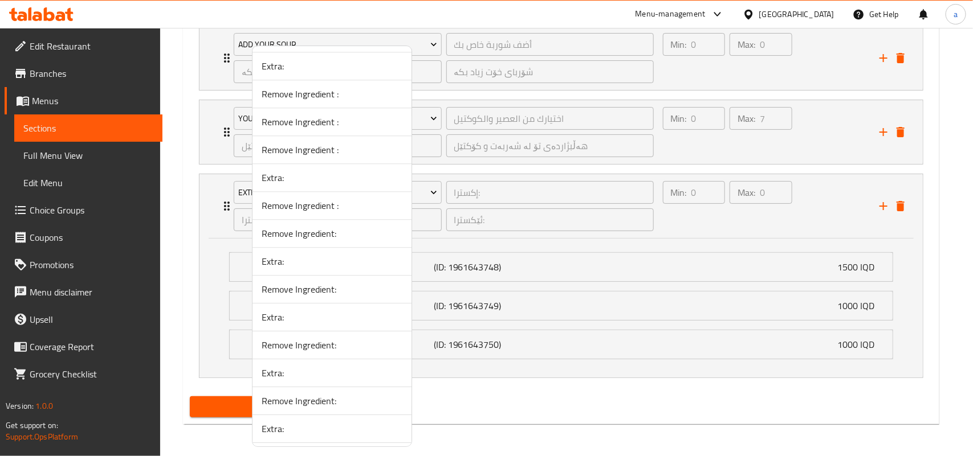
click at [309, 185] on span "Extra:" at bounding box center [332, 178] width 141 height 14
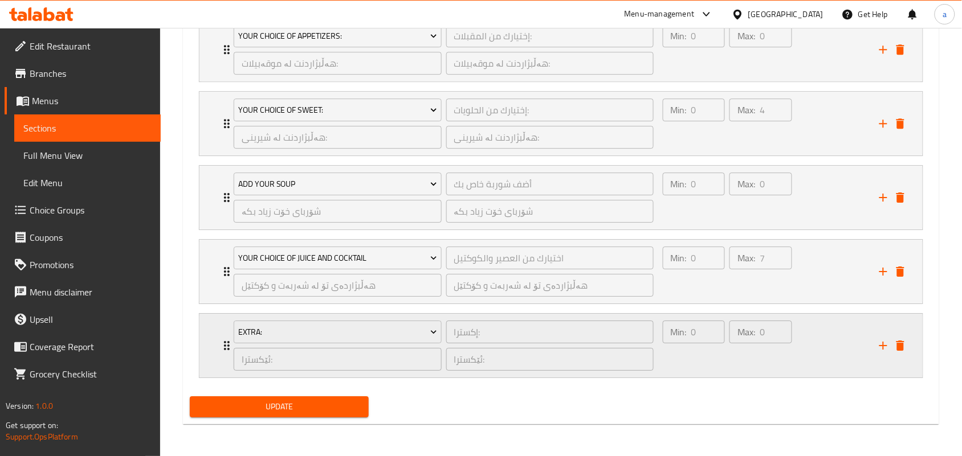
click at [723, 362] on div "Min: 0 ​" at bounding box center [694, 346] width 67 height 55
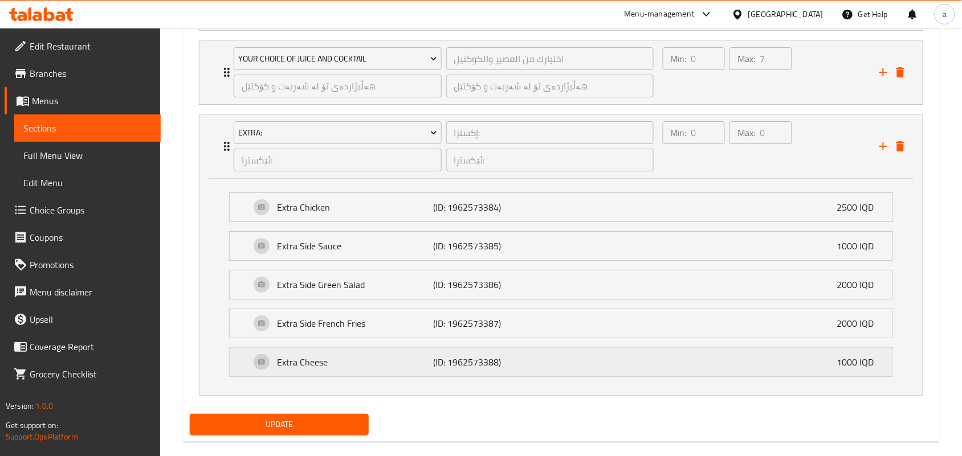
scroll to position [1235, 0]
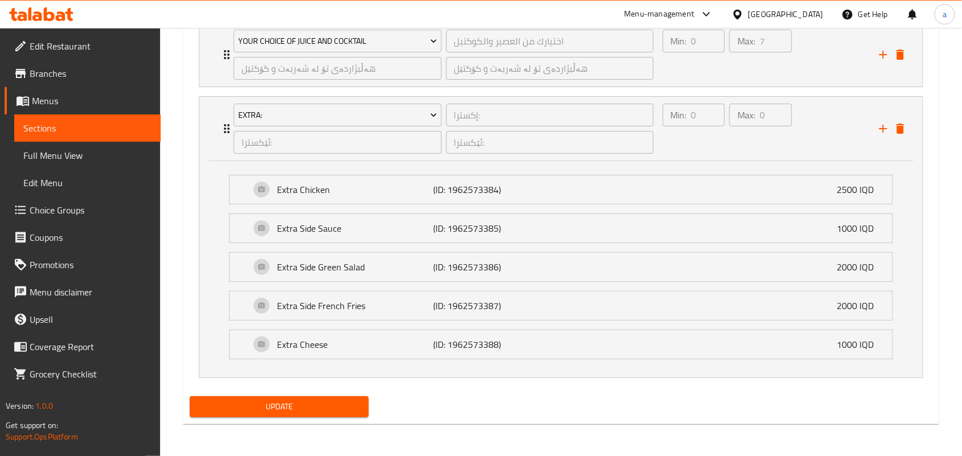
click at [344, 401] on span "Update" at bounding box center [279, 407] width 161 height 14
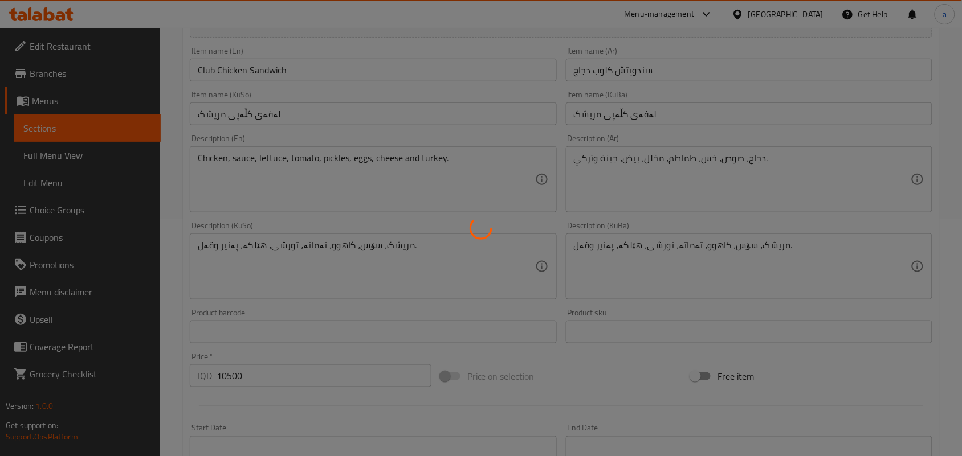
scroll to position [0, 0]
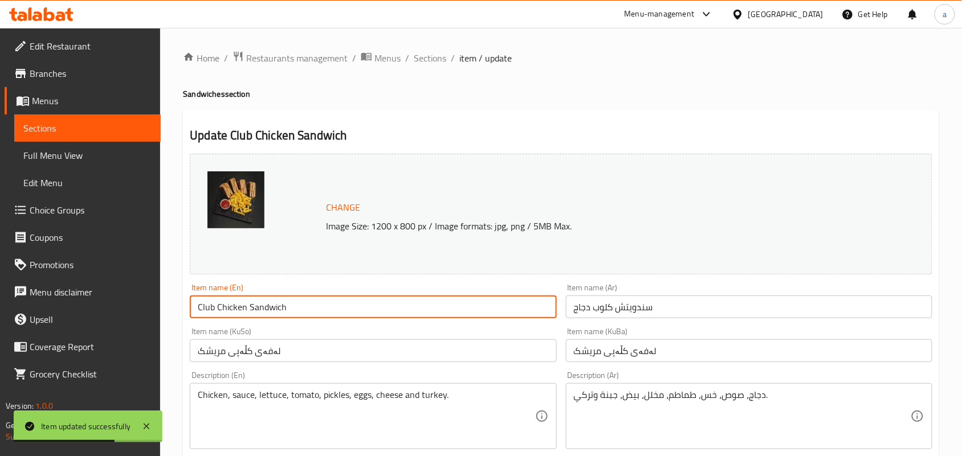
drag, startPoint x: 331, startPoint y: 305, endPoint x: 162, endPoint y: 352, distance: 175.0
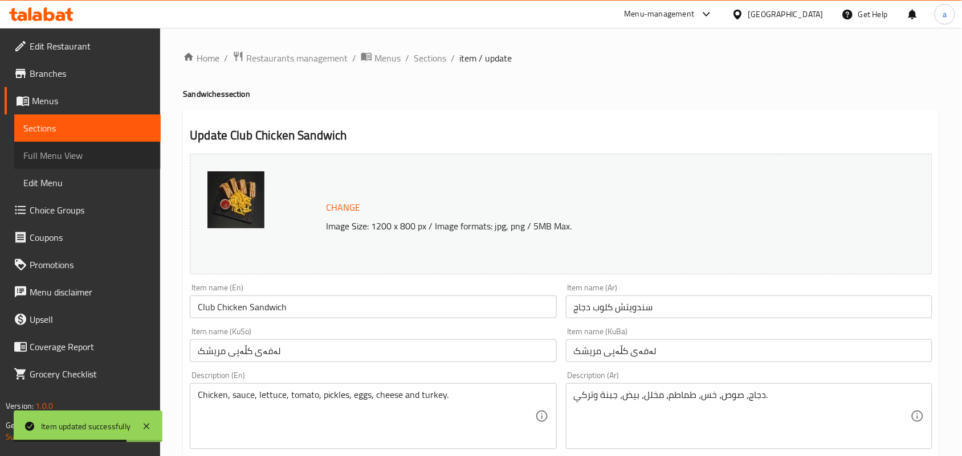
click at [89, 154] on span "Full Menu View" at bounding box center [87, 156] width 128 height 14
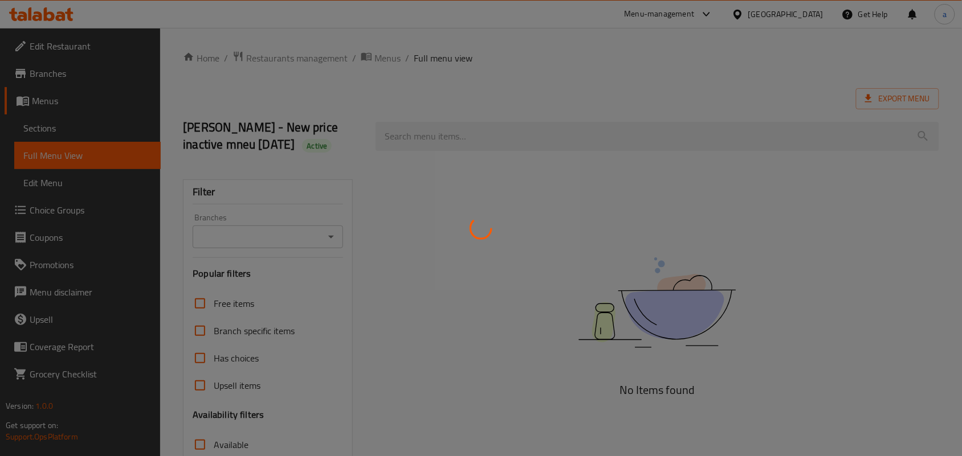
click at [62, 217] on div at bounding box center [481, 228] width 962 height 456
click at [56, 217] on div at bounding box center [481, 228] width 962 height 456
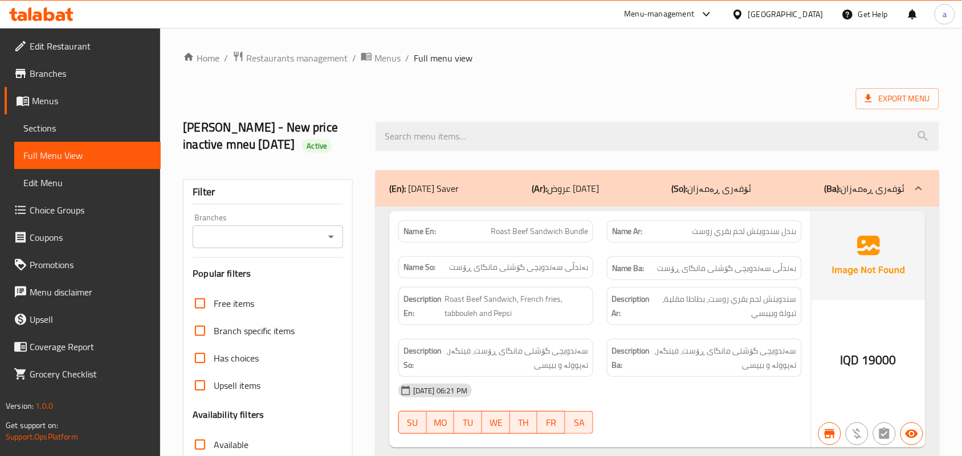
click at [46, 214] on span "Choice Groups" at bounding box center [91, 210] width 122 height 14
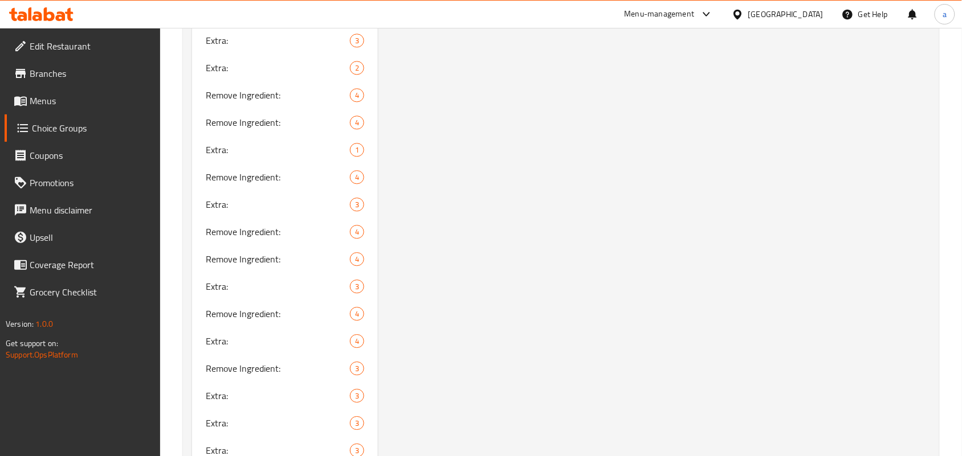
scroll to position [4611, 0]
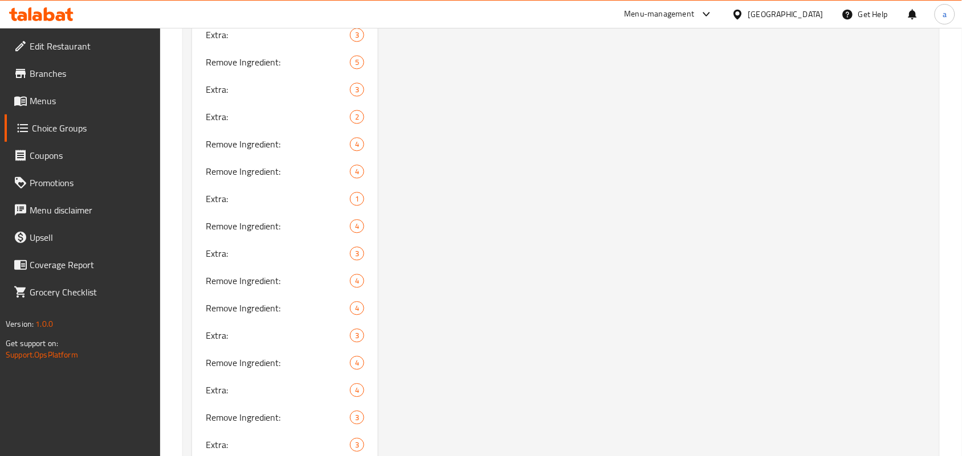
drag, startPoint x: 272, startPoint y: 116, endPoint x: 645, endPoint y: 214, distance: 385.4
type input "Extra:"
type input "إكسترا:"
type input "ئێکسترا:"
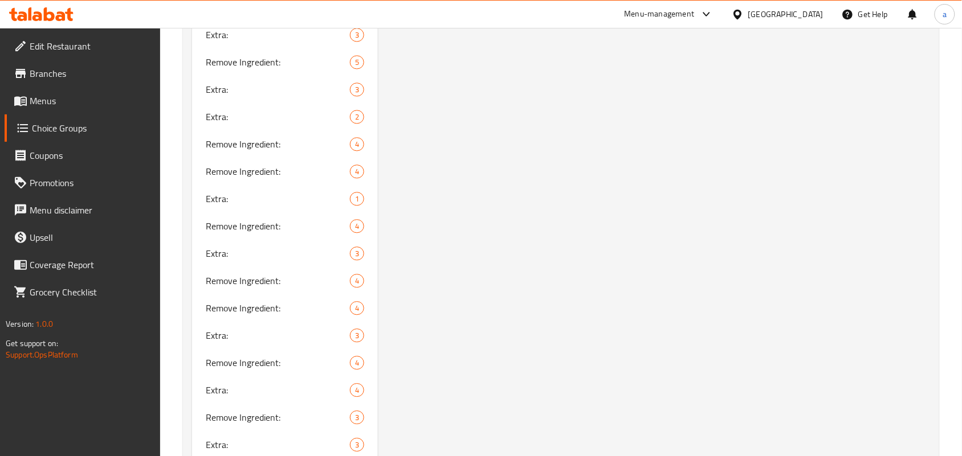
type input "ئێکسترا:"
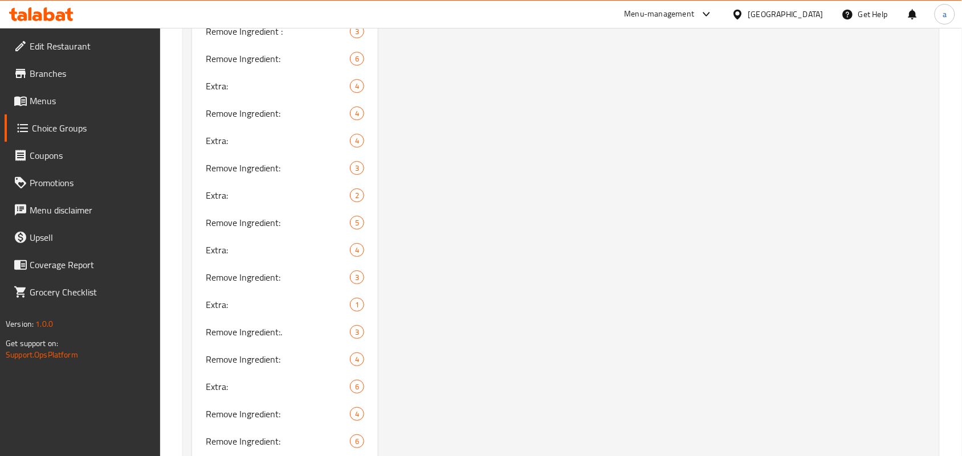
click at [308, 11] on span "Extra:" at bounding box center [261, 4] width 110 height 14
type input "Extra:"
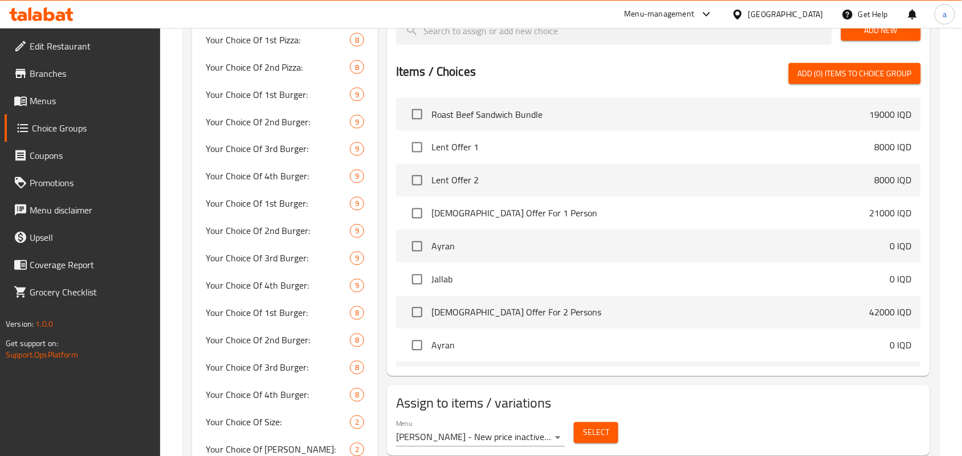
scroll to position [665, 0]
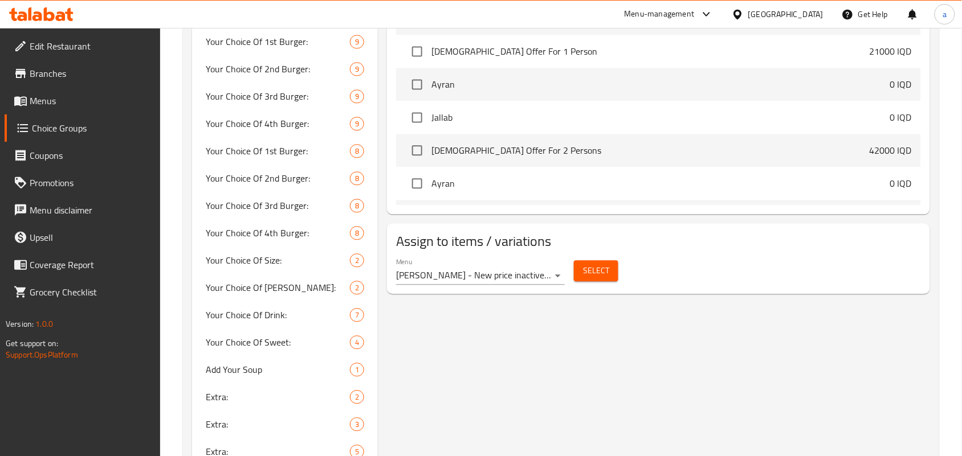
click at [598, 272] on span "Select" at bounding box center [596, 271] width 26 height 14
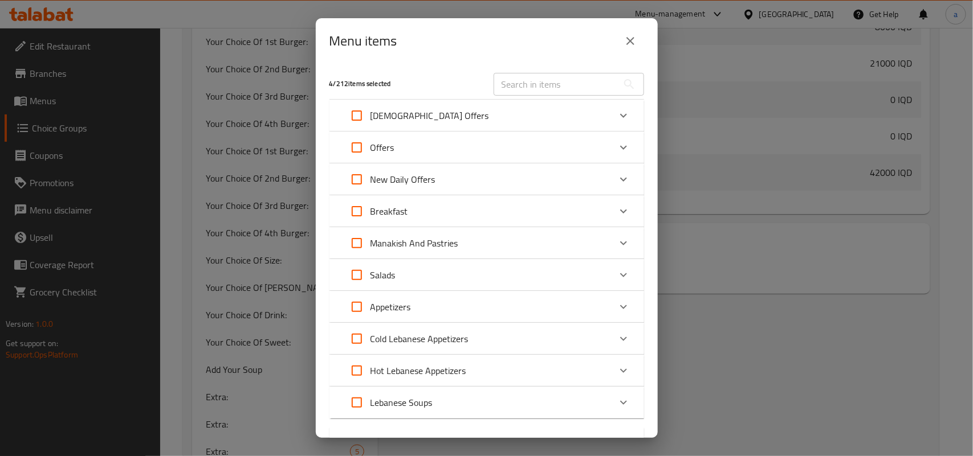
click at [545, 74] on input "text" at bounding box center [556, 84] width 124 height 23
paste input "Club Chicken Sandwich"
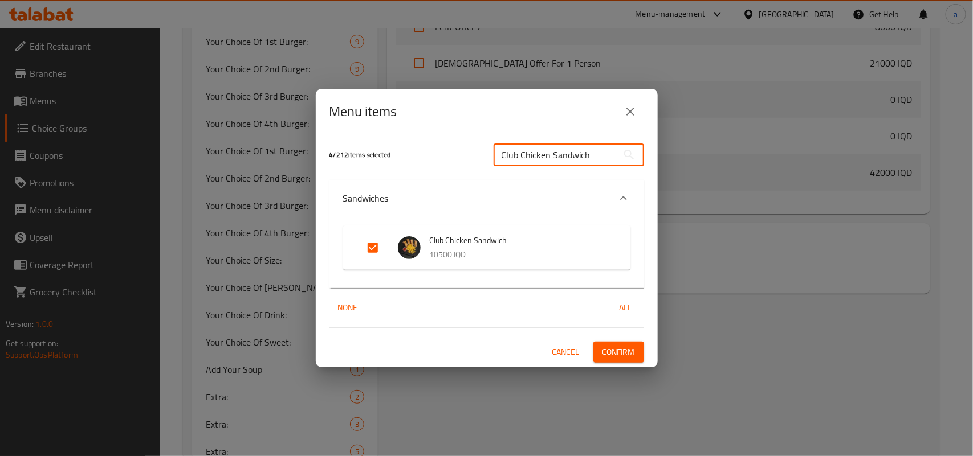
drag, startPoint x: 597, startPoint y: 155, endPoint x: 400, endPoint y: 166, distance: 198.1
click at [400, 167] on div "4 / 212 items selected Club Chicken Sandwich ​" at bounding box center [487, 154] width 328 height 45
paste input "Parazite"
type input "Parazite Sandwich"
click at [628, 119] on button "close" at bounding box center [630, 111] width 27 height 27
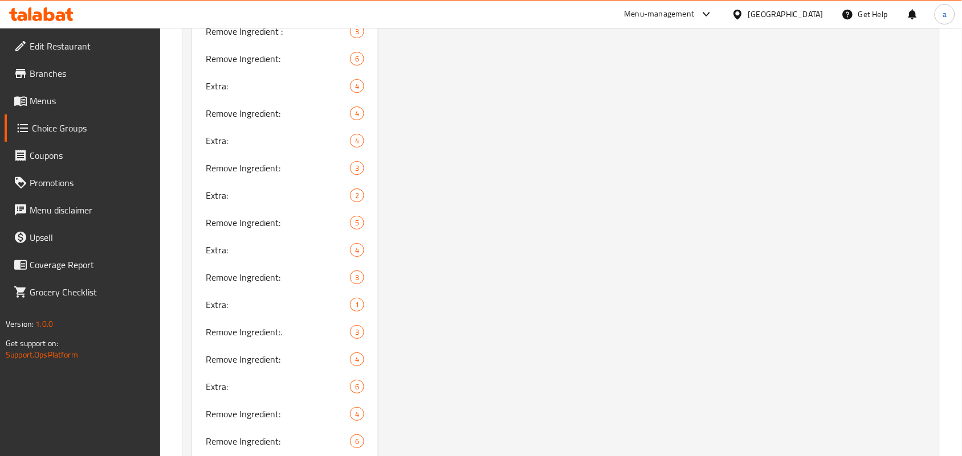
scroll to position [3491, 0]
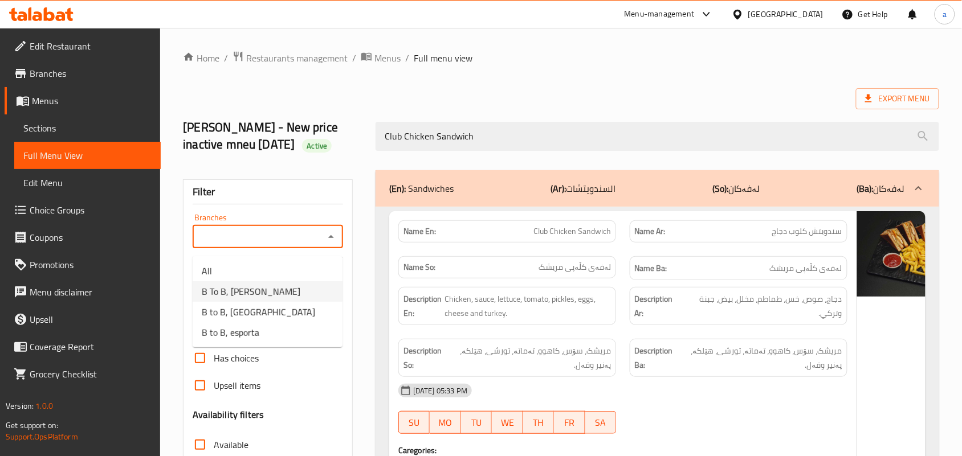
click at [248, 298] on span "B To B, [PERSON_NAME]" at bounding box center [251, 292] width 99 height 14
type input "B To B, [PERSON_NAME]"
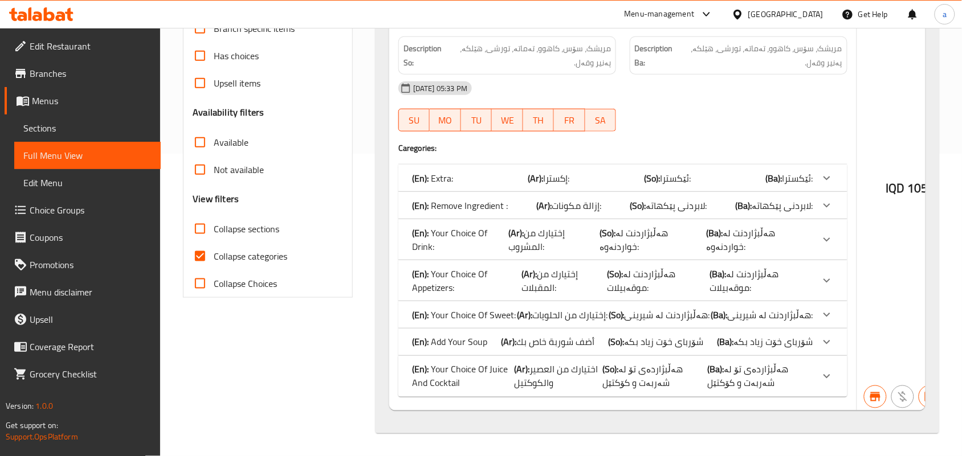
scroll to position [332, 0]
click at [485, 172] on div "(En): Extra: (Ar): إكسترا: (So): ئێکسترا: (Ba): ئێکسترا:" at bounding box center [612, 179] width 401 height 14
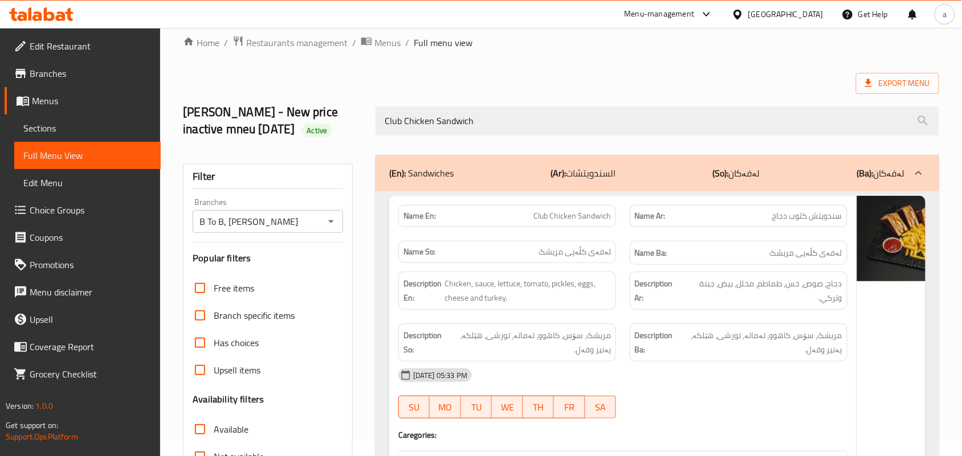
scroll to position [348, 0]
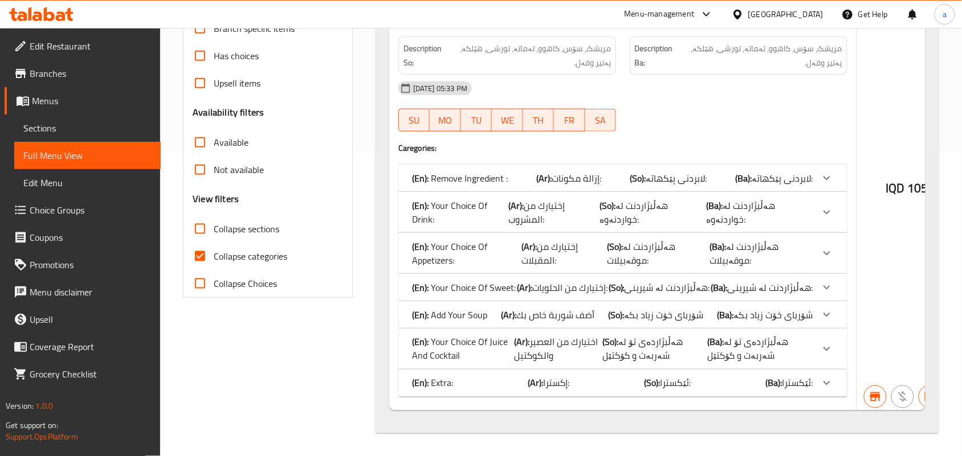
click at [602, 374] on div "(En): Extra: (Ar): إكسترا: (So): ئێکسترا: (Ba): ئێکسترا:" at bounding box center [622, 383] width 449 height 27
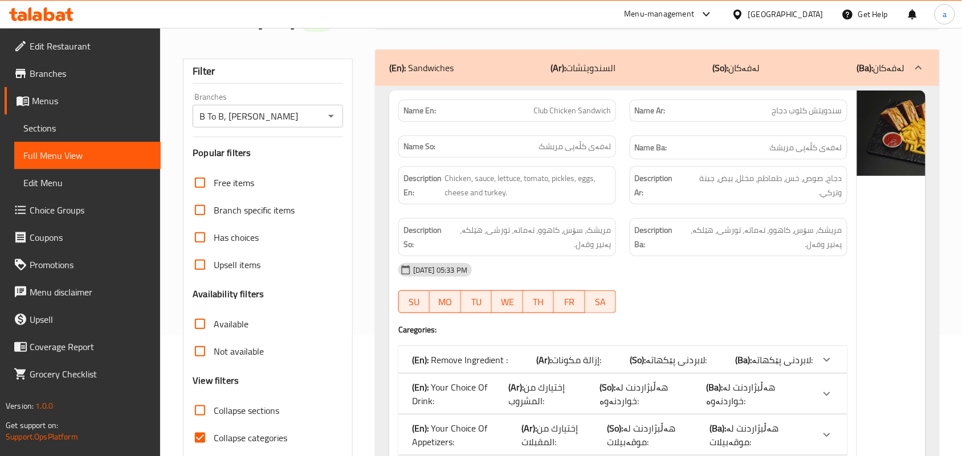
scroll to position [0, 0]
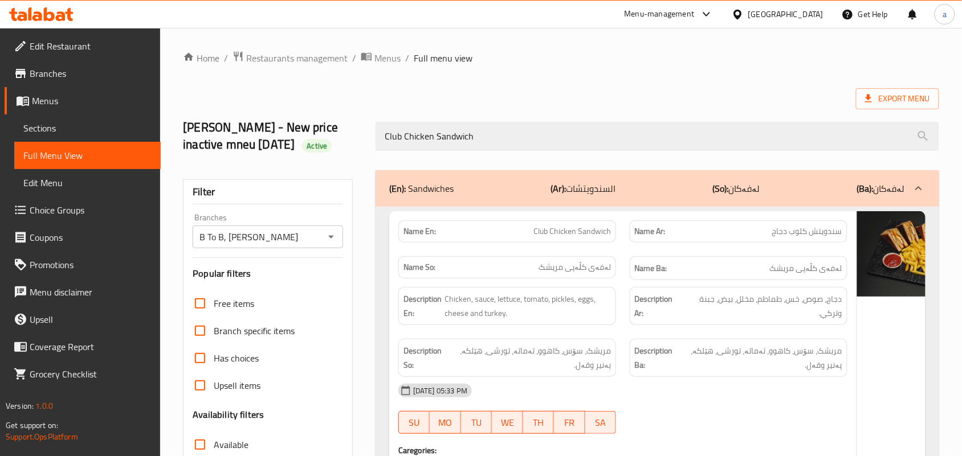
drag, startPoint x: 477, startPoint y: 137, endPoint x: 352, endPoint y: 140, distance: 125.4
click at [352, 140] on div "[PERSON_NAME] - New price inactive mneu [DATE] Active Club Chicken Sandwich" at bounding box center [561, 137] width 770 height 68
paste input "Parazite"
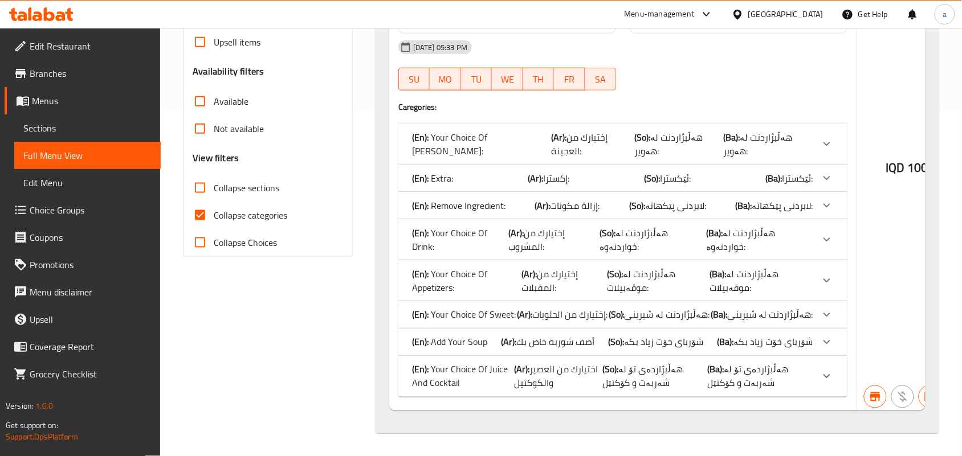
scroll to position [391, 0]
type input "Parazite Sandwich"
click at [605, 165] on div "(En): Extra: (Ar): إكسترا: (So): ئێکسترا: (Ba): ئێکسترا:" at bounding box center [622, 178] width 449 height 27
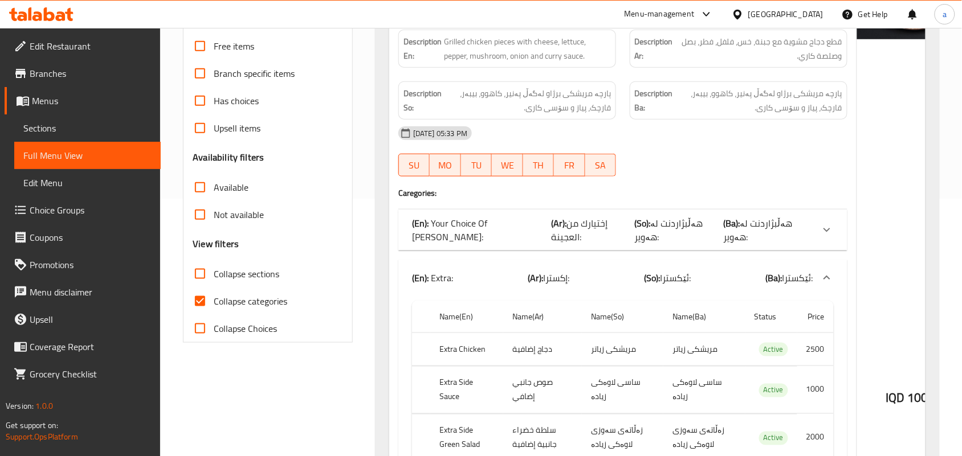
scroll to position [0, 0]
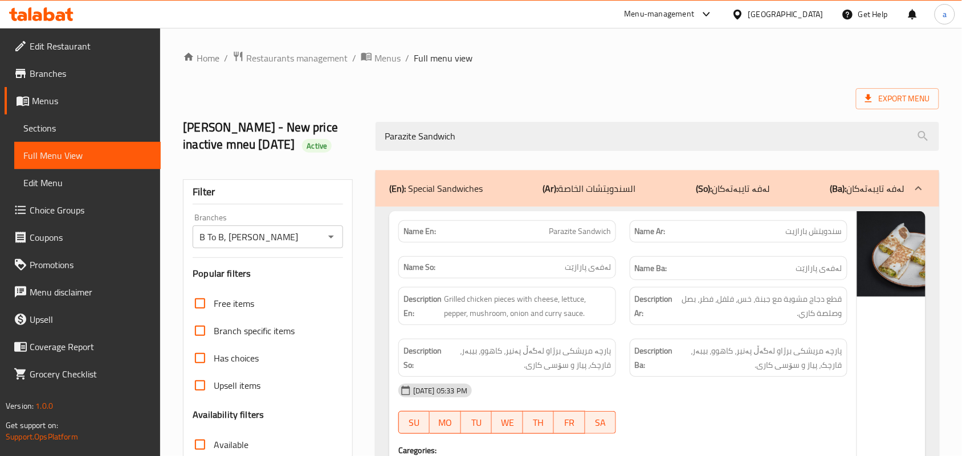
click at [280, 51] on span "Restaurants management" at bounding box center [296, 58] width 101 height 14
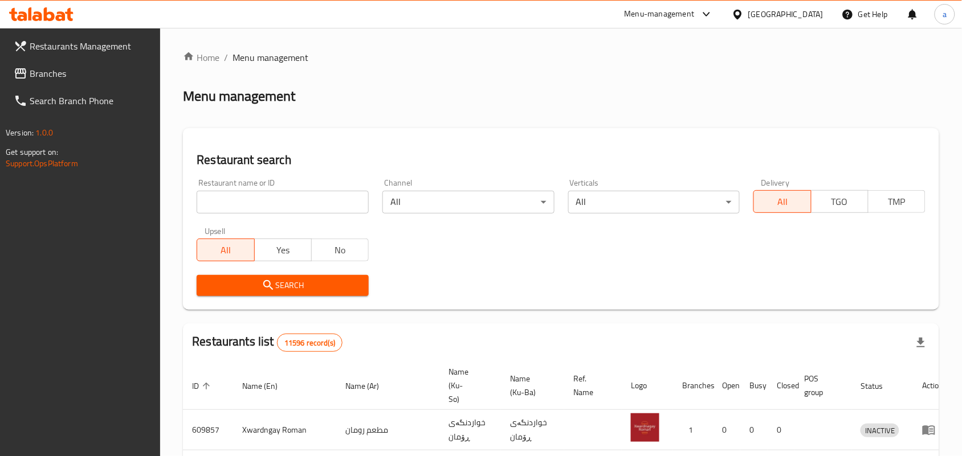
click at [269, 206] on input "search" at bounding box center [283, 202] width 172 height 23
paste input "Hala Qeshta"
type input "Hala Qeshta"
click button "Search" at bounding box center [283, 285] width 172 height 21
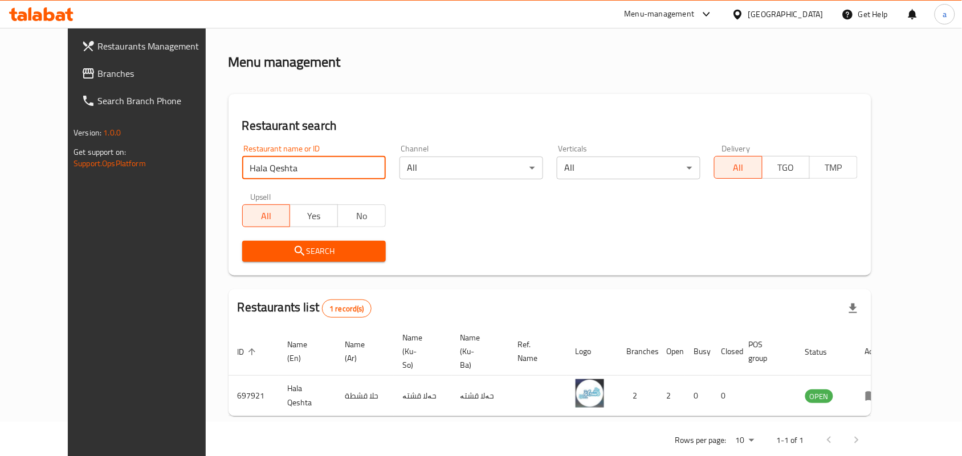
scroll to position [52, 0]
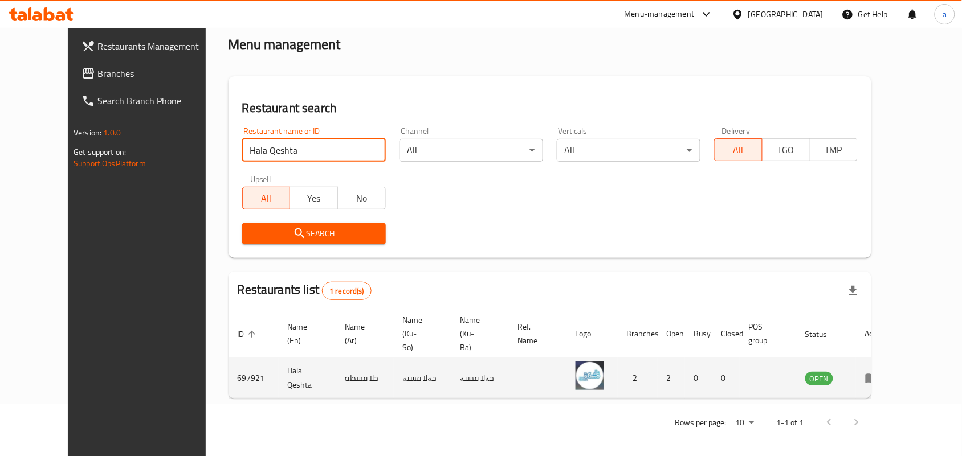
click at [879, 380] on icon "enhanced table" at bounding box center [872, 379] width 14 height 14
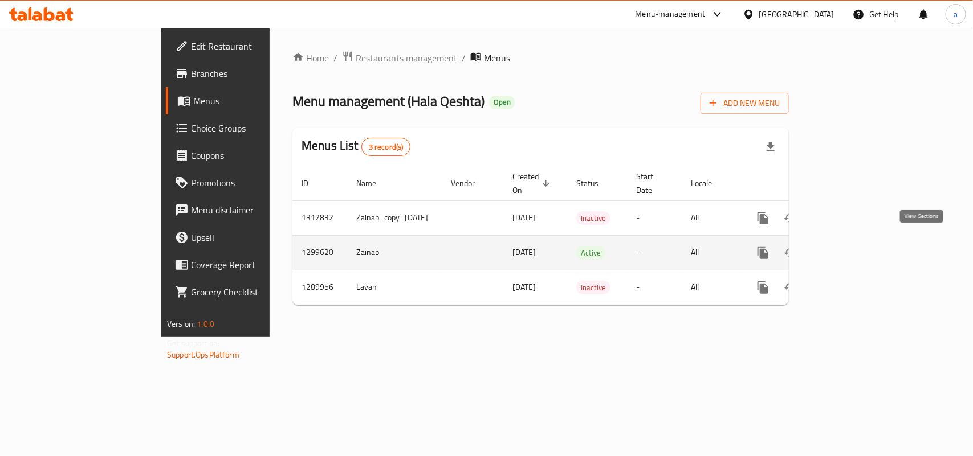
click at [852, 249] on icon "enhanced table" at bounding box center [845, 253] width 14 height 14
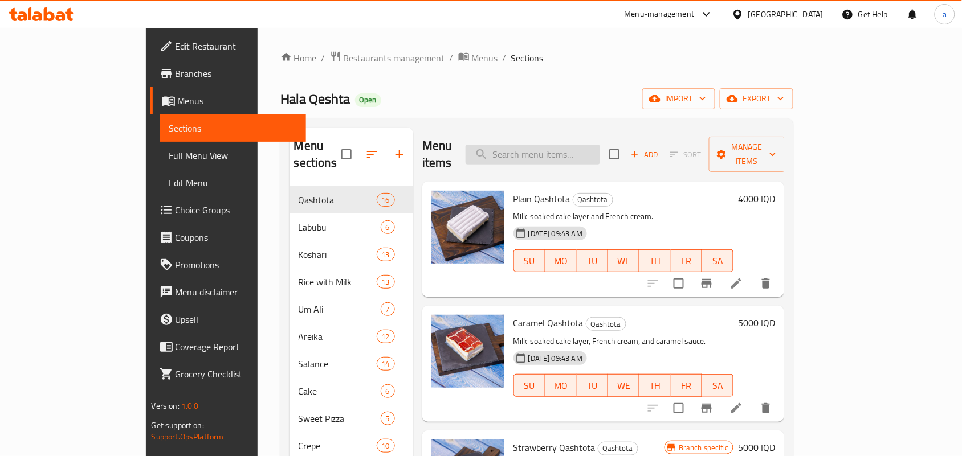
click at [581, 145] on input "search" at bounding box center [533, 155] width 134 height 20
paste input "كشري نوتيلا"
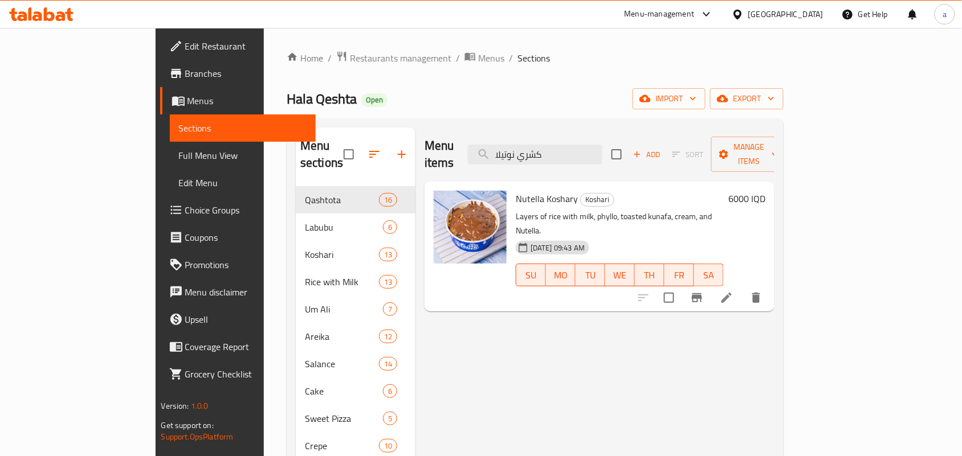
type input "كشري نوتيلا"
click at [702, 294] on icon "Branch-specific-item" at bounding box center [697, 298] width 10 height 9
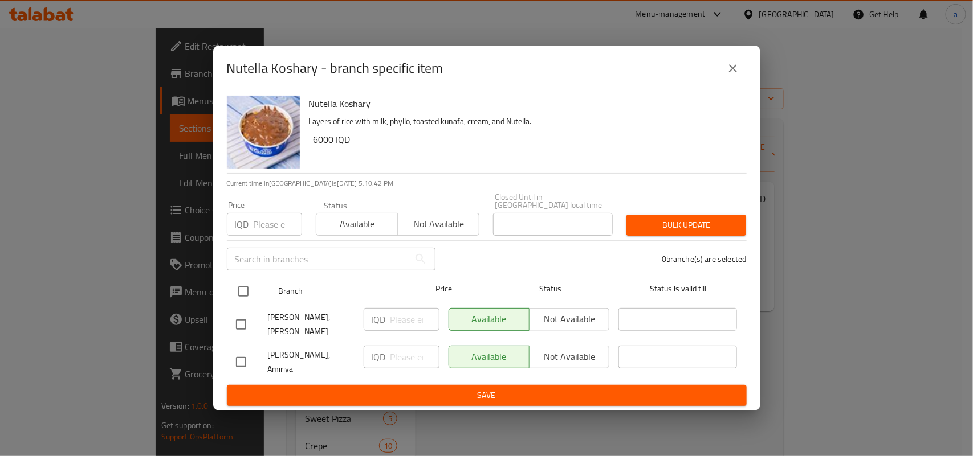
click at [240, 286] on input "checkbox" at bounding box center [243, 292] width 24 height 24
checkbox input "true"
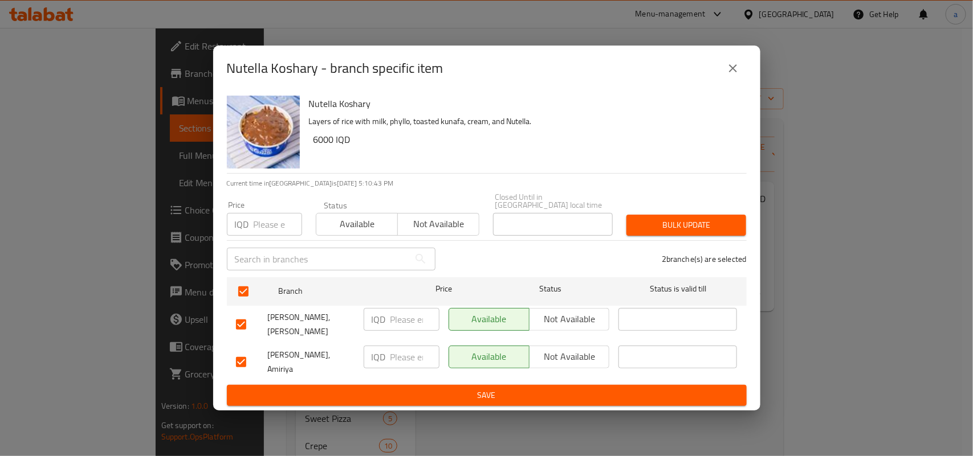
click at [392, 317] on input "number" at bounding box center [414, 319] width 49 height 23
click at [392, 317] on input "7000" at bounding box center [414, 319] width 49 height 23
type input "7000"
click at [400, 360] on input "number" at bounding box center [414, 357] width 49 height 23
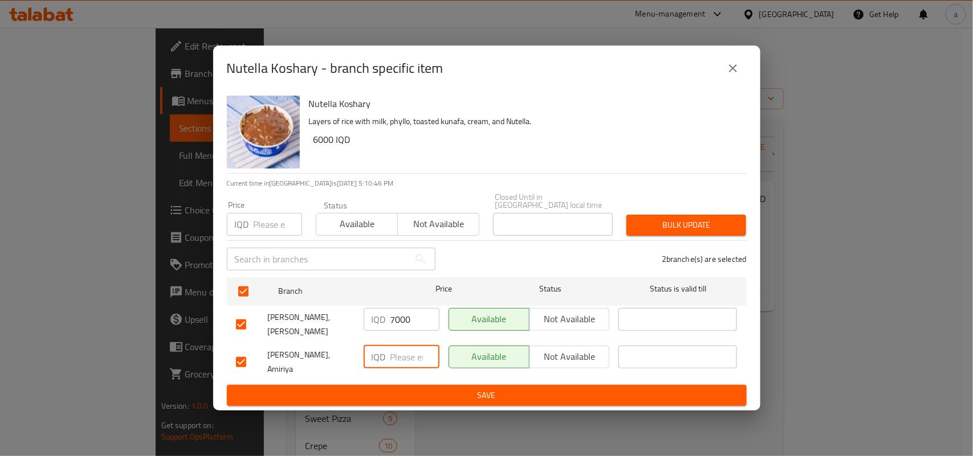
paste input "7000"
type input "7000"
click at [411, 389] on span "Save" at bounding box center [487, 396] width 502 height 14
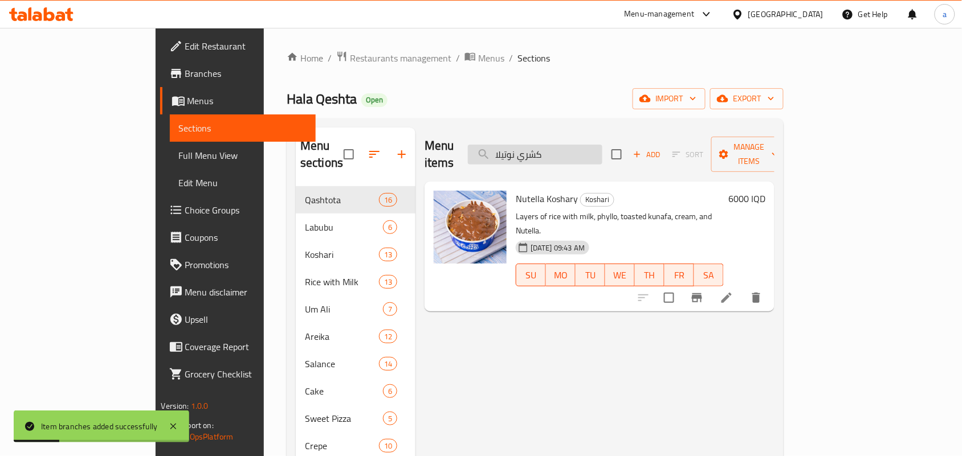
click at [600, 155] on input "كشري نوتيلا" at bounding box center [535, 155] width 134 height 20
paste input "انجو"
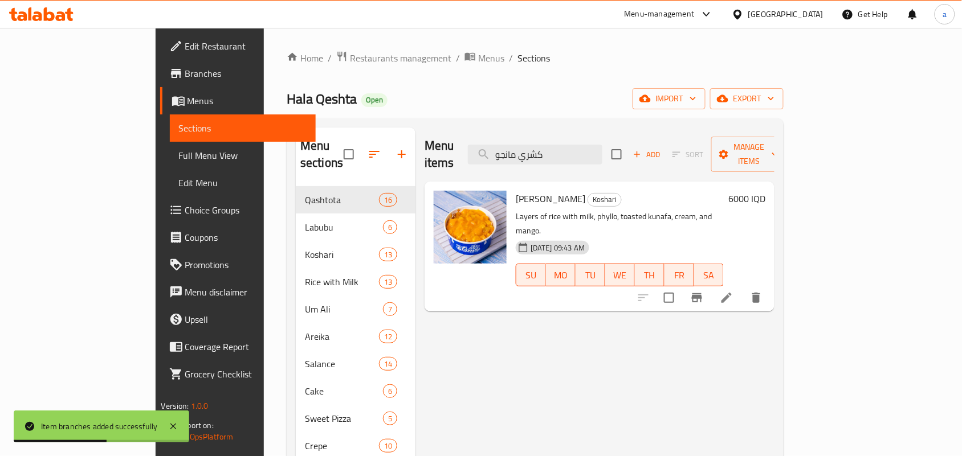
type input "كشري مانجو"
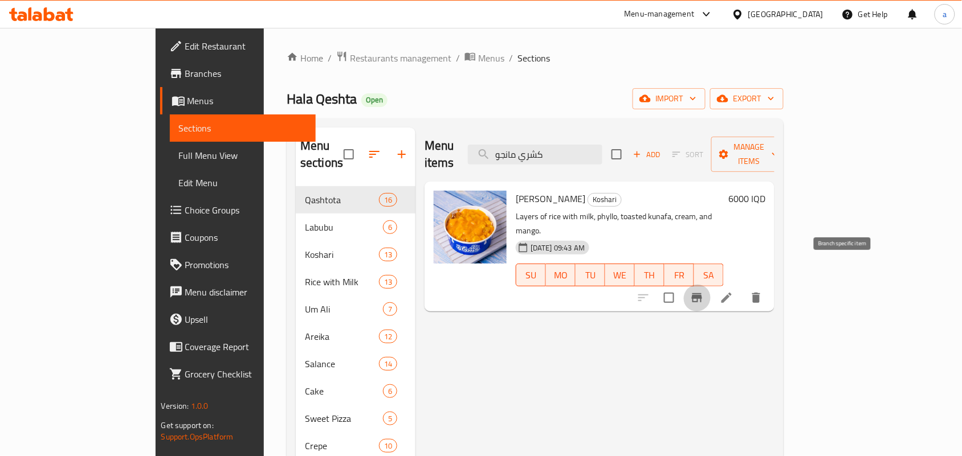
click at [704, 291] on icon "Branch-specific-item" at bounding box center [697, 298] width 14 height 14
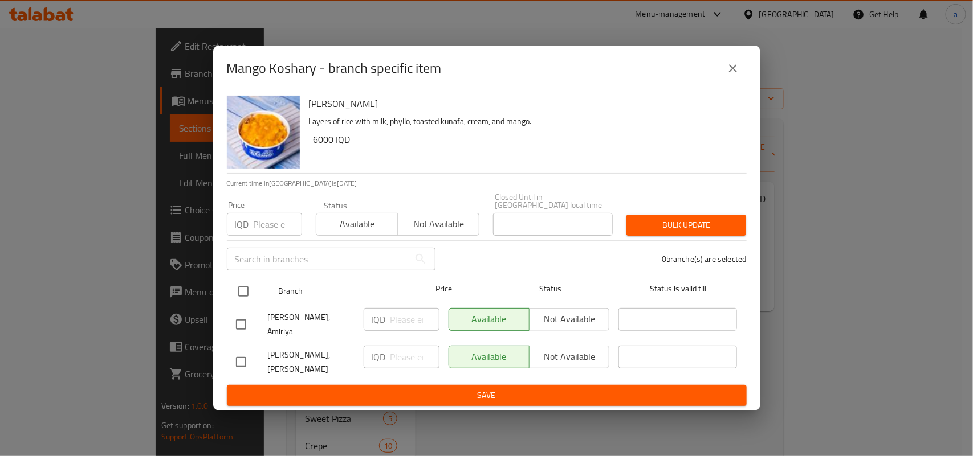
click at [246, 292] on input "checkbox" at bounding box center [243, 292] width 24 height 24
checkbox input "true"
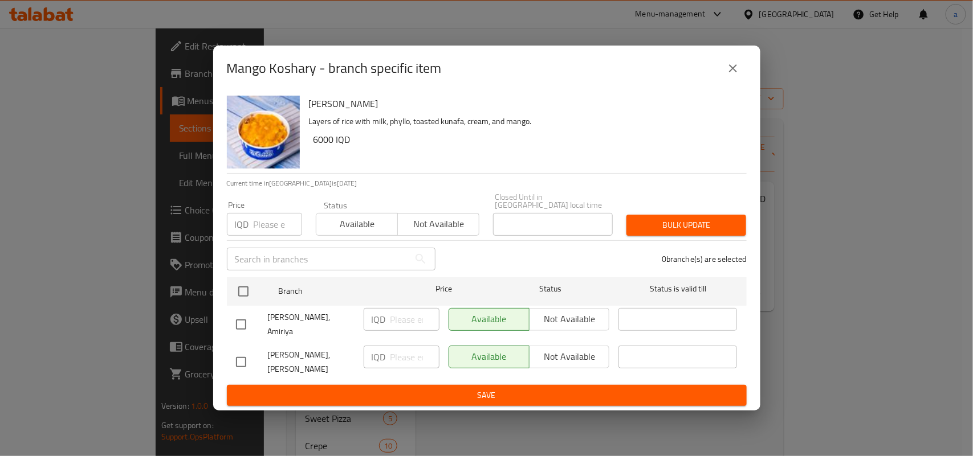
checkbox input "true"
click at [395, 326] on input "number" at bounding box center [414, 319] width 49 height 23
paste input "7000"
type input "7000"
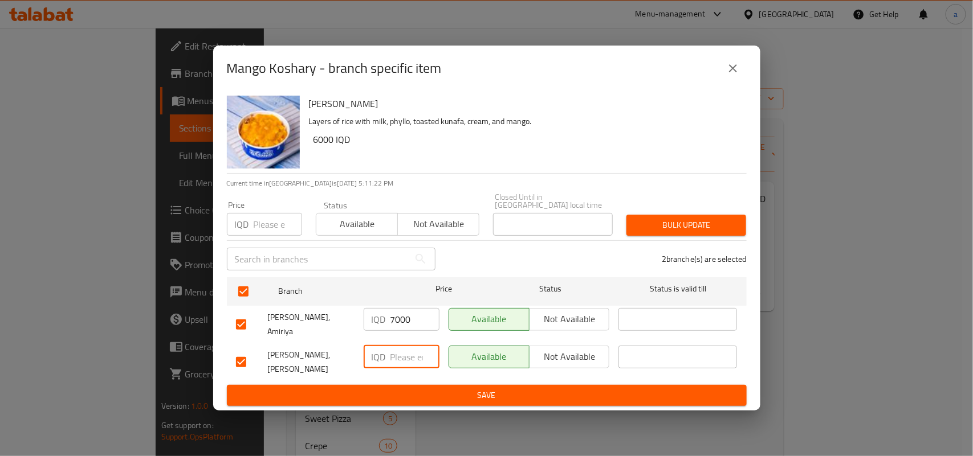
click at [397, 351] on input "number" at bounding box center [414, 357] width 49 height 23
paste input "7000"
type input "7000"
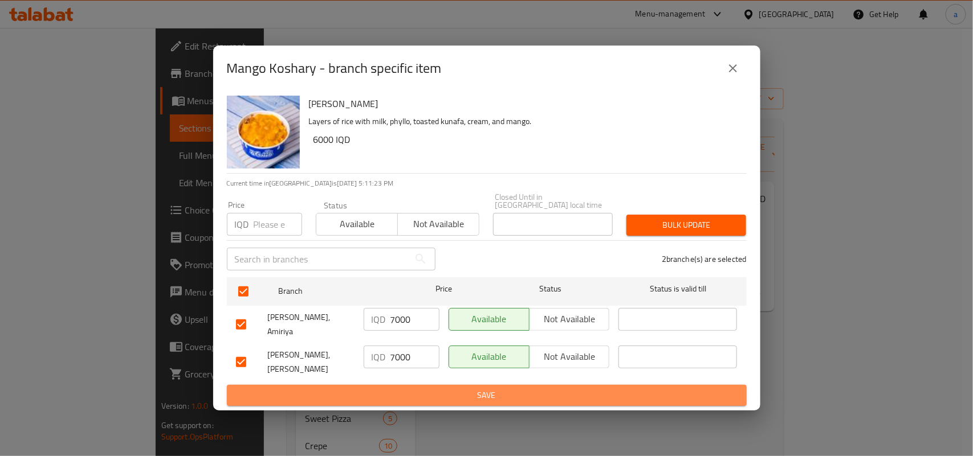
click at [428, 389] on span "Save" at bounding box center [487, 396] width 502 height 14
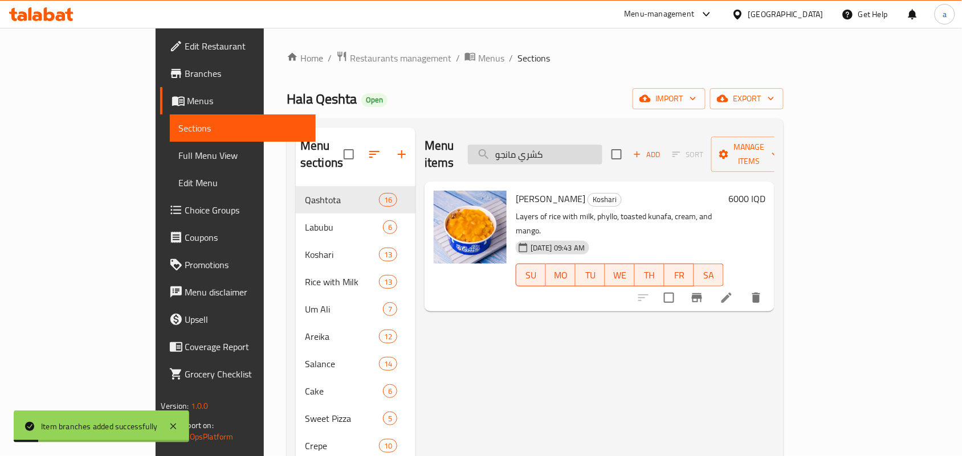
click at [597, 153] on input "كشري مانجو" at bounding box center [535, 155] width 134 height 20
paste input "وز"
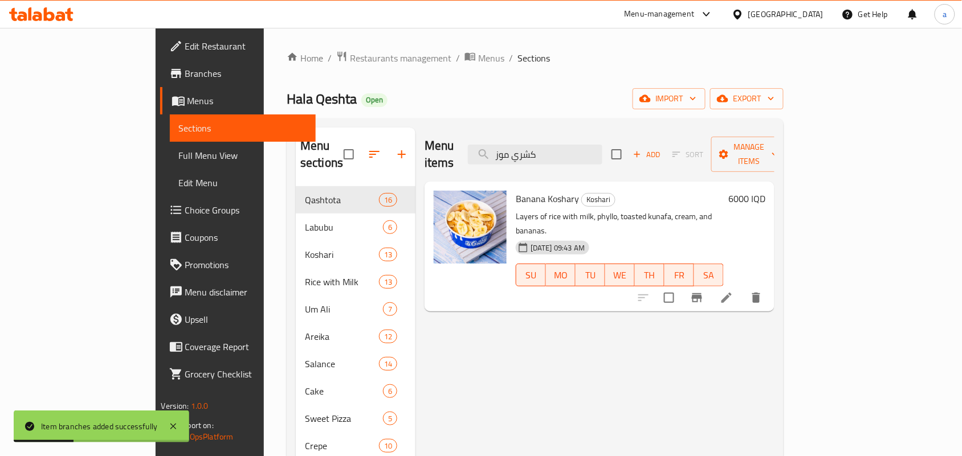
type input "كشري موز"
click at [704, 291] on icon "Branch-specific-item" at bounding box center [697, 298] width 14 height 14
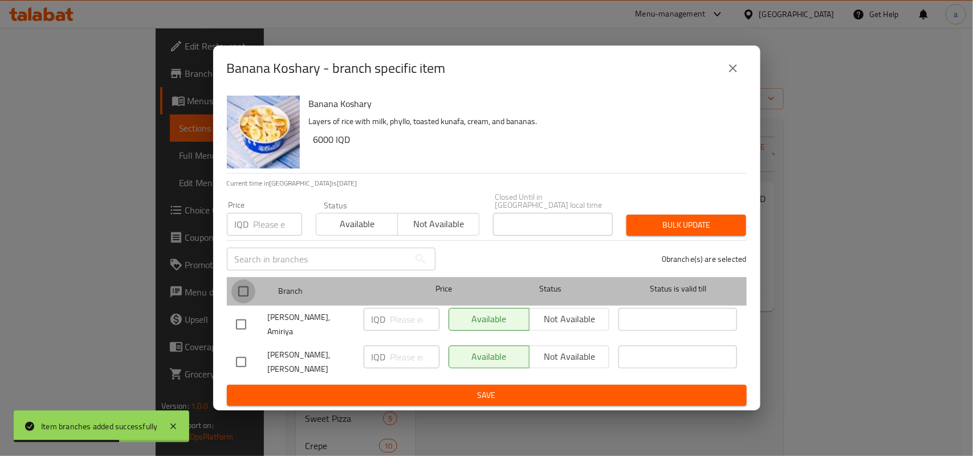
click at [249, 291] on input "checkbox" at bounding box center [243, 292] width 24 height 24
checkbox input "true"
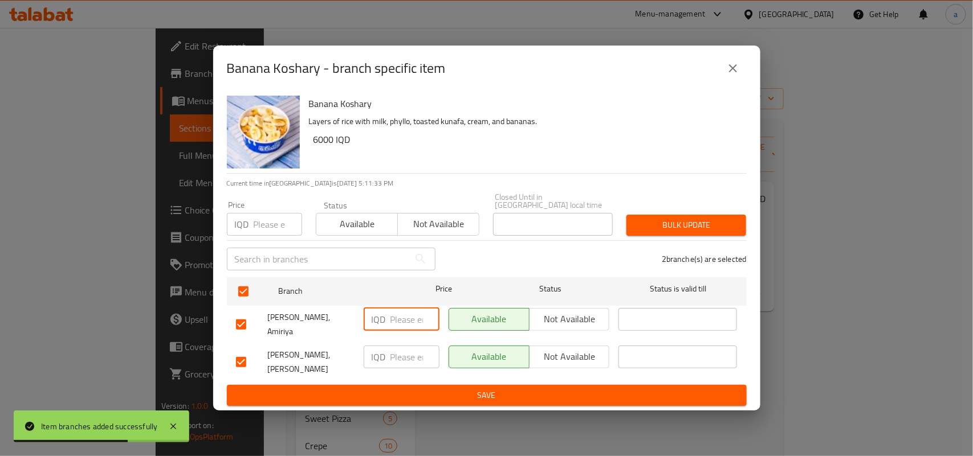
click at [408, 328] on input "number" at bounding box center [414, 319] width 49 height 23
paste input "7000"
type input "7000"
click at [406, 356] on input "number" at bounding box center [414, 357] width 49 height 23
paste input "7000"
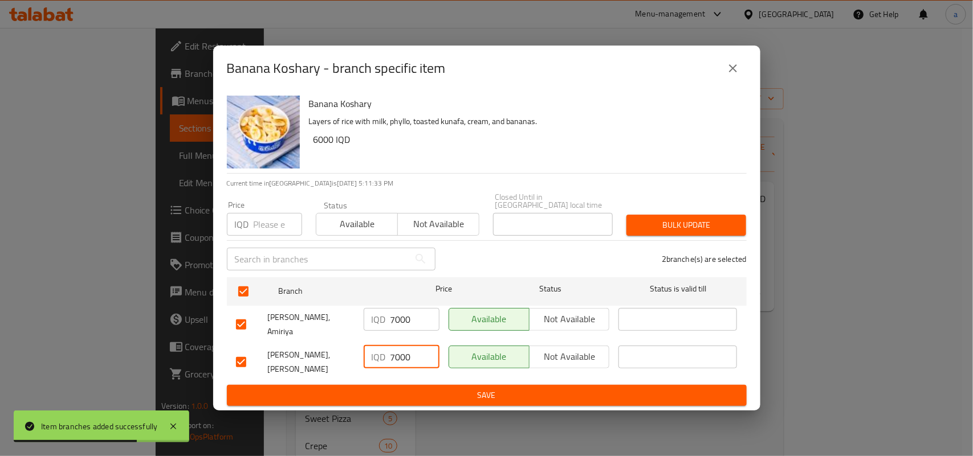
type input "7000"
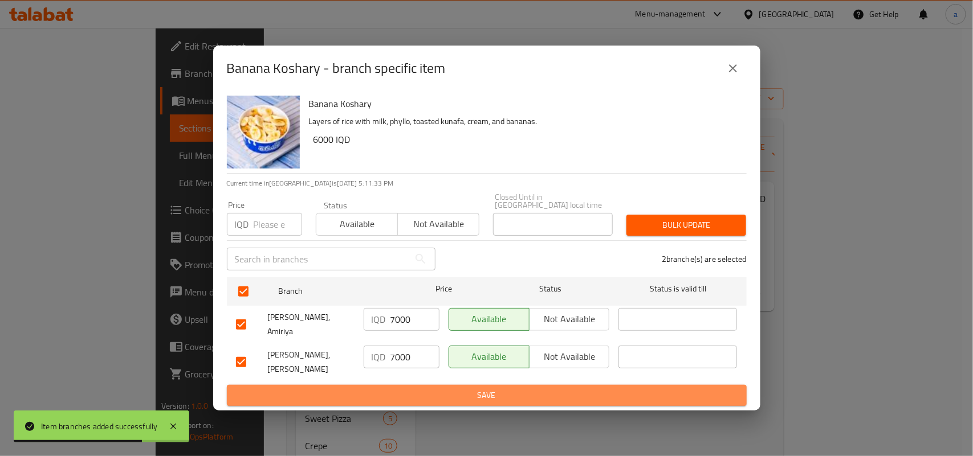
click at [410, 389] on span "Save" at bounding box center [487, 396] width 502 height 14
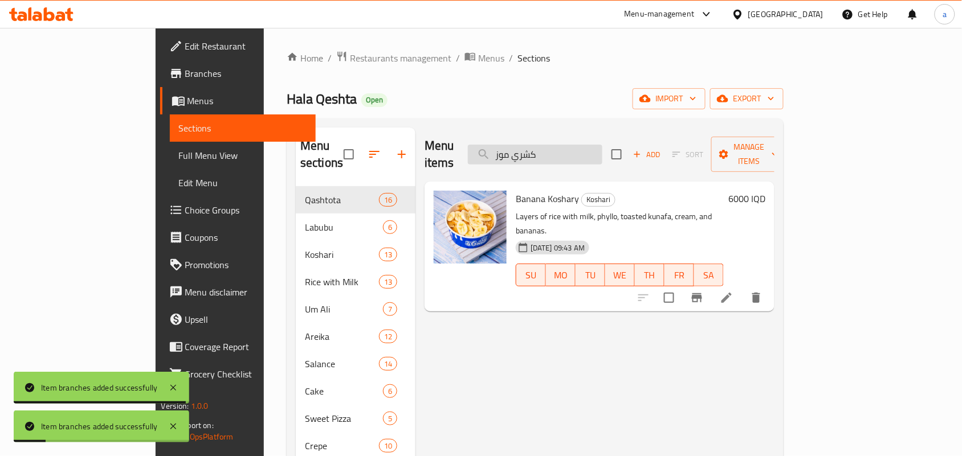
click at [562, 158] on input "كشري موز" at bounding box center [535, 155] width 134 height 20
paste input "وتس"
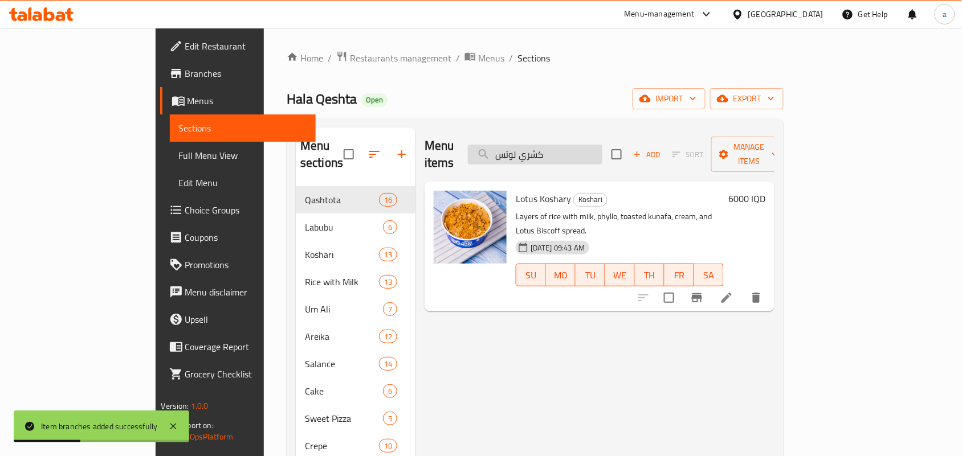
type input "كشري لوتس"
click at [704, 291] on icon "Branch-specific-item" at bounding box center [697, 298] width 14 height 14
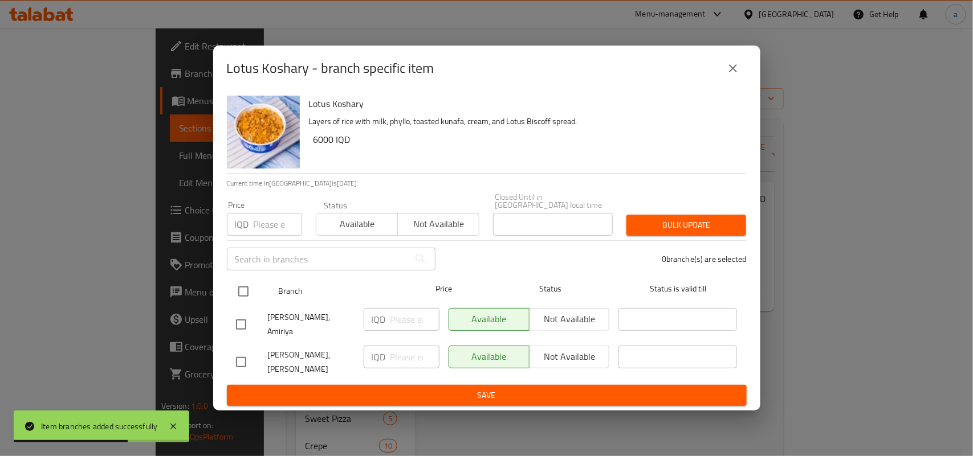
click at [239, 292] on input "checkbox" at bounding box center [243, 292] width 24 height 24
checkbox input "true"
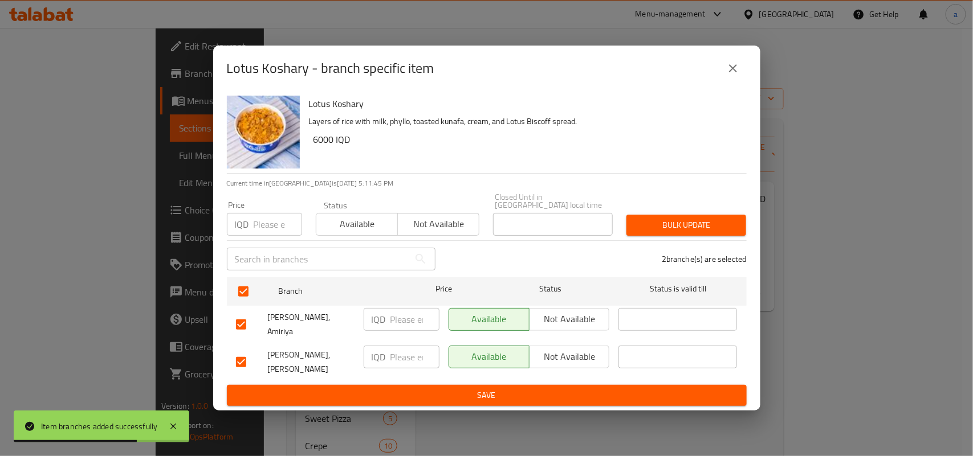
click at [405, 327] on input "number" at bounding box center [414, 319] width 49 height 23
paste input "7000"
type input "7000"
click at [397, 359] on input "number" at bounding box center [414, 357] width 49 height 23
paste input "7000"
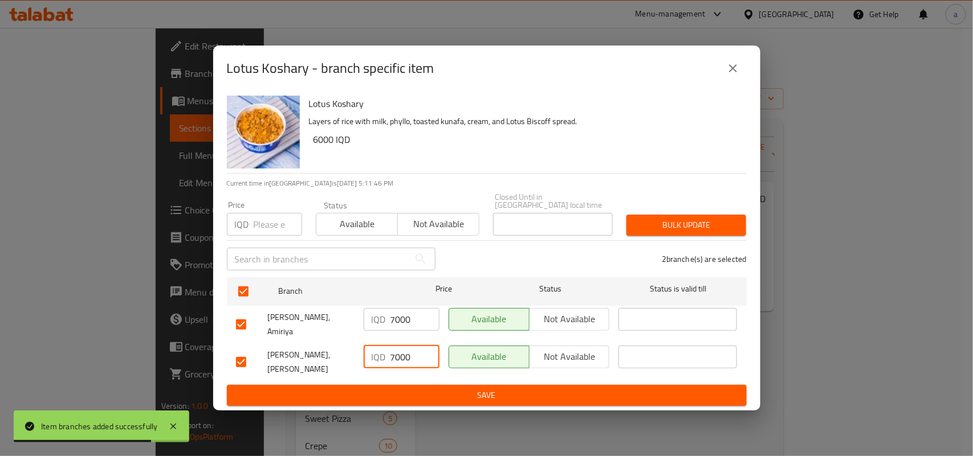
type input "7000"
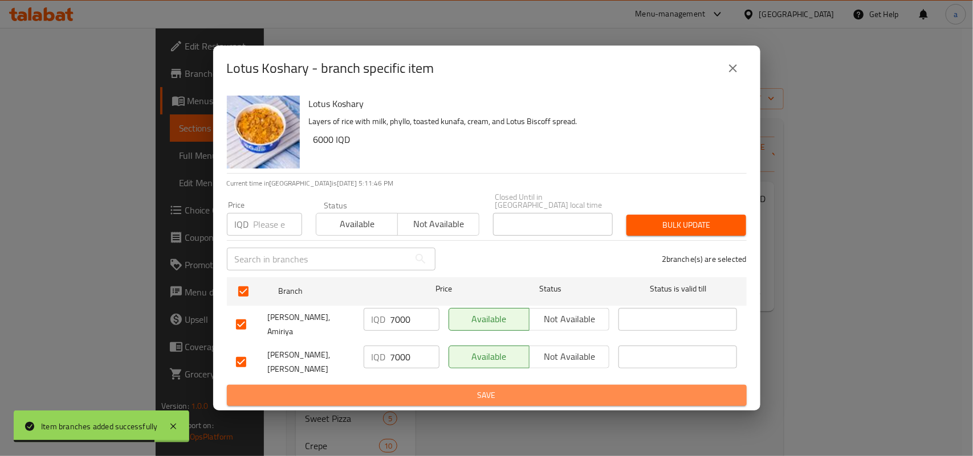
click at [411, 385] on button "Save" at bounding box center [487, 395] width 520 height 21
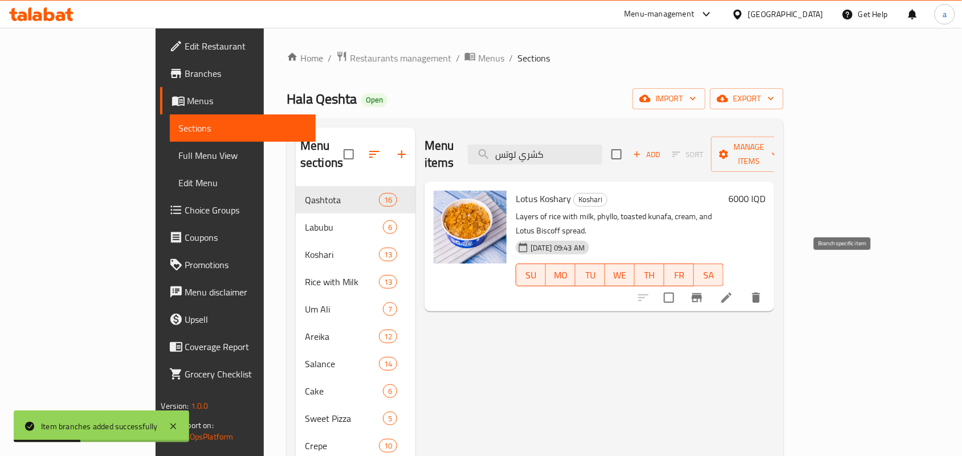
click at [711, 284] on button "Branch-specific-item" at bounding box center [696, 297] width 27 height 27
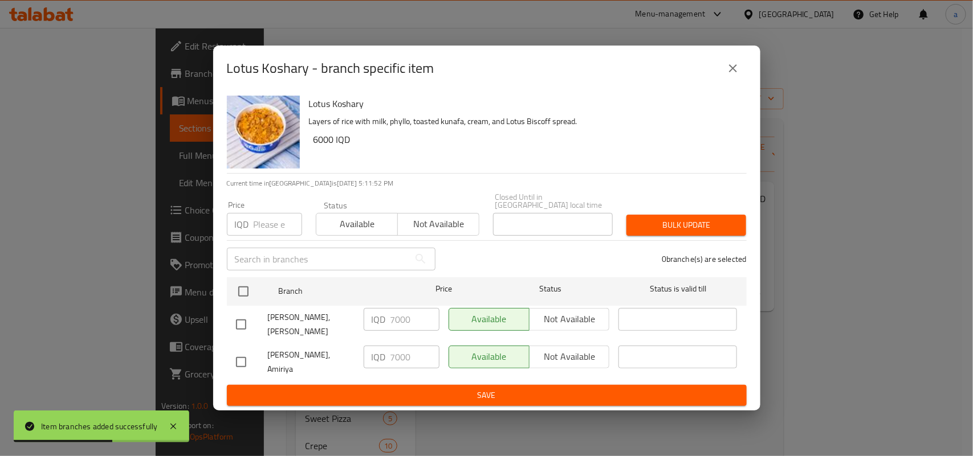
click at [734, 72] on icon "close" at bounding box center [733, 69] width 14 height 14
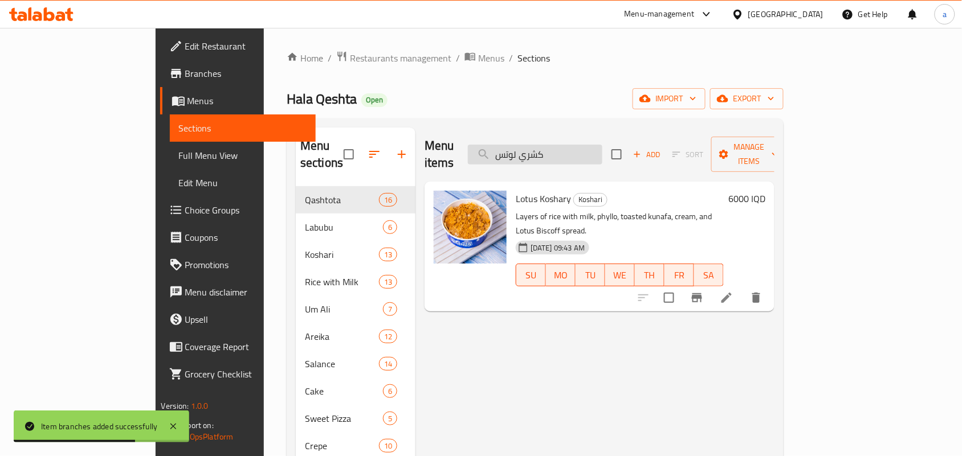
click at [602, 148] on input "كشري لوتس" at bounding box center [535, 155] width 134 height 20
paste input "اوريو"
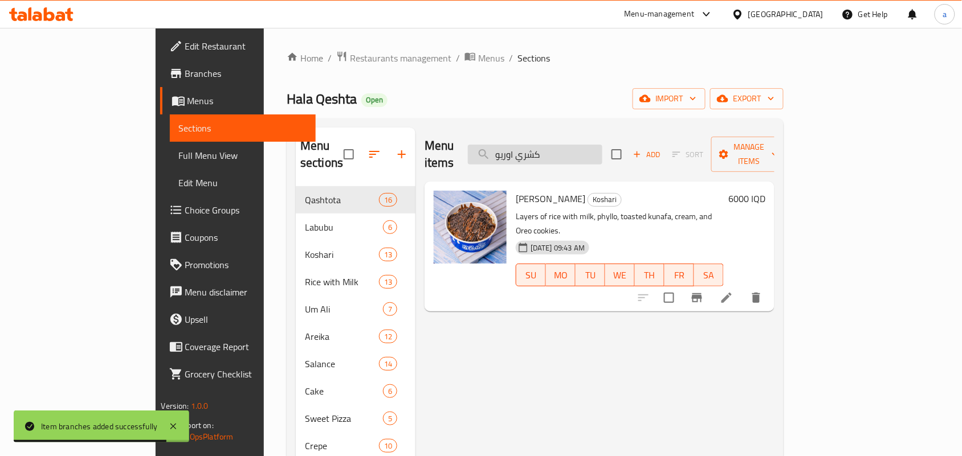
type input "كشري اوريو"
click at [704, 291] on icon "Branch-specific-item" at bounding box center [697, 298] width 14 height 14
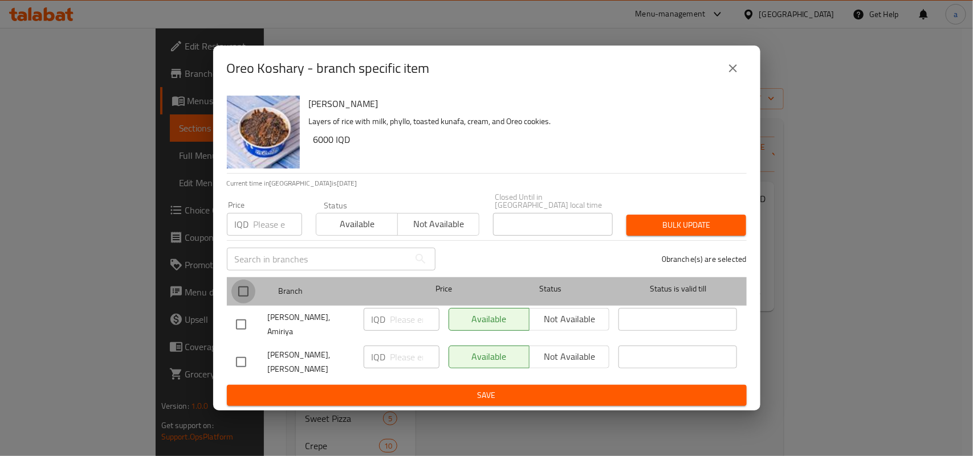
click at [248, 289] on input "checkbox" at bounding box center [243, 292] width 24 height 24
checkbox input "true"
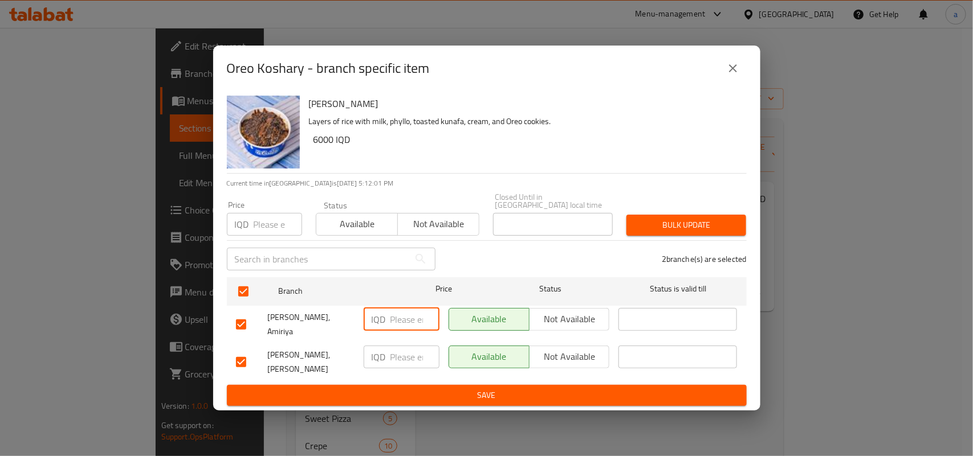
click at [402, 331] on input "number" at bounding box center [414, 319] width 49 height 23
paste input "7000"
type input "7000"
click at [395, 348] on input "number" at bounding box center [414, 357] width 49 height 23
paste input "7000"
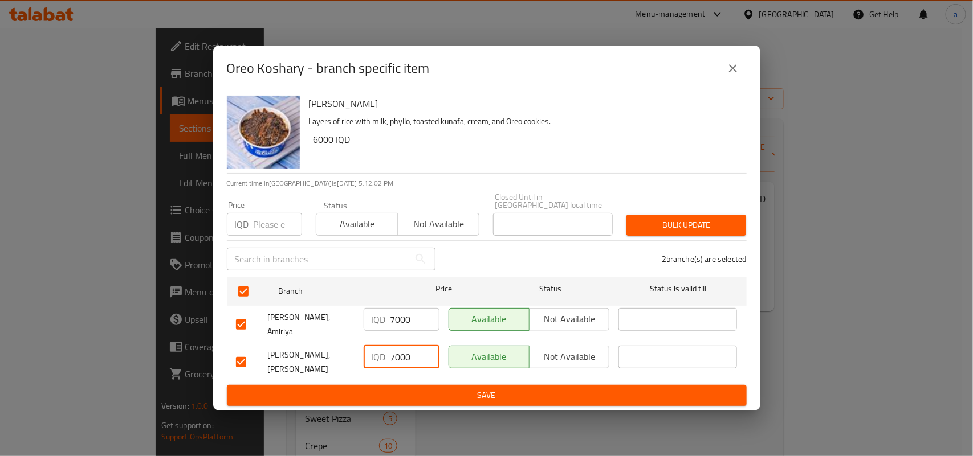
type input "7000"
click at [421, 389] on span "Save" at bounding box center [487, 396] width 502 height 14
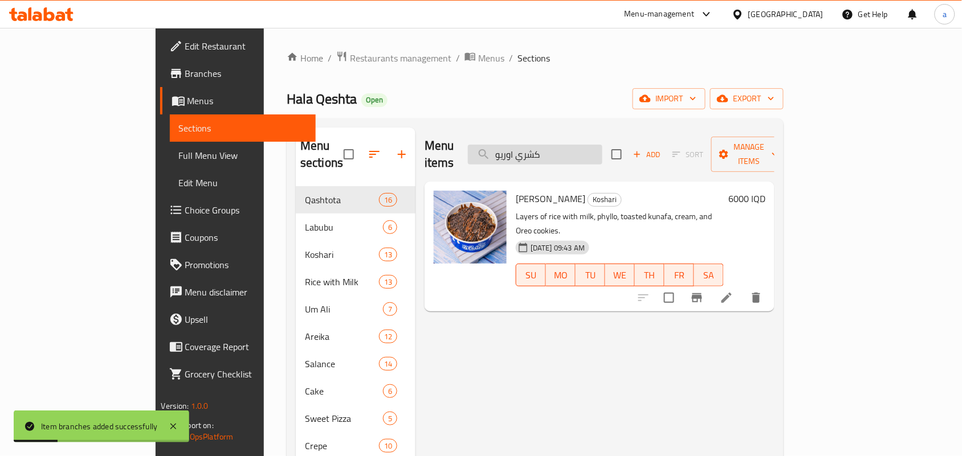
click at [582, 145] on input "كشري اوريو" at bounding box center [535, 155] width 134 height 20
paste input "رز بلبن نوتيلا"
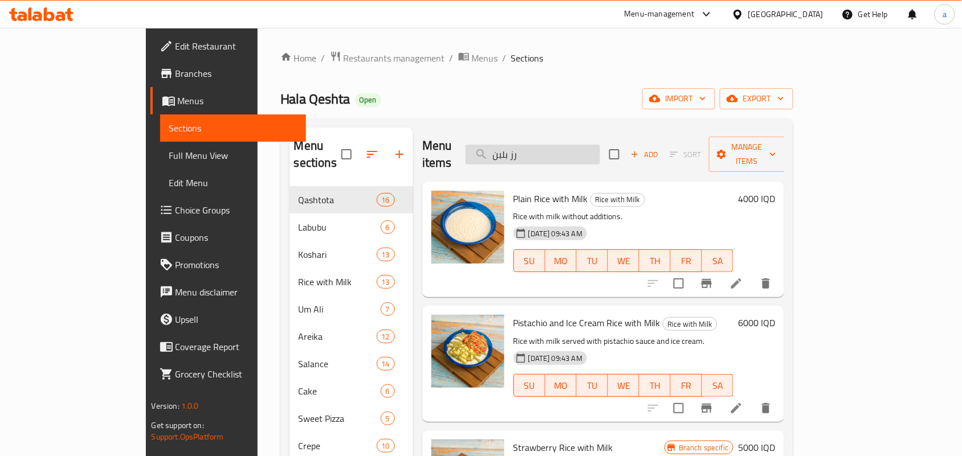
click at [596, 152] on input "رز بلبن" at bounding box center [533, 155] width 134 height 20
paste input "نوتيلا"
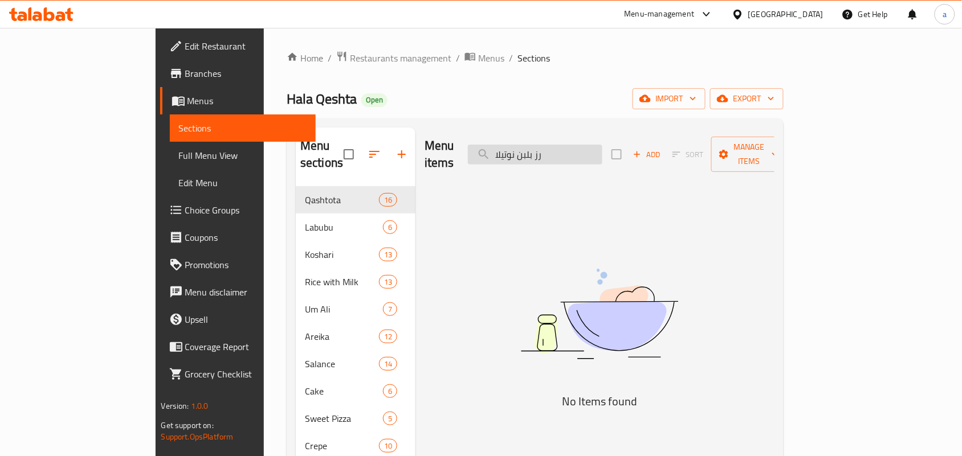
click at [588, 149] on input "رز بلبن نوتيلا" at bounding box center [535, 155] width 134 height 20
drag, startPoint x: 574, startPoint y: 153, endPoint x: 569, endPoint y: 154, distance: 5.9
click at [569, 154] on input "رز بلبن نوتيلا" at bounding box center [535, 155] width 134 height 20
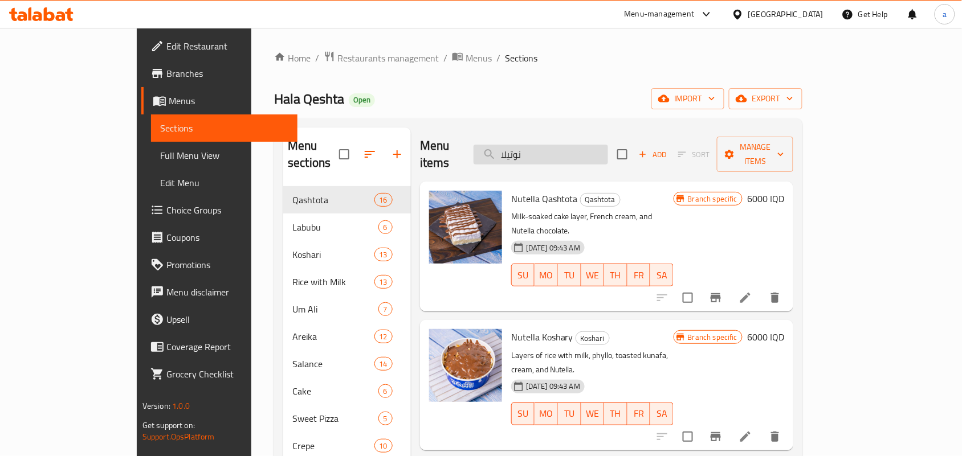
click at [545, 147] on input "نوتيلا" at bounding box center [541, 155] width 134 height 20
paste input "رز بلبن بستاشيو"
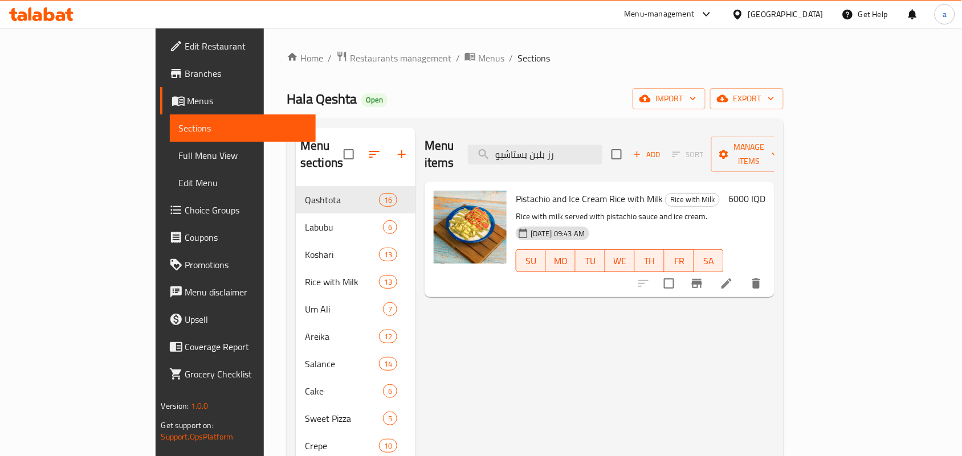
click at [530, 308] on div "Menu items رز بلبن بستاشيو Add Sort Manage items Pistachio and Ice Cream Rice w…" at bounding box center [594, 356] width 359 height 456
click at [565, 145] on input "رز بلبن بستاشيو" at bounding box center [535, 155] width 134 height 20
paste input "موز"
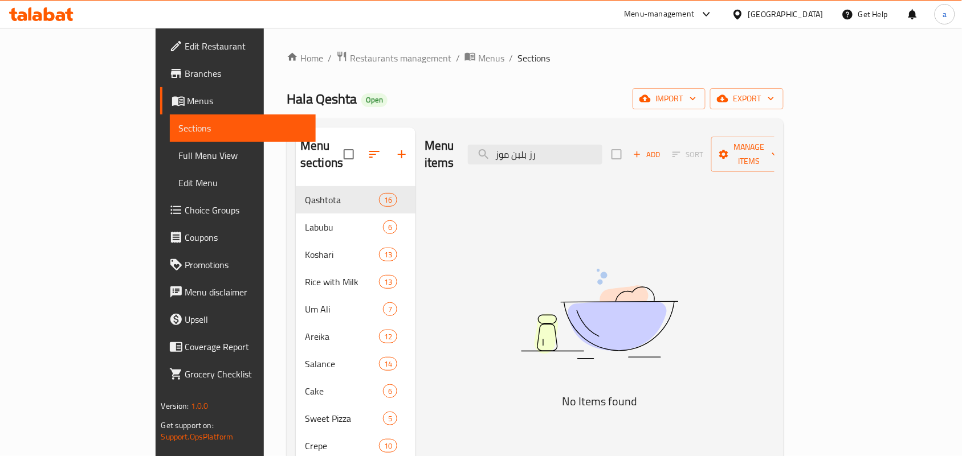
drag, startPoint x: 561, startPoint y: 154, endPoint x: 664, endPoint y: 154, distance: 102.6
click at [664, 154] on div "Menu items رز بلبن موز Add Sort Manage items" at bounding box center [600, 155] width 350 height 54
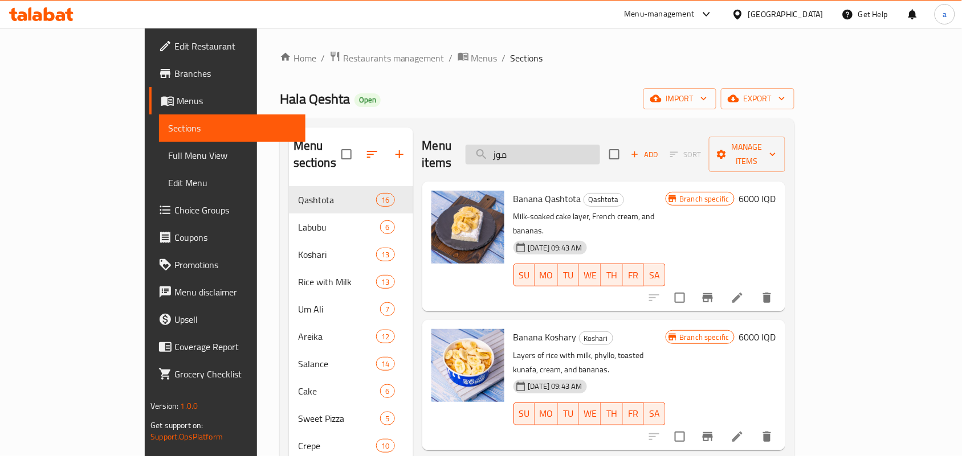
click at [568, 145] on input "موز" at bounding box center [533, 155] width 134 height 20
paste input "رز بلبن [PERSON_NAME]"
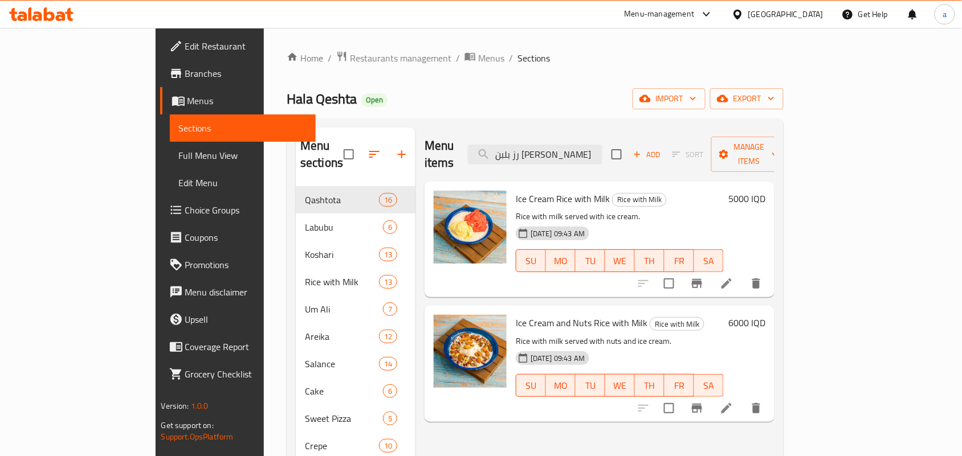
type input "رز بلبن [PERSON_NAME]"
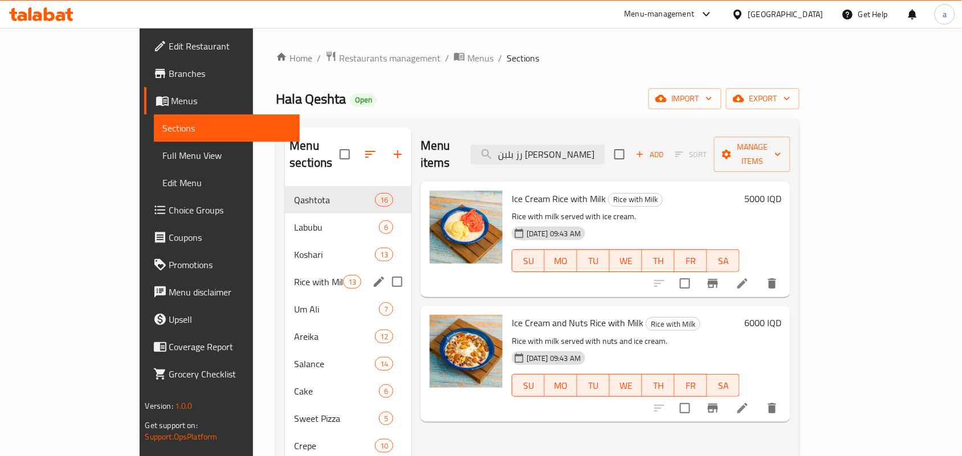
click at [332, 283] on div "Rice with Milk 13" at bounding box center [348, 281] width 127 height 27
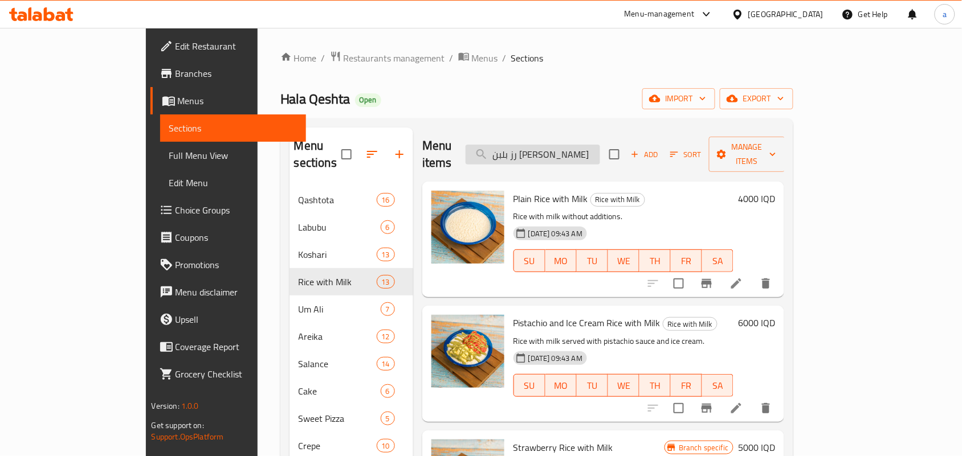
drag, startPoint x: 576, startPoint y: 161, endPoint x: 579, endPoint y: 156, distance: 6.4
click at [577, 158] on div "Menu items رز بلبن ايس كريم Add Sort Manage items" at bounding box center [603, 155] width 362 height 54
click at [581, 152] on input "رز بلبن [PERSON_NAME]" at bounding box center [533, 155] width 134 height 20
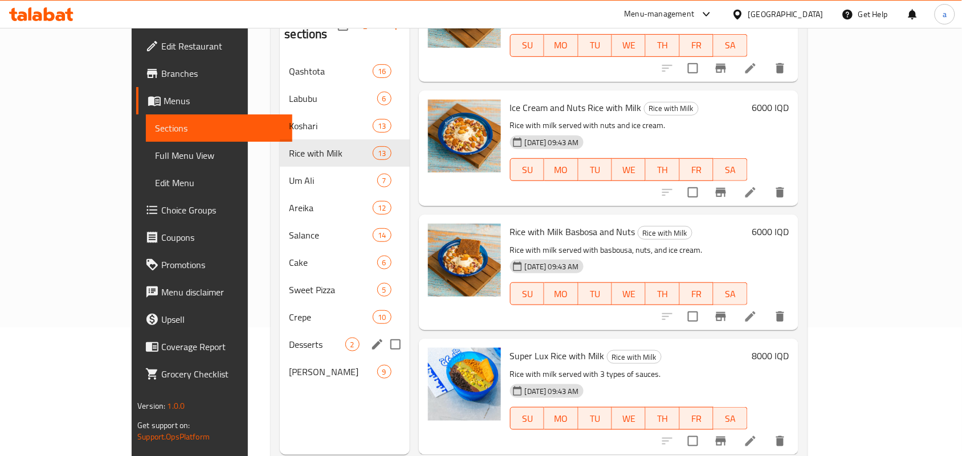
scroll to position [161, 0]
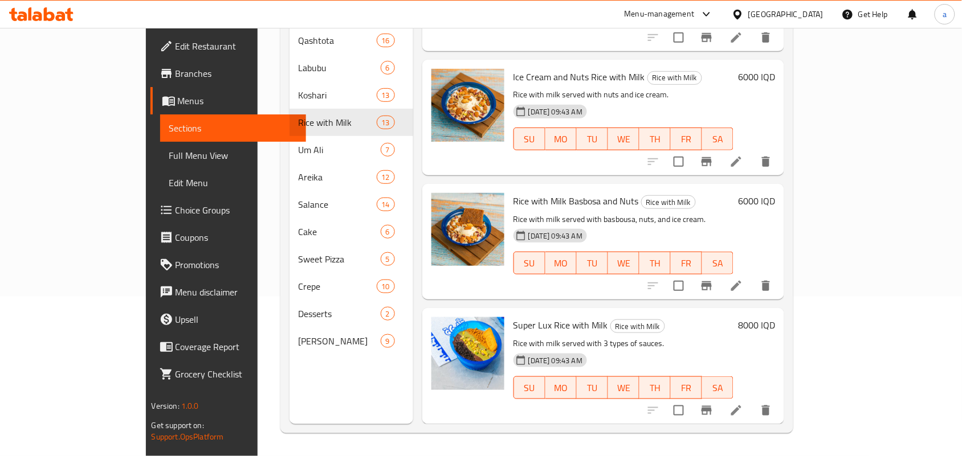
click at [712, 282] on icon "Branch-specific-item" at bounding box center [707, 286] width 10 height 9
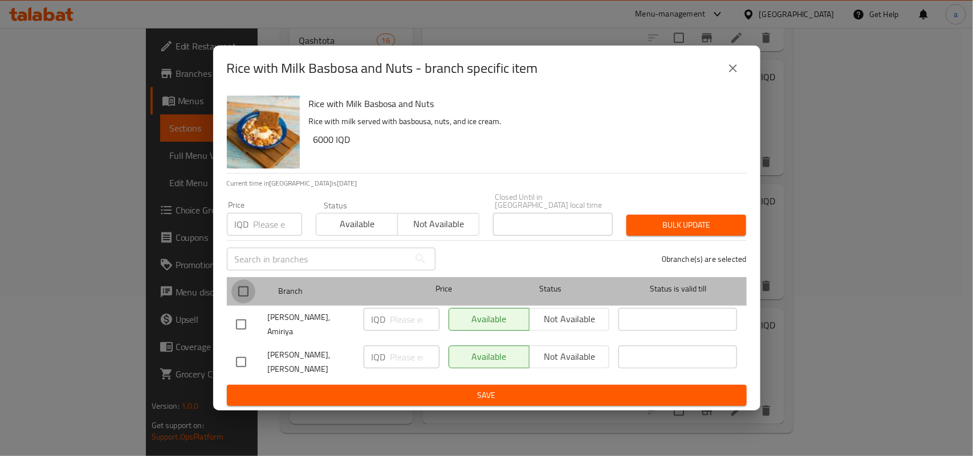
click at [247, 294] on input "checkbox" at bounding box center [243, 292] width 24 height 24
checkbox input "true"
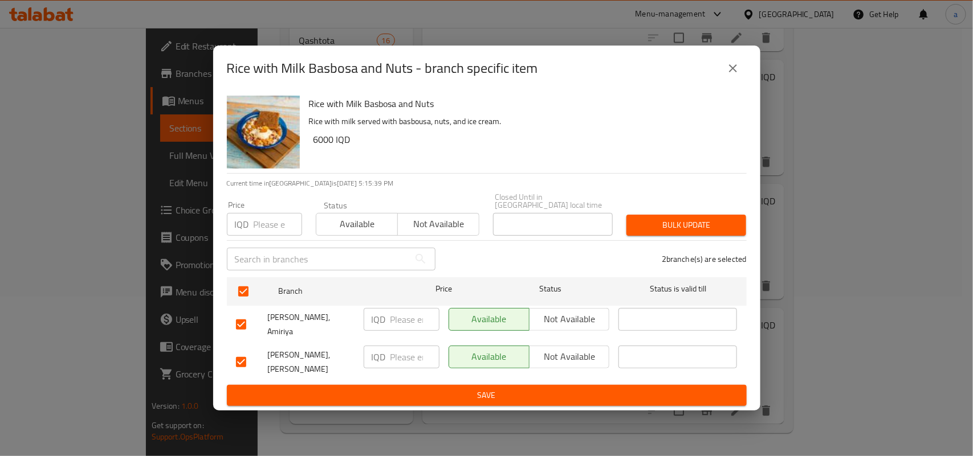
click at [410, 318] on input "number" at bounding box center [414, 319] width 49 height 23
paste input "7000"
type input "7000"
click at [406, 346] on input "number" at bounding box center [414, 357] width 49 height 23
paste input "7000"
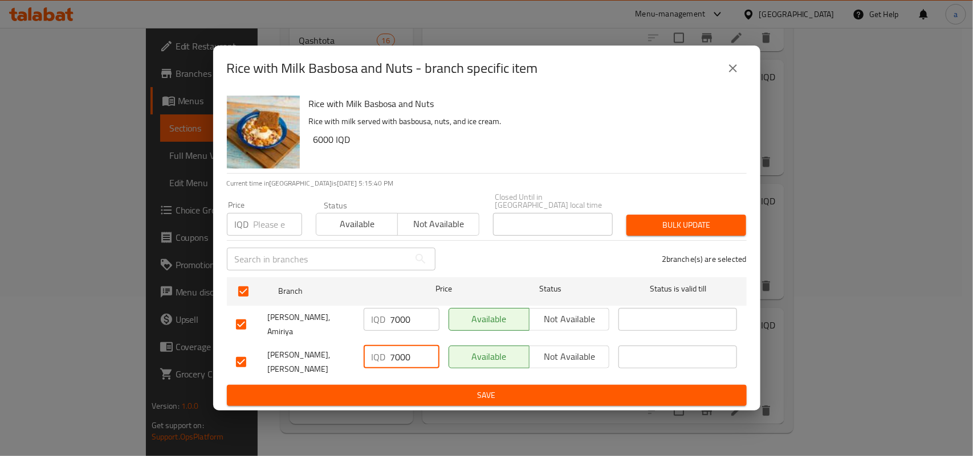
type input "7000"
click at [417, 385] on button "Save" at bounding box center [487, 395] width 520 height 21
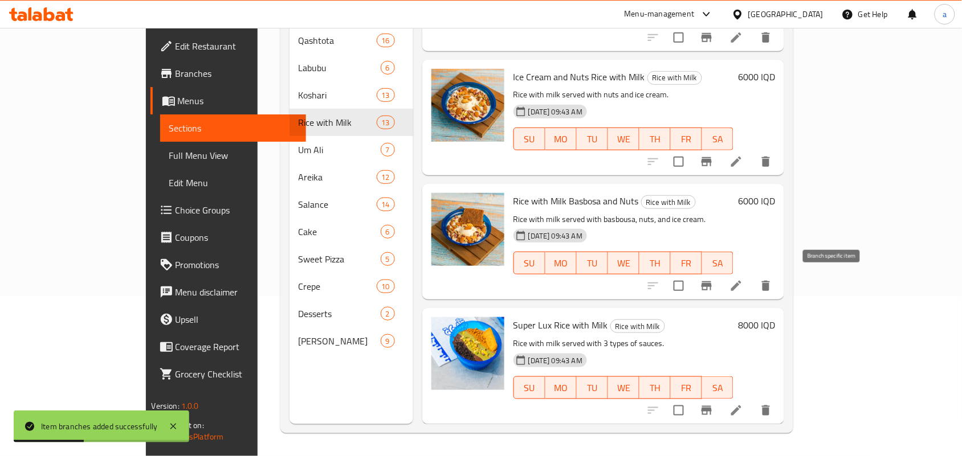
click at [714, 288] on icon "Branch-specific-item" at bounding box center [707, 286] width 14 height 14
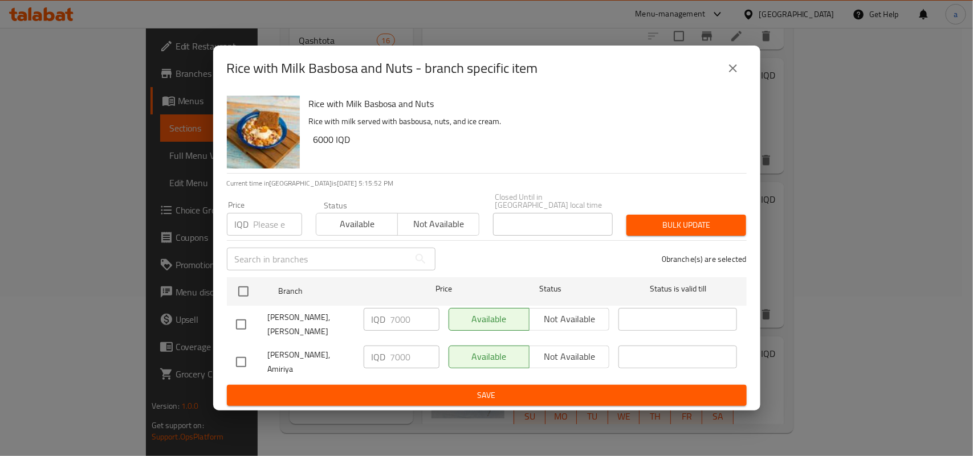
click at [727, 70] on icon "close" at bounding box center [733, 69] width 14 height 14
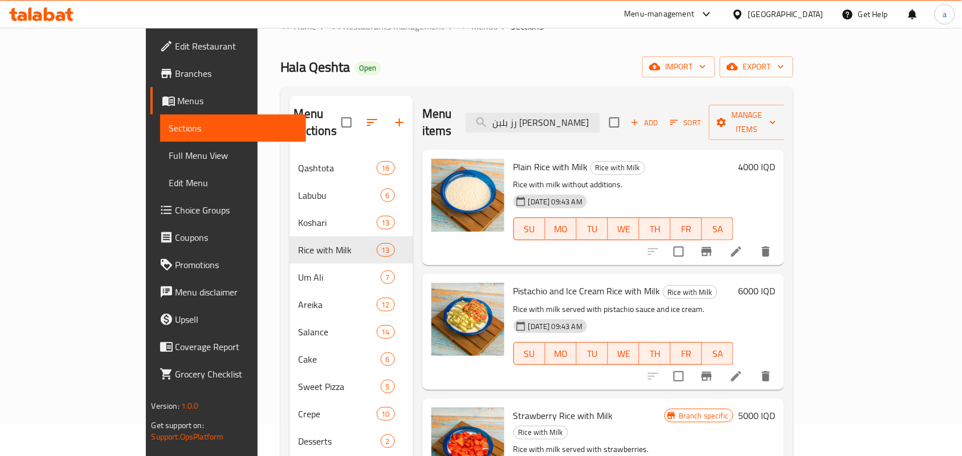
scroll to position [0, 0]
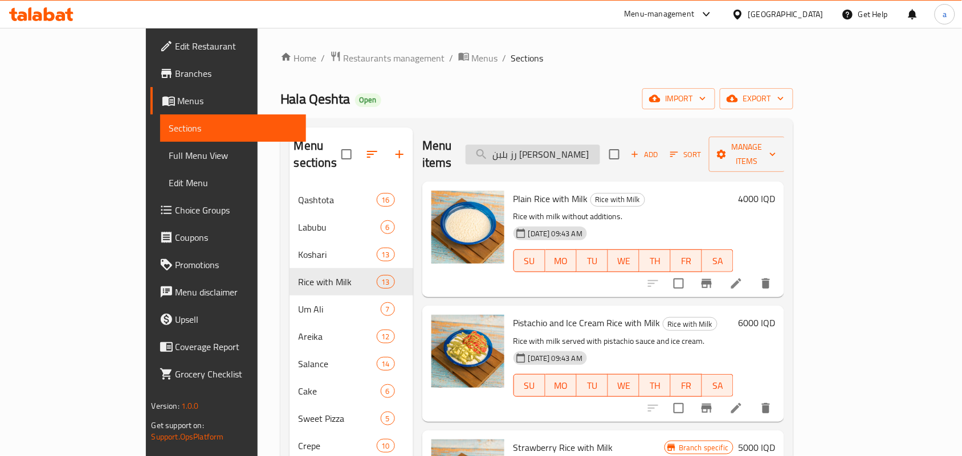
click at [599, 149] on input "رز بلبن [PERSON_NAME]" at bounding box center [533, 155] width 134 height 20
paste input "م علي بستاشيو"
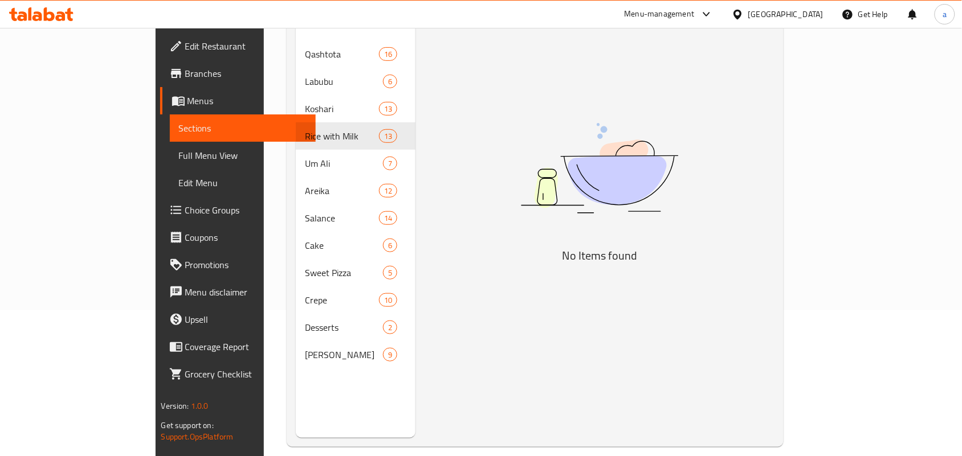
scroll to position [161, 0]
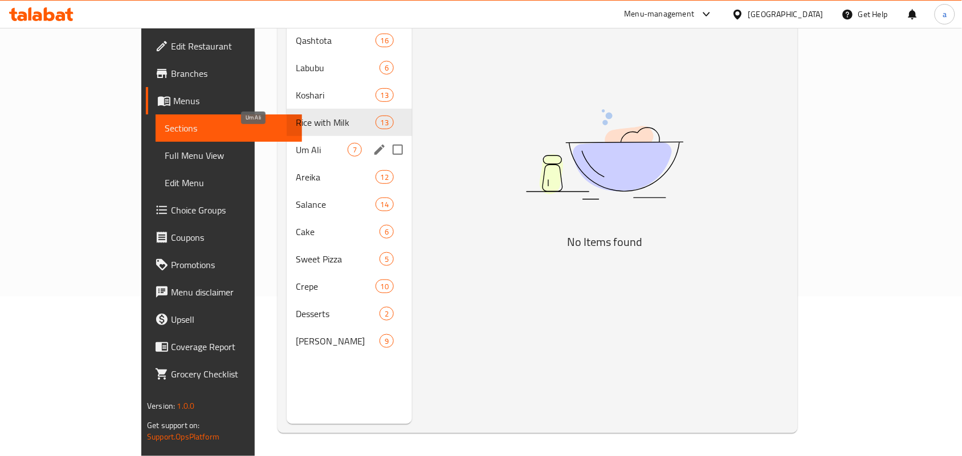
click at [287, 121] on div "Rice with Milk 13" at bounding box center [349, 122] width 125 height 27
click at [296, 143] on span "Um Ali" at bounding box center [322, 150] width 52 height 14
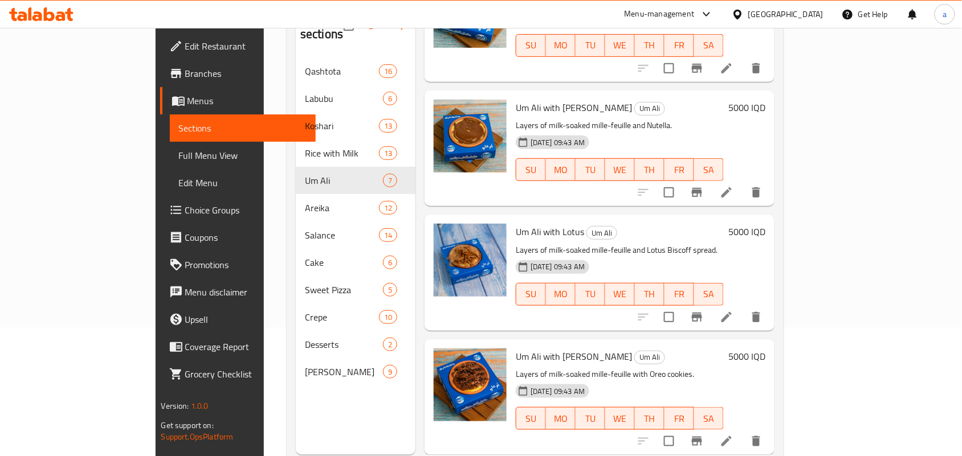
scroll to position [161, 0]
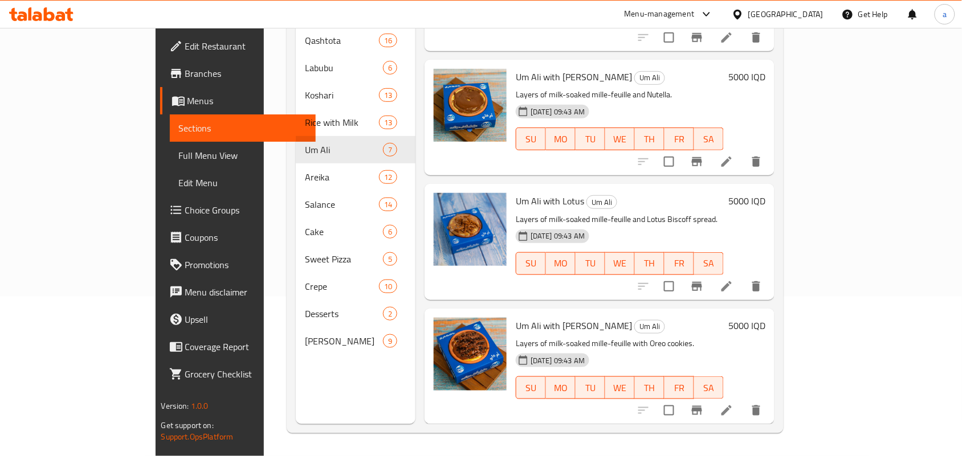
click at [608, 315] on div "Um Ali with Oreo Um Ali Layers of milk-soaked mille-feuille with Oreo cookies. …" at bounding box center [619, 366] width 217 height 107
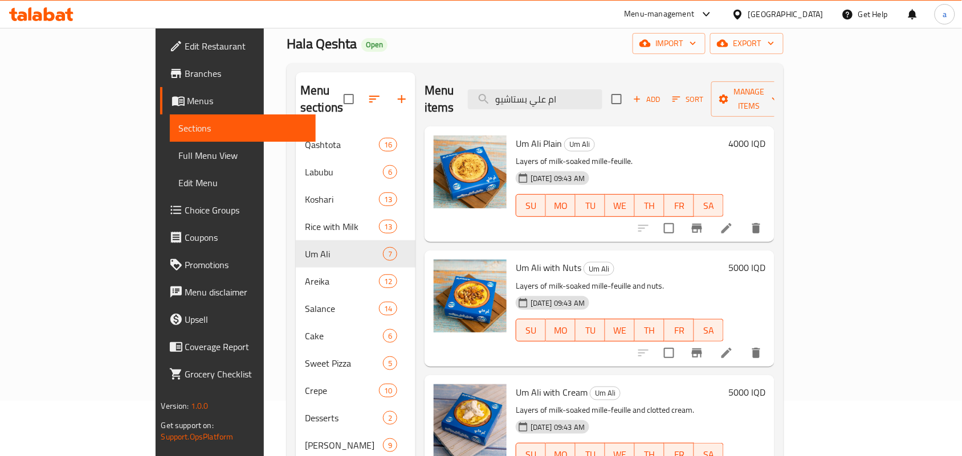
scroll to position [0, 0]
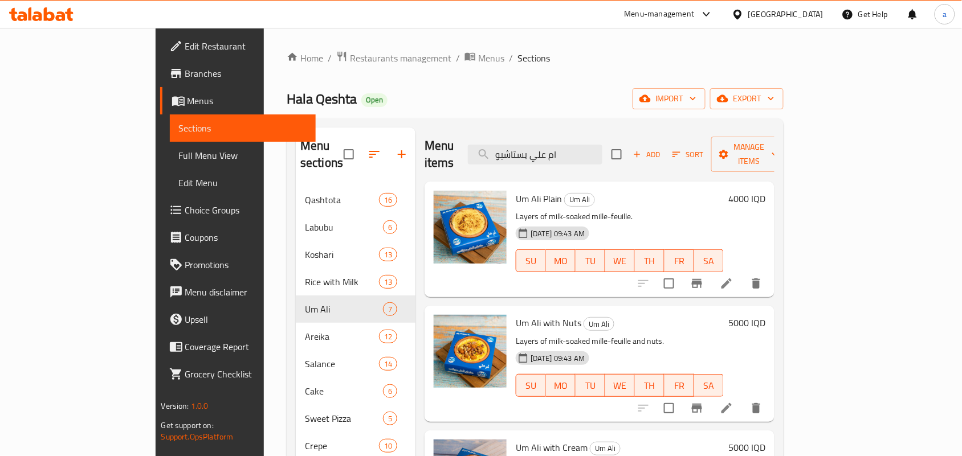
click at [600, 160] on div "Menu items ام علي بستاشيو Add Sort Manage items" at bounding box center [600, 155] width 350 height 54
click at [594, 154] on input "ام علي بستاشيو" at bounding box center [535, 155] width 134 height 20
paste input "كندر"
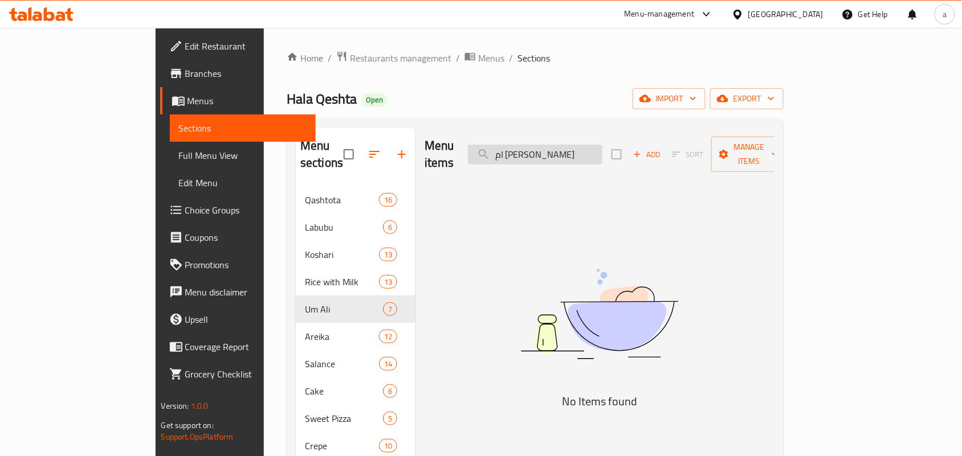
click at [576, 145] on input "ام [PERSON_NAME]" at bounding box center [535, 155] width 134 height 20
paste input "ريكة مارس"
click at [568, 150] on input "عريكة مارس" at bounding box center [535, 155] width 134 height 20
paste input "لانسية نوتيلا"
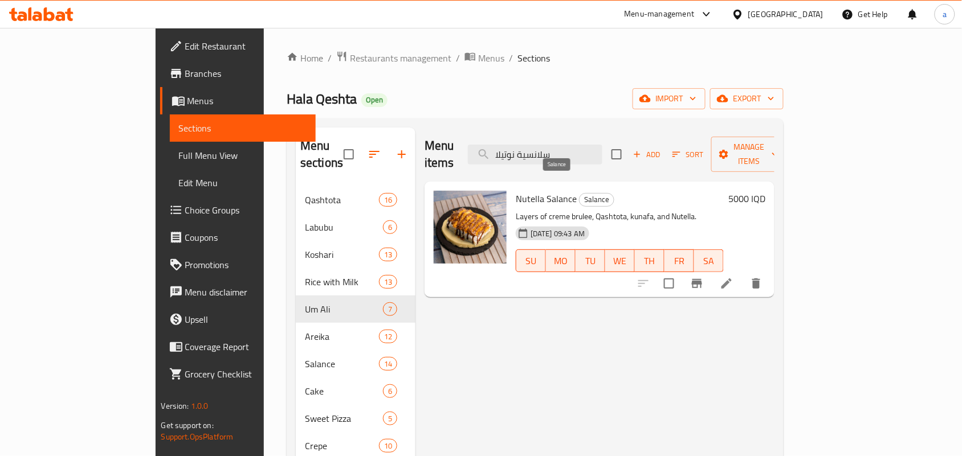
type input "سلانسية نوتيلا"
click at [702, 279] on icon "Branch-specific-item" at bounding box center [697, 283] width 10 height 9
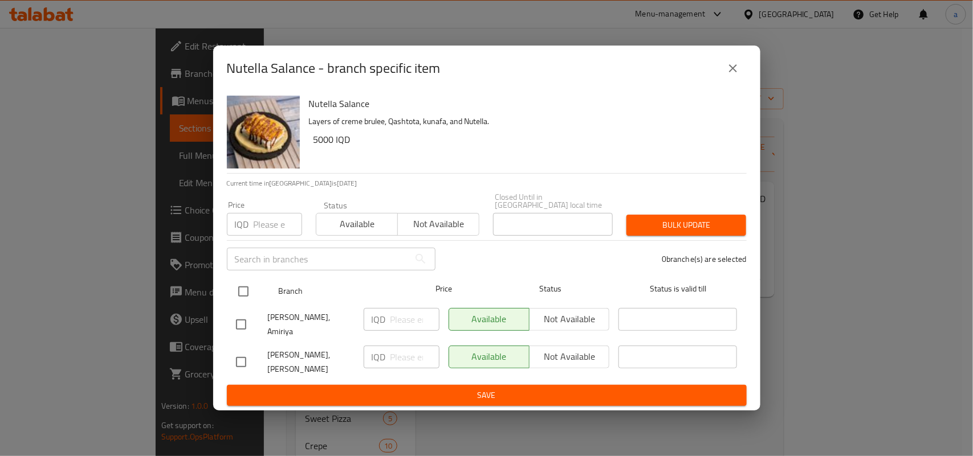
click at [248, 295] on input "checkbox" at bounding box center [243, 292] width 24 height 24
checkbox input "true"
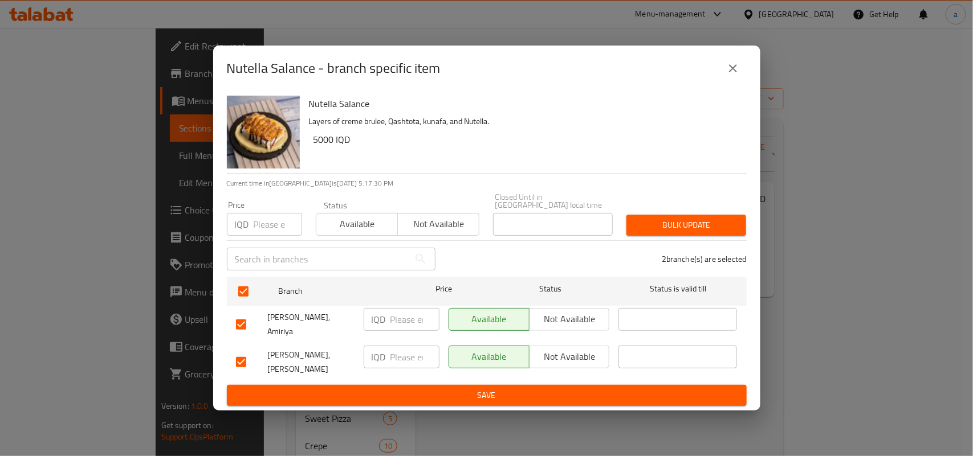
click at [386, 320] on p "IQD" at bounding box center [379, 320] width 14 height 14
click at [406, 324] on input "number" at bounding box center [414, 319] width 49 height 23
paste input "6000"
type input "6000"
click at [405, 351] on input "number" at bounding box center [414, 357] width 49 height 23
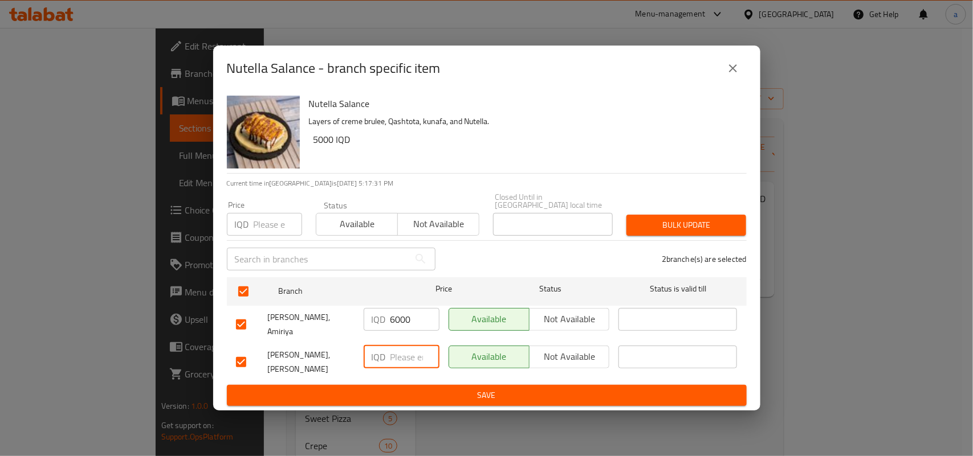
paste input "6000"
type input "6000"
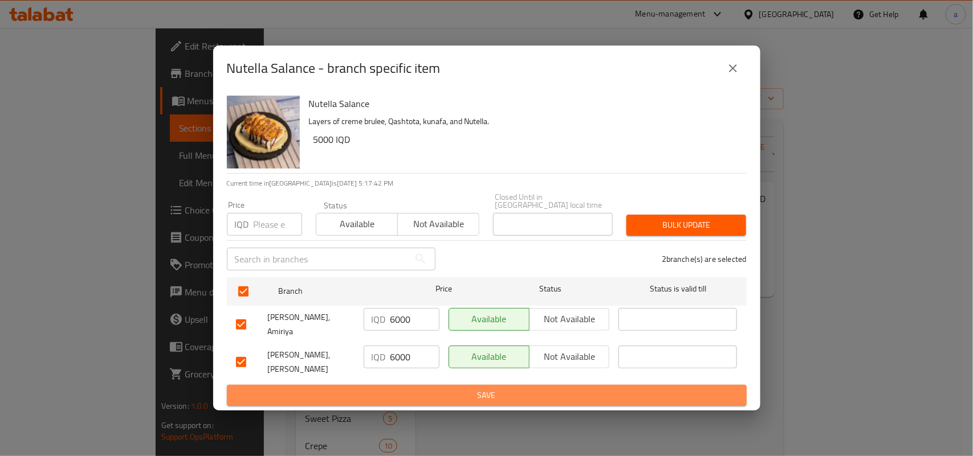
click at [408, 389] on span "Save" at bounding box center [487, 396] width 502 height 14
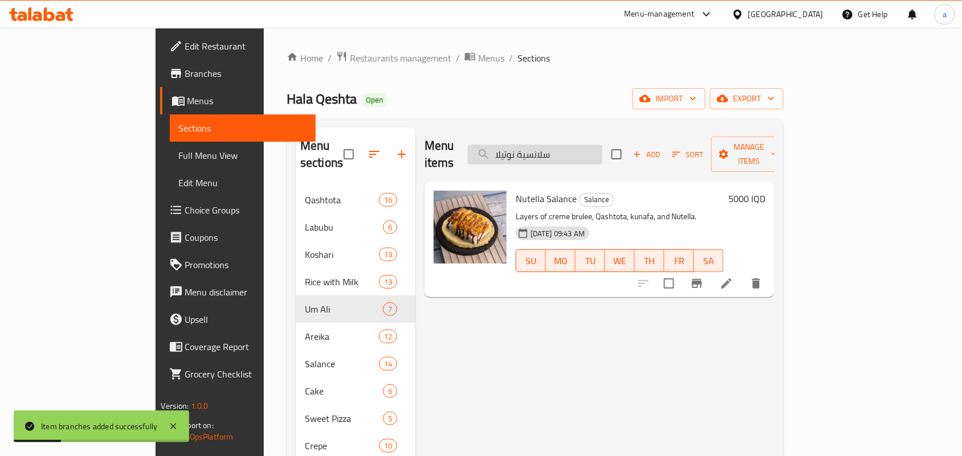
click at [565, 152] on input "سلانسية نوتيلا" at bounding box center [535, 155] width 134 height 20
paste input "وتس"
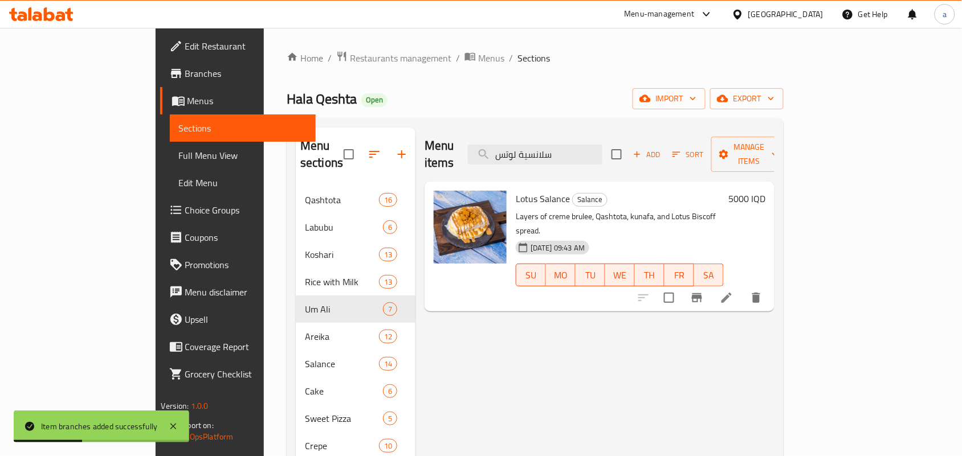
type input "سلانسية لوتس"
click at [702, 294] on icon "Branch-specific-item" at bounding box center [697, 298] width 10 height 9
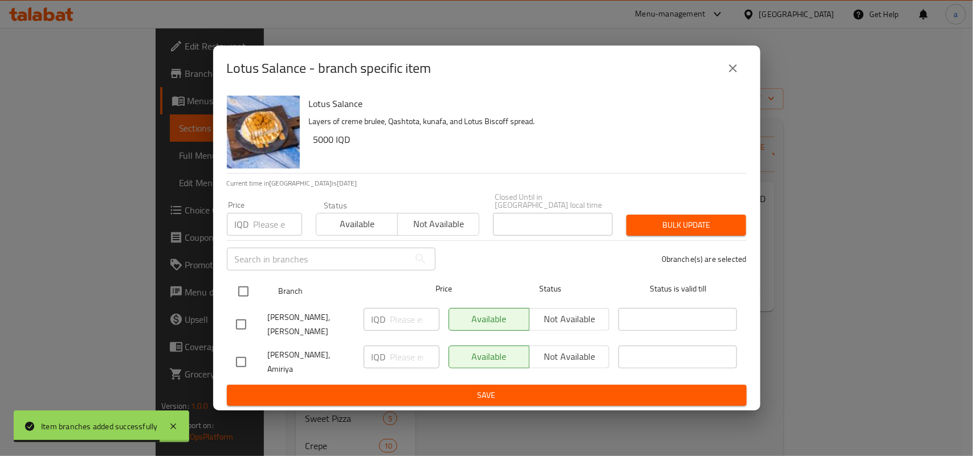
click at [247, 294] on input "checkbox" at bounding box center [243, 292] width 24 height 24
checkbox input "true"
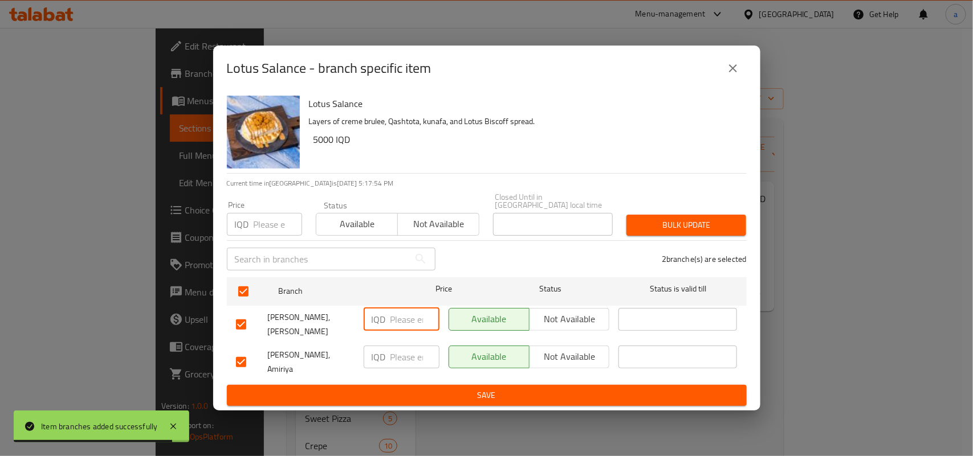
click at [401, 321] on input "number" at bounding box center [414, 319] width 49 height 23
paste input "6000"
type input "6000"
click at [394, 361] on input "number" at bounding box center [414, 357] width 49 height 23
paste input "6000"
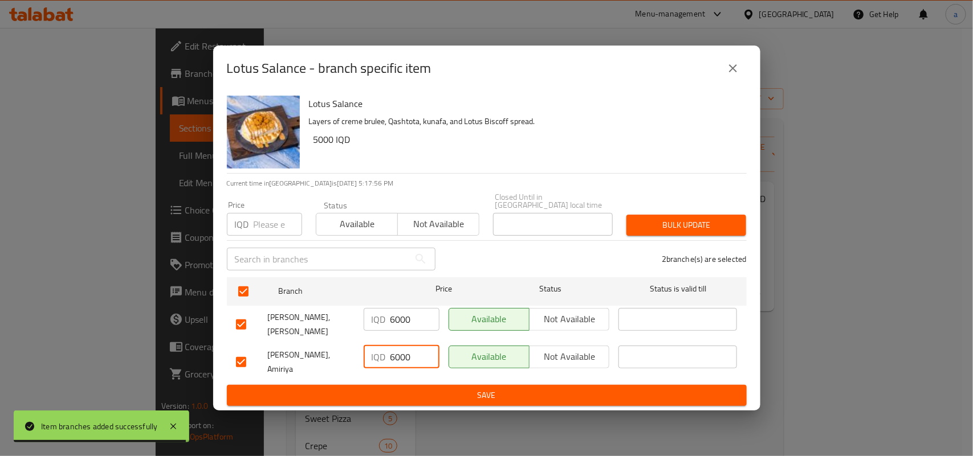
type input "6000"
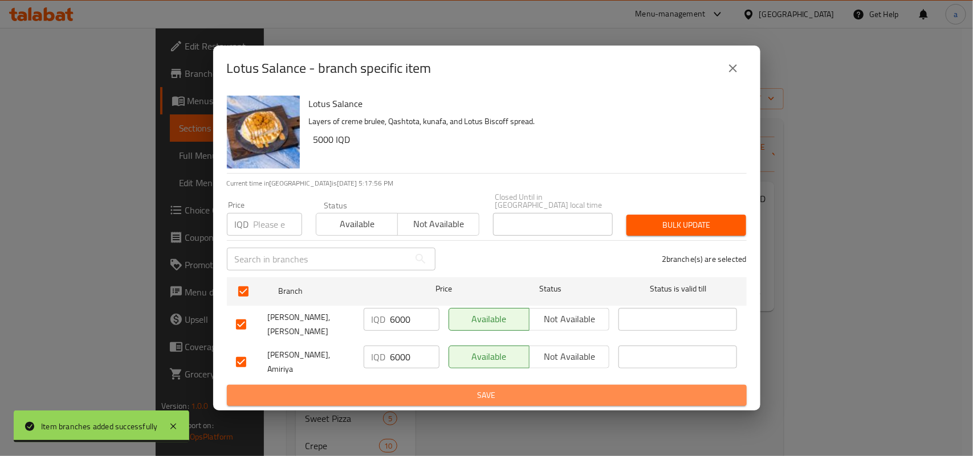
click at [406, 393] on span "Save" at bounding box center [487, 396] width 502 height 14
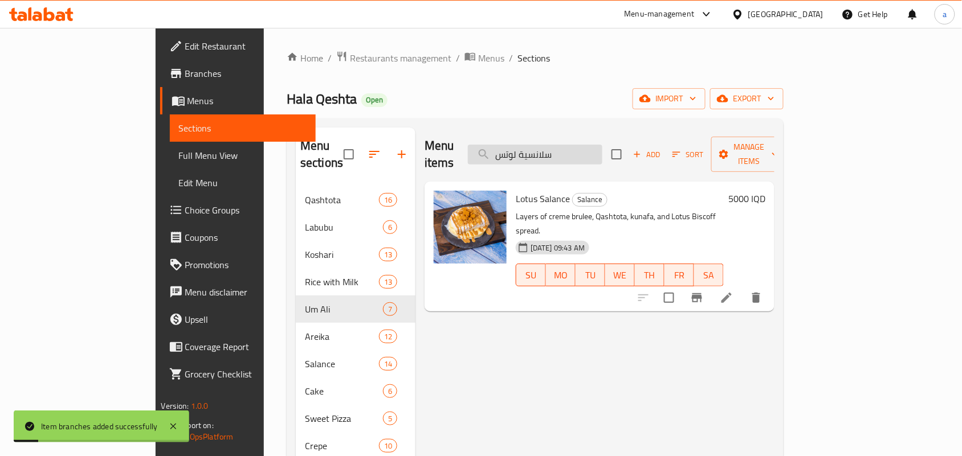
click at [602, 155] on input "سلانسية لوتس" at bounding box center [535, 155] width 134 height 20
paste input "اريو"
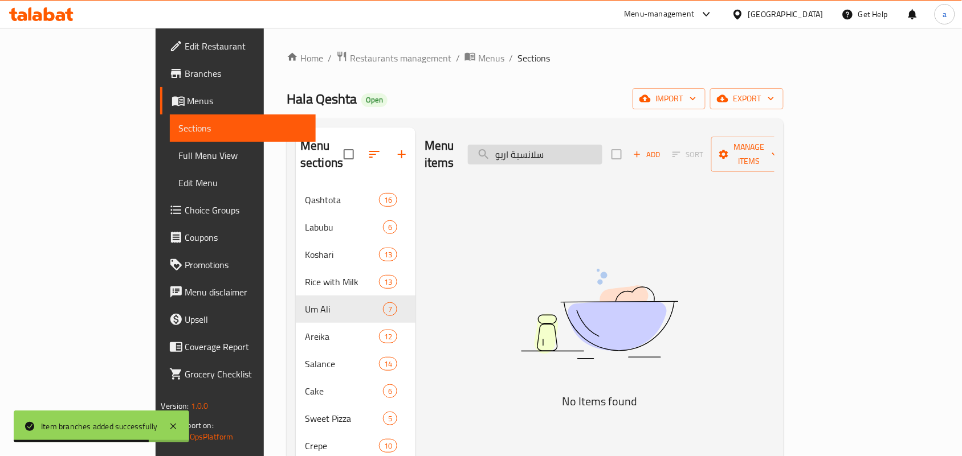
click at [559, 154] on input "سلانسية اريو" at bounding box center [535, 155] width 134 height 20
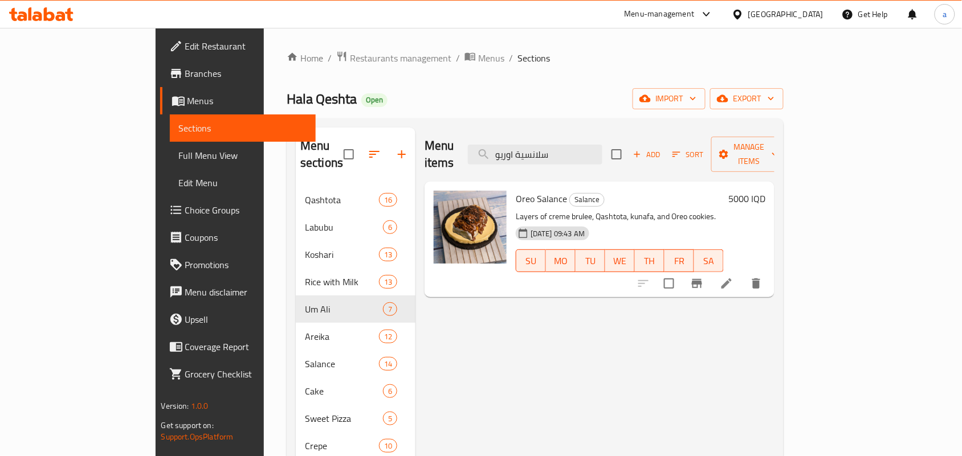
type input "سلانسية اوريو"
click at [704, 278] on icon "Branch-specific-item" at bounding box center [697, 284] width 14 height 14
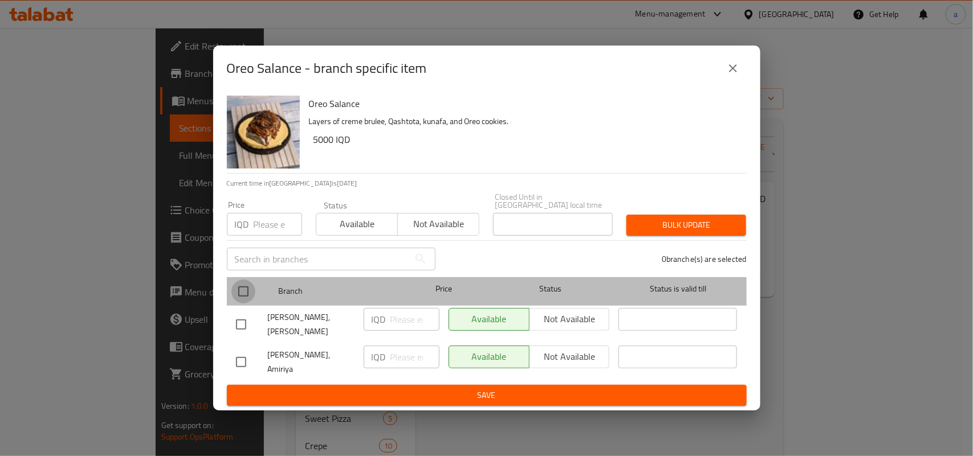
click at [240, 294] on input "checkbox" at bounding box center [243, 292] width 24 height 24
checkbox input "true"
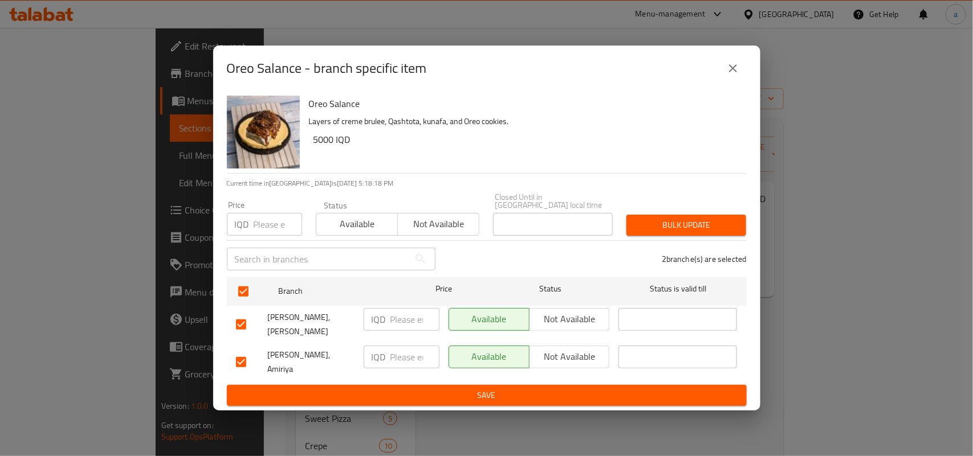
click at [390, 317] on input "number" at bounding box center [414, 319] width 49 height 23
paste input "6000"
type input "6000"
click at [409, 356] on input "number" at bounding box center [414, 357] width 49 height 23
paste input "6000"
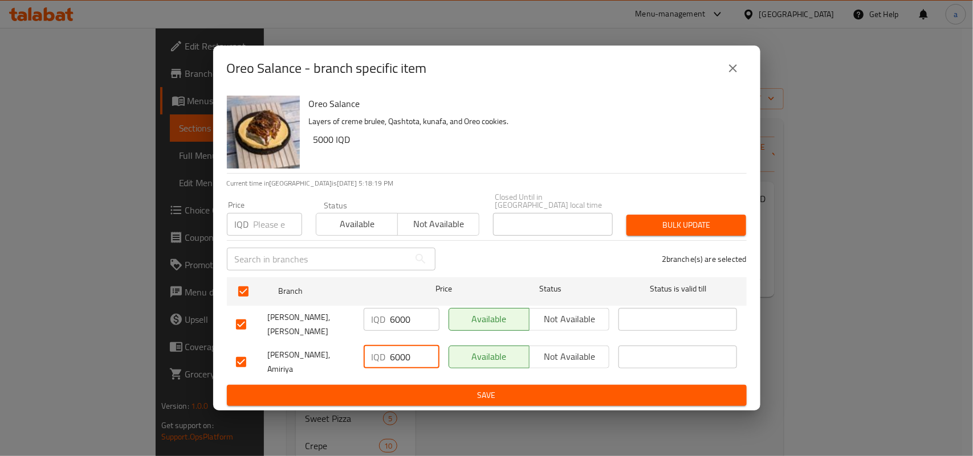
type input "6000"
click at [417, 389] on span "Save" at bounding box center [487, 396] width 502 height 14
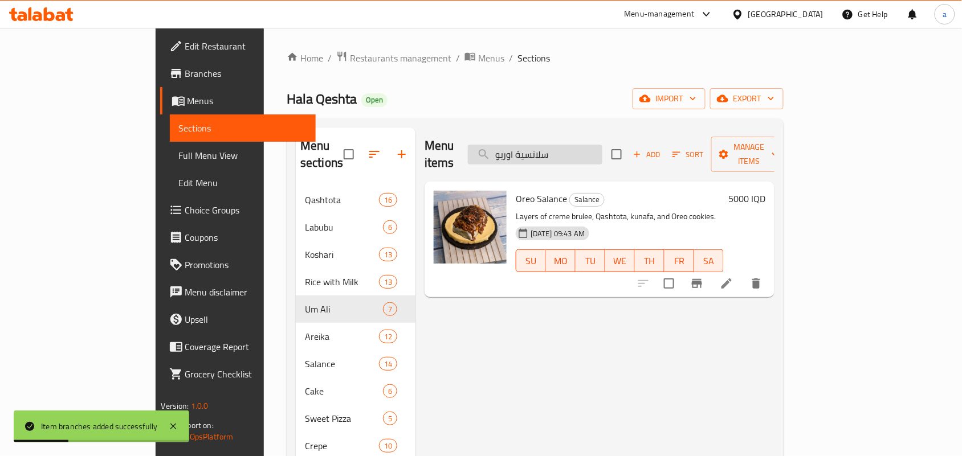
click at [589, 149] on input "سلانسية اوريو" at bounding box center [535, 155] width 134 height 20
paste input "كندر"
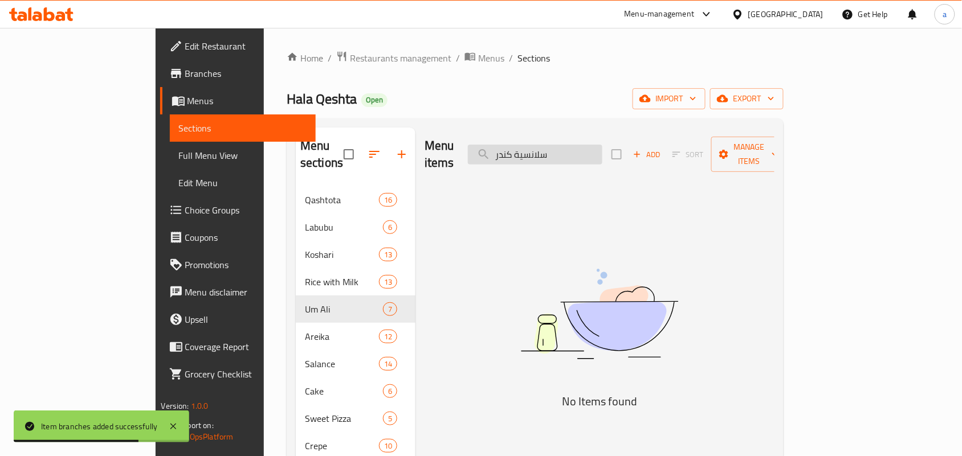
click at [559, 152] on input "سلانسية كندر" at bounding box center [535, 155] width 134 height 20
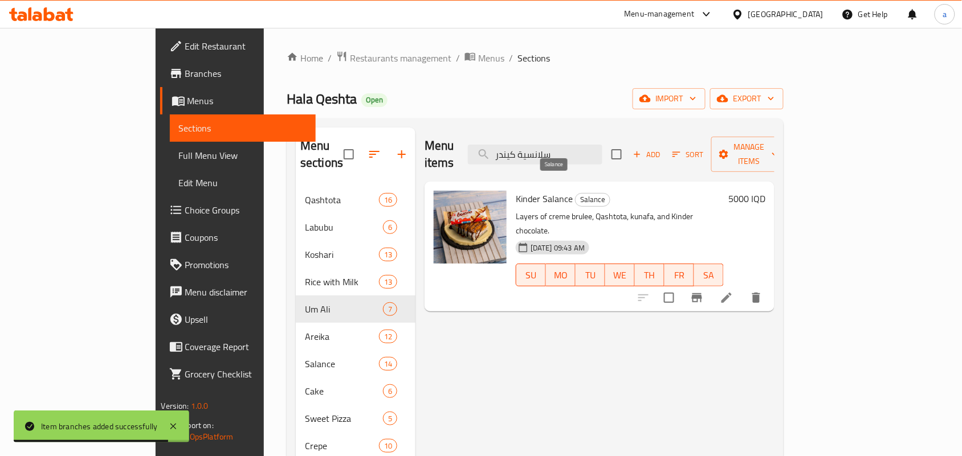
type input "سلانسية كيندر"
click at [704, 291] on icon "Branch-specific-item" at bounding box center [697, 298] width 14 height 14
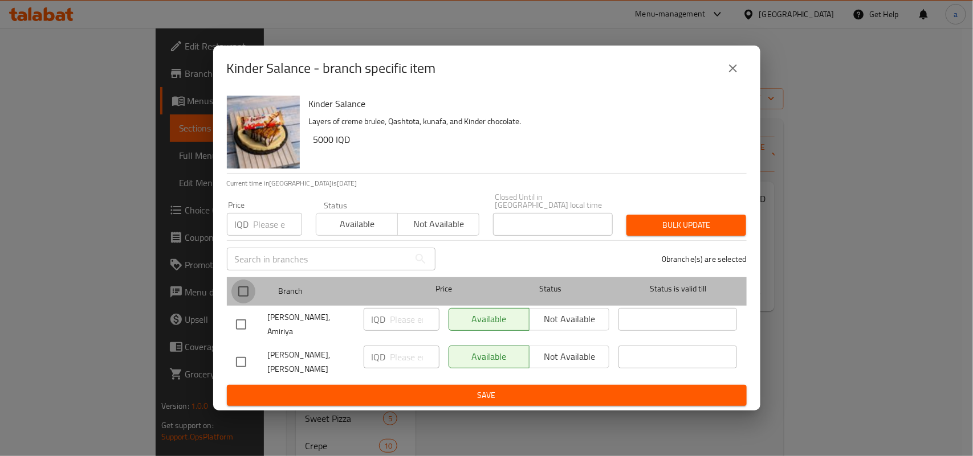
click at [246, 296] on input "checkbox" at bounding box center [243, 292] width 24 height 24
checkbox input "true"
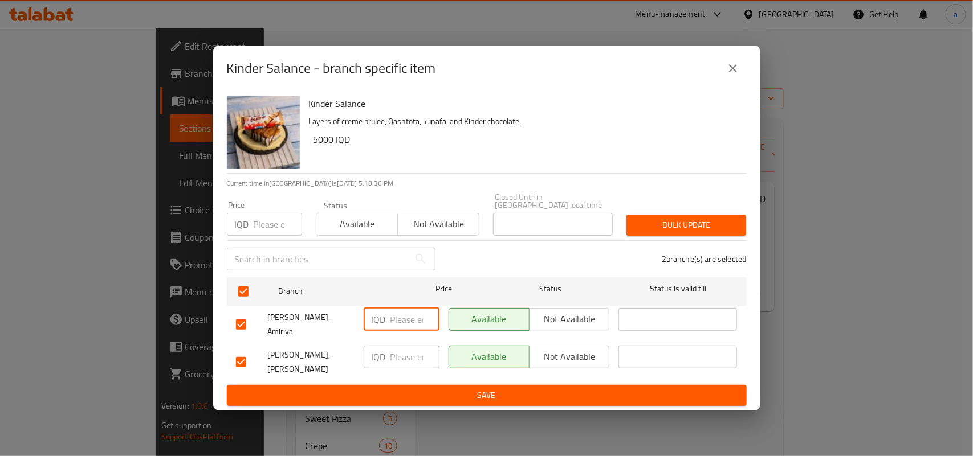
click at [394, 324] on input "number" at bounding box center [414, 319] width 49 height 23
paste input "6000"
type input "6000"
click at [415, 350] on input "number" at bounding box center [414, 357] width 49 height 23
paste input "6000"
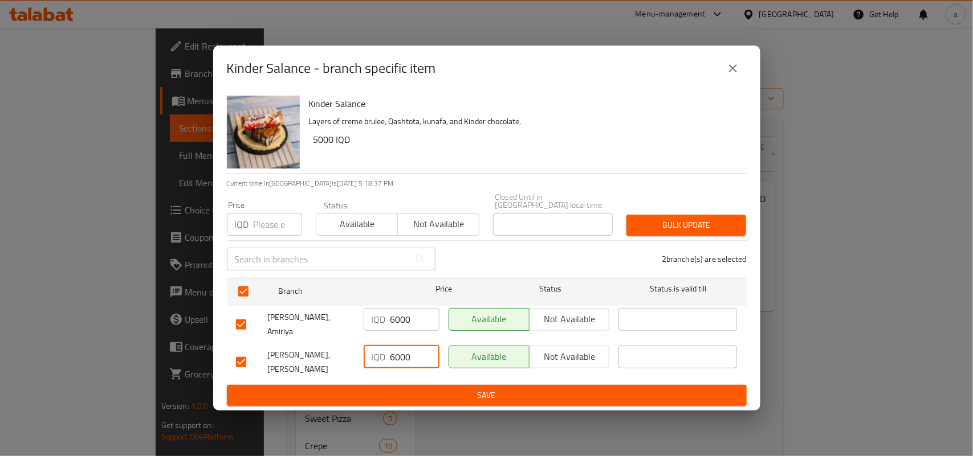
type input "6000"
click at [409, 379] on ul "Branch Price Status Status is valid till Hala Qeshta, Amiriya IQD 6000 ​ Availa…" at bounding box center [487, 329] width 520 height 113
click at [409, 389] on span "Save" at bounding box center [487, 396] width 502 height 14
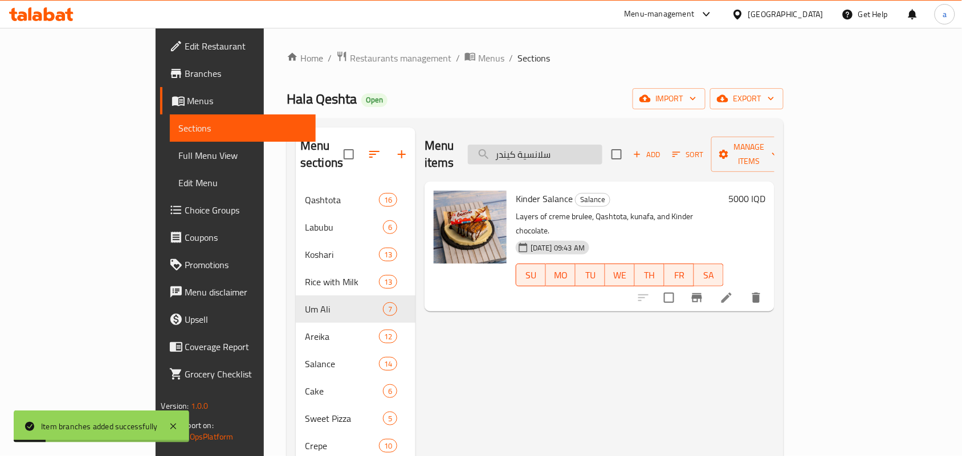
click at [602, 149] on input "سلانسية كيندر" at bounding box center [535, 155] width 134 height 20
paste input "انجو"
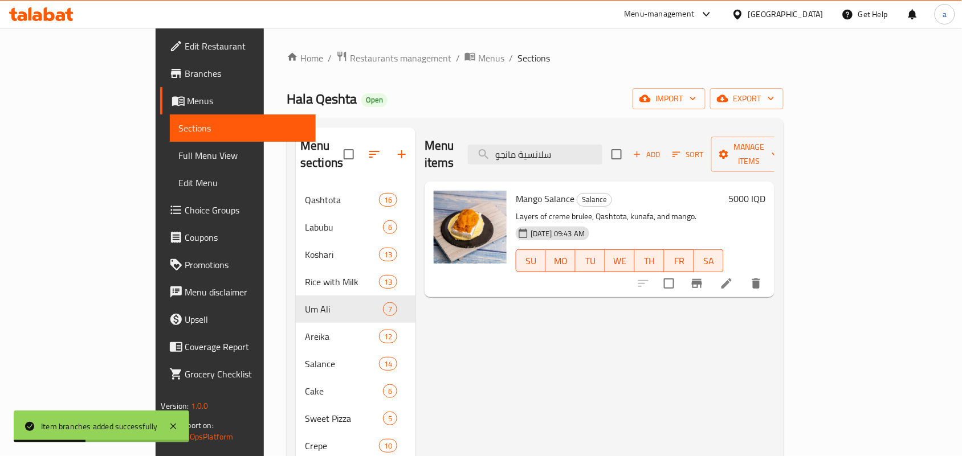
type input "سلانسية مانجو"
click at [704, 277] on icon "Branch-specific-item" at bounding box center [697, 284] width 14 height 14
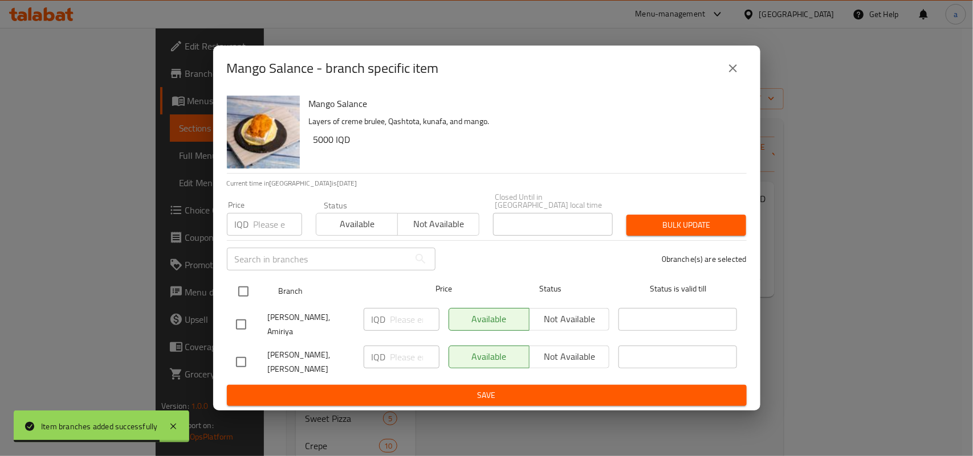
click at [243, 286] on input "checkbox" at bounding box center [243, 292] width 24 height 24
checkbox input "true"
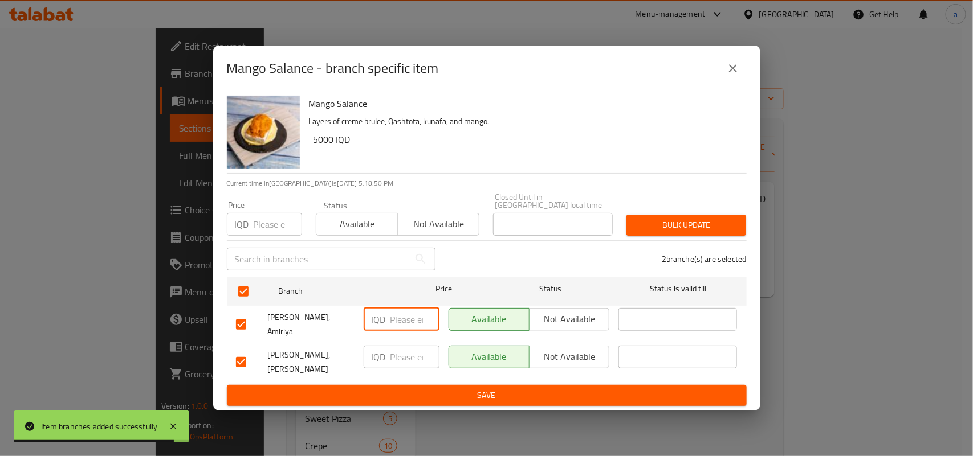
click at [405, 323] on input "number" at bounding box center [414, 319] width 49 height 23
paste input "6000"
type input "6000"
click at [401, 349] on input "number" at bounding box center [414, 357] width 49 height 23
paste input "6000"
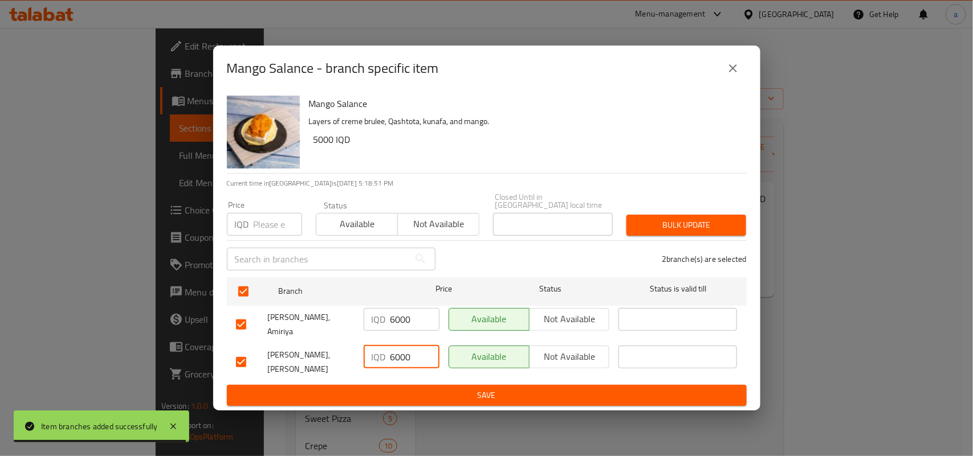
type input "6000"
click at [401, 385] on button "Save" at bounding box center [487, 395] width 520 height 21
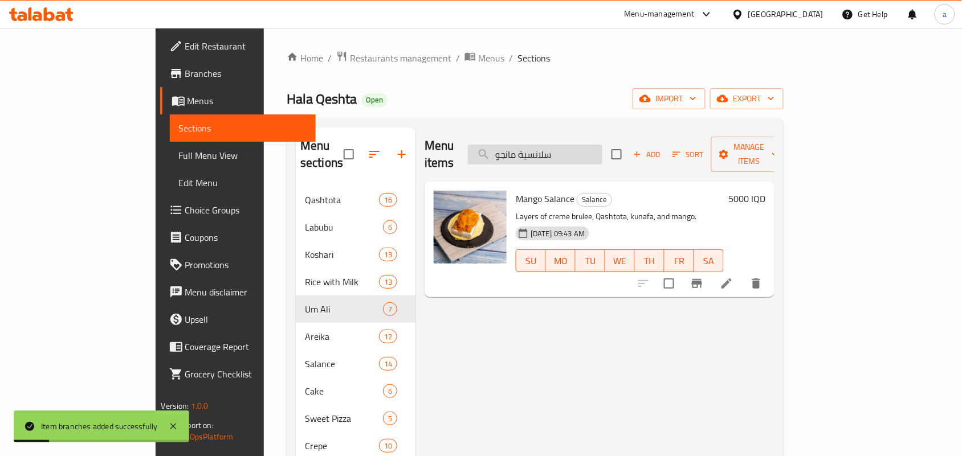
click at [588, 157] on input "سلانسية مانجو" at bounding box center [535, 155] width 134 height 20
paste input "وز"
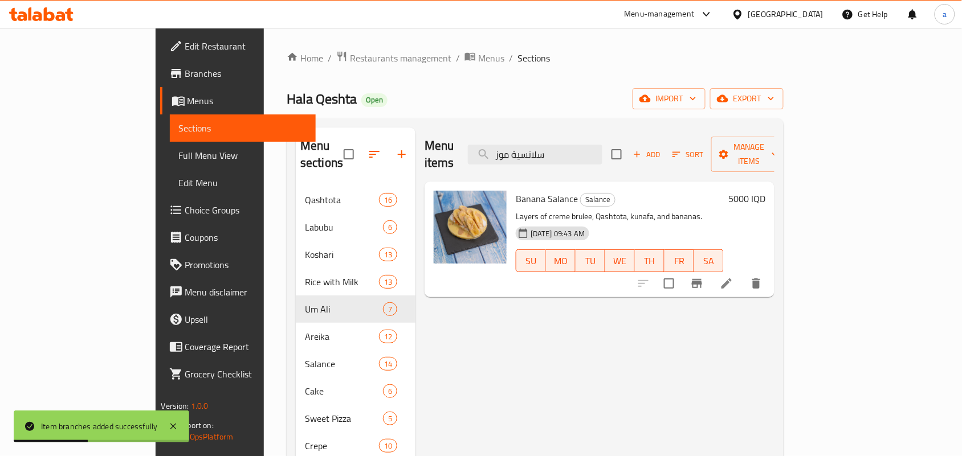
type input "سلانسية موز"
click at [702, 279] on icon "Branch-specific-item" at bounding box center [697, 283] width 10 height 9
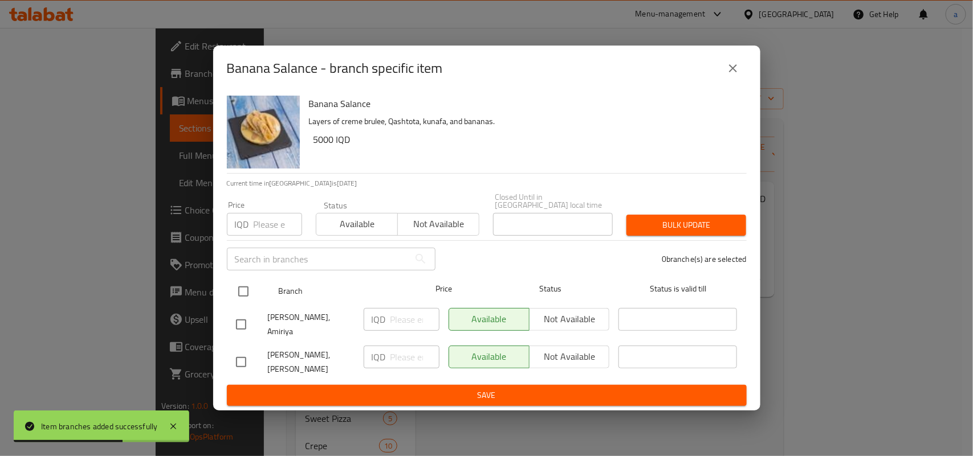
drag, startPoint x: 240, startPoint y: 287, endPoint x: 247, endPoint y: 291, distance: 7.9
click at [243, 288] on input "checkbox" at bounding box center [243, 292] width 24 height 24
checkbox input "true"
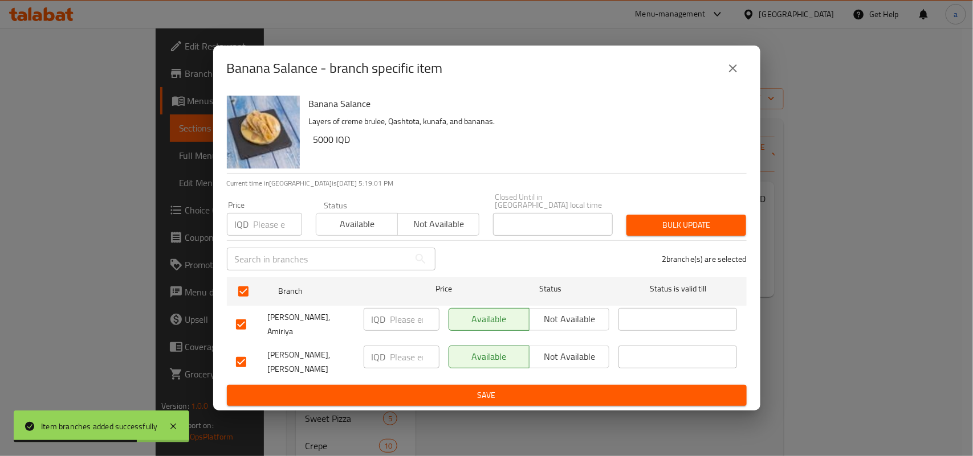
click at [401, 319] on input "number" at bounding box center [414, 319] width 49 height 23
paste input "6000"
type input "6000"
click at [405, 352] on input "number" at bounding box center [414, 357] width 49 height 23
paste input "6000"
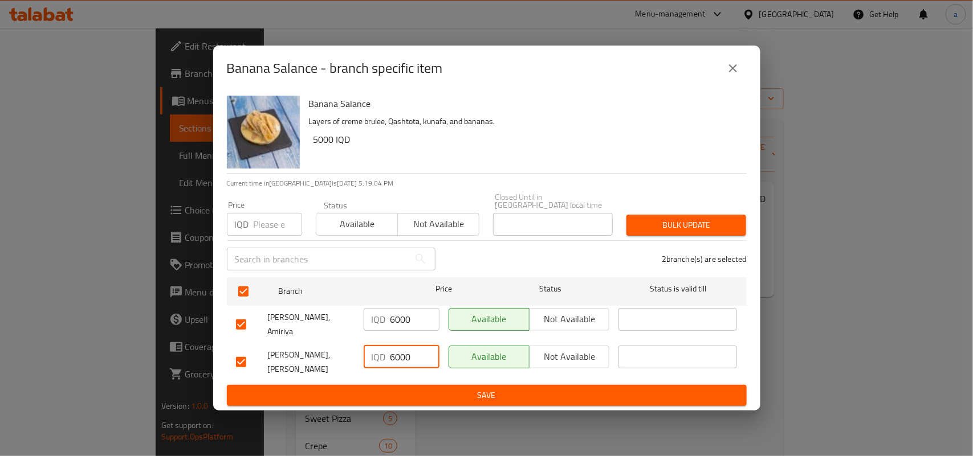
type input "6000"
click at [419, 397] on span "Save" at bounding box center [487, 396] width 502 height 14
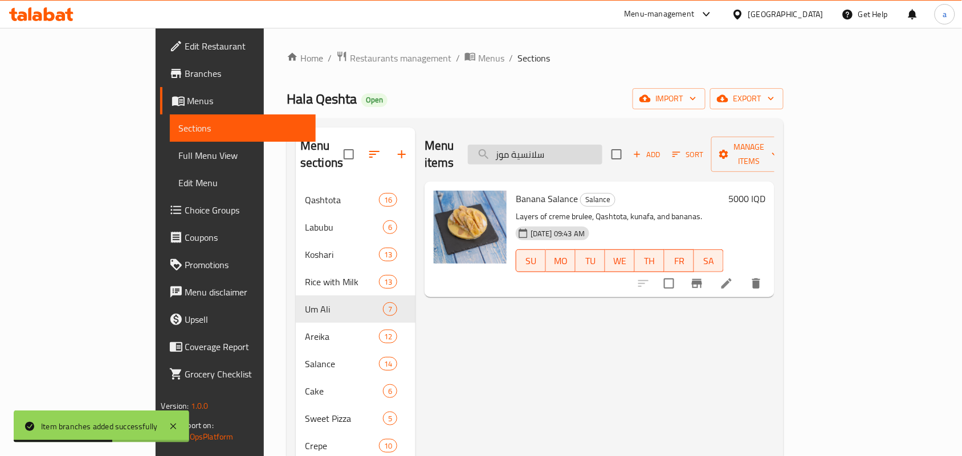
click at [578, 155] on input "سلانسية موز" at bounding box center [535, 155] width 134 height 20
paste input "[PERSON_NAME] وموز وعسل"
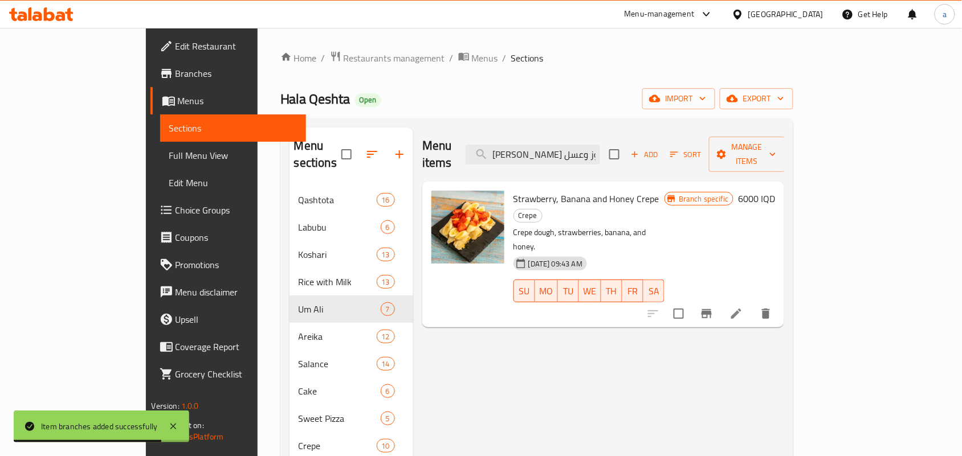
type input "[PERSON_NAME] وموز وعسل"
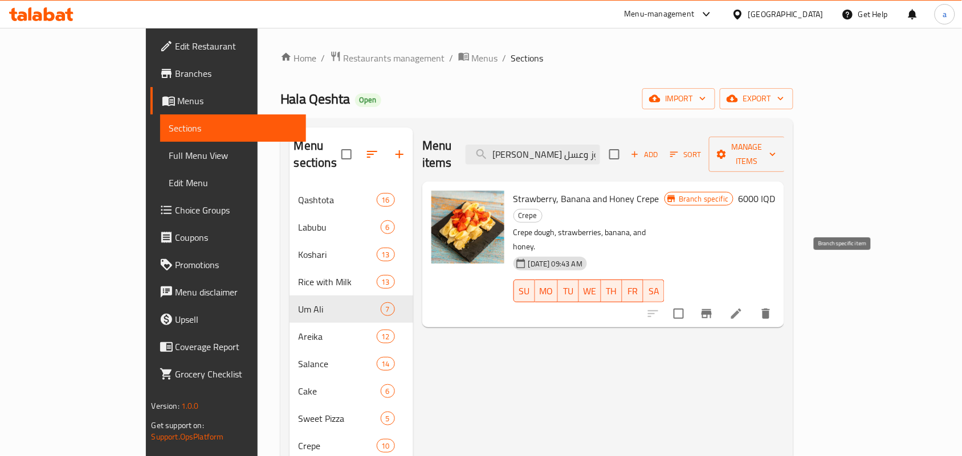
click at [720, 300] on button "Branch-specific-item" at bounding box center [706, 313] width 27 height 27
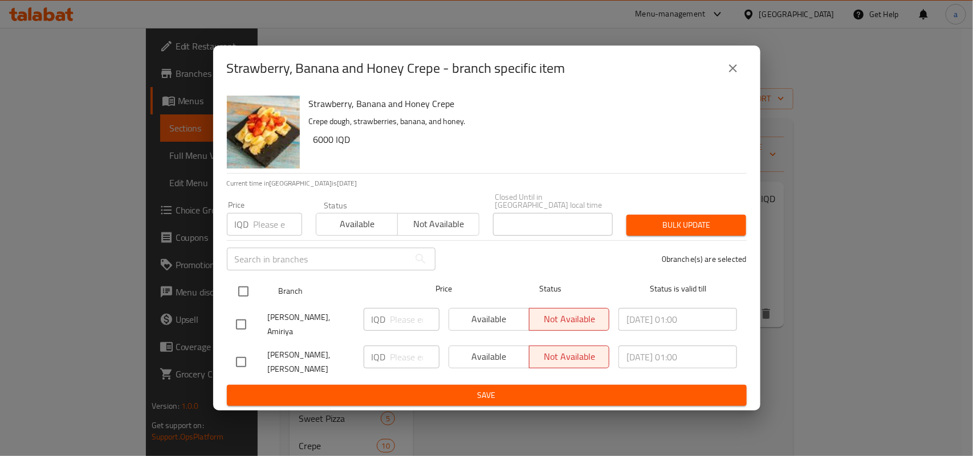
click at [246, 291] on input "checkbox" at bounding box center [243, 292] width 24 height 24
checkbox input "true"
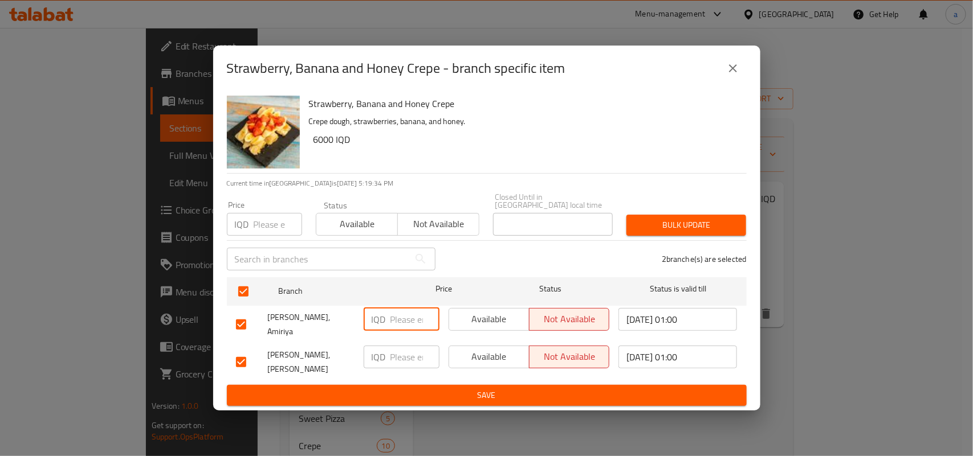
click at [402, 315] on input "number" at bounding box center [414, 319] width 49 height 23
paste input "7000"
type input "7000"
click at [406, 352] on input "number" at bounding box center [414, 357] width 49 height 23
paste input "7000"
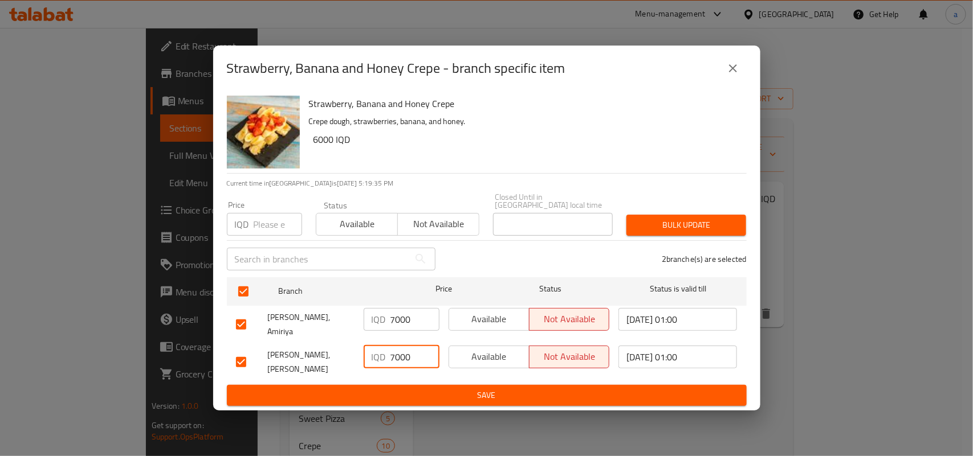
type input "7000"
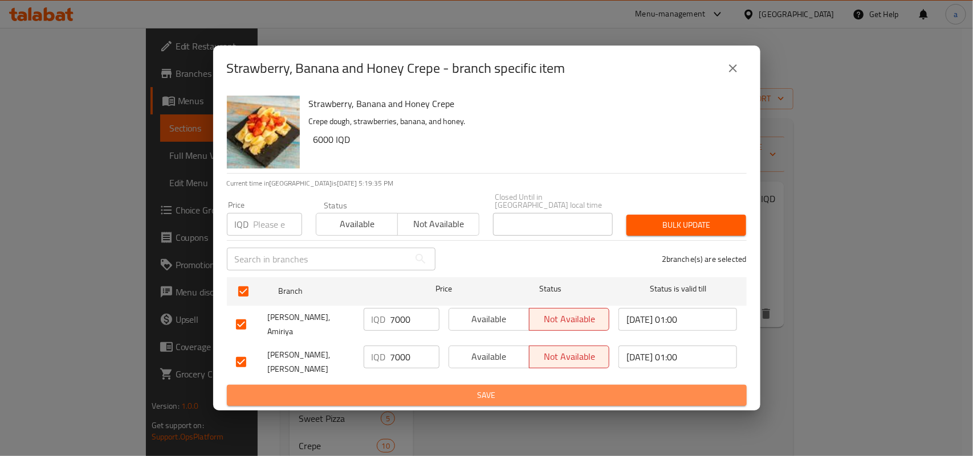
click at [414, 385] on button "Save" at bounding box center [487, 395] width 520 height 21
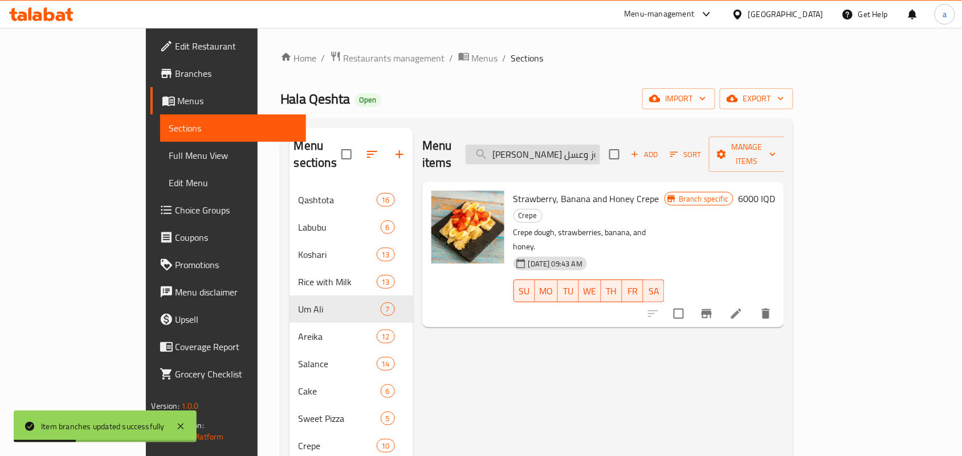
click at [569, 157] on input "[PERSON_NAME] وموز وعسل" at bounding box center [533, 155] width 134 height 20
paste input "واكه ومكسرات"
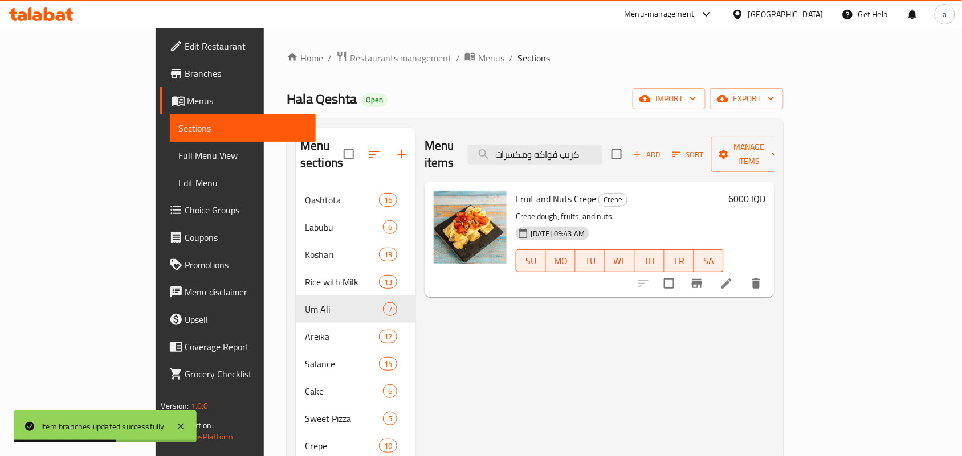
type input "كريب فواكه ومكسرات"
click at [702, 279] on icon "Branch-specific-item" at bounding box center [697, 283] width 10 height 9
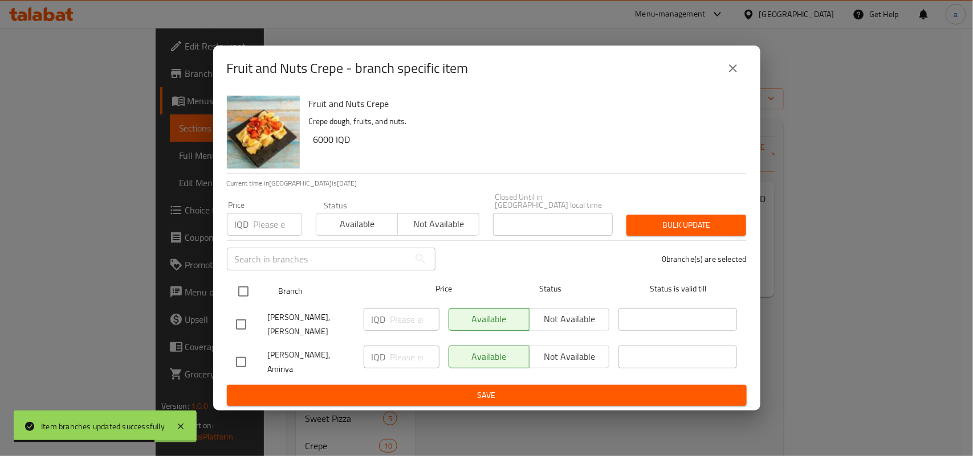
click at [242, 297] on input "checkbox" at bounding box center [243, 292] width 24 height 24
checkbox input "true"
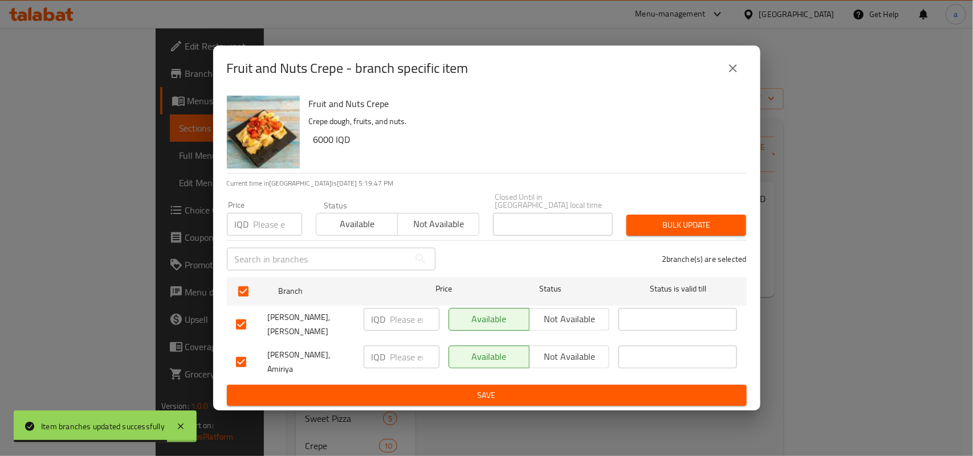
click at [409, 322] on input "number" at bounding box center [414, 319] width 49 height 23
paste input "7000"
type input "7000"
click at [396, 368] on input "number" at bounding box center [414, 357] width 49 height 23
paste input "7000"
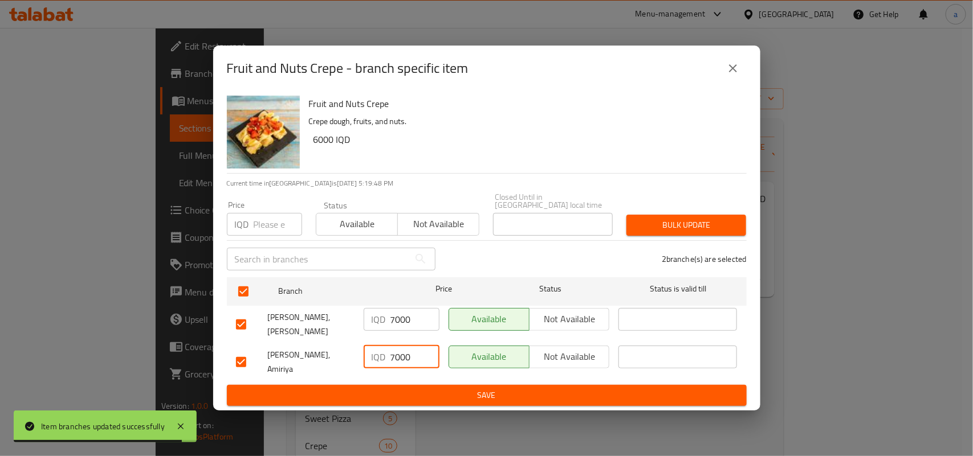
type input "7000"
click at [400, 389] on span "Save" at bounding box center [487, 396] width 502 height 14
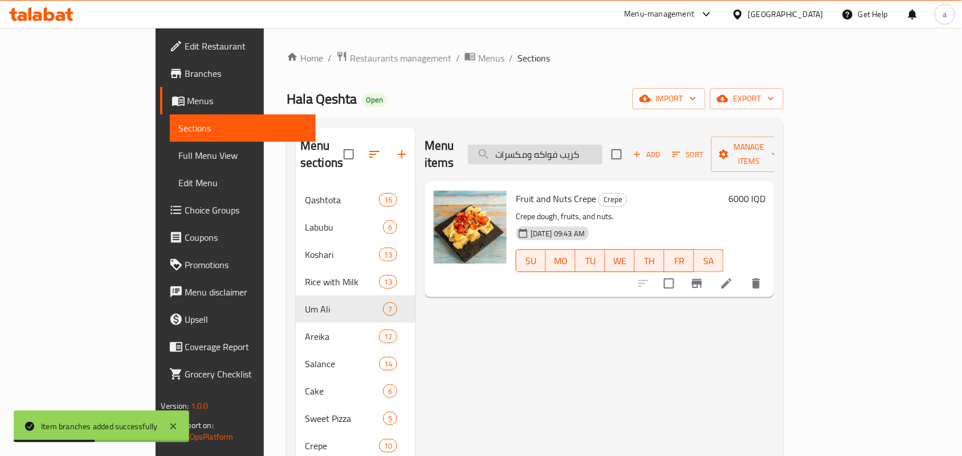
click at [562, 147] on input "كريب فواكه ومكسرات" at bounding box center [535, 155] width 134 height 20
paste input "اوريو ونوتيلا"
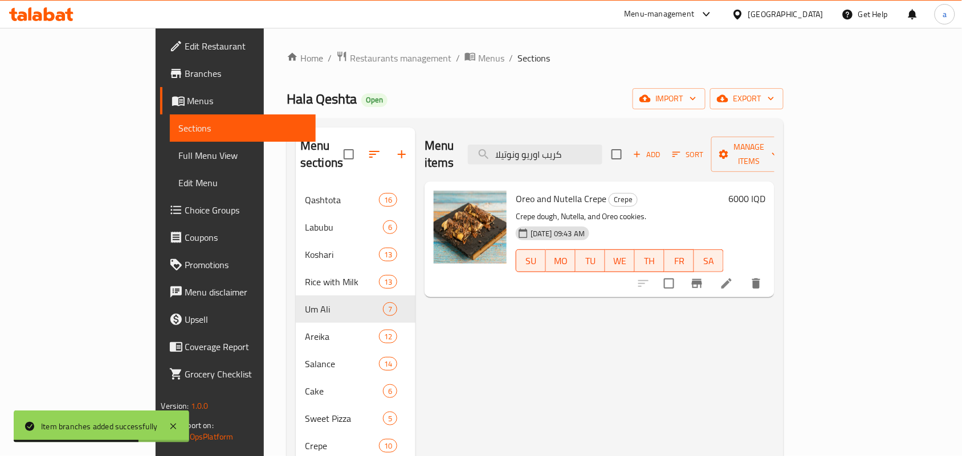
type input "كريب اوريو ونوتيلا"
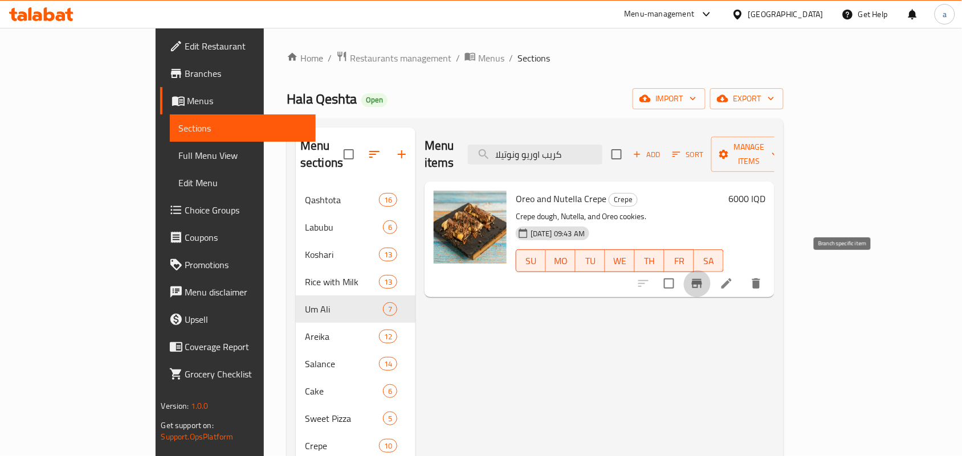
click at [702, 279] on icon "Branch-specific-item" at bounding box center [697, 283] width 10 height 9
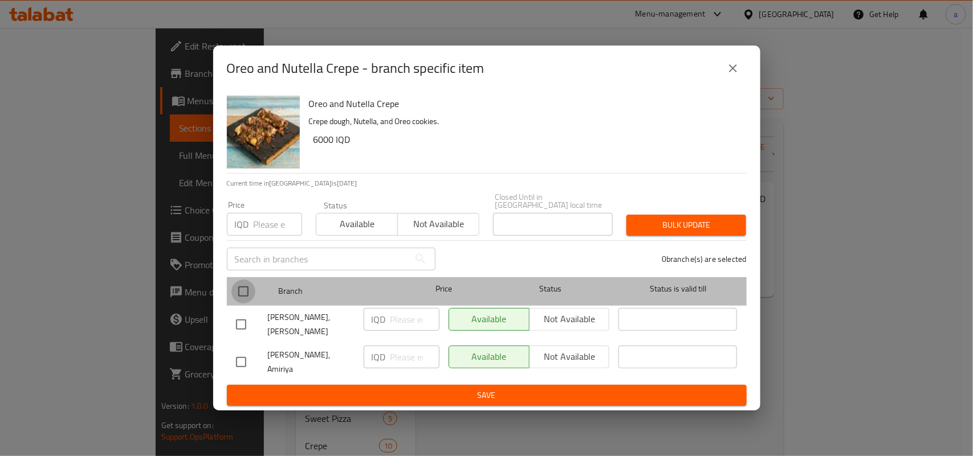
click at [248, 290] on input "checkbox" at bounding box center [243, 292] width 24 height 24
checkbox input "true"
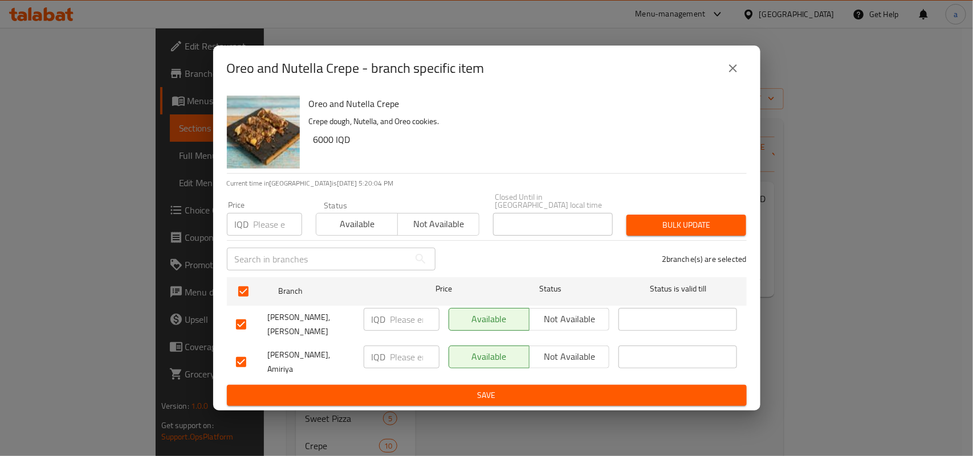
click at [399, 325] on input "number" at bounding box center [414, 319] width 49 height 23
paste input "7000"
type input "7000"
click at [405, 360] on input "number" at bounding box center [414, 357] width 49 height 23
paste input "7000"
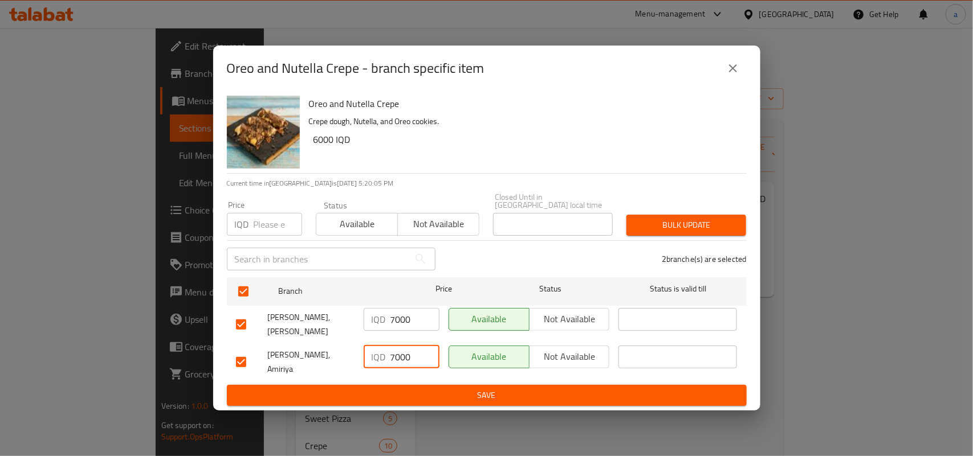
type input "7000"
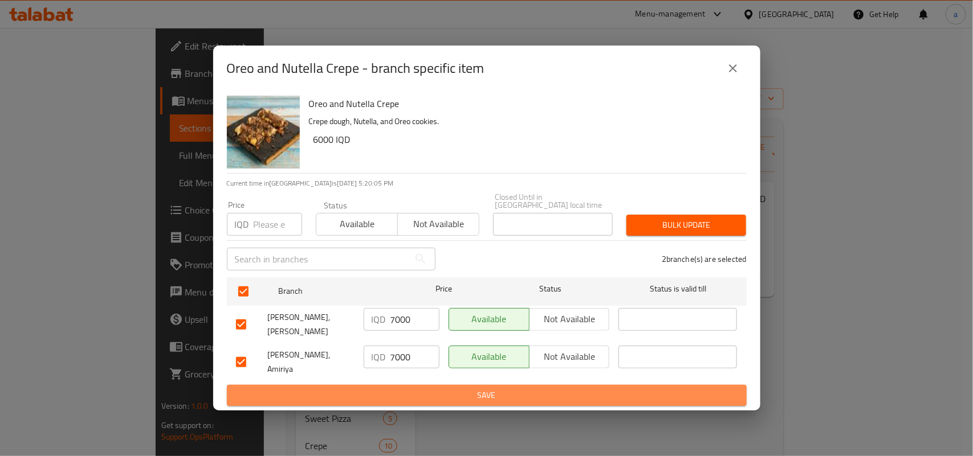
click at [408, 389] on span "Save" at bounding box center [487, 396] width 502 height 14
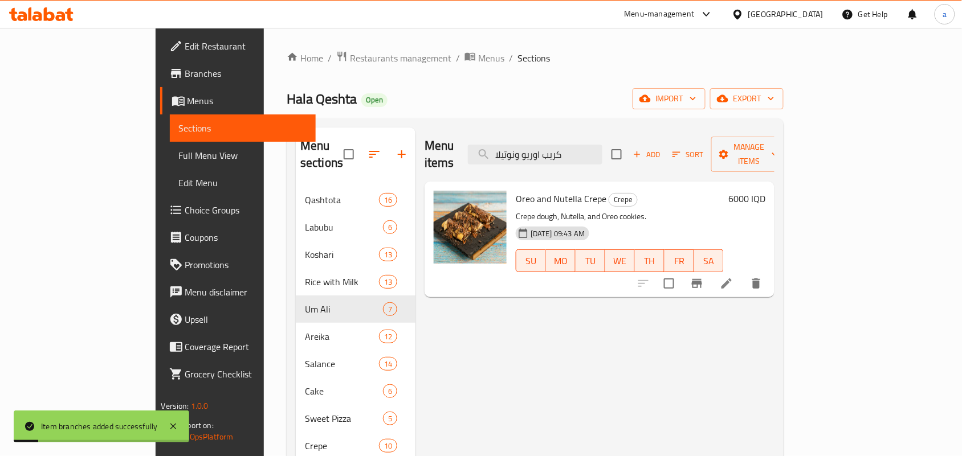
click at [590, 161] on div "Menu items كريب اوريو ونوتيلا Add Sort Manage items" at bounding box center [600, 155] width 350 height 54
click at [589, 151] on input "كريب اوريو ونوتيلا" at bounding box center [535, 155] width 134 height 20
paste input "لوتس ونوتيلا"
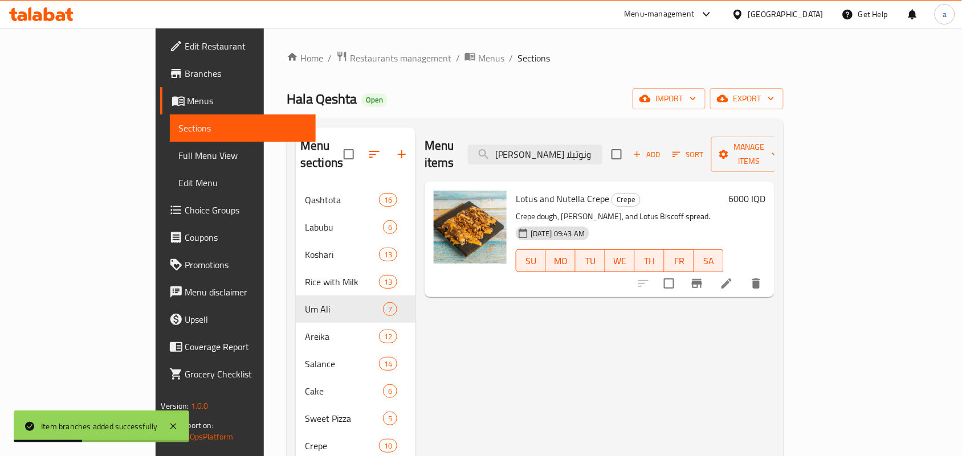
type input "[PERSON_NAME] ونوتيلا"
click at [702, 279] on icon "Branch-specific-item" at bounding box center [697, 283] width 10 height 9
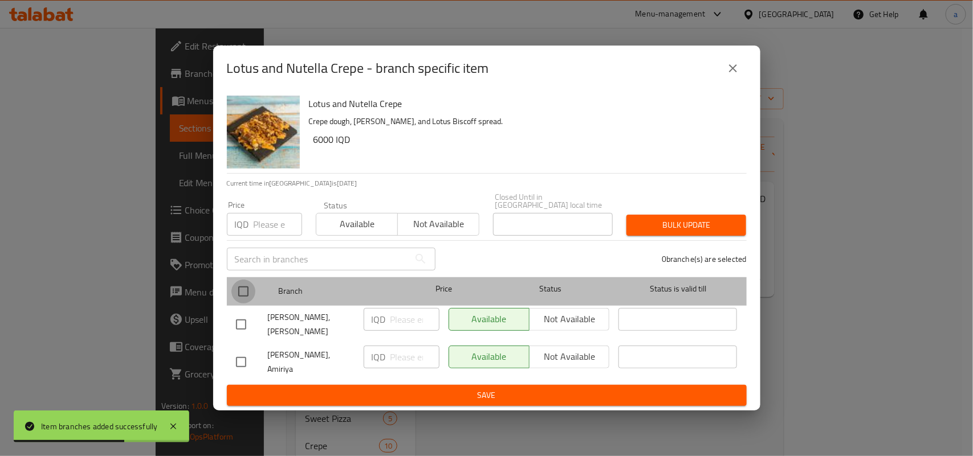
click at [246, 291] on input "checkbox" at bounding box center [243, 292] width 24 height 24
checkbox input "true"
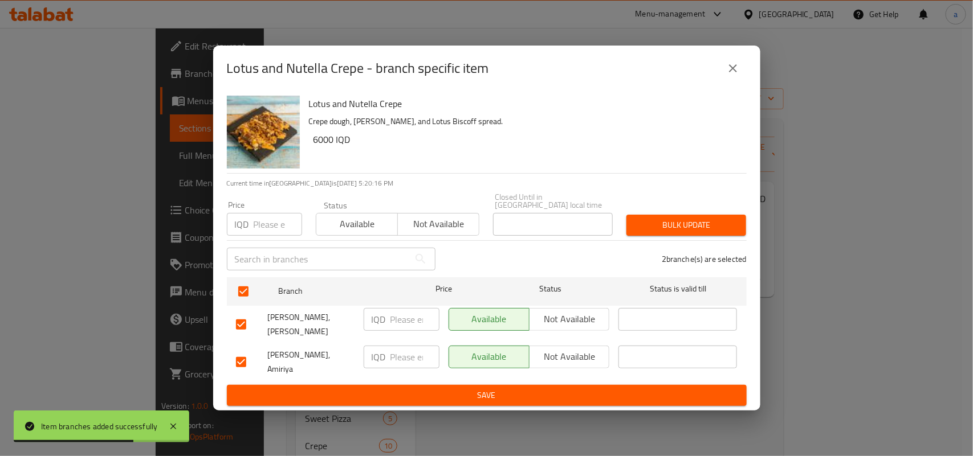
click at [414, 320] on input "number" at bounding box center [414, 319] width 49 height 23
paste input "7000"
type input "7000"
drag, startPoint x: 402, startPoint y: 354, endPoint x: 409, endPoint y: 366, distance: 13.8
click at [402, 355] on input "number" at bounding box center [414, 357] width 49 height 23
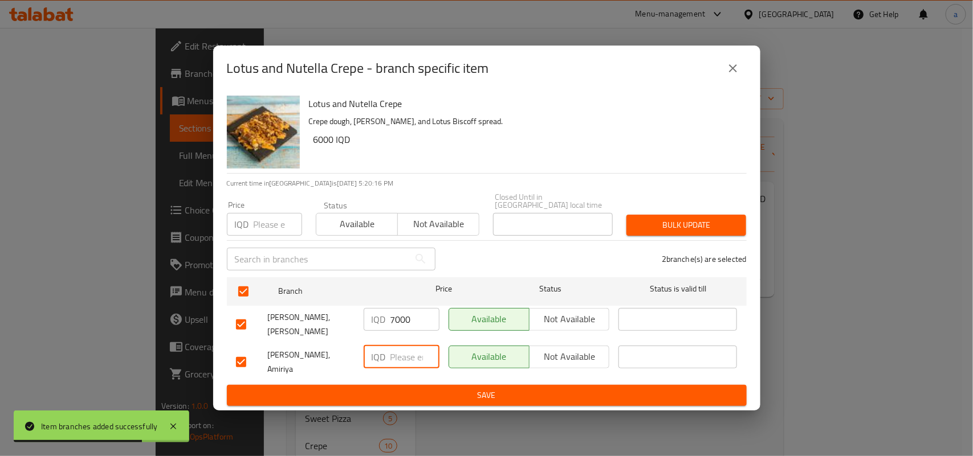
paste input "7000"
type input "7000"
click at [406, 389] on span "Save" at bounding box center [487, 396] width 502 height 14
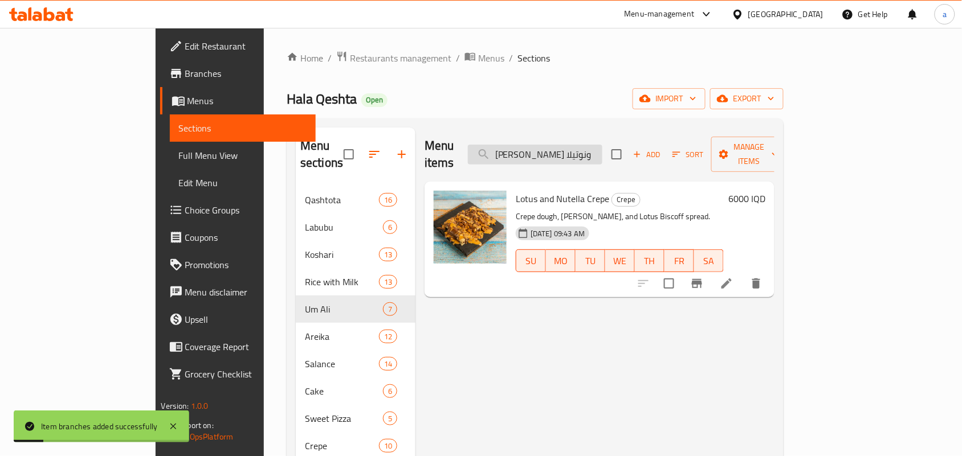
click at [585, 145] on input "[PERSON_NAME] ونوتيلا" at bounding box center [535, 155] width 134 height 20
paste input "بستاشيو"
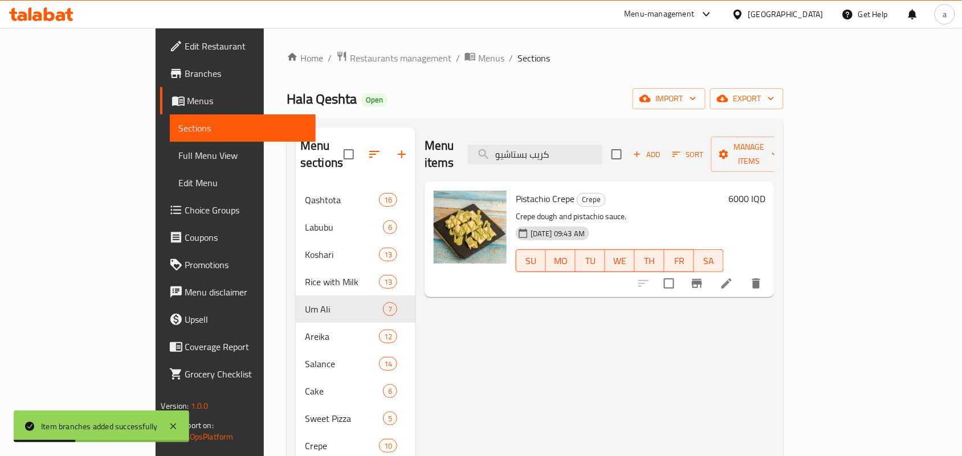
type input "كريب بستاشيو"
click at [704, 277] on icon "Branch-specific-item" at bounding box center [697, 284] width 14 height 14
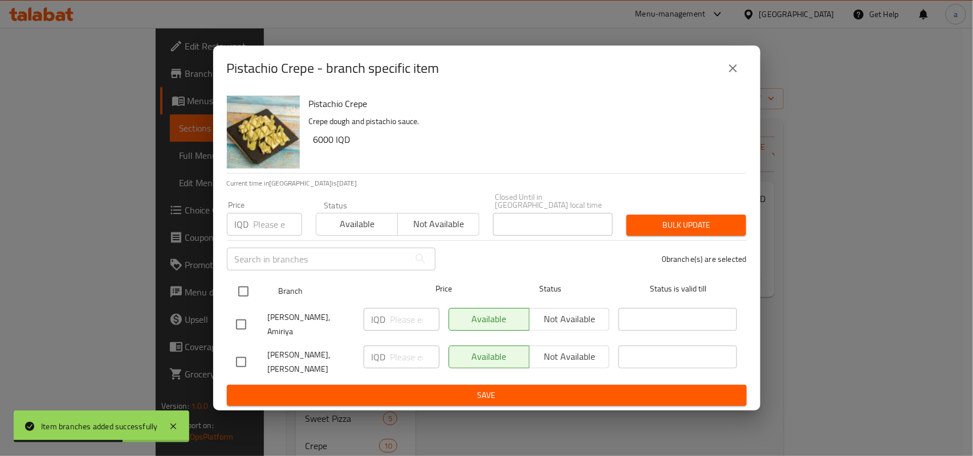
drag, startPoint x: 240, startPoint y: 289, endPoint x: 254, endPoint y: 292, distance: 14.7
click at [240, 289] on input "checkbox" at bounding box center [243, 292] width 24 height 24
checkbox input "true"
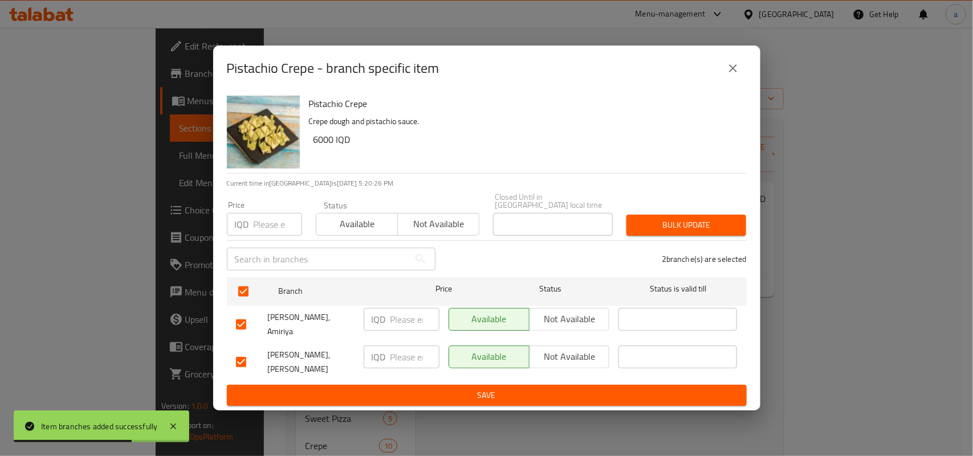
click at [411, 323] on input "number" at bounding box center [414, 319] width 49 height 23
paste input "7000"
type input "7000"
click at [409, 348] on input "number" at bounding box center [414, 357] width 49 height 23
paste input "7000"
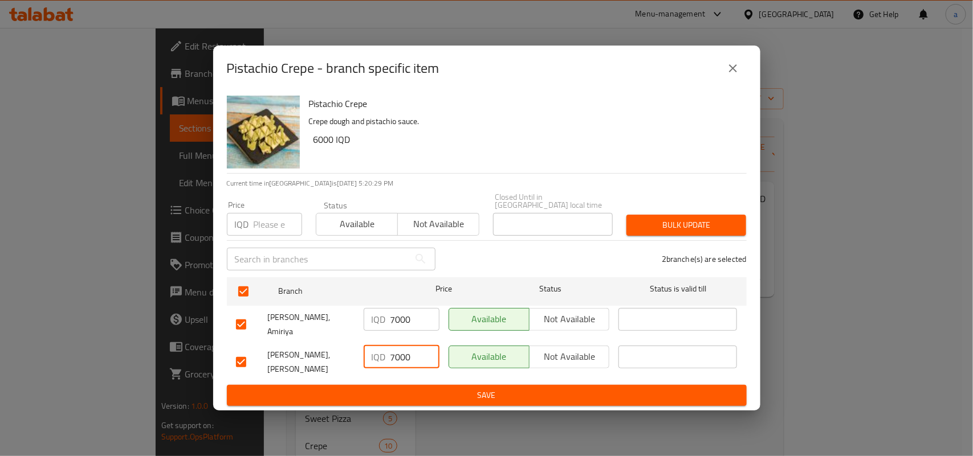
type input "7000"
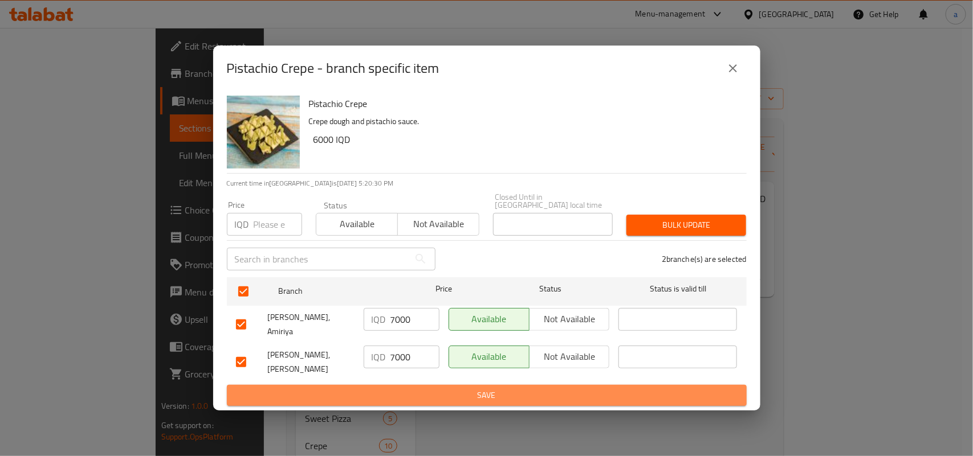
click at [411, 389] on span "Save" at bounding box center [487, 396] width 502 height 14
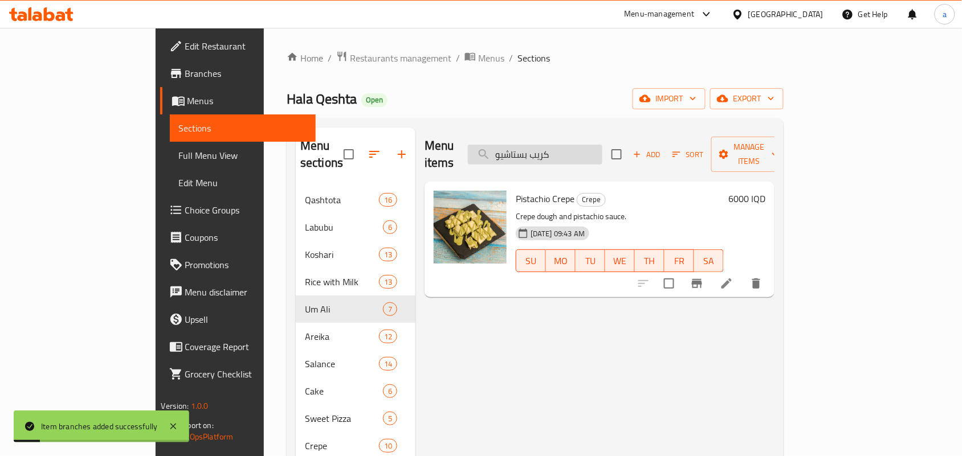
click at [576, 157] on input "كريب بستاشيو" at bounding box center [535, 155] width 134 height 20
paste input "بي نوتيلا"
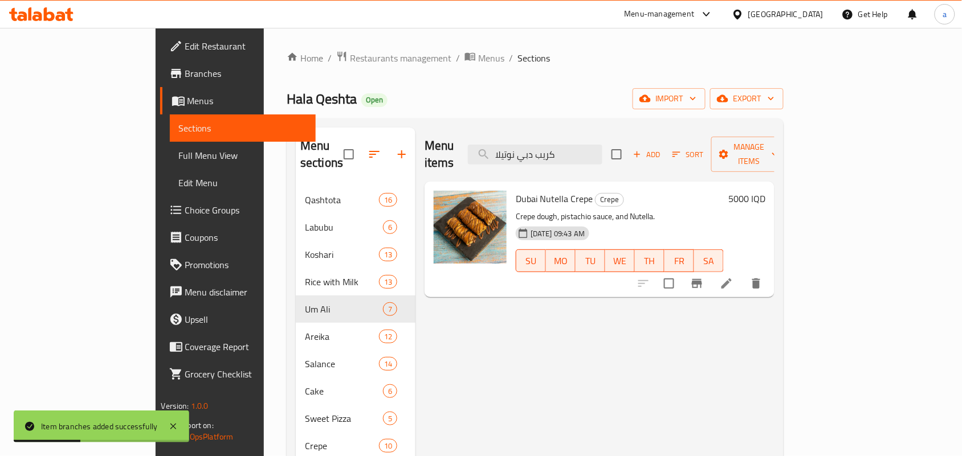
type input "كريب دبي نوتيلا"
click at [702, 279] on icon "Branch-specific-item" at bounding box center [697, 283] width 10 height 9
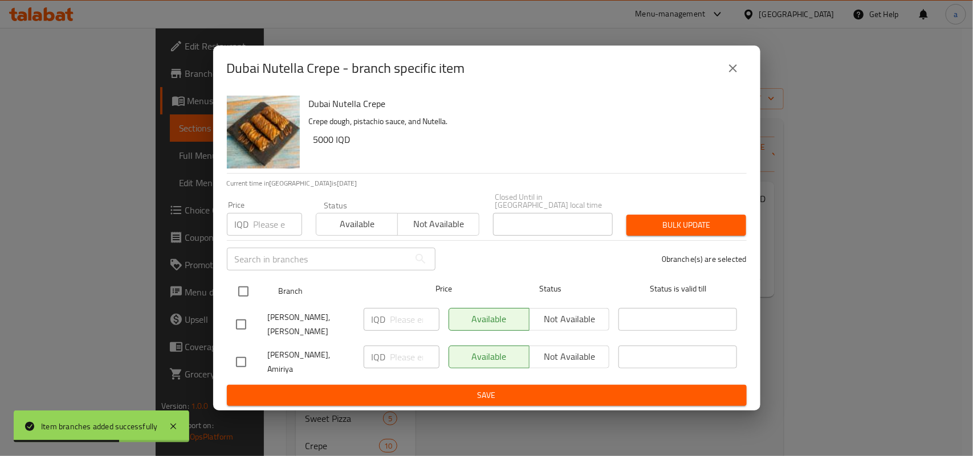
click at [235, 294] on input "checkbox" at bounding box center [243, 292] width 24 height 24
checkbox input "true"
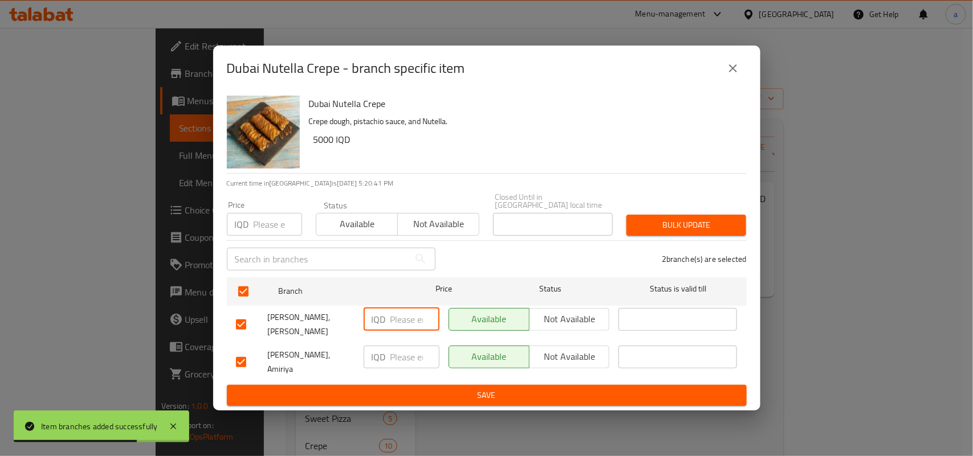
click at [397, 321] on input "number" at bounding box center [414, 319] width 49 height 23
paste input "7000"
type input "7000"
click at [399, 355] on input "number" at bounding box center [414, 357] width 49 height 23
paste input "7000"
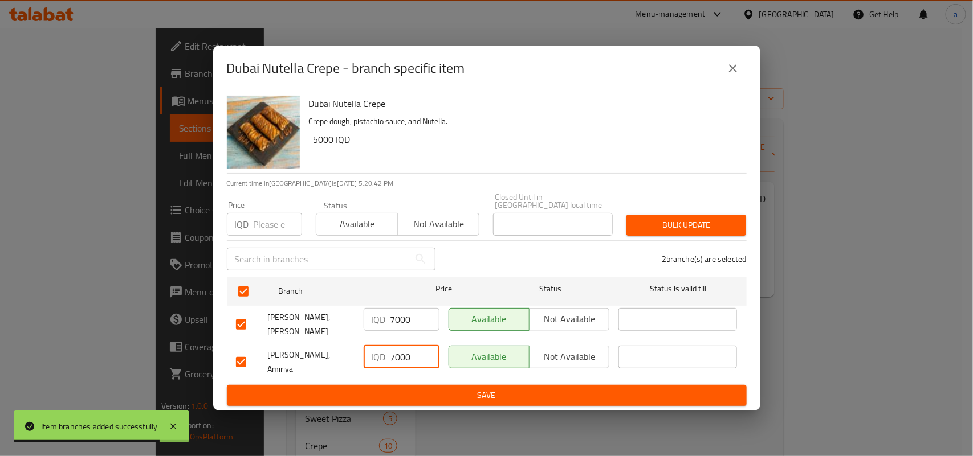
type input "7000"
click at [440, 389] on span "Save" at bounding box center [487, 396] width 502 height 14
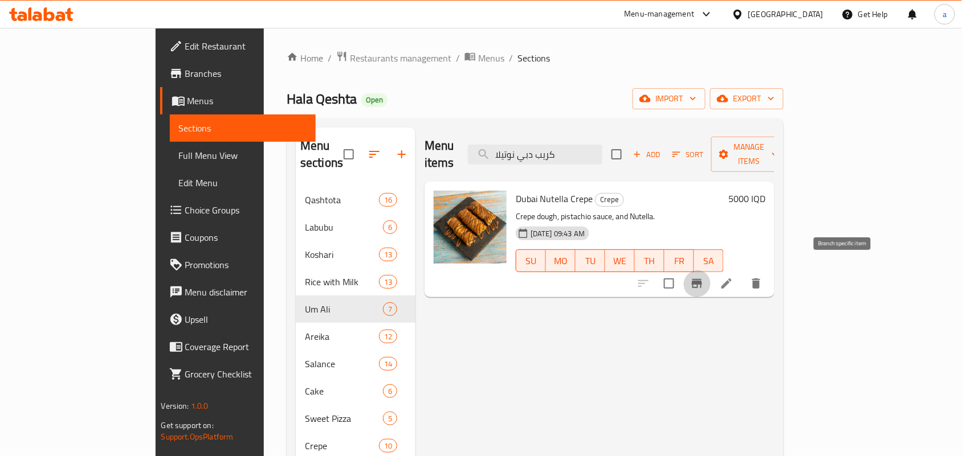
click at [702, 279] on icon "Branch-specific-item" at bounding box center [697, 283] width 10 height 9
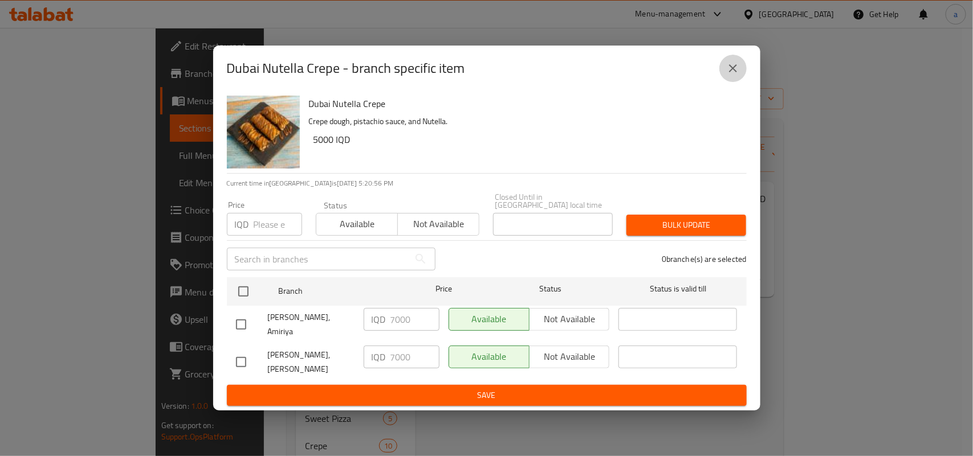
click at [730, 75] on icon "close" at bounding box center [733, 69] width 14 height 14
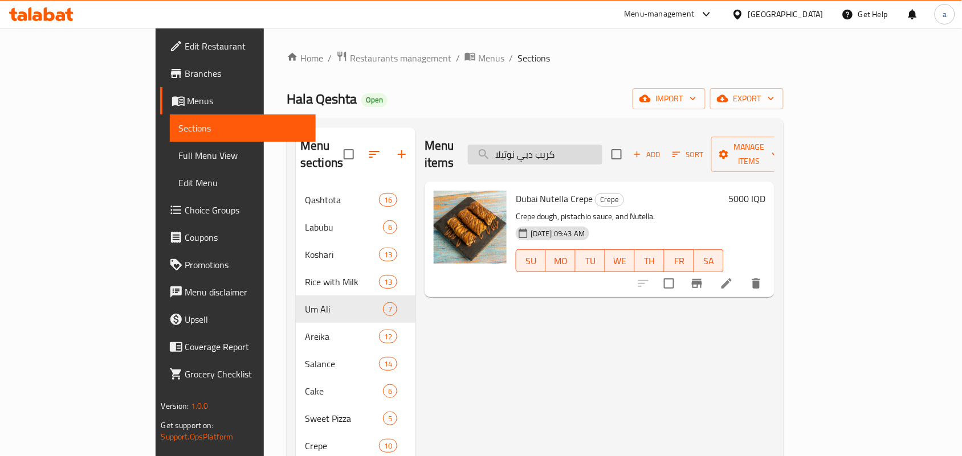
click at [599, 150] on input "كريب دبي نوتيلا" at bounding box center [535, 155] width 134 height 20
paste input "وتس"
type input "[PERSON_NAME] لوت"
click at [704, 278] on icon "Branch-specific-item" at bounding box center [697, 284] width 14 height 14
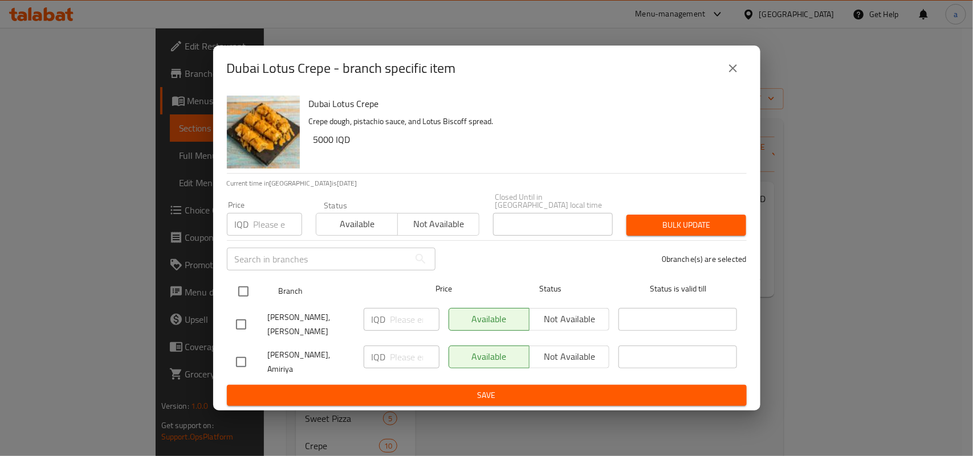
click at [244, 289] on input "checkbox" at bounding box center [243, 292] width 24 height 24
checkbox input "true"
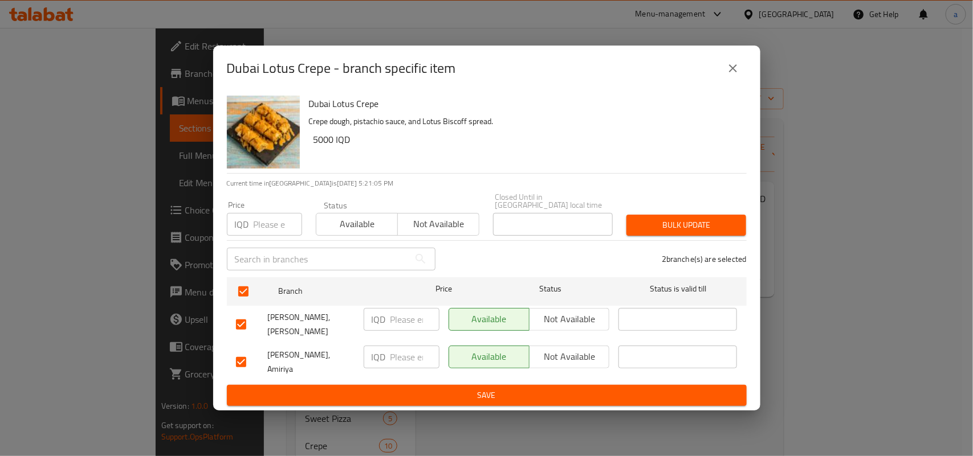
click at [402, 323] on input "number" at bounding box center [414, 319] width 49 height 23
paste input "7000"
type input "7000"
click at [403, 360] on input "number" at bounding box center [414, 357] width 49 height 23
paste input "7000"
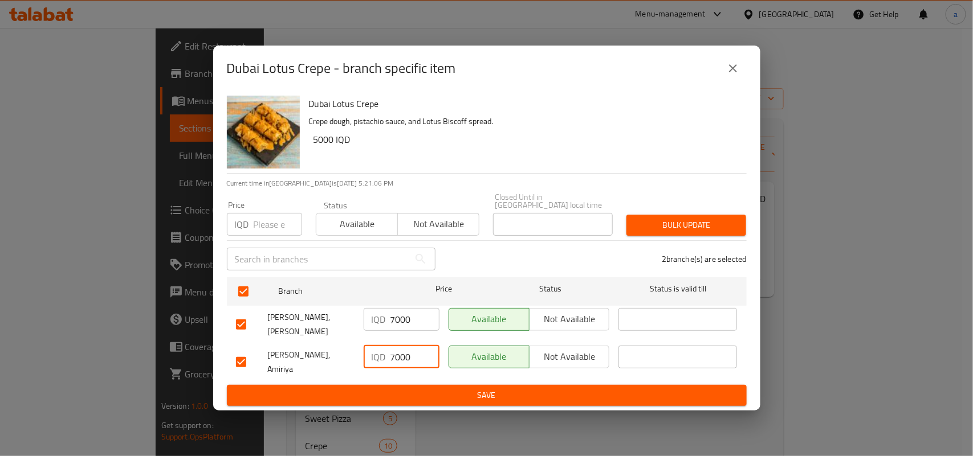
type input "7000"
click at [416, 392] on span "Save" at bounding box center [487, 396] width 502 height 14
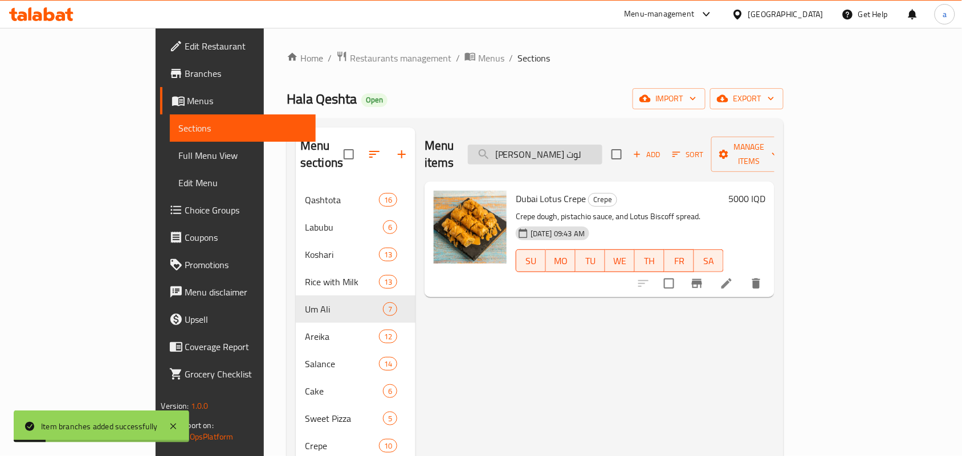
click at [588, 151] on input "[PERSON_NAME] لوت" at bounding box center [535, 155] width 134 height 20
paste input "اوريو"
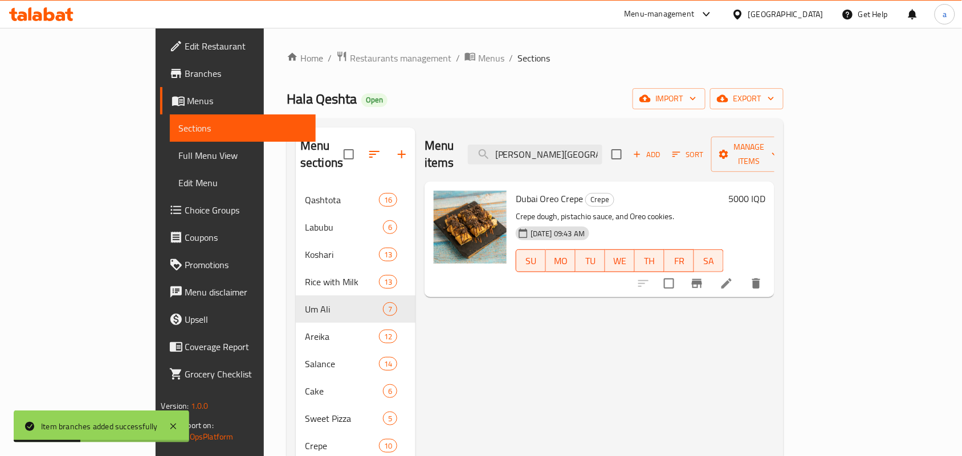
type input "[PERSON_NAME][GEOGRAPHIC_DATA] اوريو"
click at [702, 279] on icon "Branch-specific-item" at bounding box center [697, 283] width 10 height 9
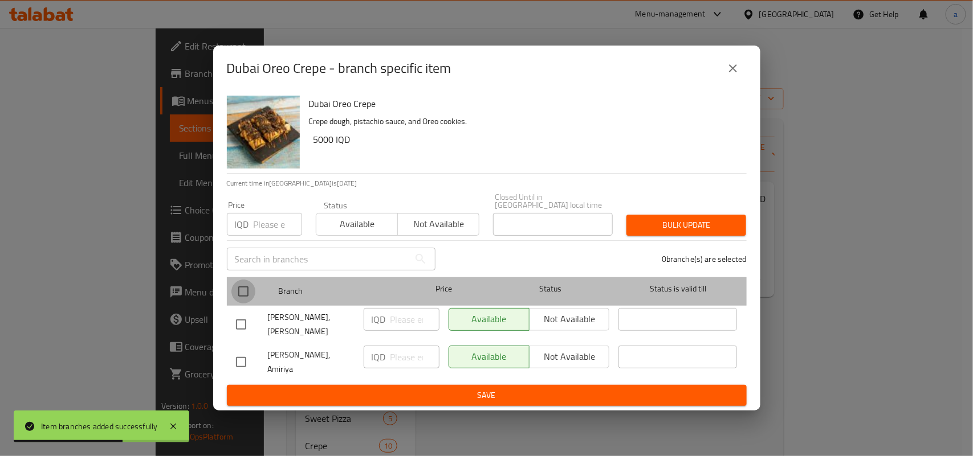
click at [241, 286] on input "checkbox" at bounding box center [243, 292] width 24 height 24
checkbox input "true"
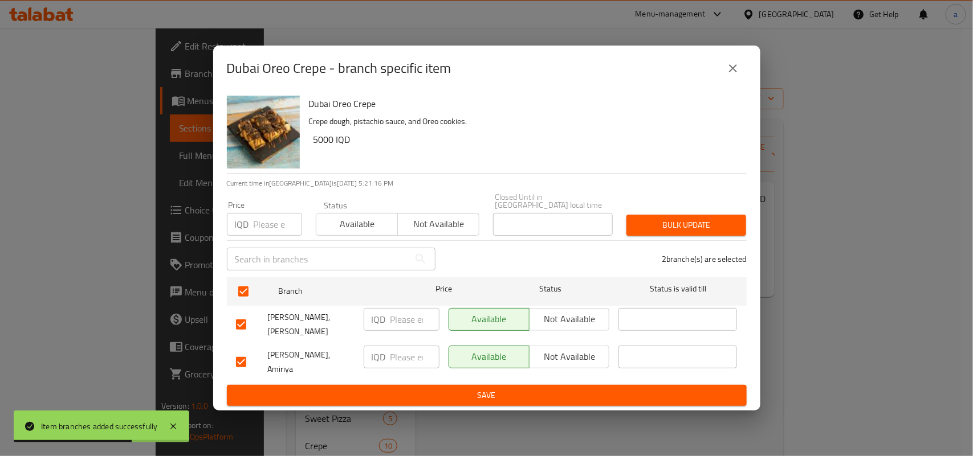
click at [415, 317] on input "number" at bounding box center [414, 319] width 49 height 23
paste input "7000"
type input "7000"
click at [408, 362] on input "number" at bounding box center [414, 357] width 49 height 23
paste input "7000"
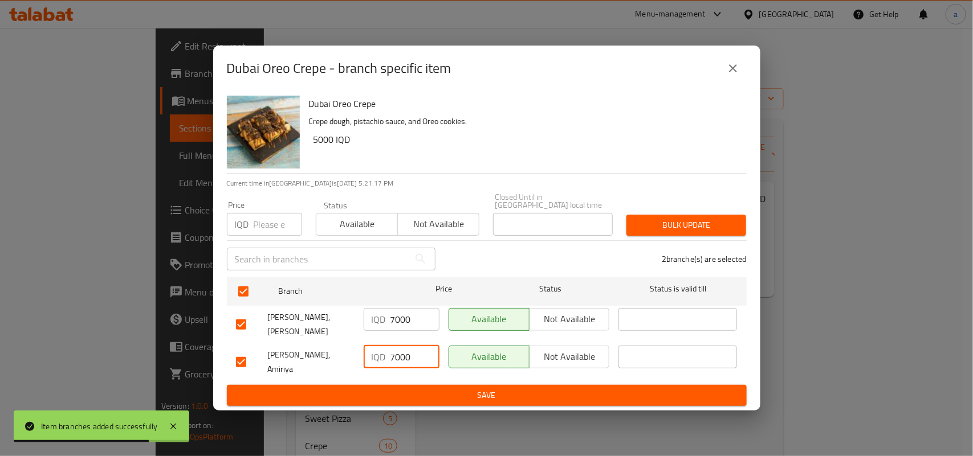
type input "7000"
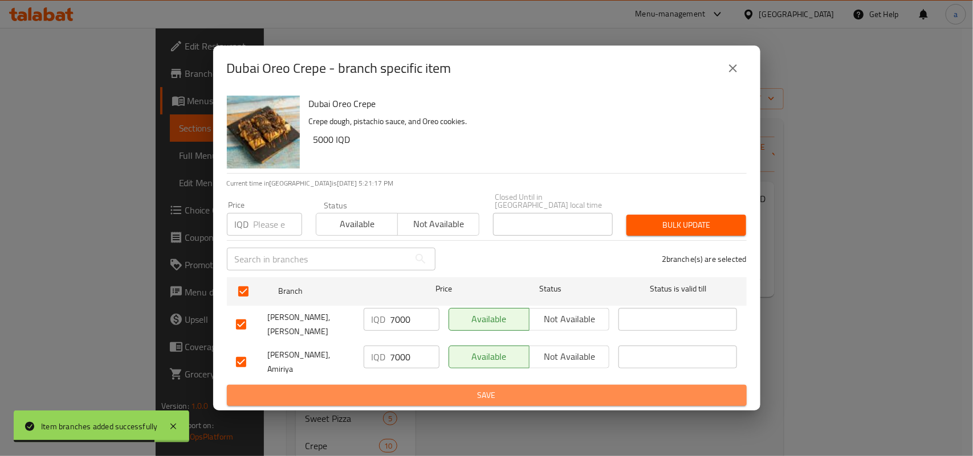
click at [412, 389] on span "Save" at bounding box center [487, 396] width 502 height 14
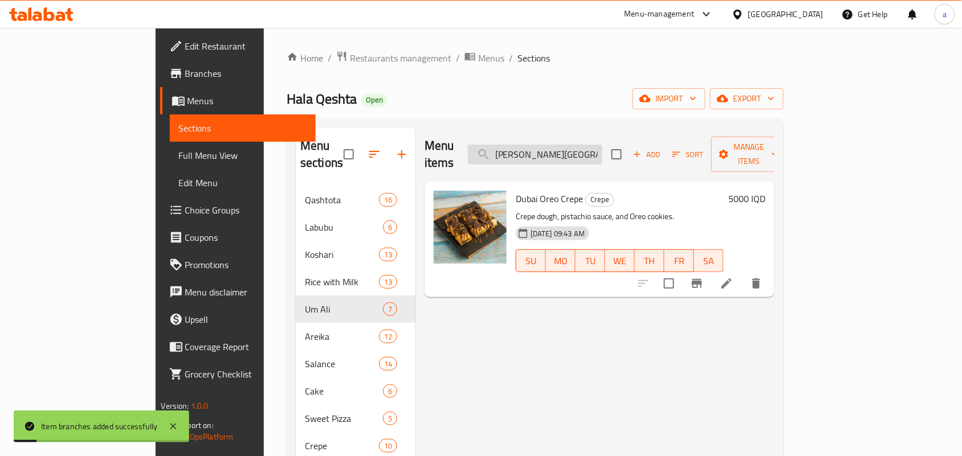
click at [561, 158] on input "[PERSON_NAME][GEOGRAPHIC_DATA] اوريو" at bounding box center [535, 155] width 134 height 20
paste input "شاورما"
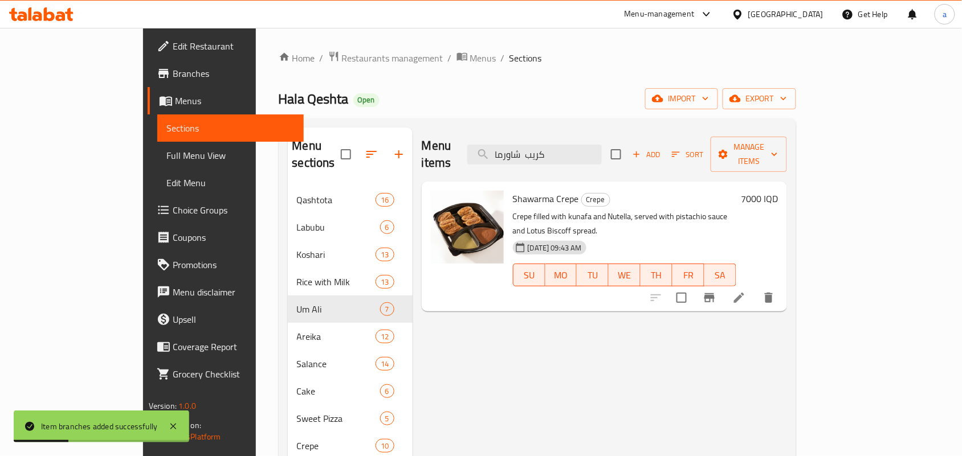
type input "كريب شاورما"
click at [715, 294] on icon "Branch-specific-item" at bounding box center [709, 298] width 10 height 9
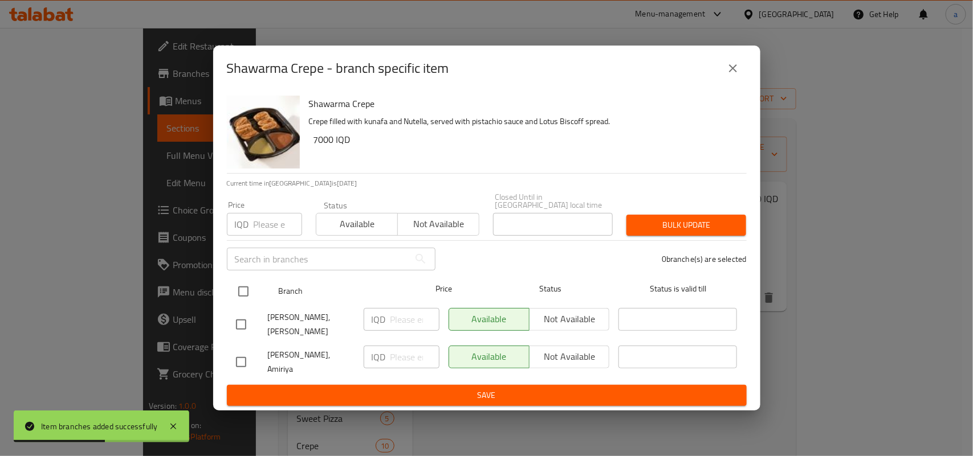
click at [247, 295] on input "checkbox" at bounding box center [243, 292] width 24 height 24
checkbox input "true"
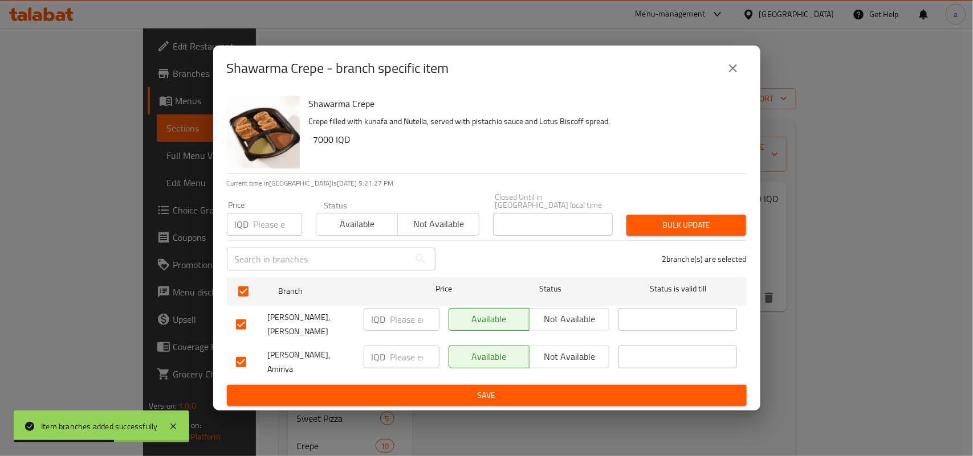
click at [403, 319] on input "number" at bounding box center [414, 319] width 49 height 23
paste input "7000"
type input "7000"
click at [406, 362] on input "number" at bounding box center [414, 357] width 49 height 23
paste input "7000"
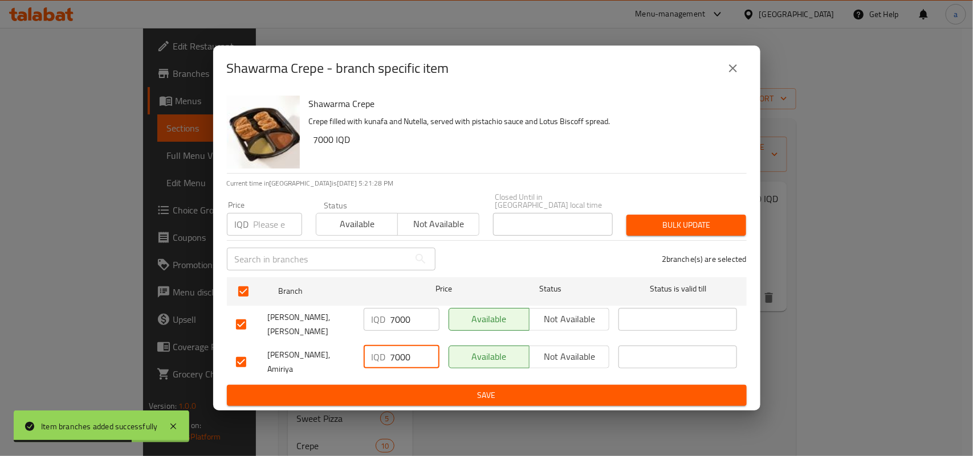
type input "7000"
click at [400, 390] on span "Save" at bounding box center [487, 396] width 502 height 14
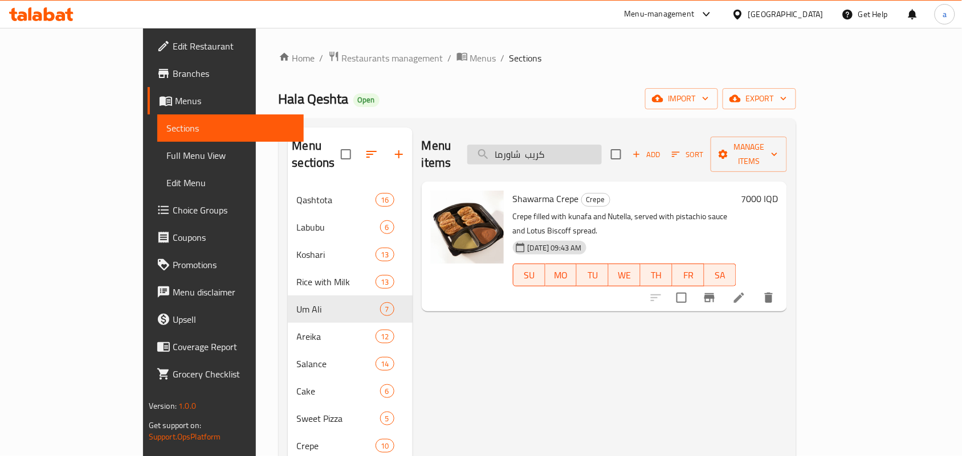
click at [570, 154] on input "كريب شاورما" at bounding box center [534, 155] width 134 height 20
paste input "بيتزا مع شوكلاته"
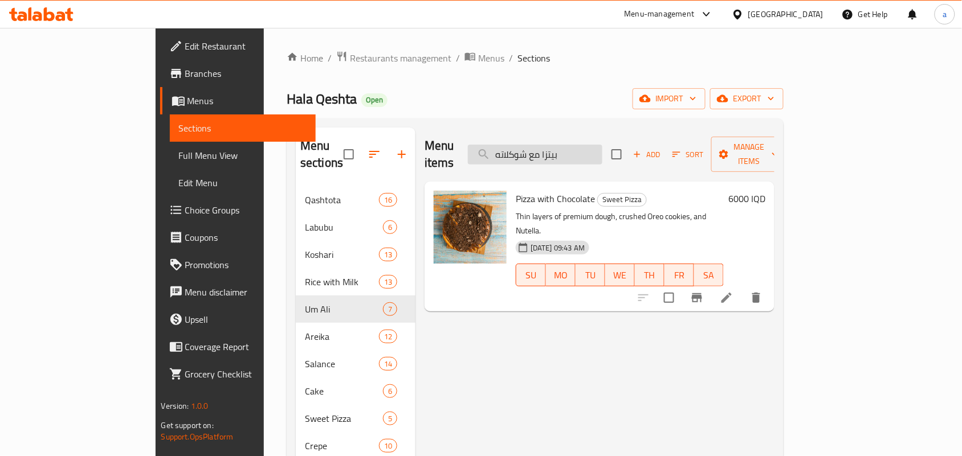
type input "بيتزا مع شوكلاته"
click at [702, 294] on icon "Branch-specific-item" at bounding box center [697, 298] width 10 height 9
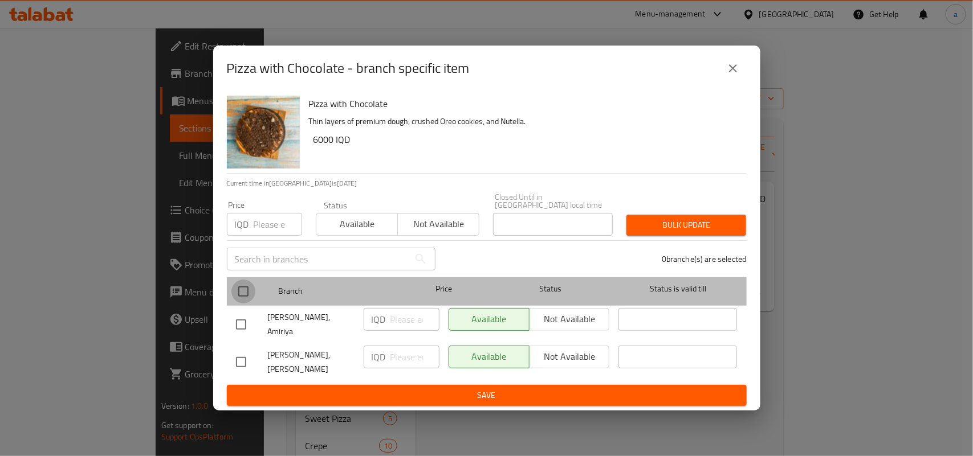
click at [238, 297] on input "checkbox" at bounding box center [243, 292] width 24 height 24
checkbox input "true"
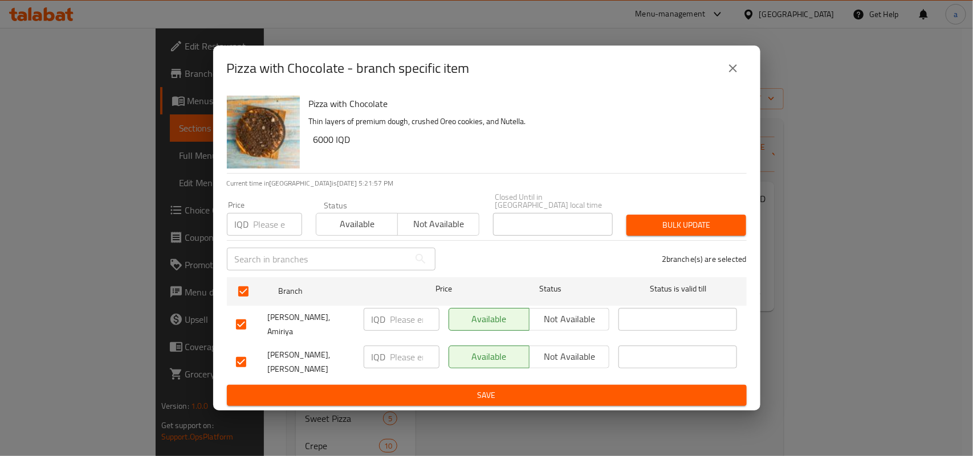
click at [398, 323] on input "number" at bounding box center [414, 319] width 49 height 23
paste input "7000"
type input "7000"
click at [412, 349] on input "number" at bounding box center [414, 357] width 49 height 23
paste input "7000"
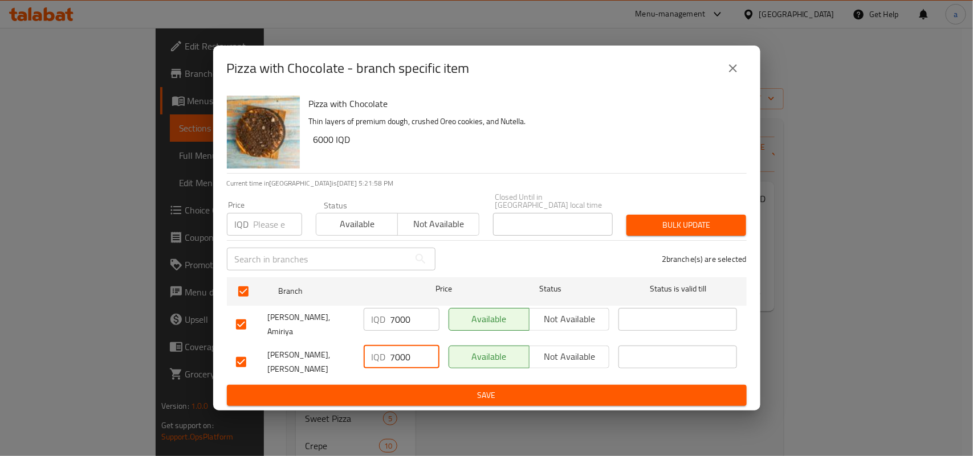
type input "7000"
click at [400, 389] on span "Save" at bounding box center [487, 396] width 502 height 14
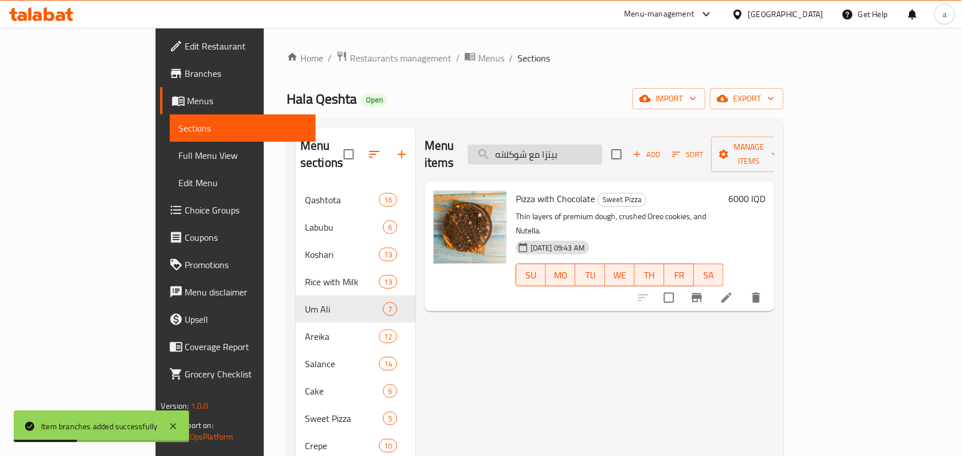
click at [576, 152] on input "بيتزا مع شوكلاته" at bounding box center [535, 155] width 134 height 20
paste input "لف ليلة وليلة سوبر لوكس"
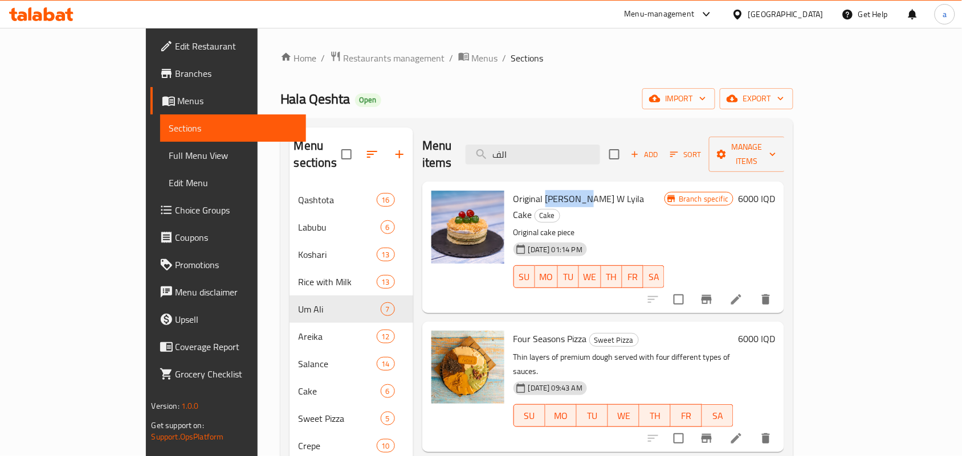
drag, startPoint x: 511, startPoint y: 189, endPoint x: 540, endPoint y: 190, distance: 29.6
click at [540, 190] on span "Original [PERSON_NAME] W Lyila Cake" at bounding box center [578, 206] width 131 height 33
copy span "[PERSON_NAME]"
click at [582, 149] on input "الف" at bounding box center [533, 155] width 134 height 20
paste input "[PERSON_NAME]"
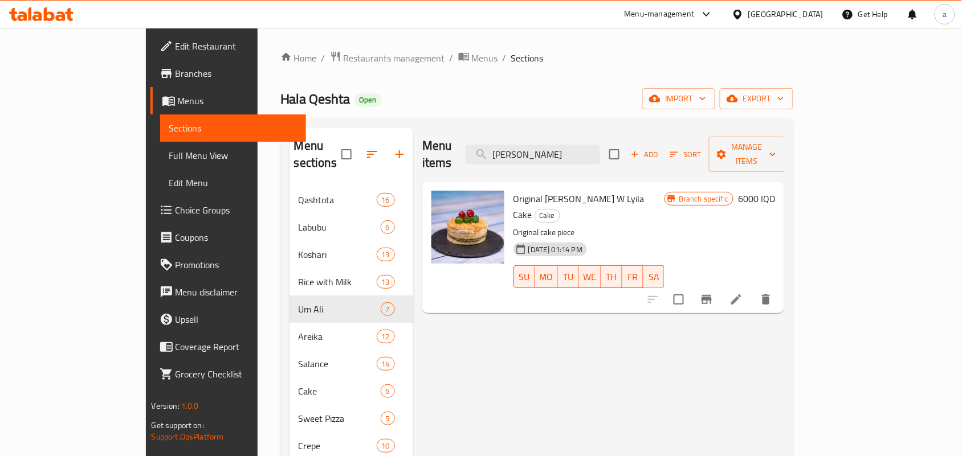
type input "[PERSON_NAME]"
click at [712, 295] on icon "Branch-specific-item" at bounding box center [707, 299] width 10 height 9
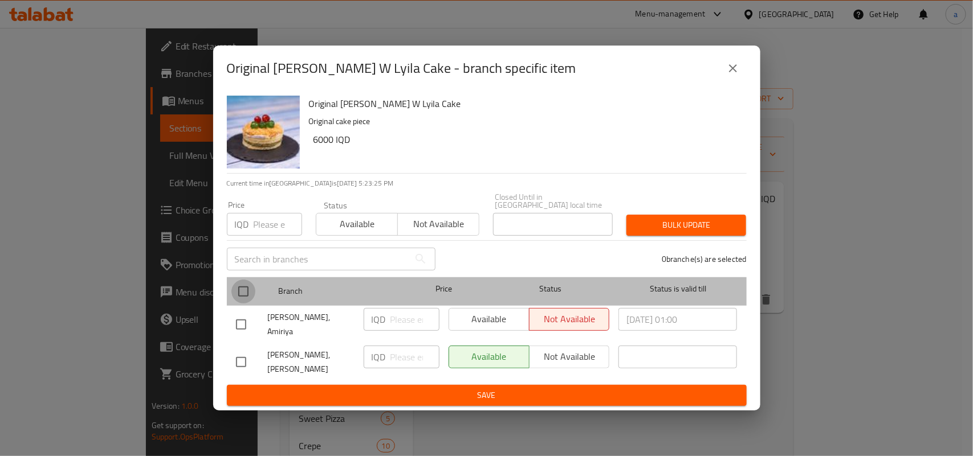
click at [243, 297] on input "checkbox" at bounding box center [243, 292] width 24 height 24
checkbox input "true"
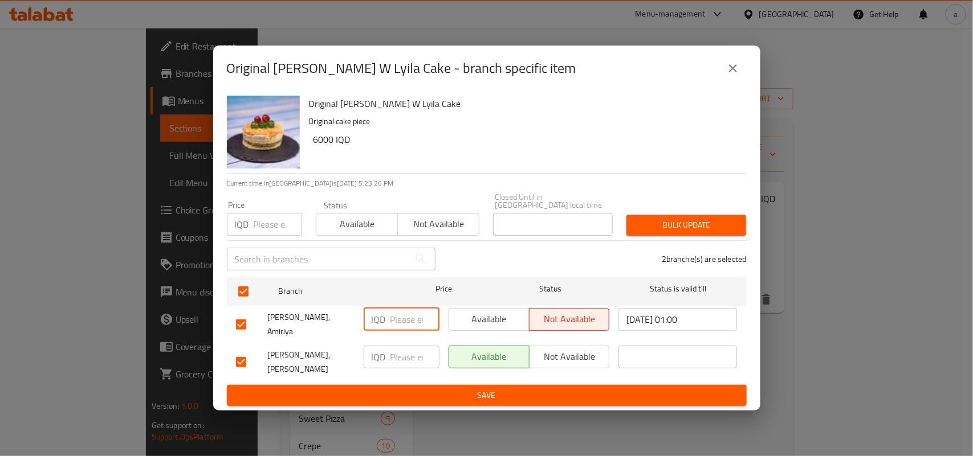
click at [402, 317] on input "number" at bounding box center [414, 319] width 49 height 23
paste input "7000"
type input "7000"
click at [405, 354] on input "number" at bounding box center [414, 357] width 49 height 23
paste input "7000"
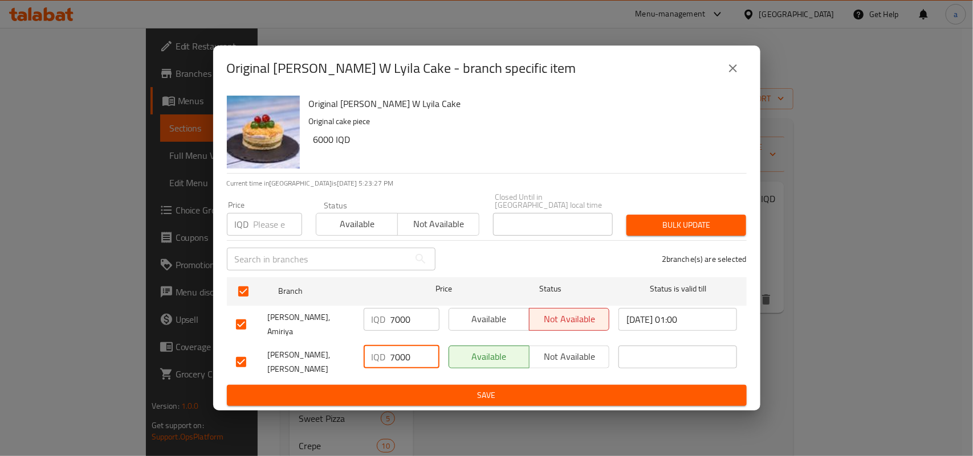
type input "7000"
click at [398, 392] on span "Save" at bounding box center [487, 396] width 502 height 14
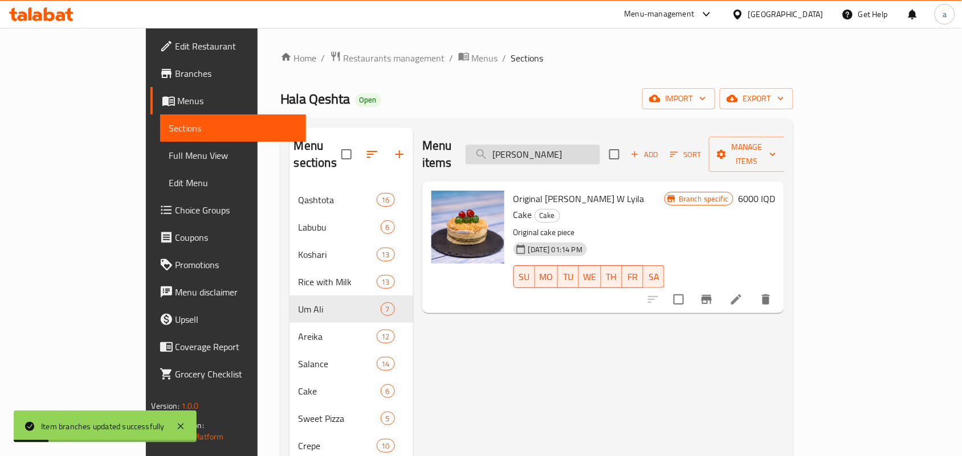
click at [576, 148] on input "[PERSON_NAME]" at bounding box center [533, 155] width 134 height 20
paste input "سبونج بوب"
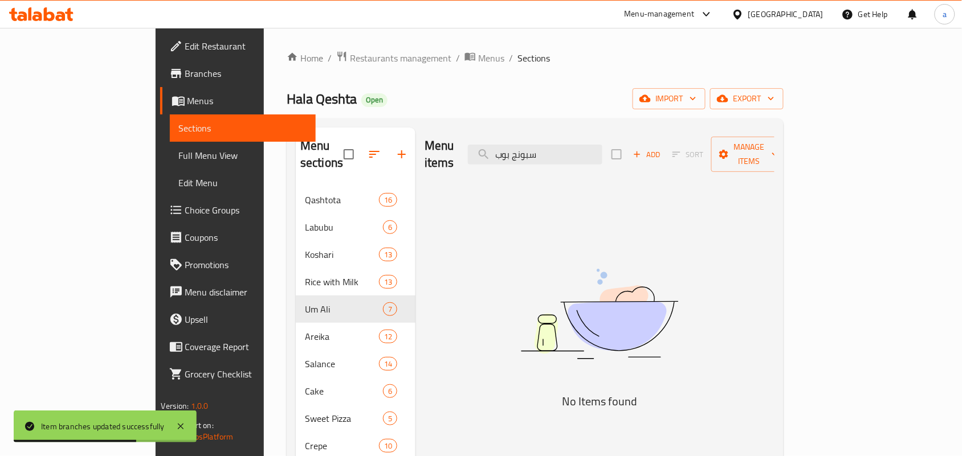
click at [596, 239] on img at bounding box center [599, 314] width 285 height 151
click at [557, 156] on input "سبونج بوب" at bounding box center [535, 155] width 134 height 20
paste input "لقنبلة"
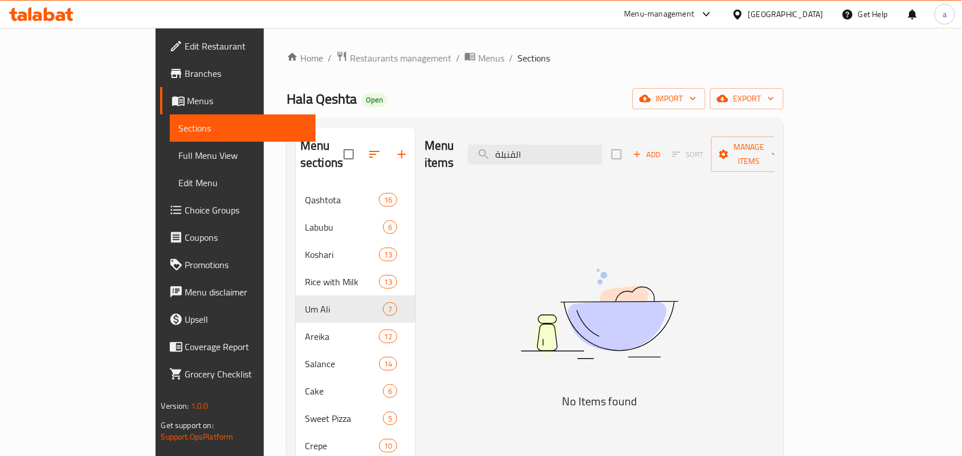
type input "القنبلة"
drag, startPoint x: 528, startPoint y: 157, endPoint x: 376, endPoint y: 160, distance: 152.2
click at [376, 160] on div "Menu sections Qashtota 16 Labubu 6 Koshari 13 Rice with Milk 13 Um Ali 7 Areika…" at bounding box center [535, 356] width 479 height 456
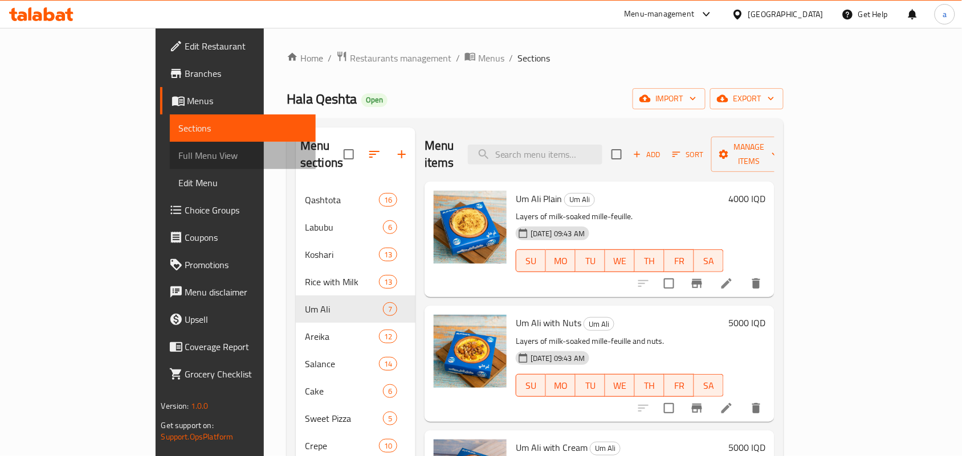
click at [179, 161] on span "Full Menu View" at bounding box center [243, 156] width 128 height 14
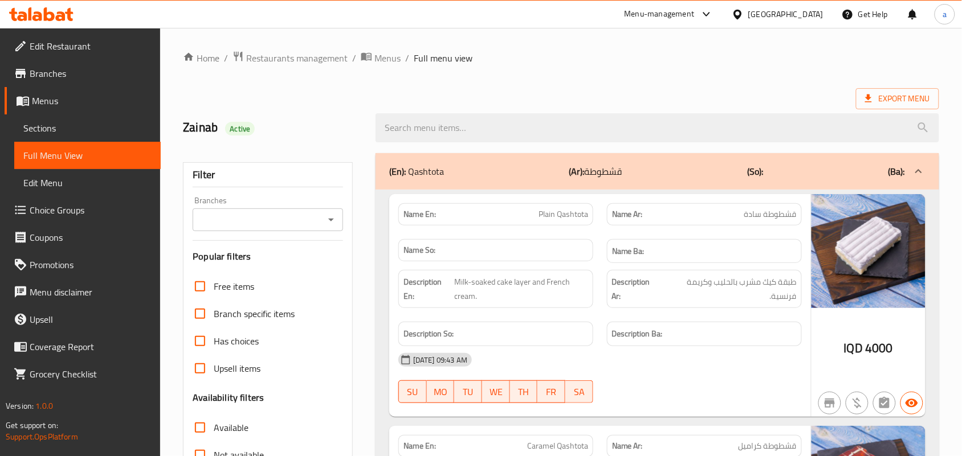
click at [332, 226] on icon "Open" at bounding box center [331, 220] width 14 height 14
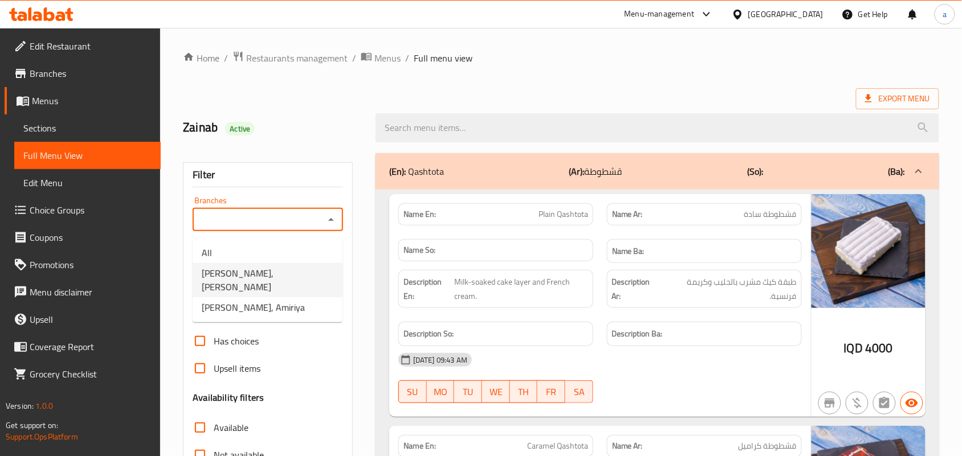
click at [290, 278] on span "[PERSON_NAME], [PERSON_NAME]" at bounding box center [268, 280] width 132 height 27
type input "[PERSON_NAME], [PERSON_NAME]"
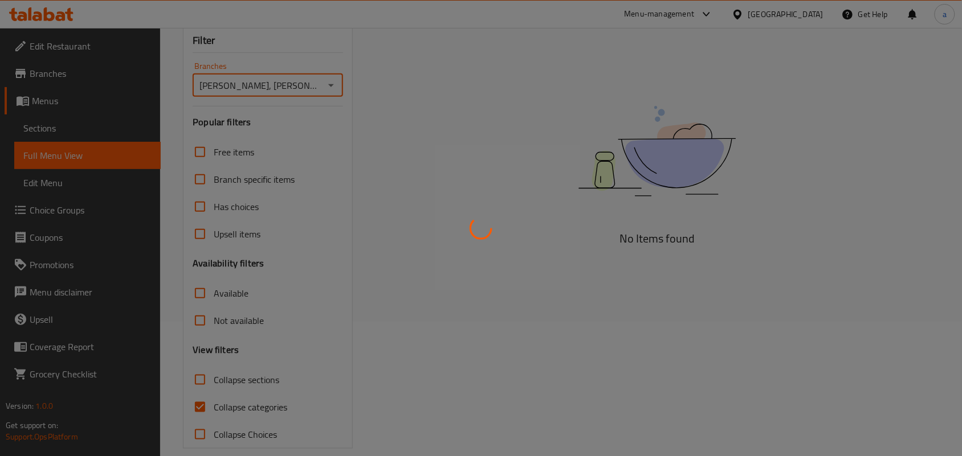
scroll to position [166, 0]
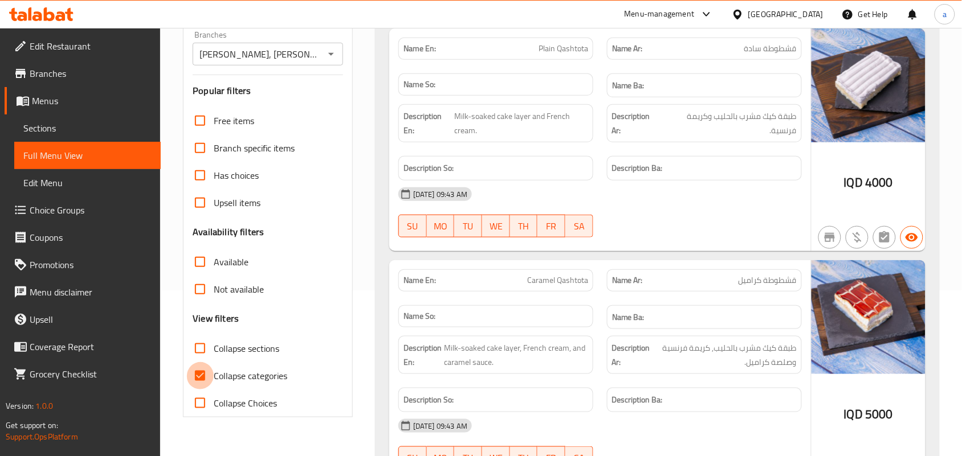
click at [204, 389] on input "Collapse categories" at bounding box center [199, 375] width 27 height 27
click at [203, 390] on input "Collapse categories" at bounding box center [199, 375] width 27 height 27
checkbox input "true"
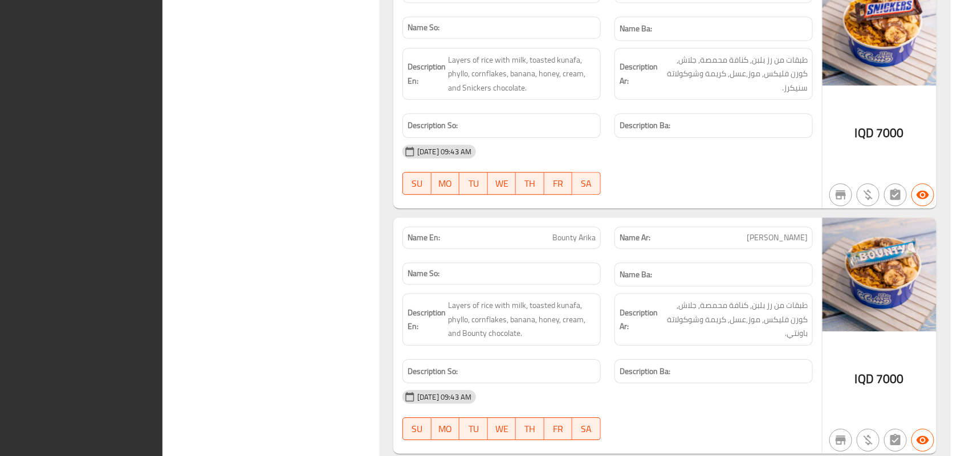
scroll to position [0, 0]
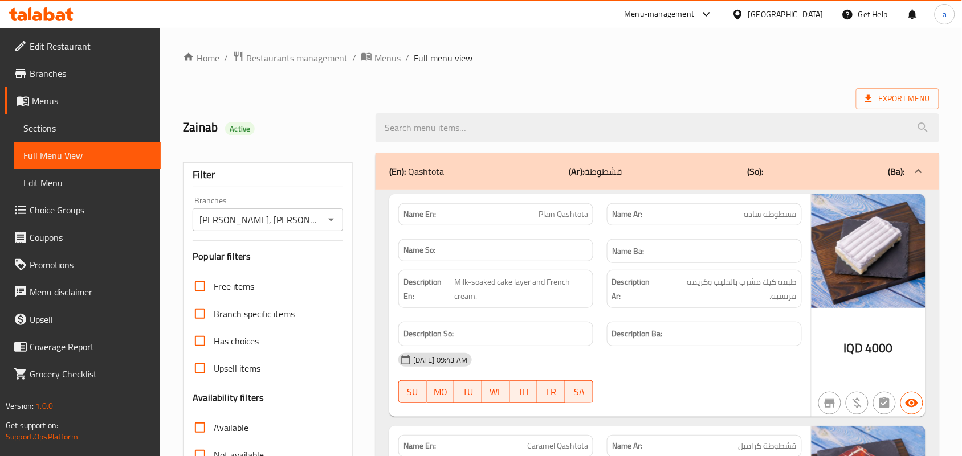
click at [321, 228] on div "[PERSON_NAME], Al dawoodi Branches" at bounding box center [268, 220] width 150 height 23
click at [329, 227] on icon "Open" at bounding box center [331, 220] width 14 height 14
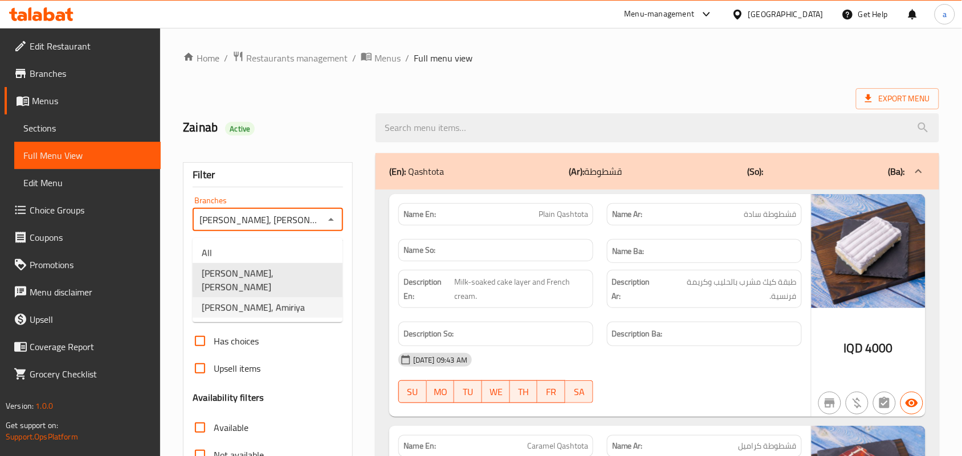
click at [294, 297] on li "[PERSON_NAME], Amiriya" at bounding box center [268, 307] width 150 height 21
type input "[PERSON_NAME], Amiriya"
